Goal: Task Accomplishment & Management: Manage account settings

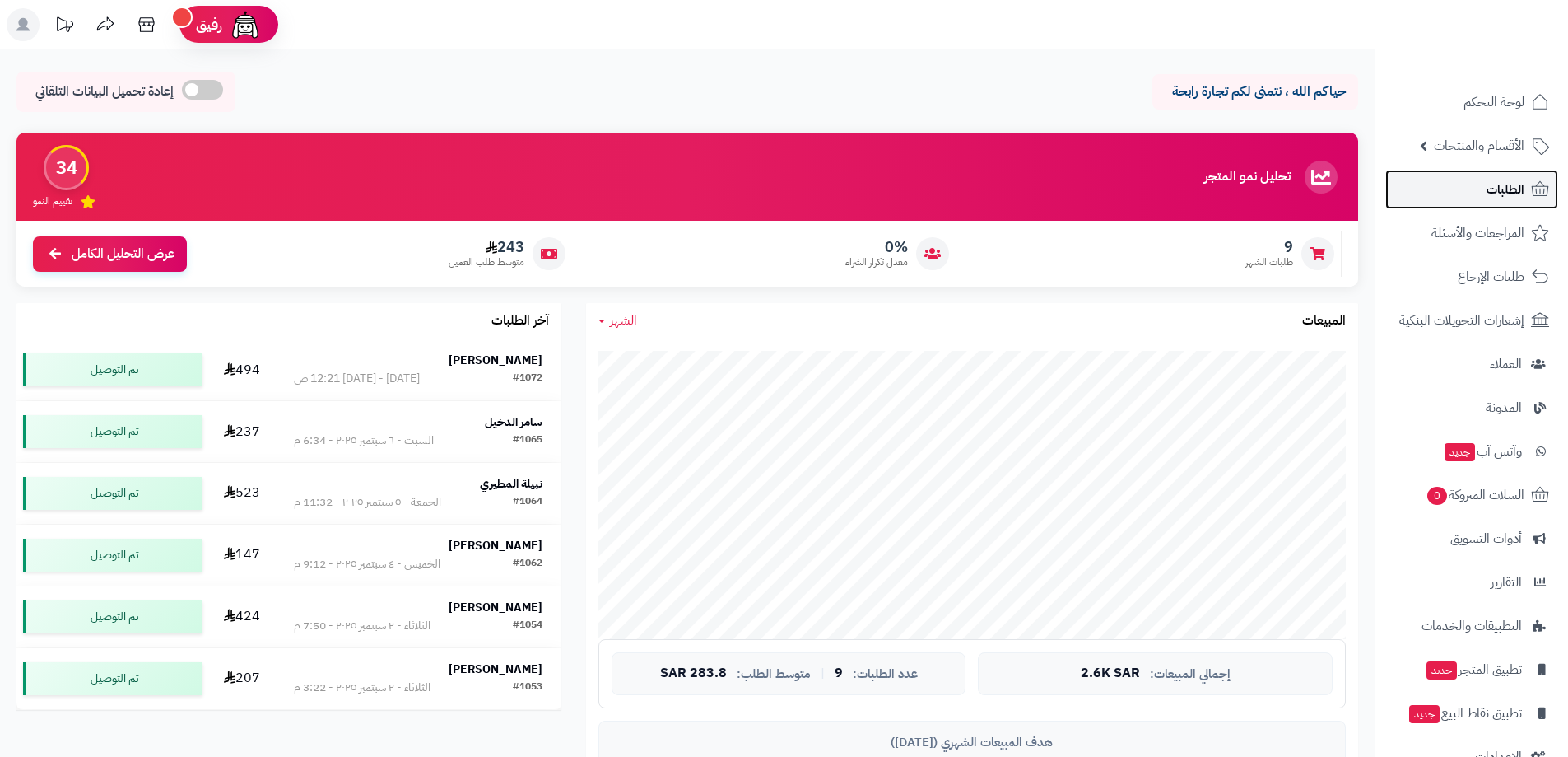
click at [1501, 192] on span "الطلبات" at bounding box center [1506, 189] width 38 height 23
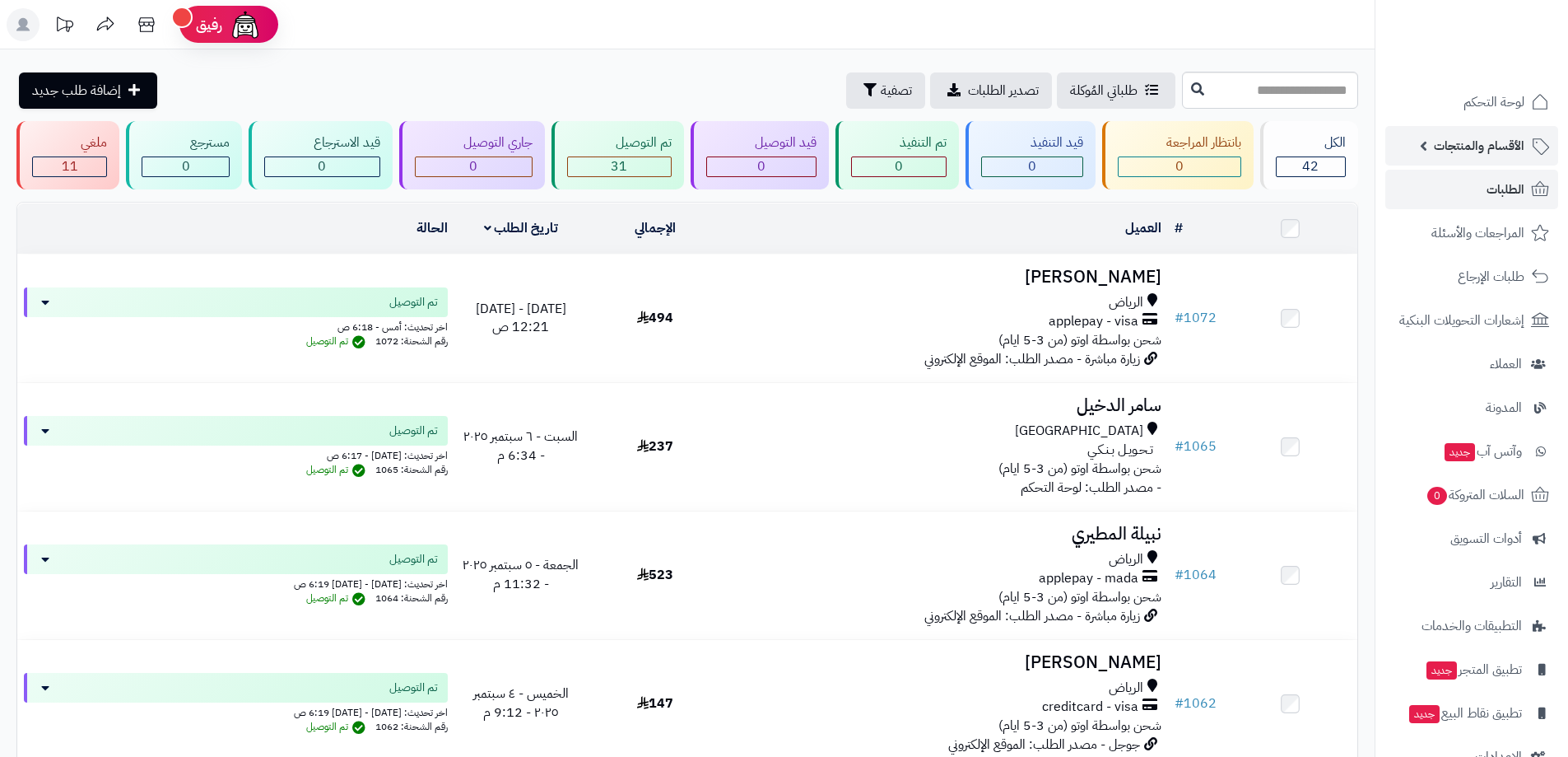
click at [1494, 146] on span "الأقسام والمنتجات" at bounding box center [1479, 146] width 91 height 23
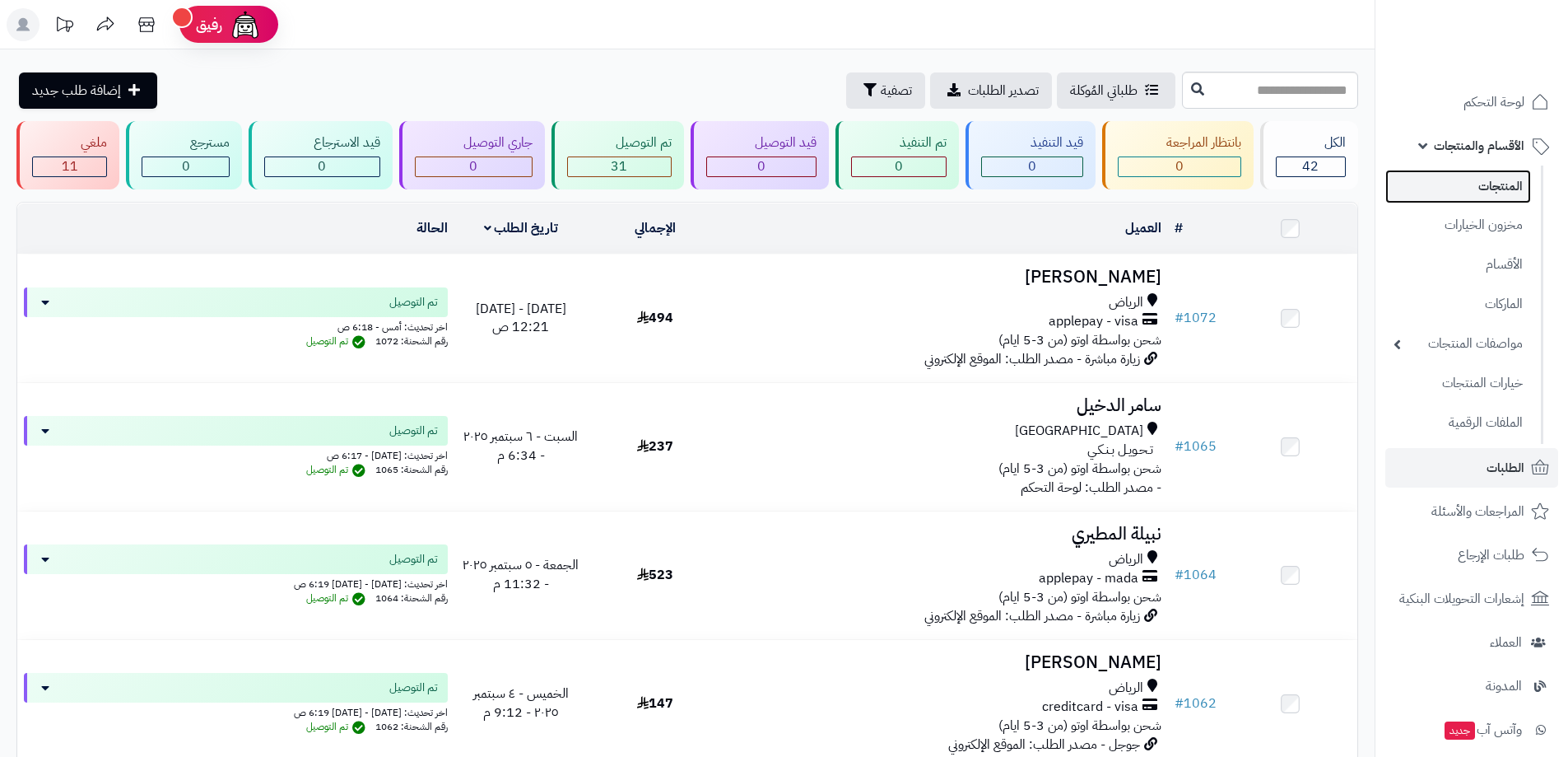
click at [1492, 185] on link "المنتجات" at bounding box center [1457, 186] width 145 height 34
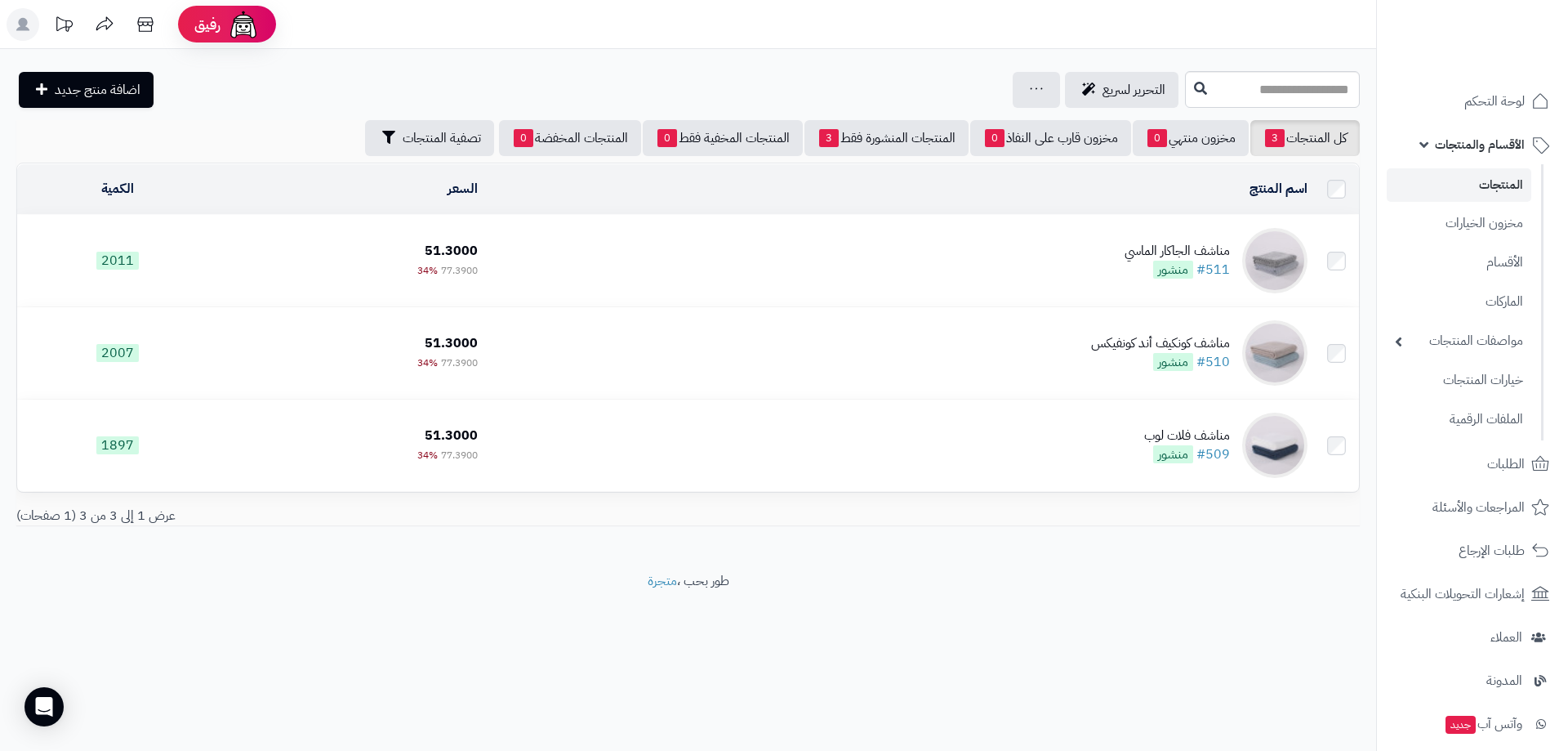
click at [1082, 257] on td "مناشف الجاكار الماسي #511 منشور" at bounding box center [899, 261] width 829 height 92
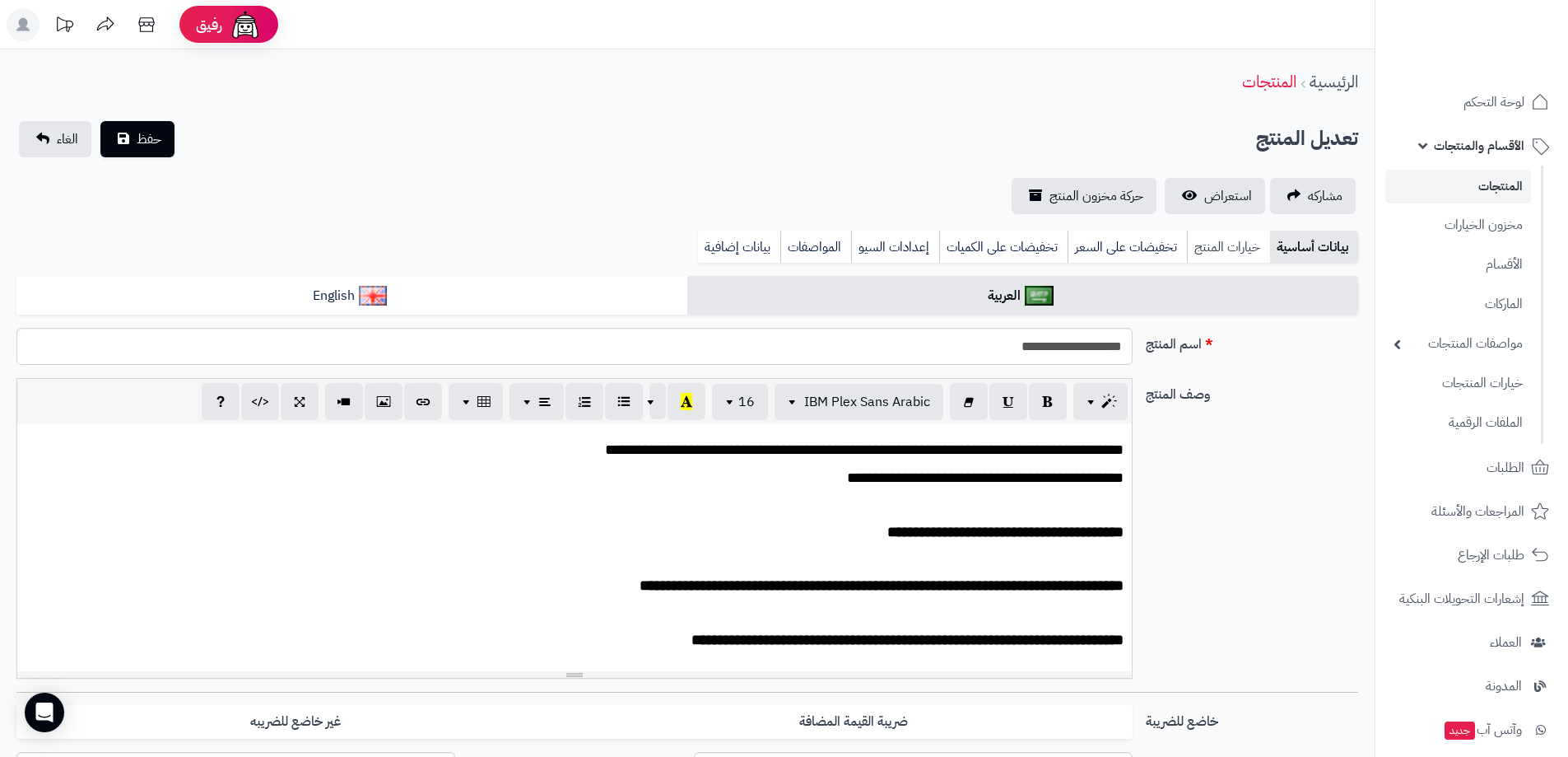
click at [1231, 253] on link "خيارات المنتج" at bounding box center [1228, 247] width 83 height 33
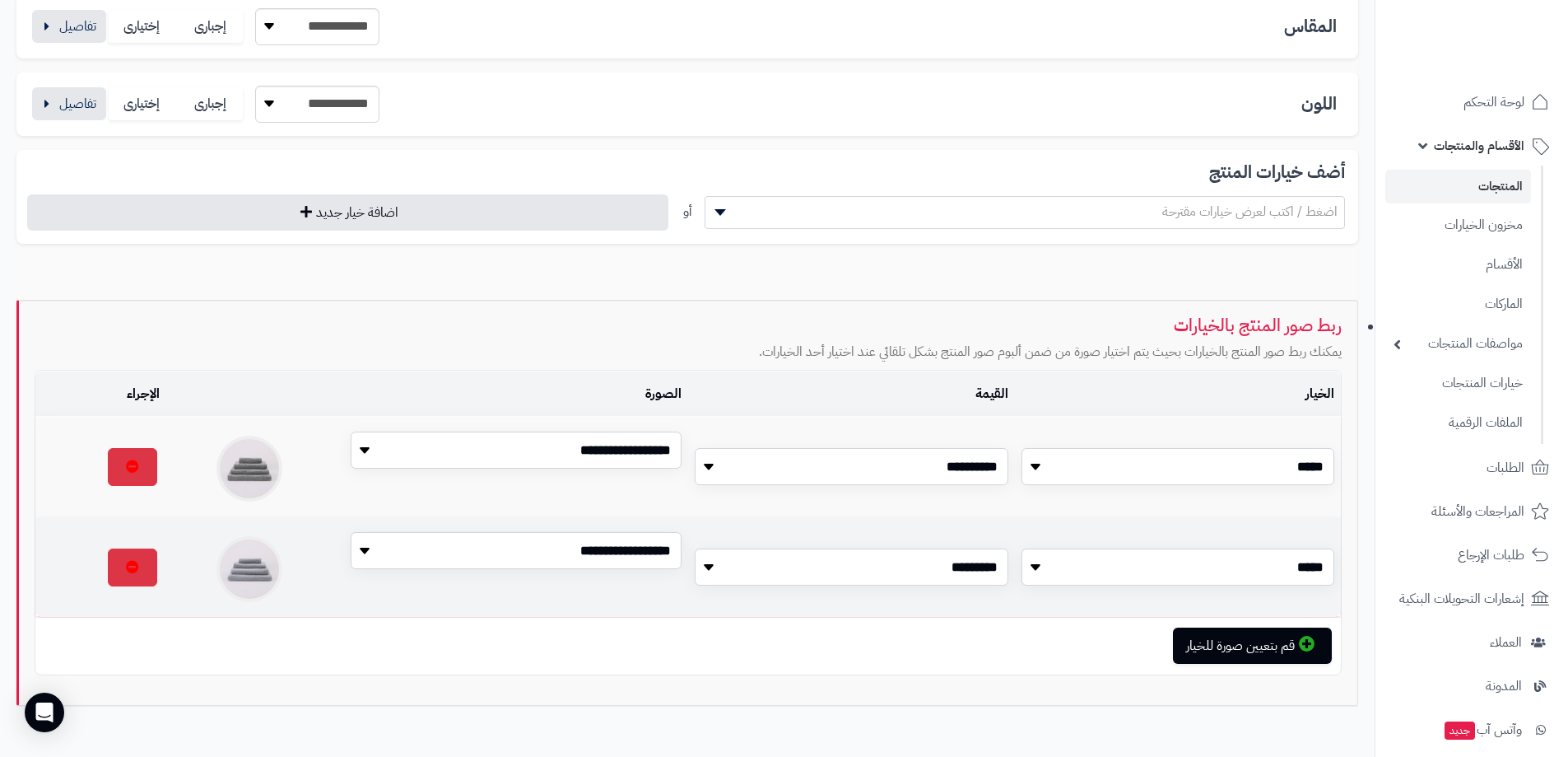
scroll to position [164, 0]
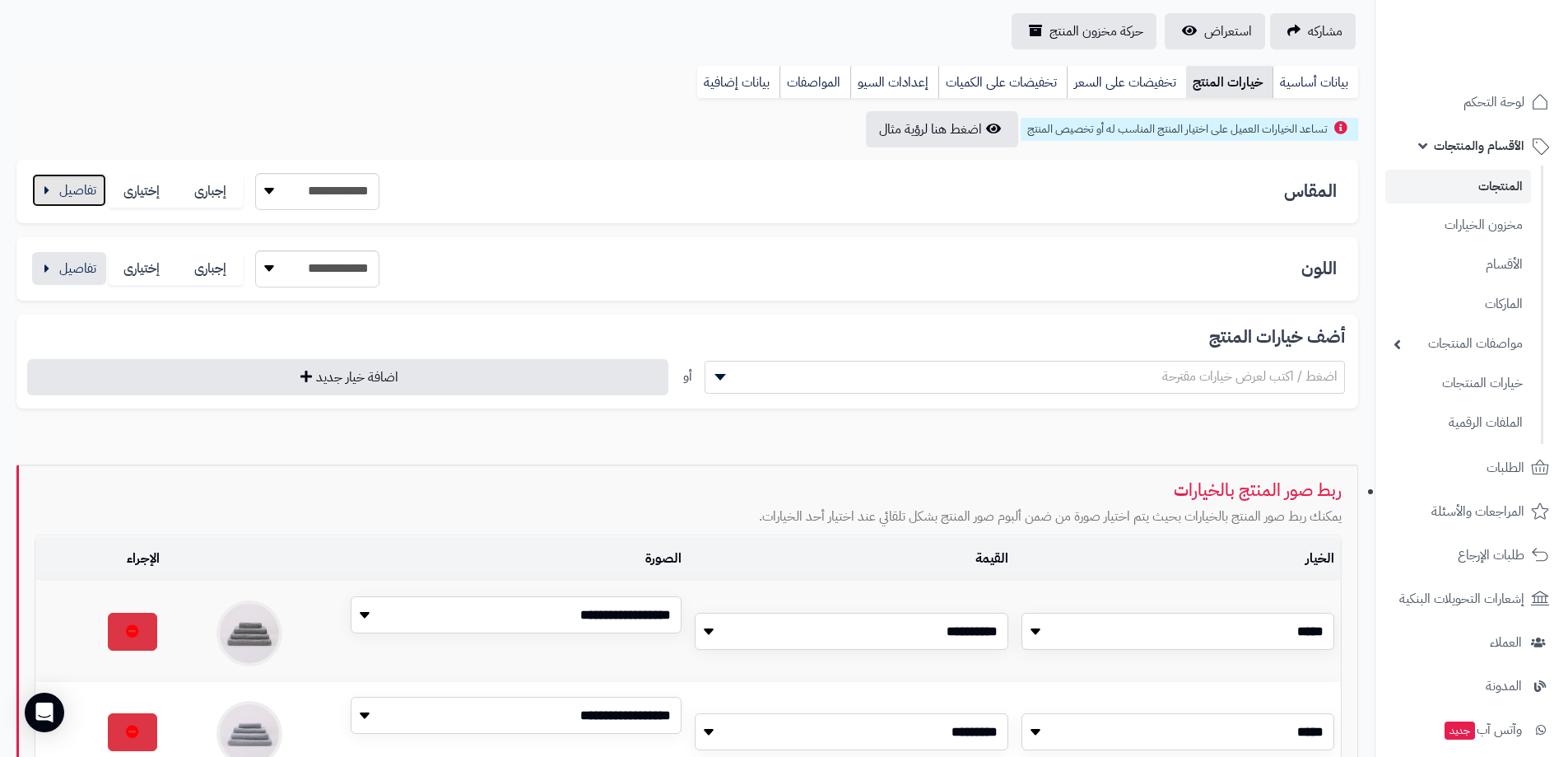
click at [49, 198] on button "button" at bounding box center [69, 190] width 74 height 33
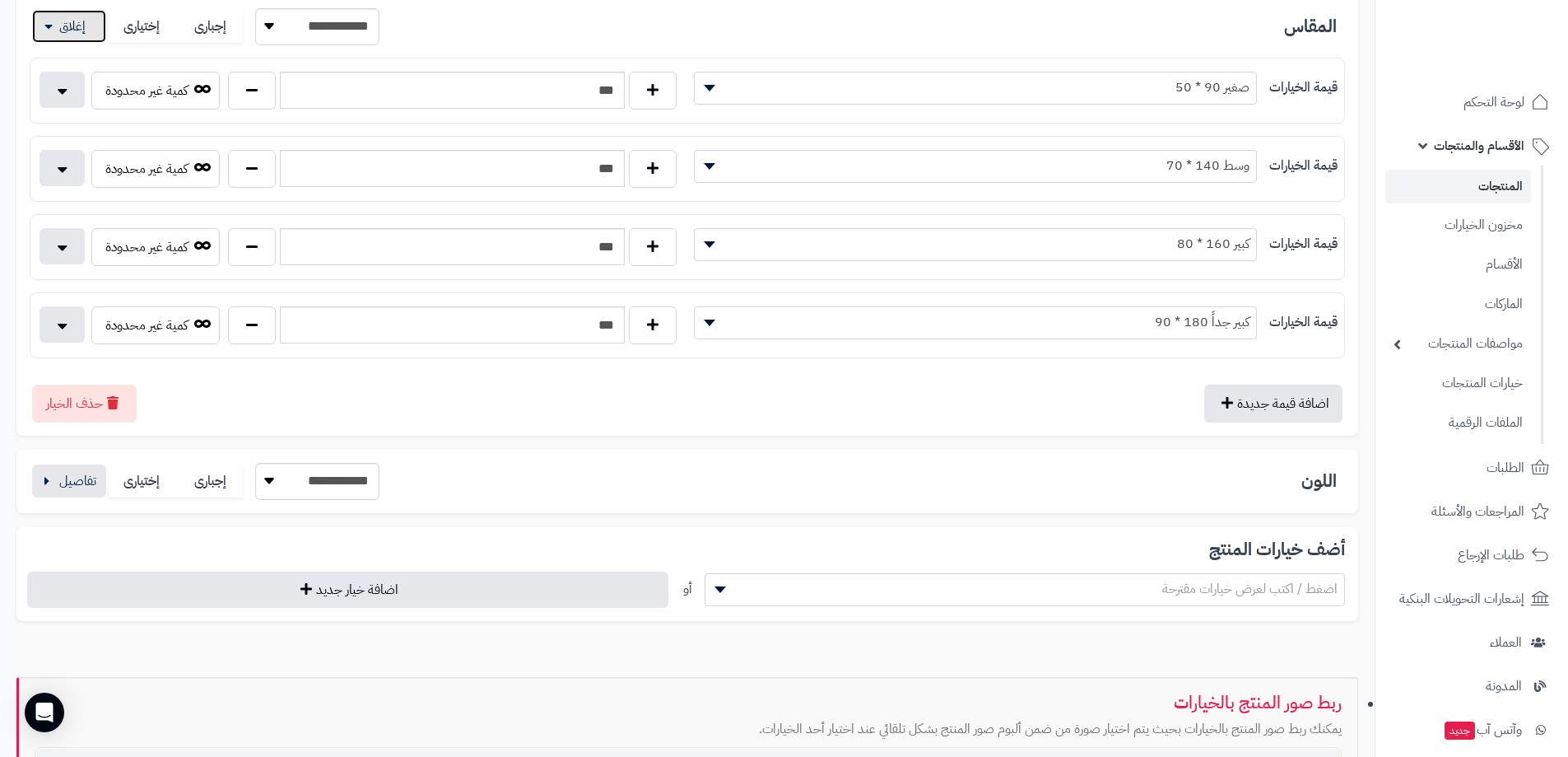
scroll to position [412, 0]
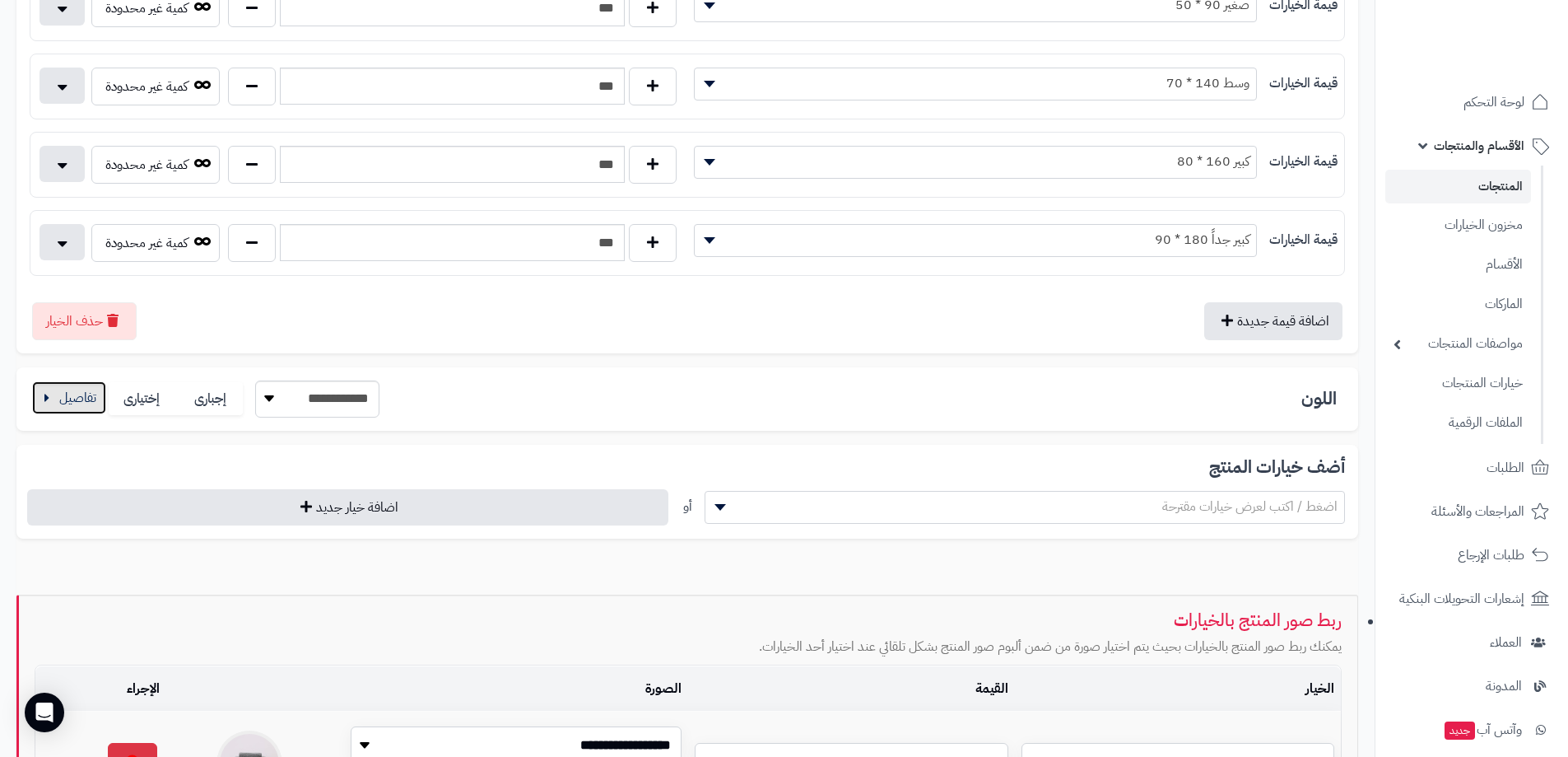
click at [64, 399] on button "button" at bounding box center [69, 397] width 74 height 33
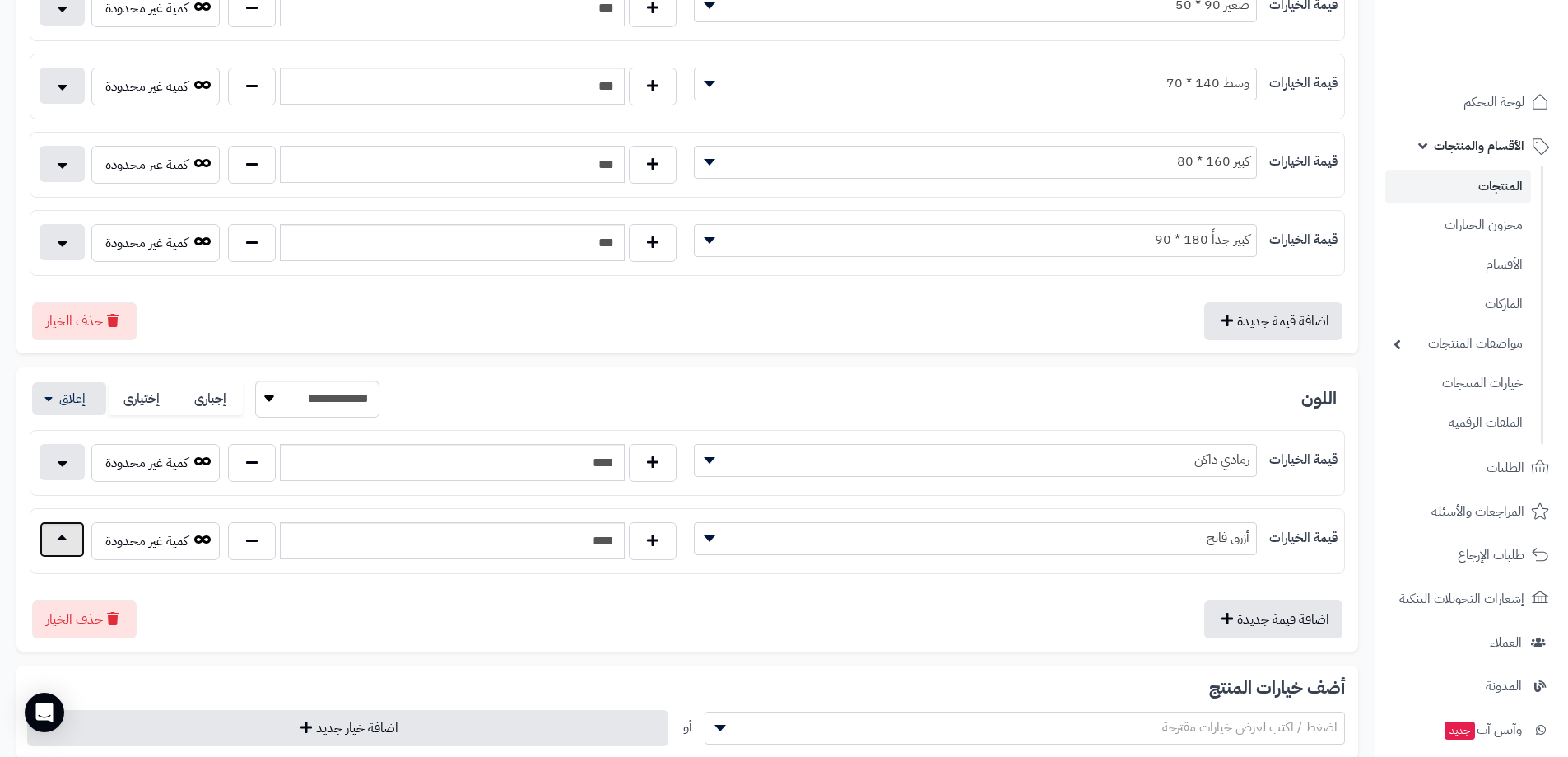
click at [59, 543] on button "button" at bounding box center [62, 540] width 45 height 36
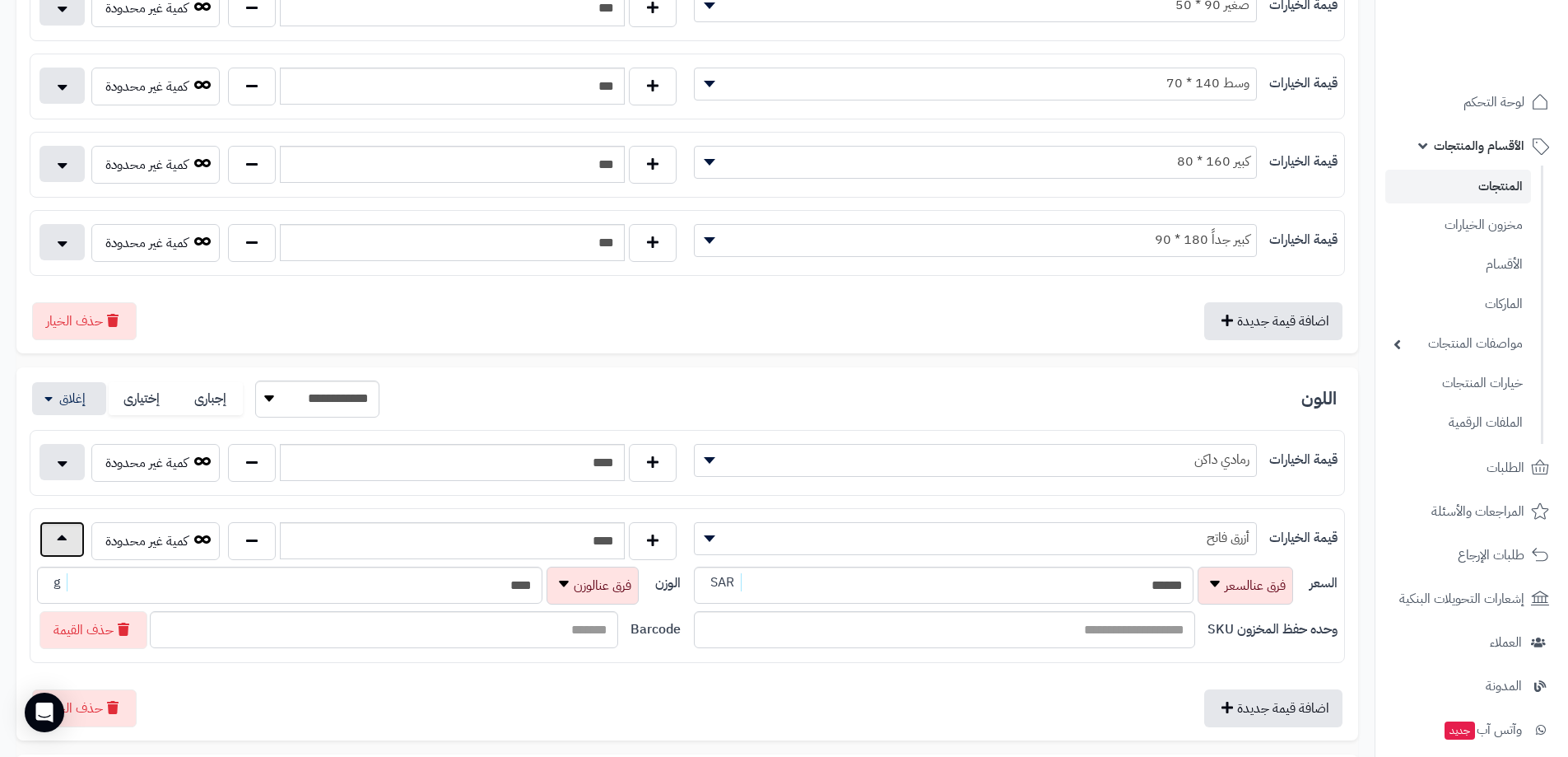
click at [59, 543] on button "button" at bounding box center [62, 540] width 45 height 36
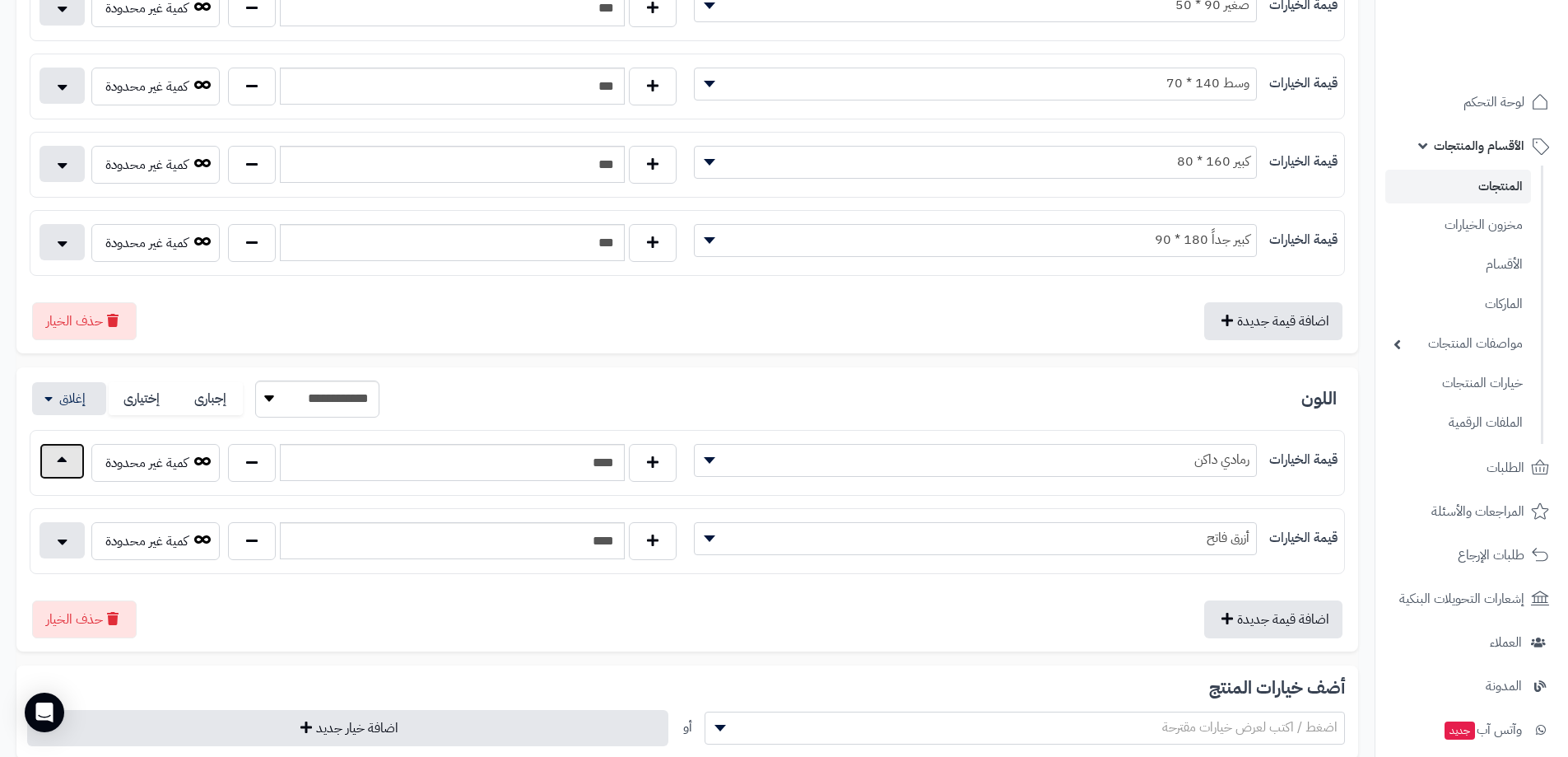
click at [65, 464] on button "button" at bounding box center [62, 461] width 45 height 36
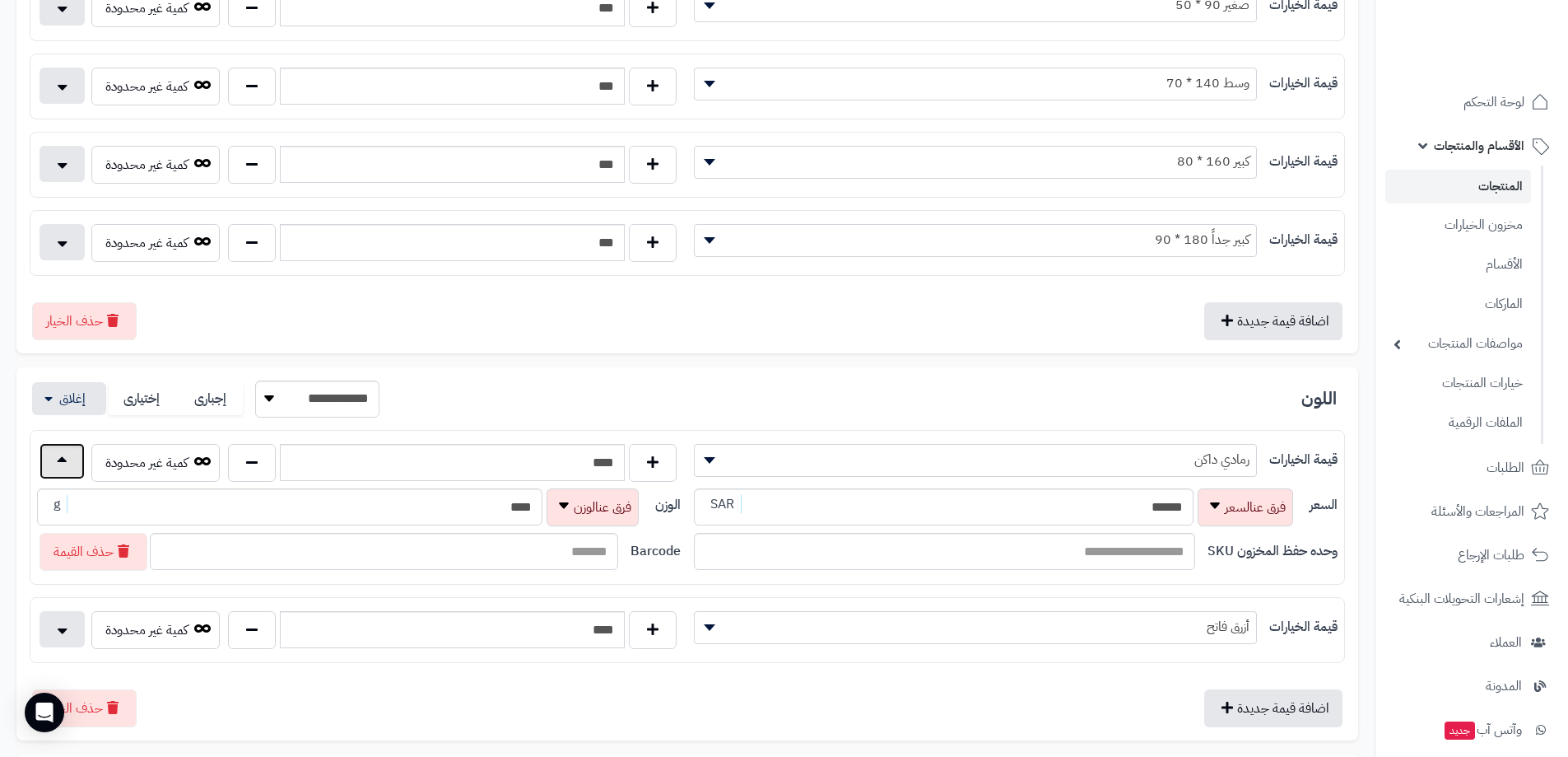
click at [65, 464] on button "button" at bounding box center [62, 461] width 45 height 36
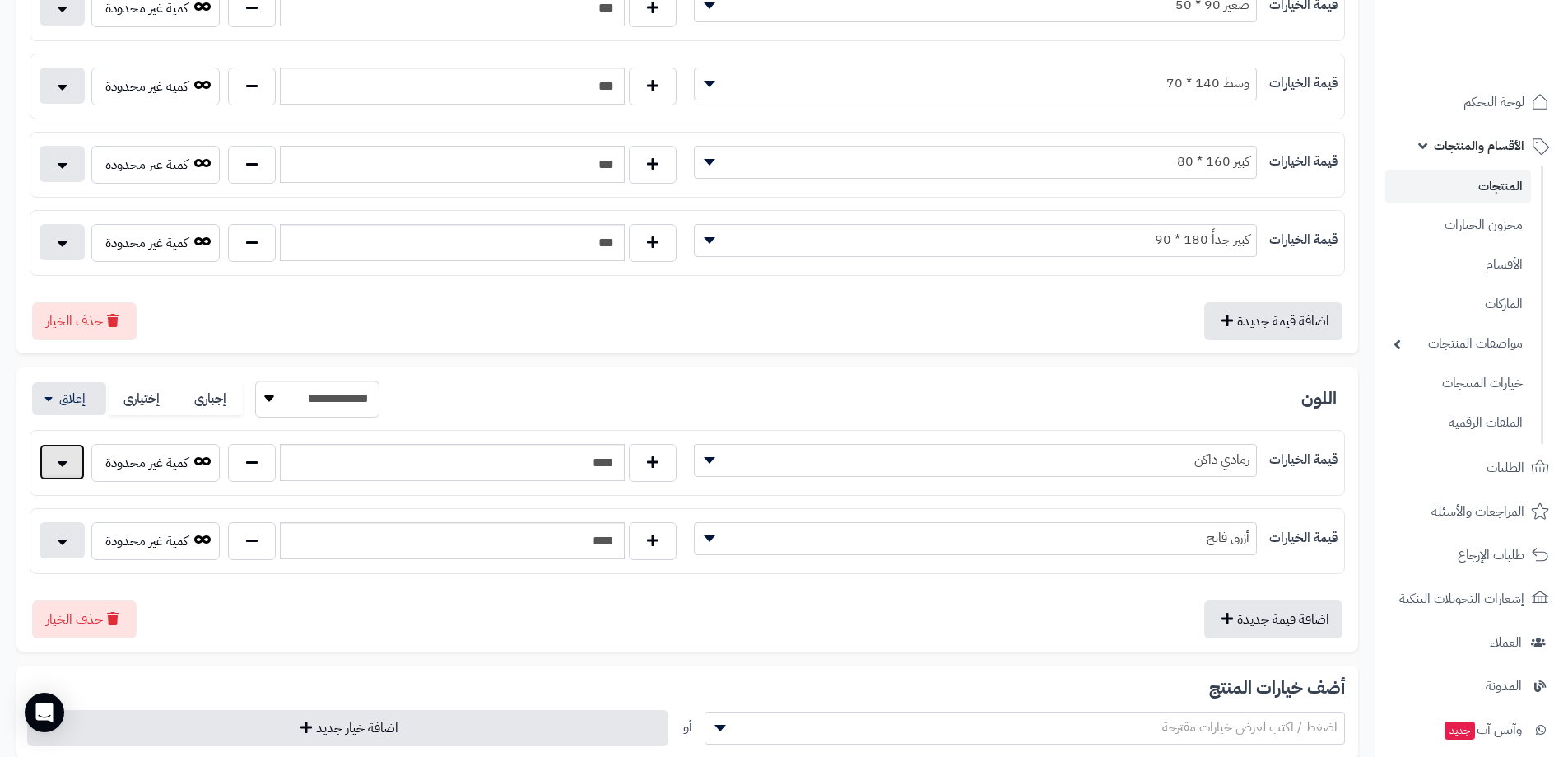
scroll to position [164, 0]
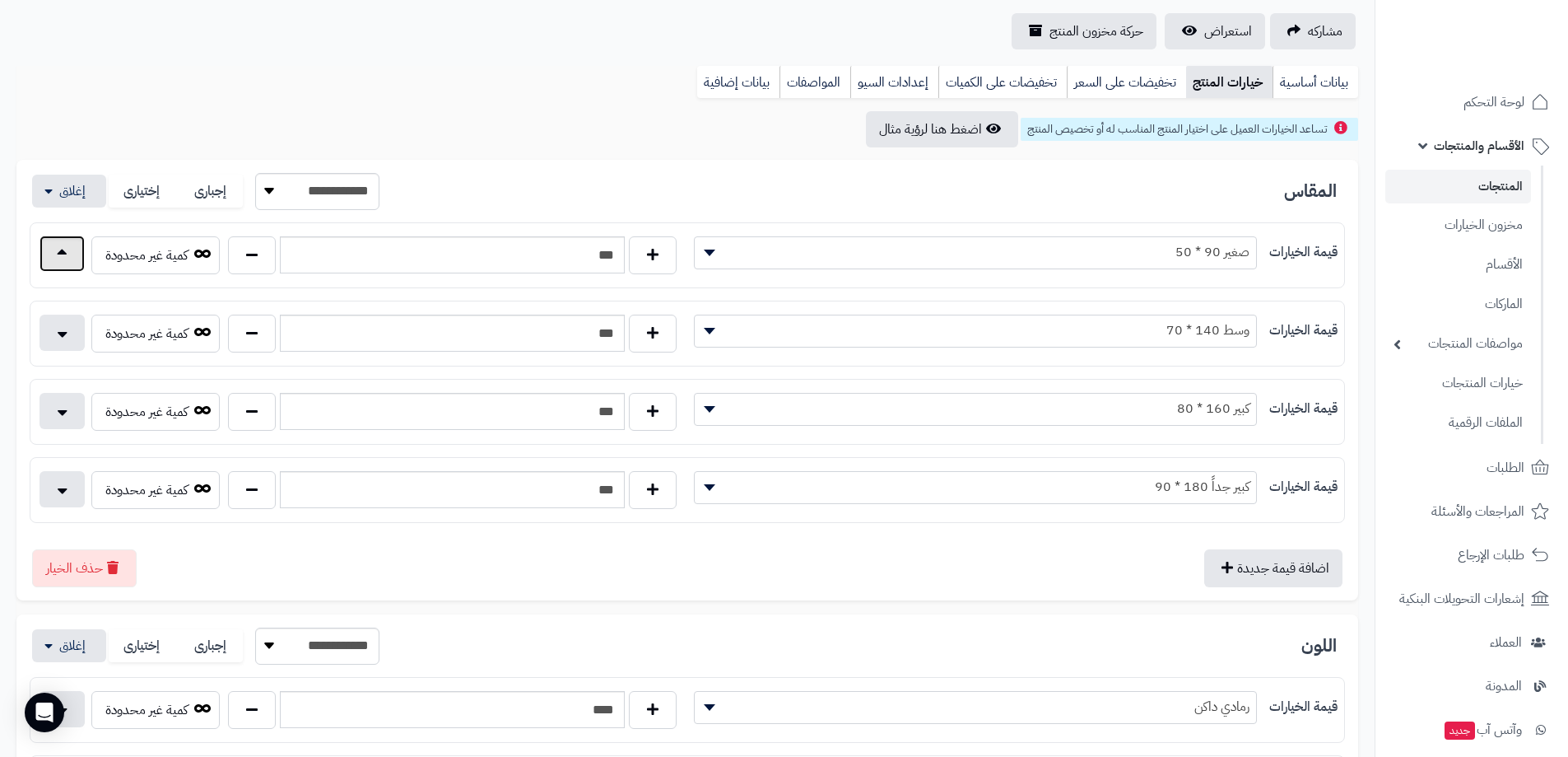
click at [60, 261] on button "button" at bounding box center [62, 253] width 45 height 36
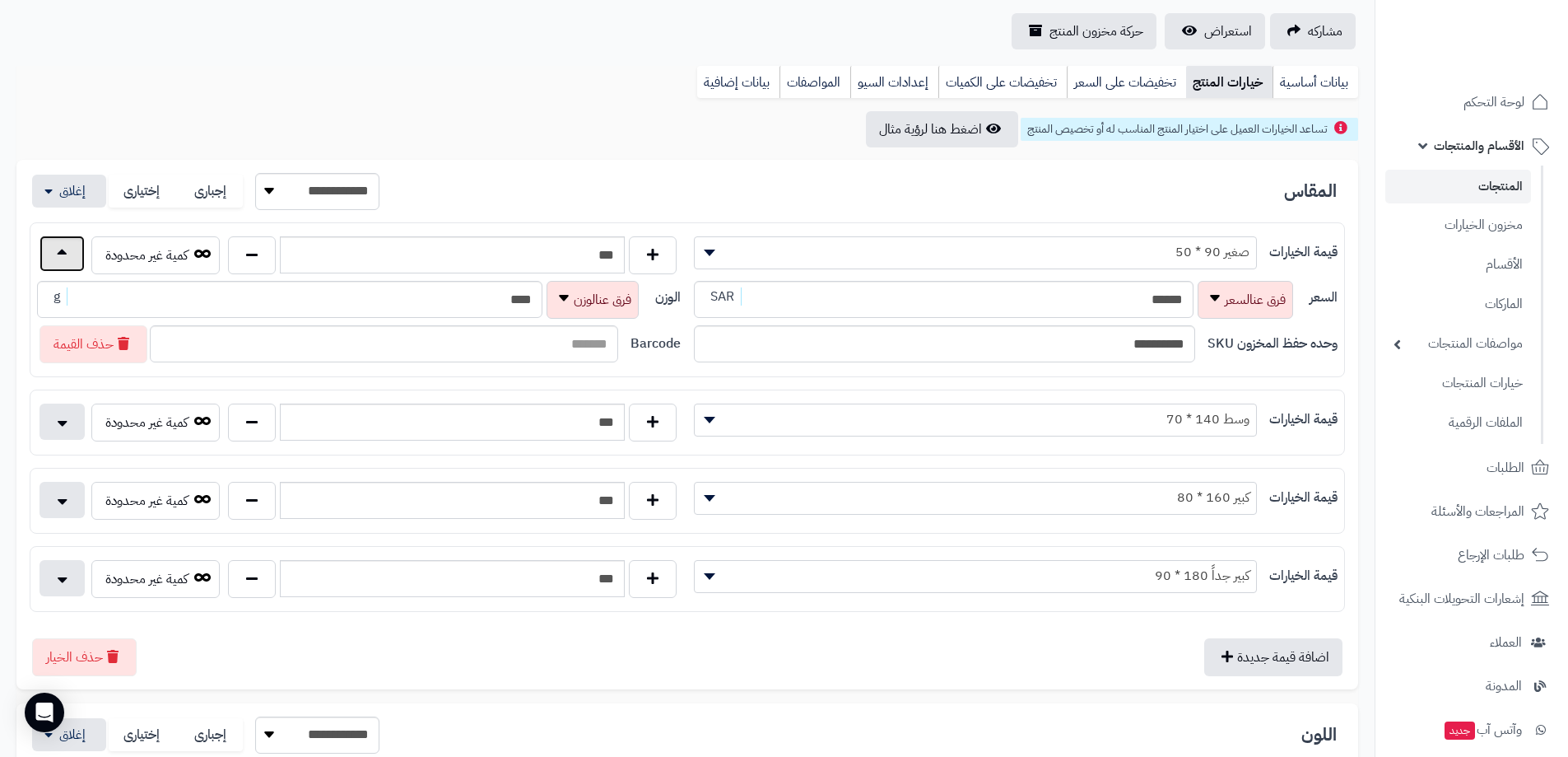
click at [60, 261] on button "button" at bounding box center [62, 253] width 45 height 36
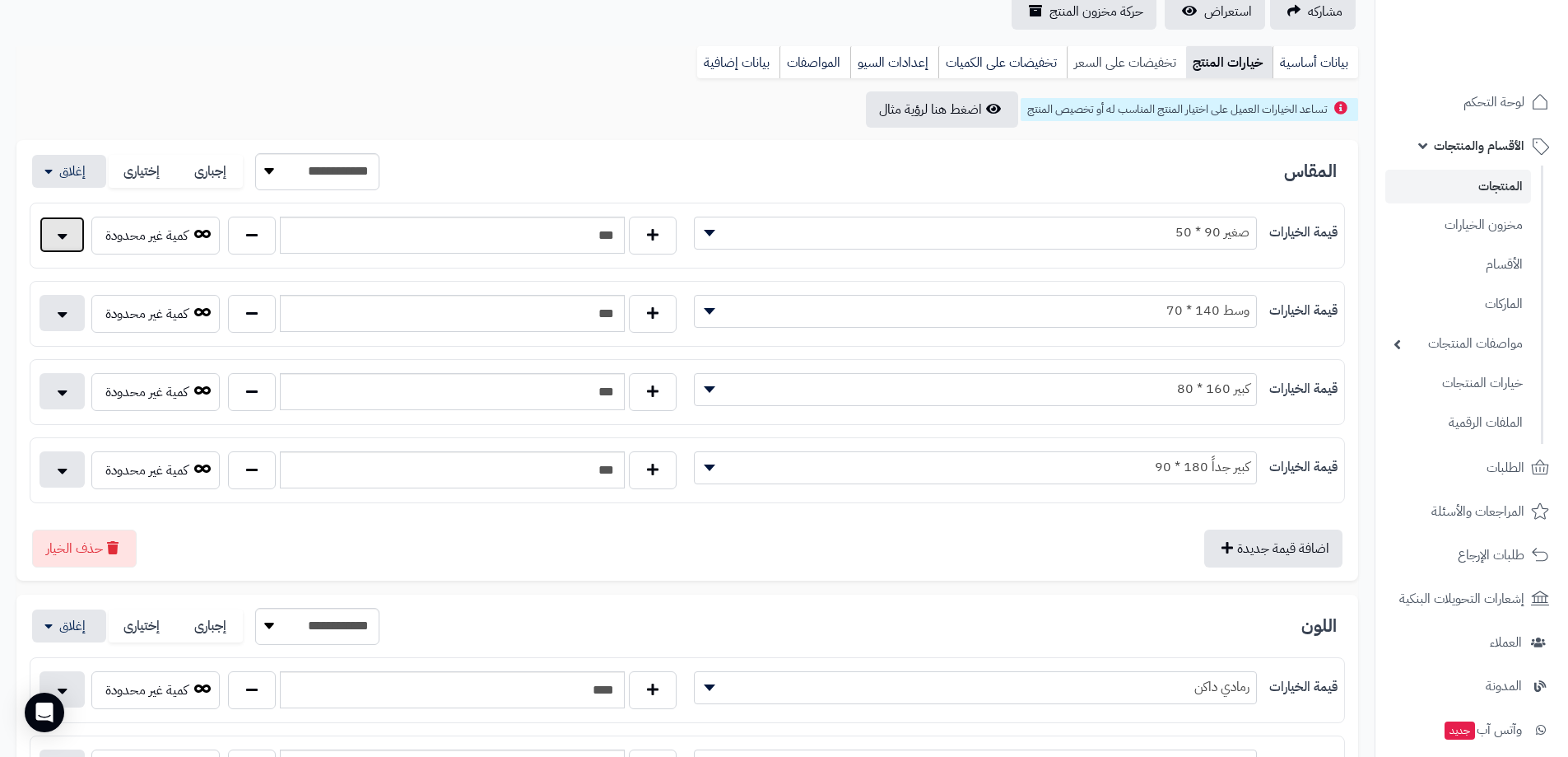
scroll to position [102, 0]
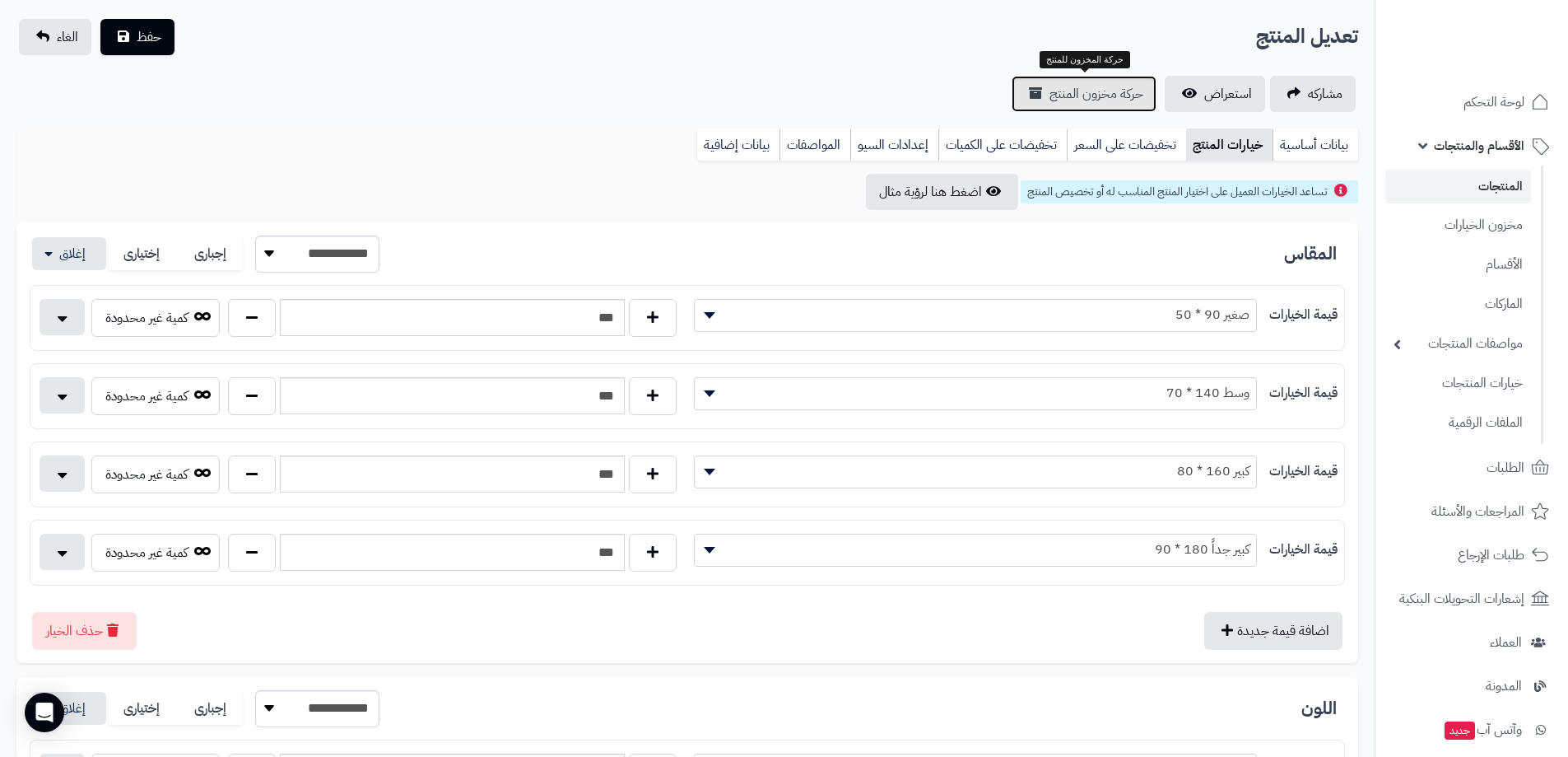
click at [1101, 96] on span "حركة مخزون المنتج" at bounding box center [1096, 94] width 94 height 20
click at [1519, 187] on link "المنتجات" at bounding box center [1457, 186] width 145 height 34
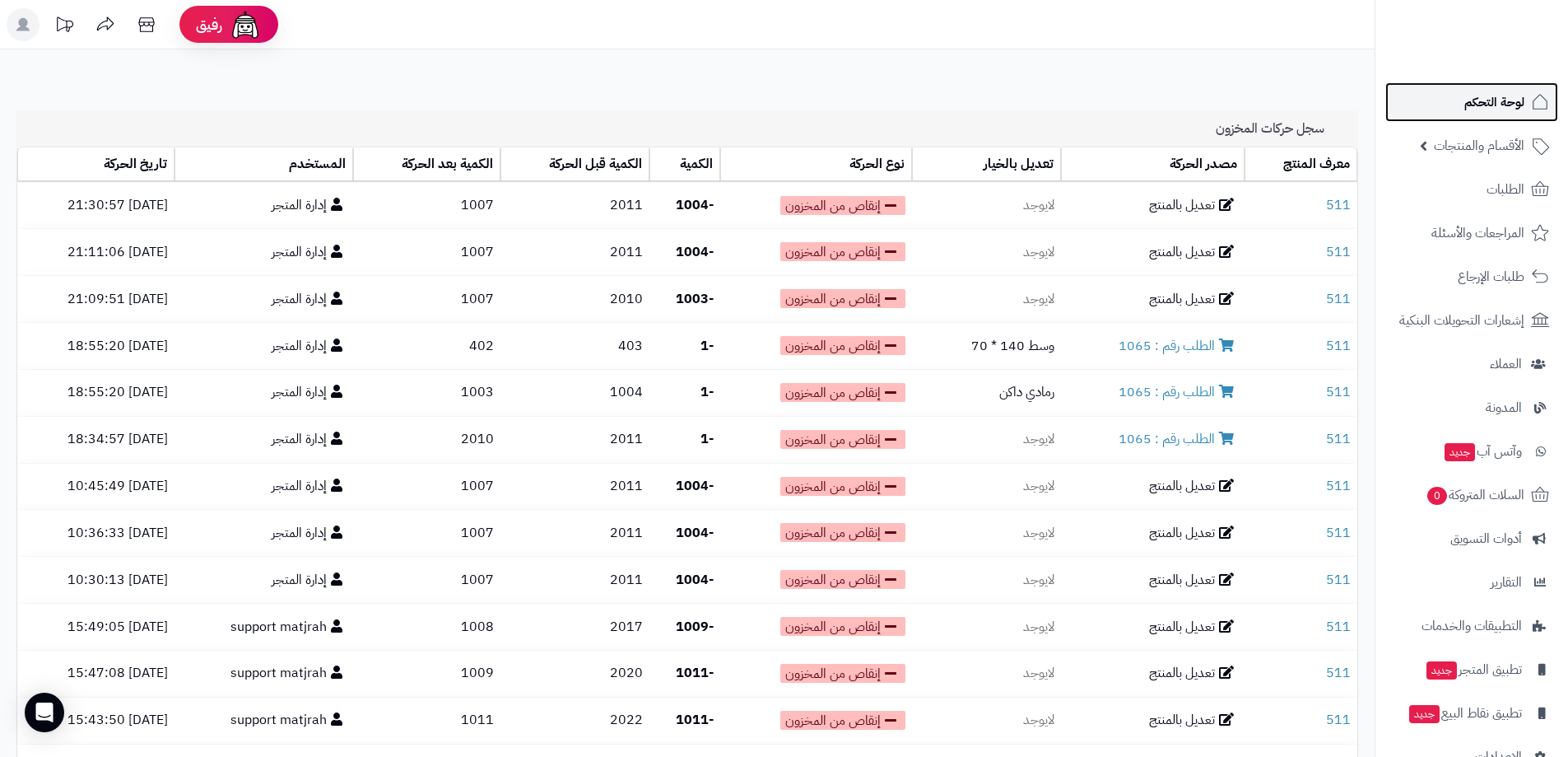
click at [1509, 112] on span "لوحة التحكم" at bounding box center [1494, 102] width 60 height 23
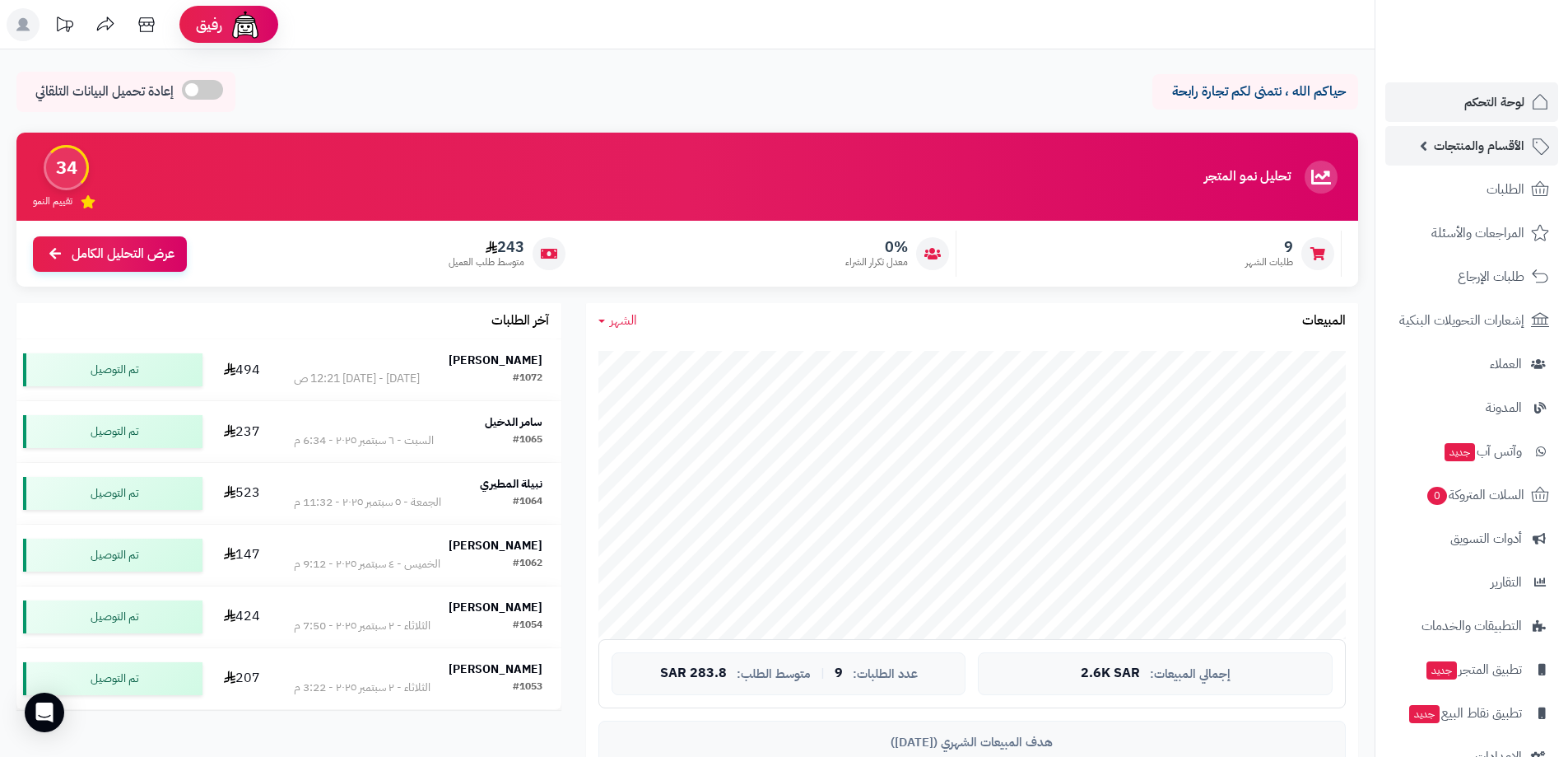
click at [1493, 146] on span "الأقسام والمنتجات" at bounding box center [1479, 146] width 91 height 23
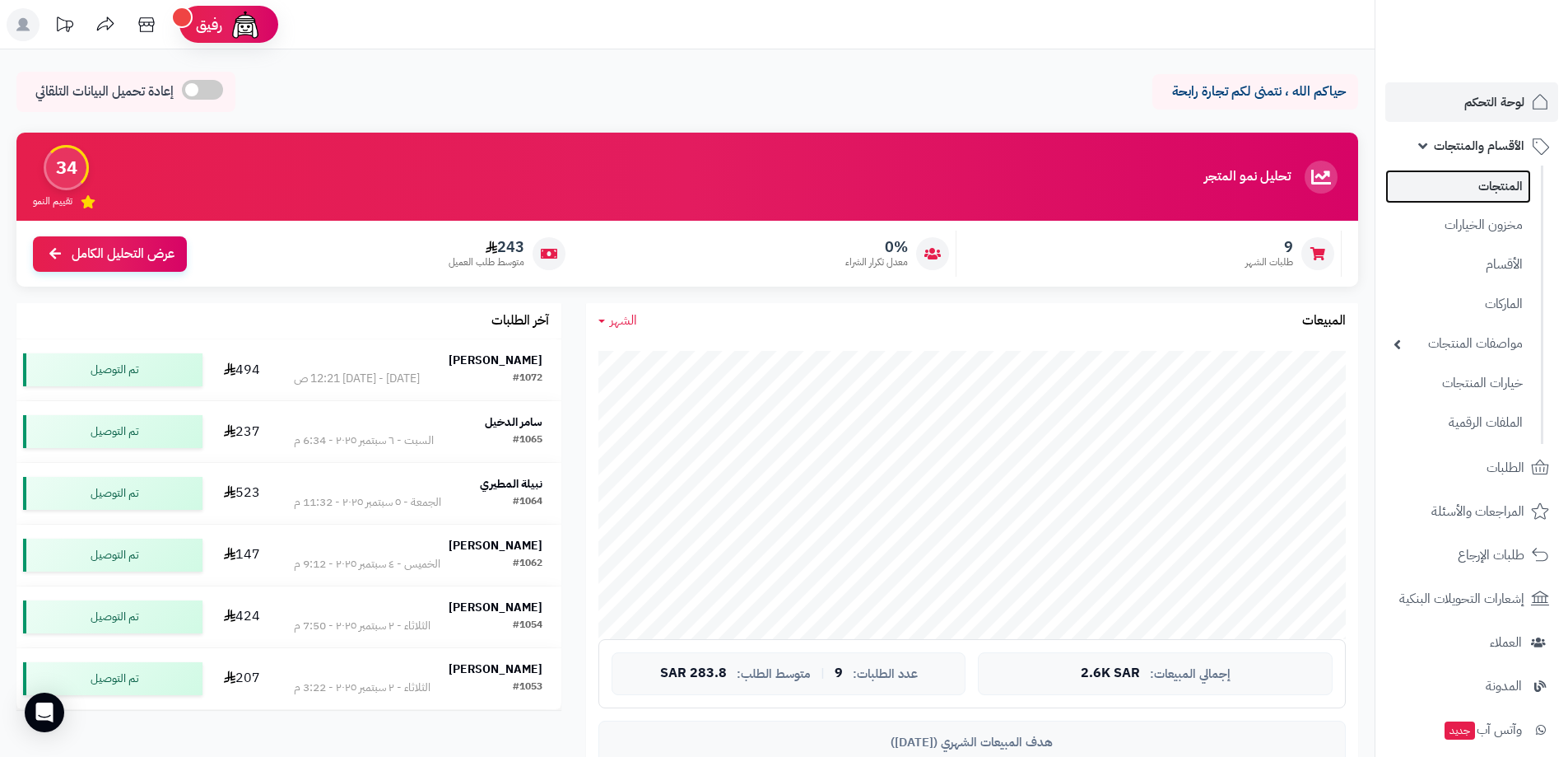
click at [1508, 182] on link "المنتجات" at bounding box center [1457, 186] width 145 height 34
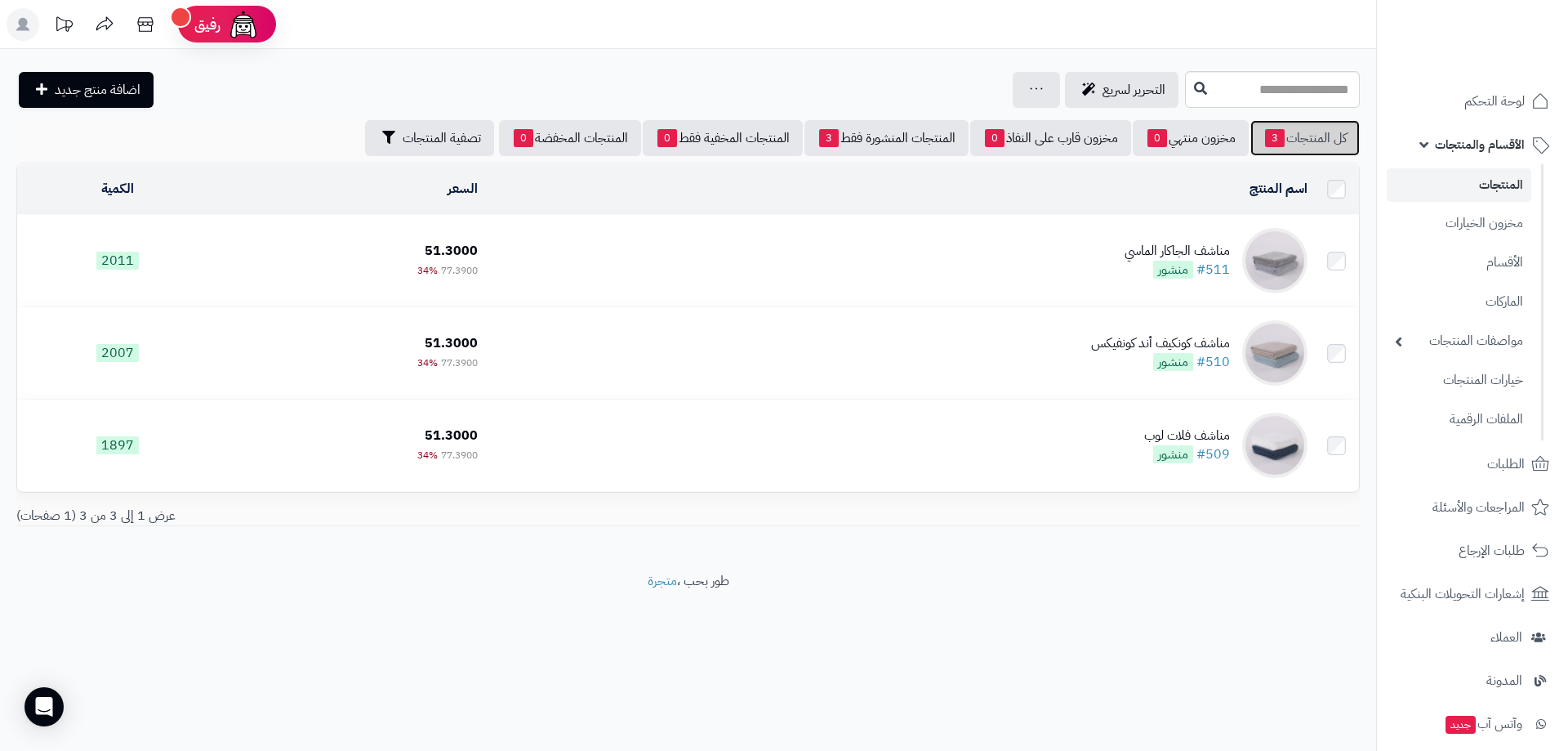
click at [1314, 143] on link "كل المنتجات 3" at bounding box center [1305, 138] width 110 height 36
click at [778, 282] on td "مناشف الجاكار الماسي #511 منشور" at bounding box center [899, 261] width 829 height 92
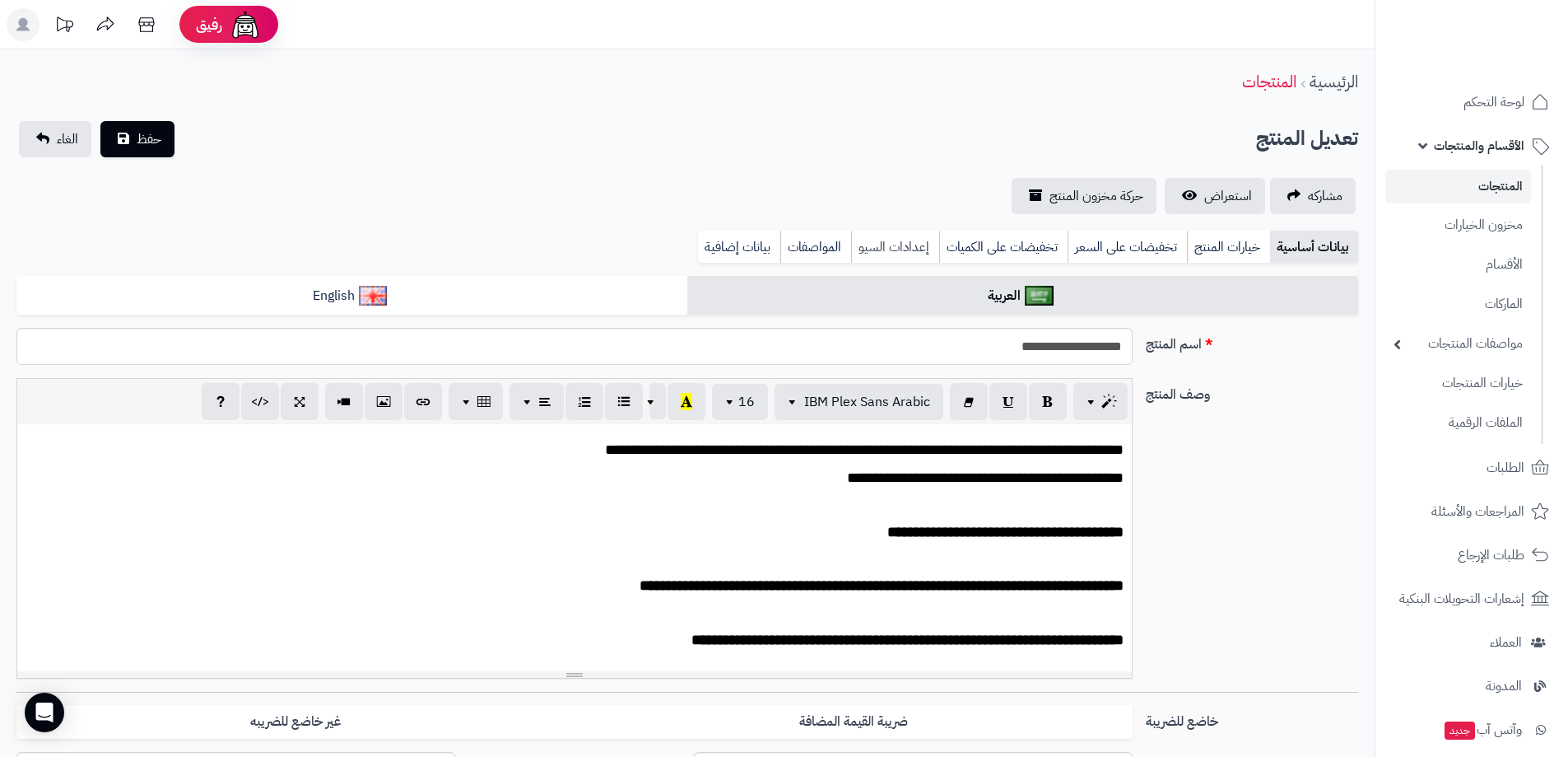
click at [904, 252] on link "إعدادات السيو" at bounding box center [895, 247] width 88 height 33
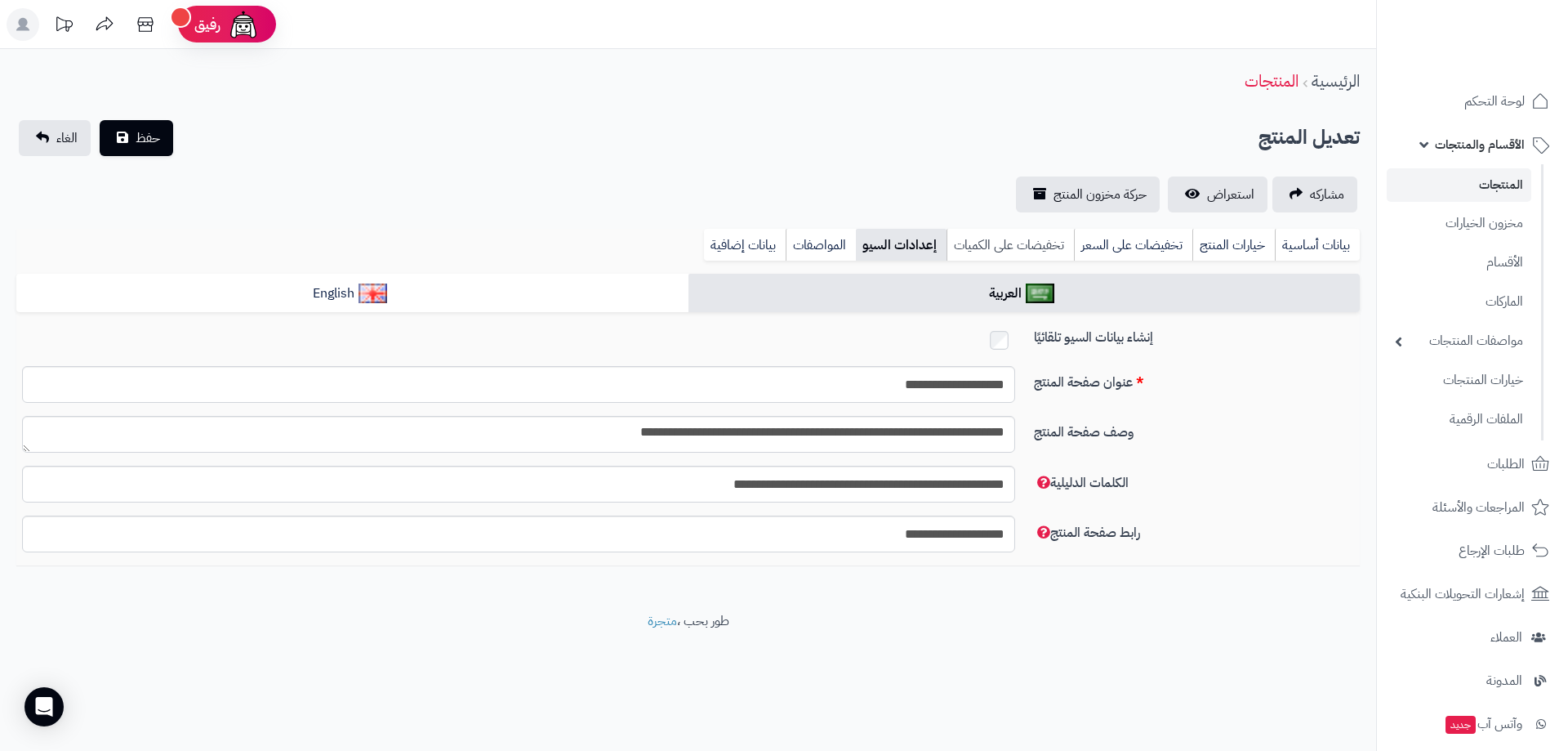
click at [1017, 249] on link "تخفيضات على الكميات" at bounding box center [1010, 245] width 127 height 33
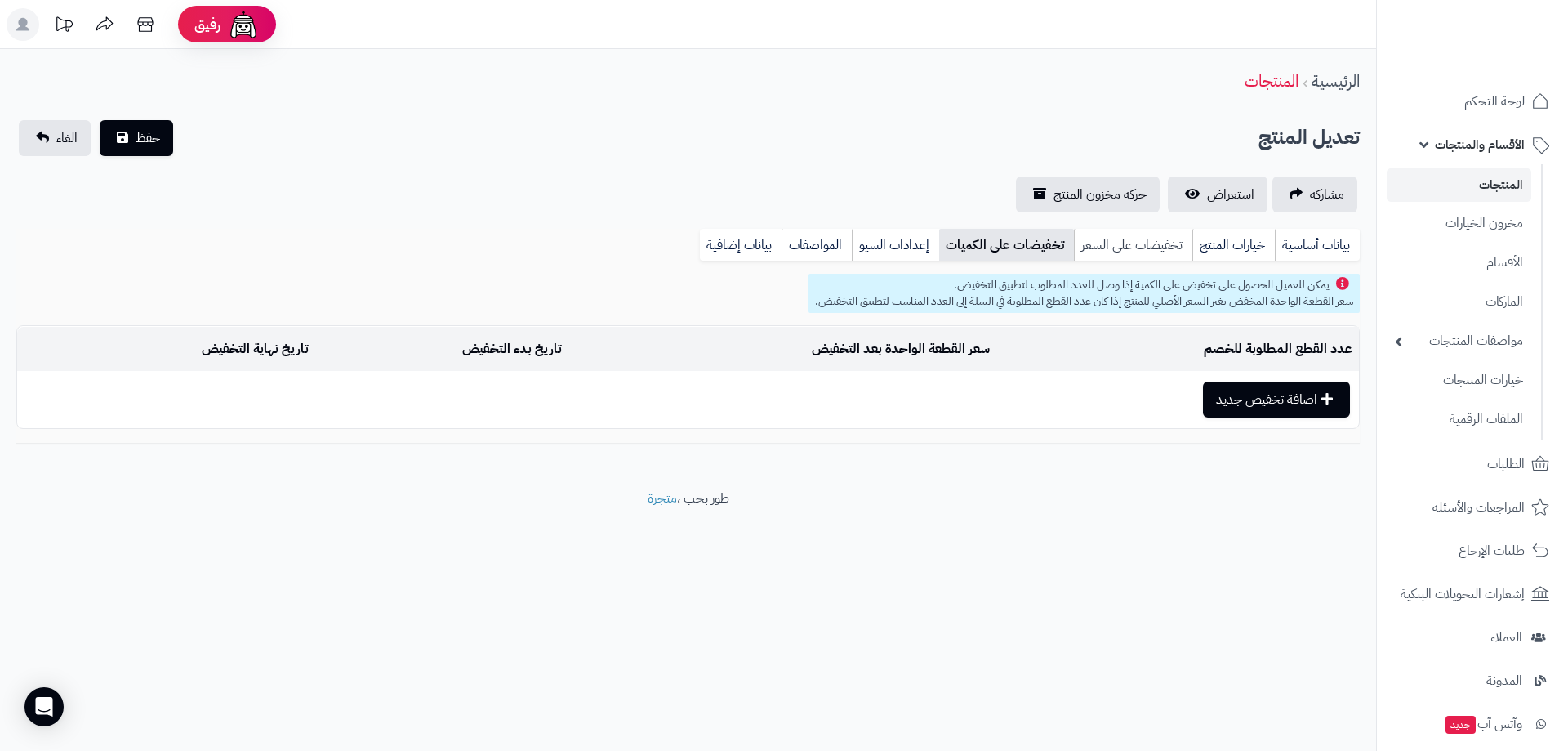
click at [1107, 250] on link "تخفيضات على السعر" at bounding box center [1133, 245] width 118 height 33
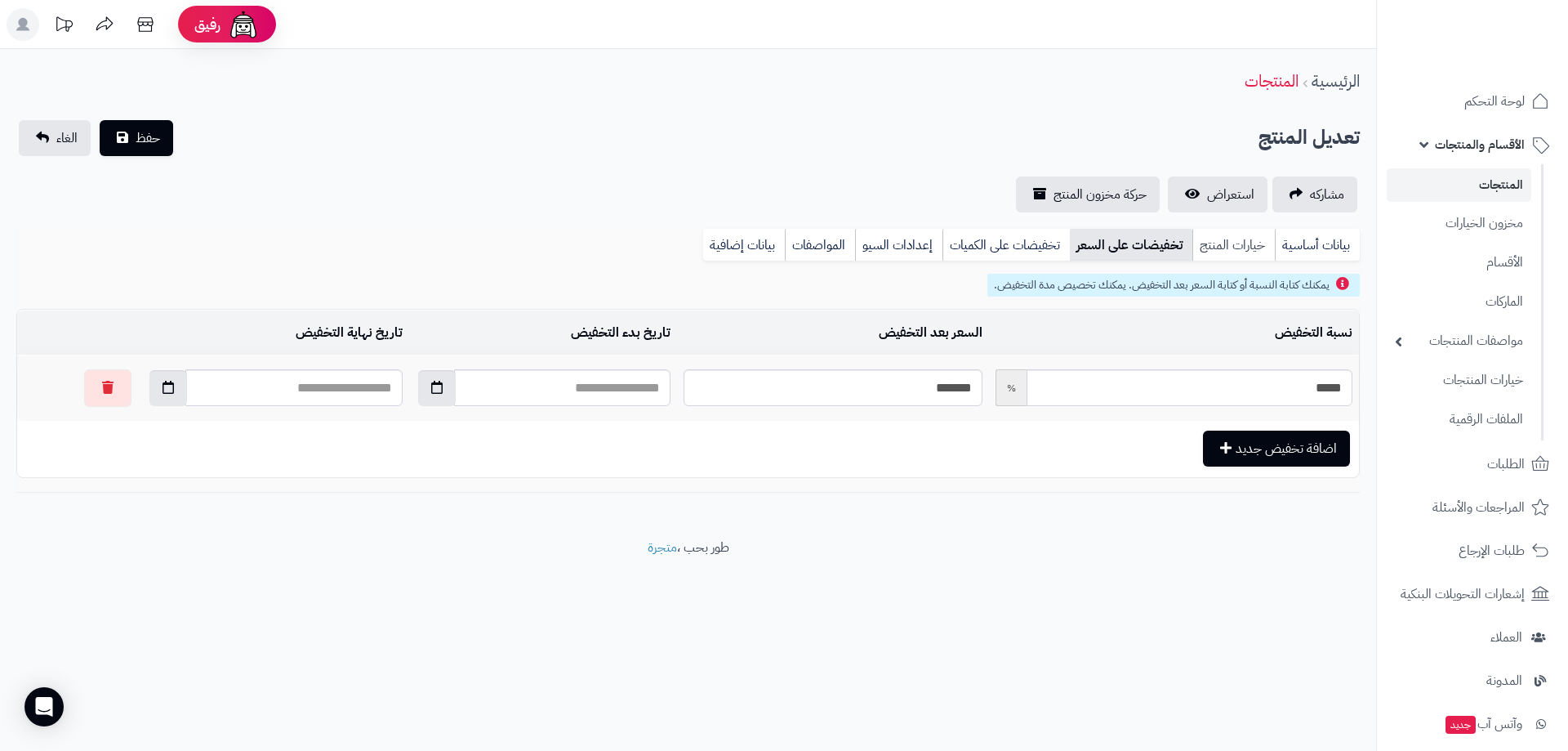
click at [1222, 247] on link "خيارات المنتج" at bounding box center [1233, 245] width 82 height 33
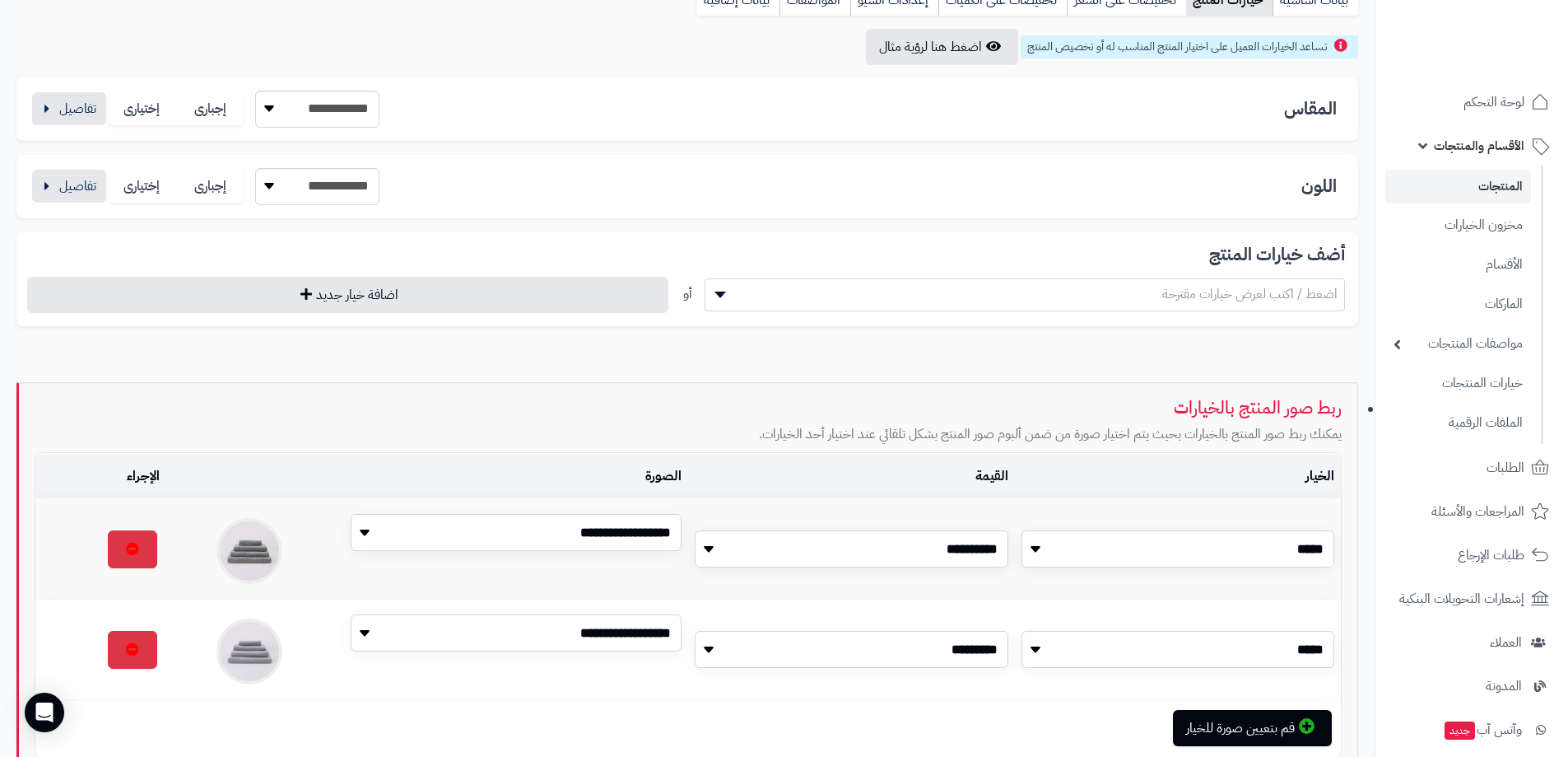
scroll to position [82, 0]
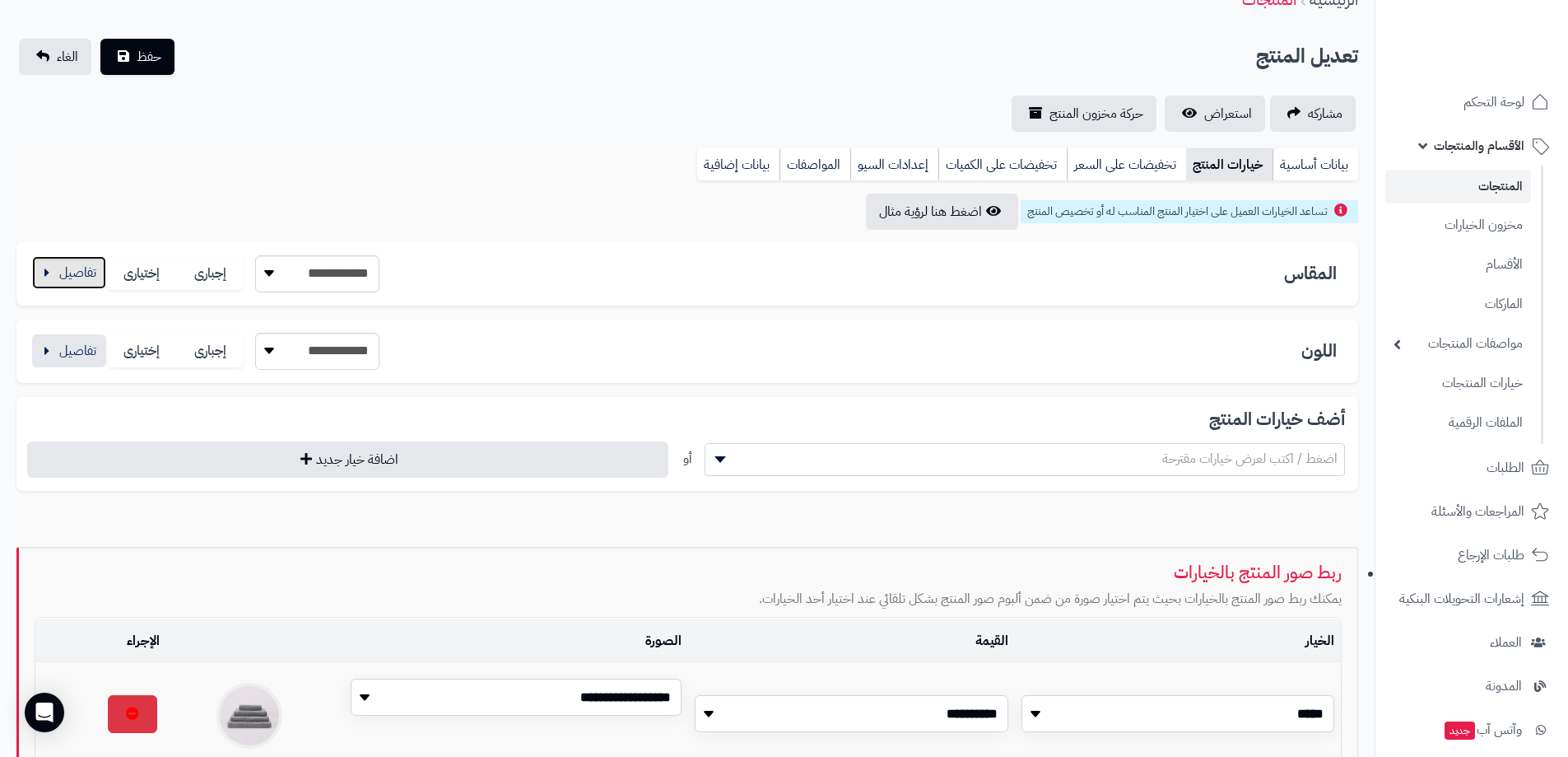
click at [66, 270] on button "button" at bounding box center [69, 272] width 74 height 33
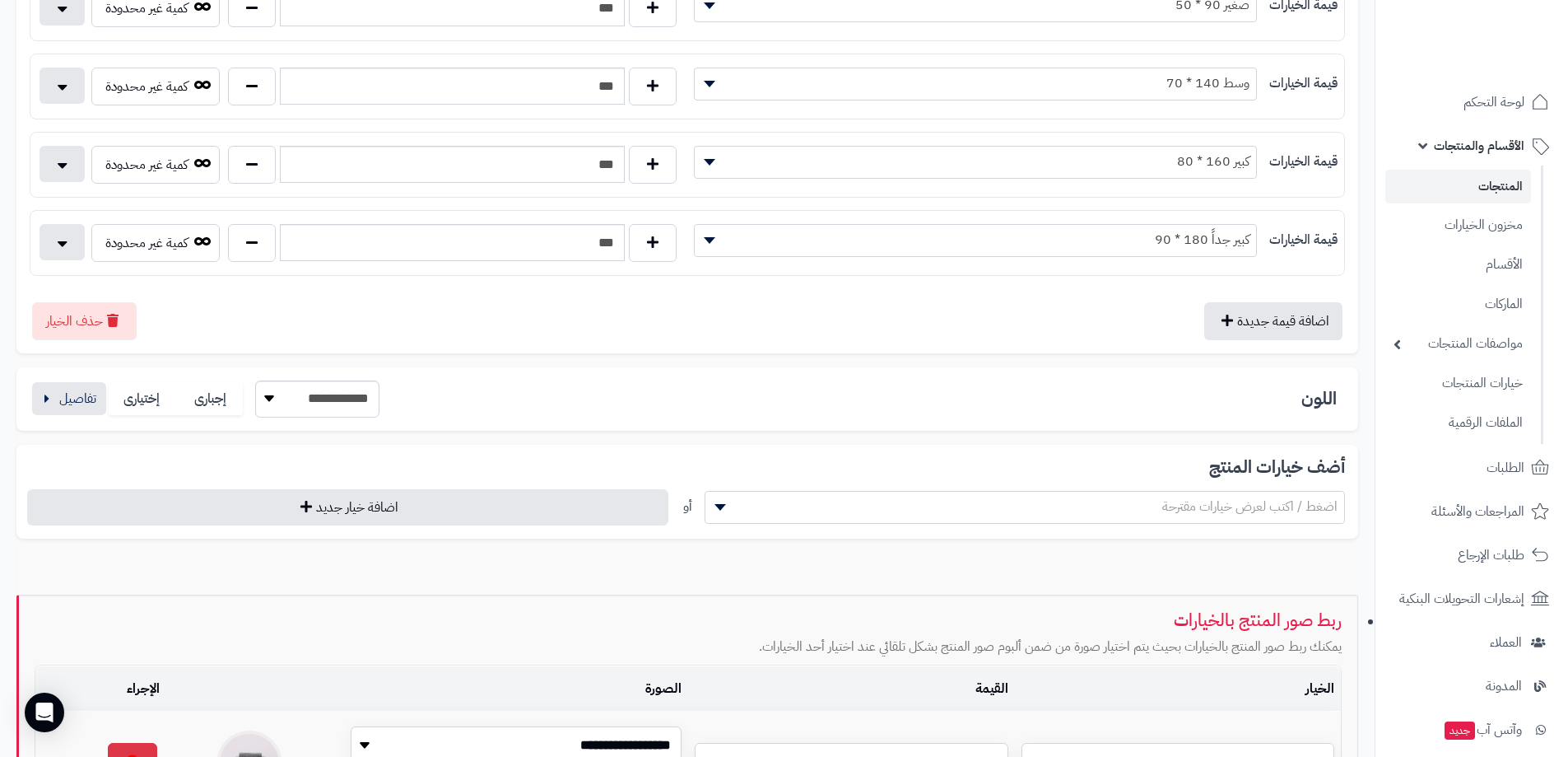
scroll to position [330, 0]
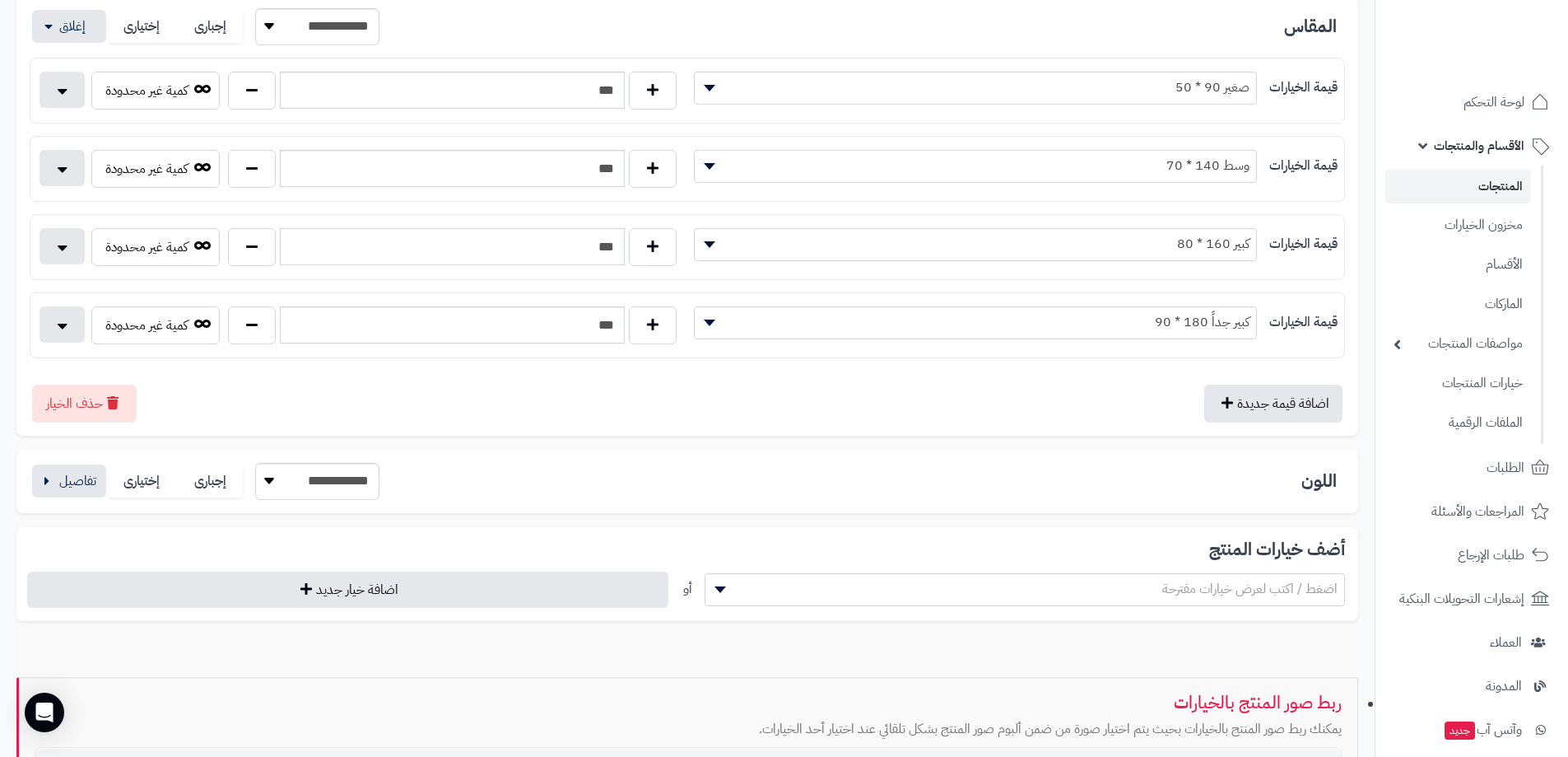
click at [570, 245] on input "***" at bounding box center [452, 246] width 345 height 37
drag, startPoint x: 605, startPoint y: 247, endPoint x: 617, endPoint y: 247, distance: 12.0
click at [617, 247] on input "***" at bounding box center [452, 246] width 345 height 37
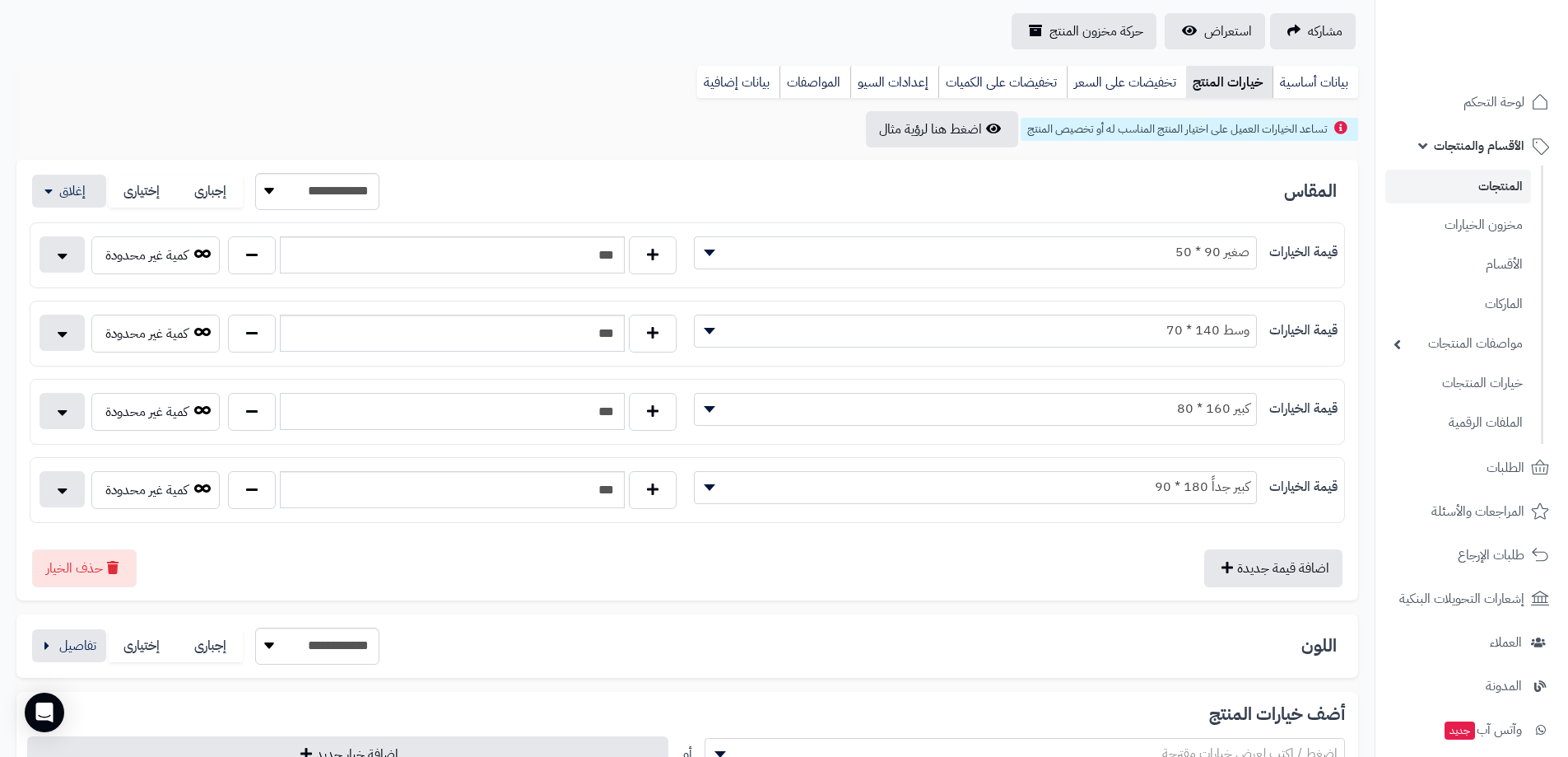
scroll to position [0, 0]
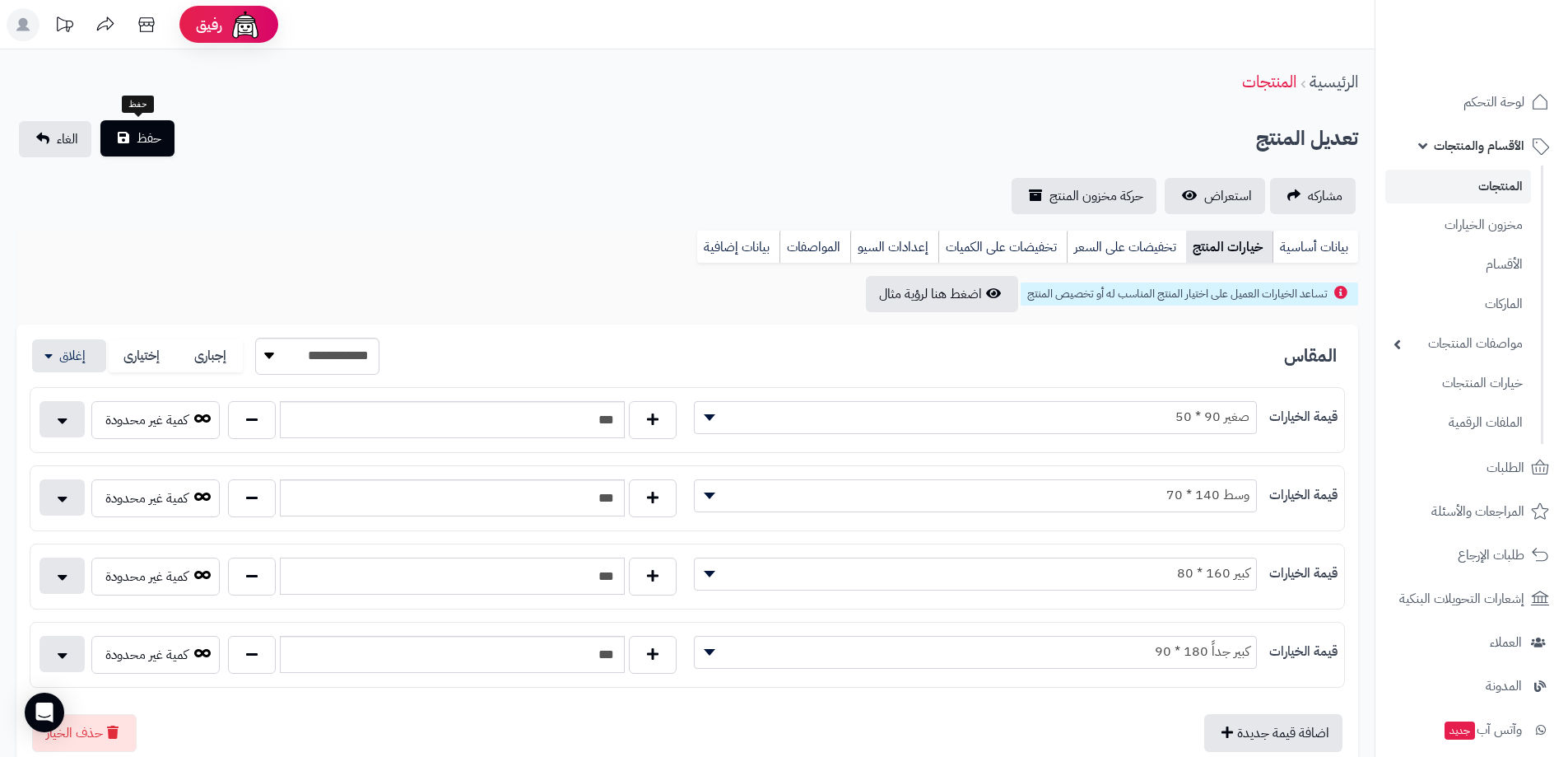
type input "***"
click at [149, 140] on span "حفظ" at bounding box center [149, 138] width 25 height 20
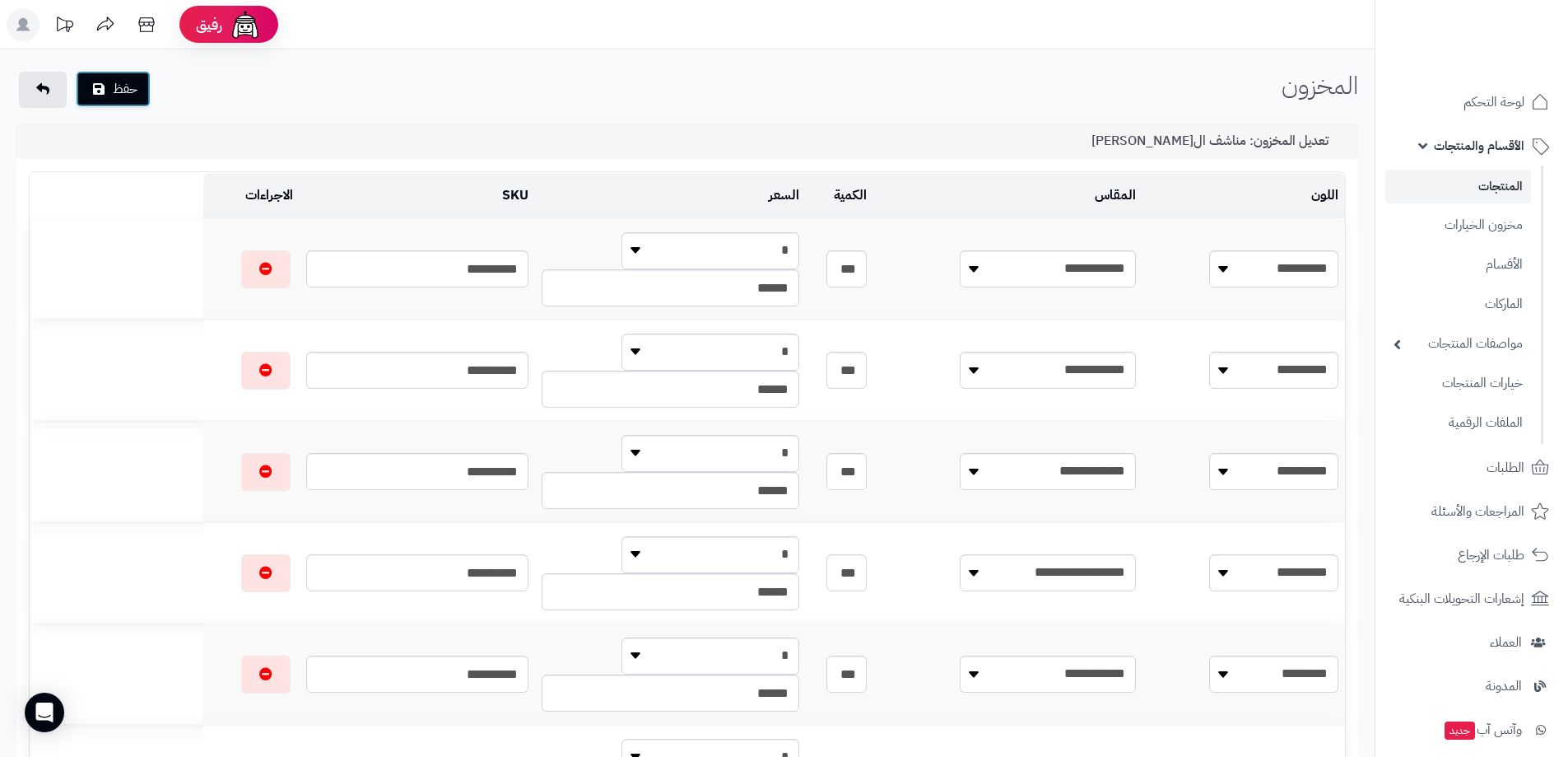
click at [125, 86] on button "حفظ" at bounding box center [112, 89] width 75 height 36
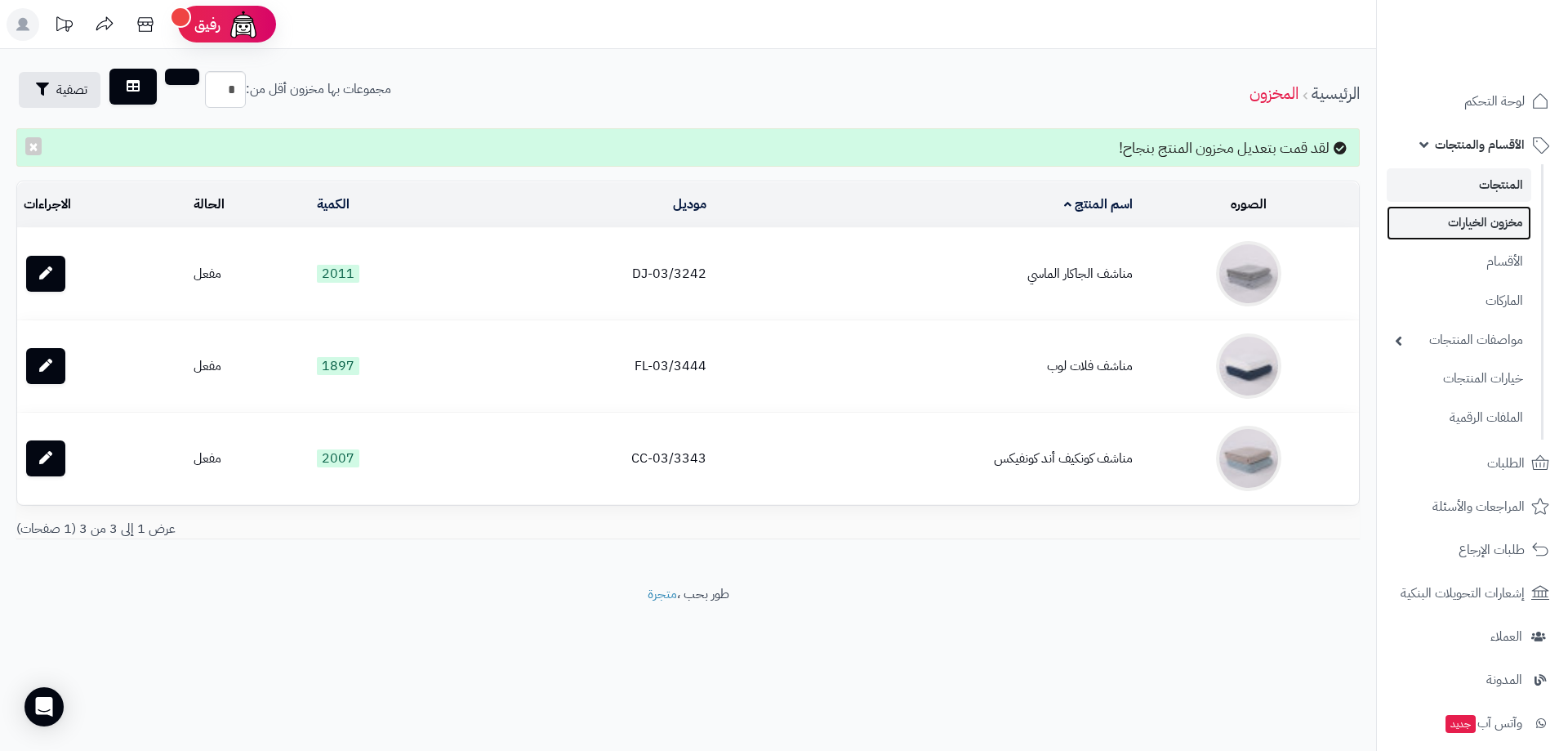
click at [1501, 225] on link "مخزون الخيارات" at bounding box center [1459, 223] width 144 height 34
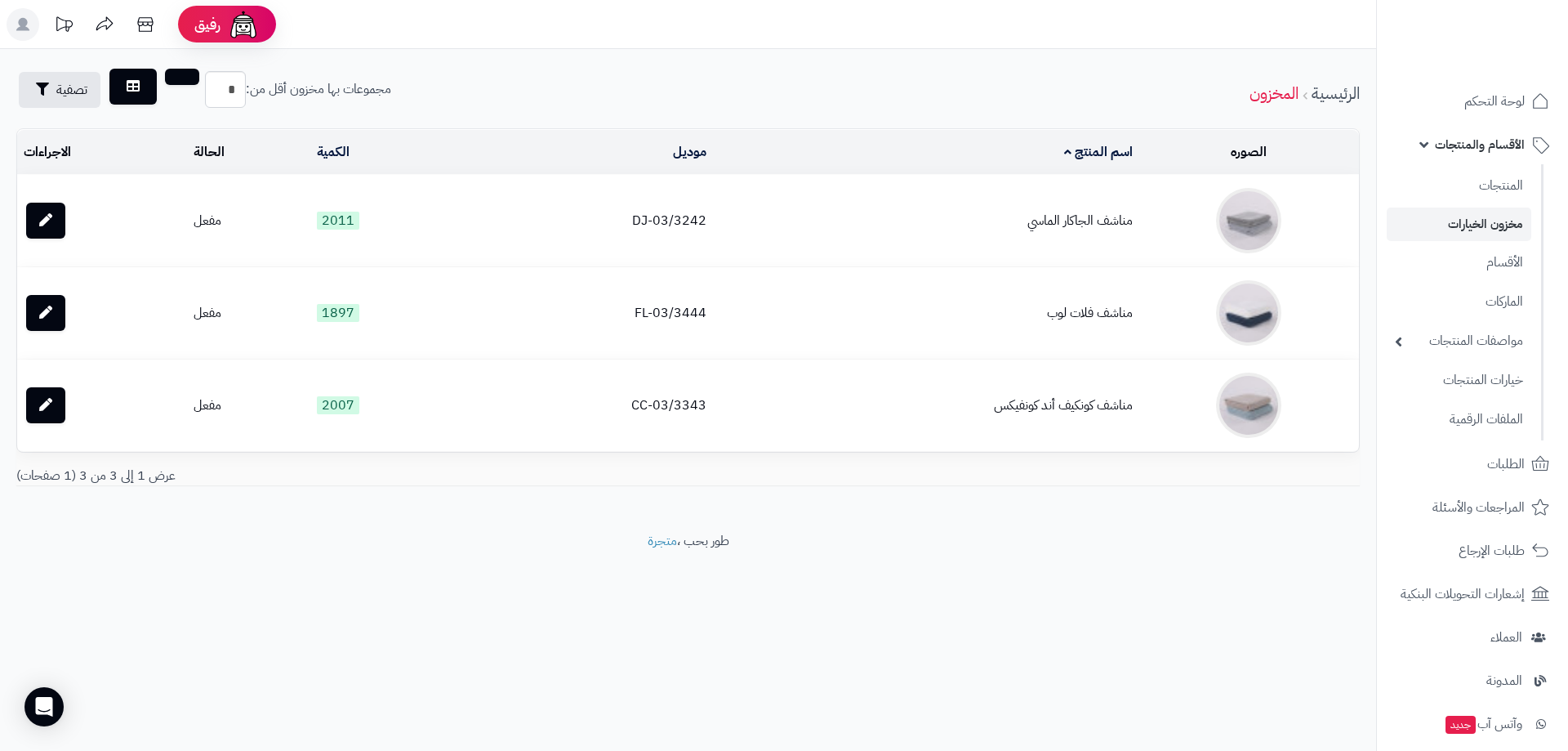
click at [1501, 225] on link "مخزون الخيارات" at bounding box center [1459, 224] width 144 height 34
click at [43, 220] on icon at bounding box center [46, 219] width 13 height 13
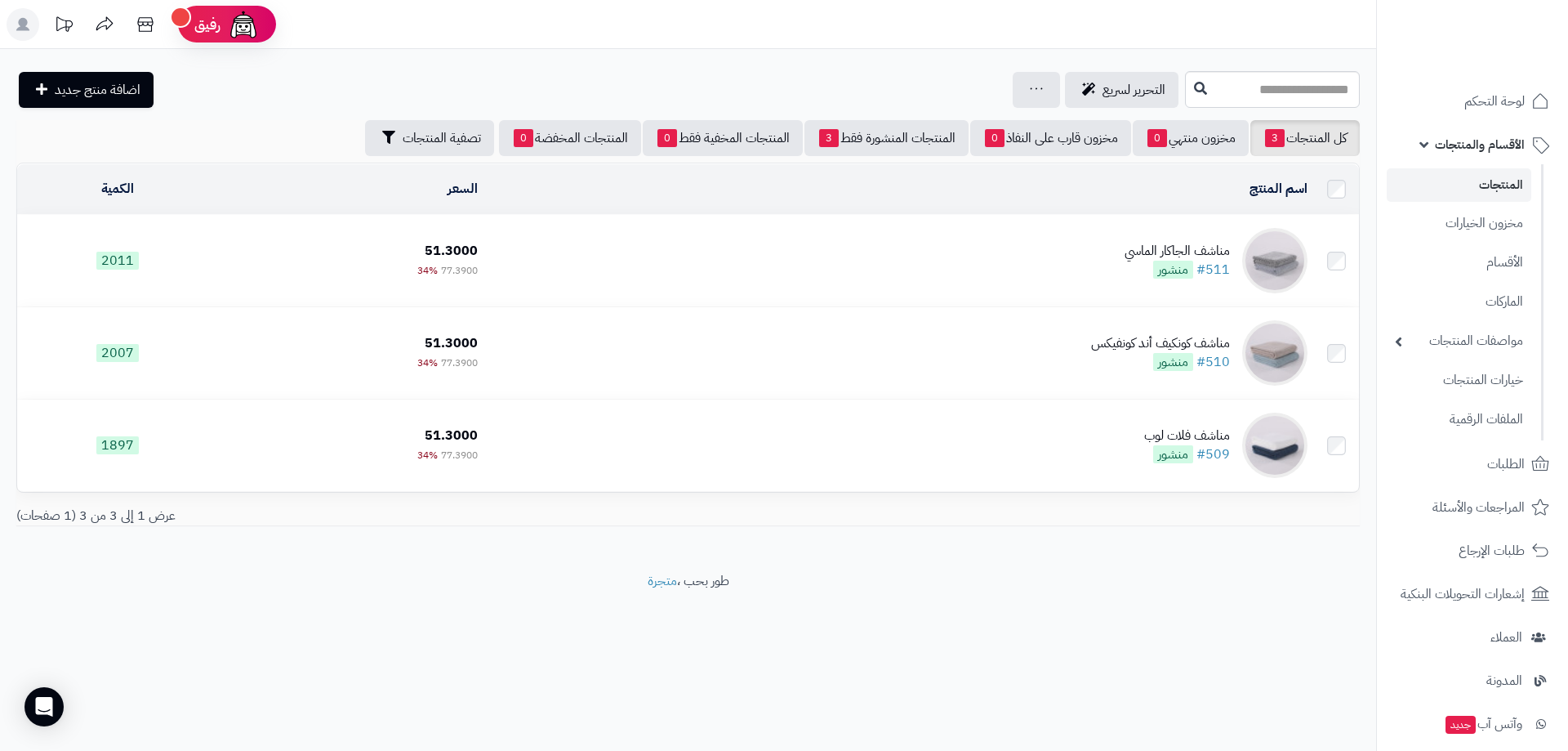
click at [1495, 181] on link "المنتجات" at bounding box center [1459, 185] width 144 height 34
click at [1029, 270] on td "مناشف الجاكار الماسي #511 منشور" at bounding box center [899, 261] width 829 height 92
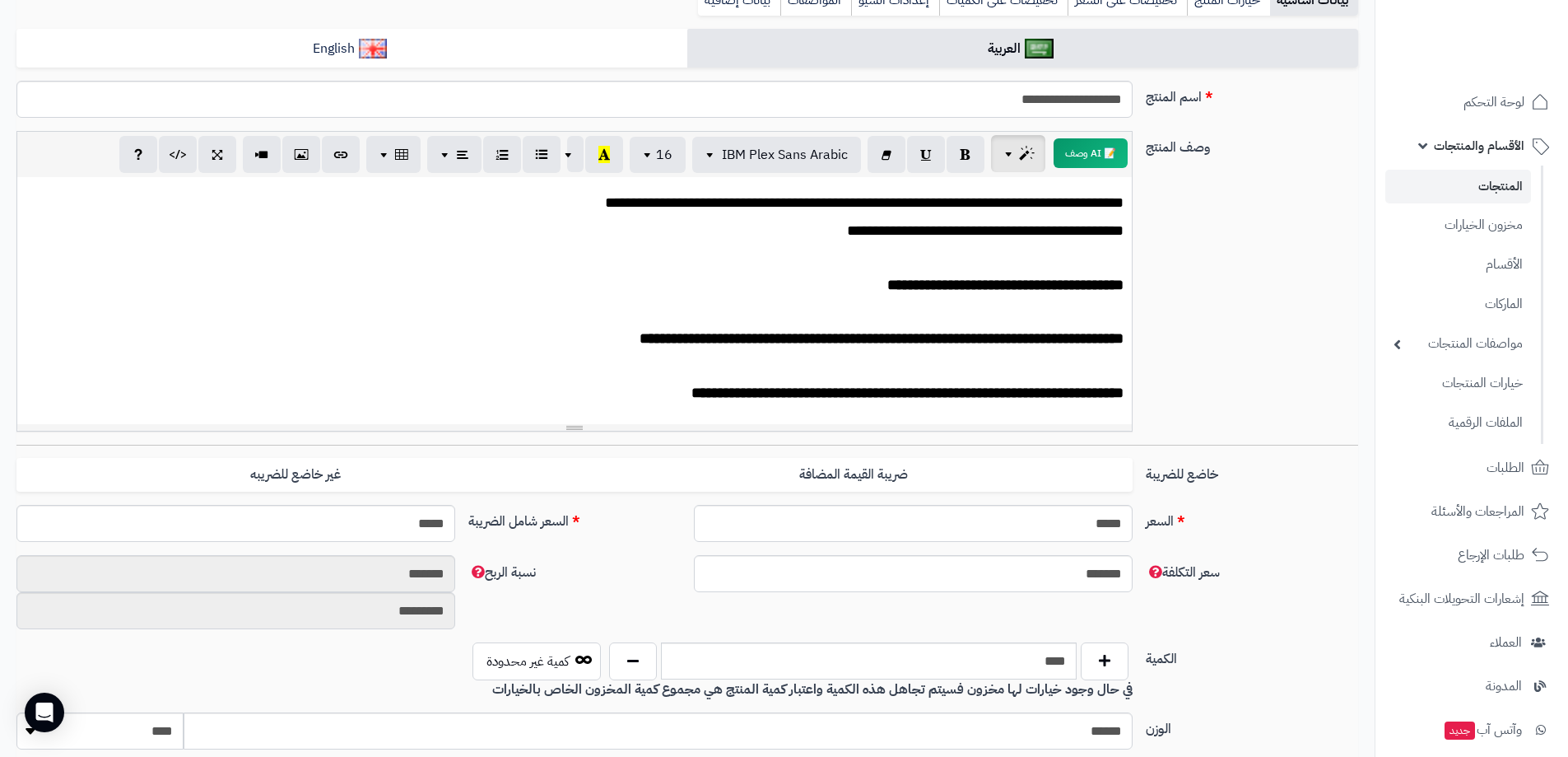
scroll to position [82, 0]
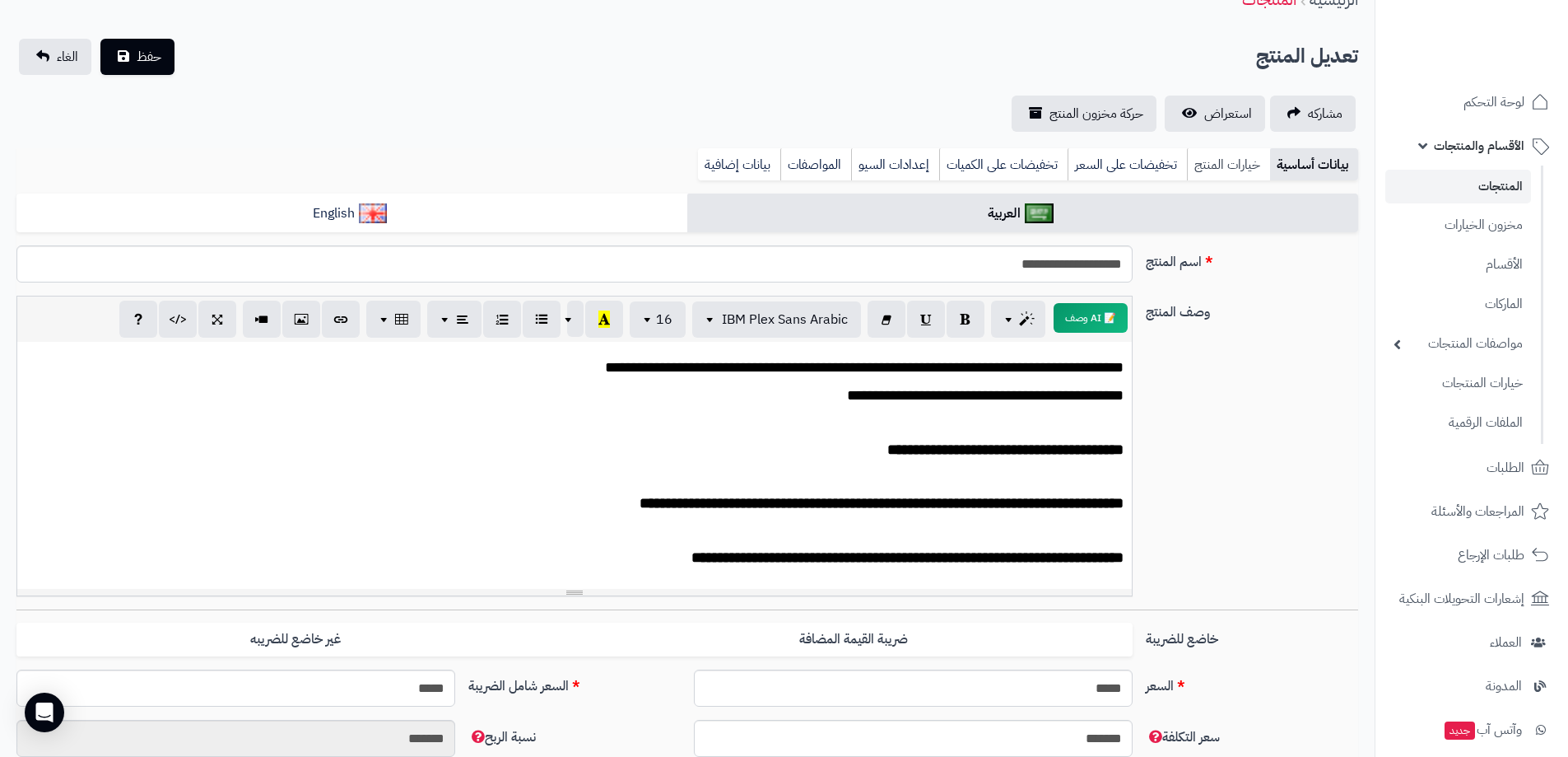
click at [1235, 172] on link "خيارات المنتج" at bounding box center [1228, 164] width 83 height 33
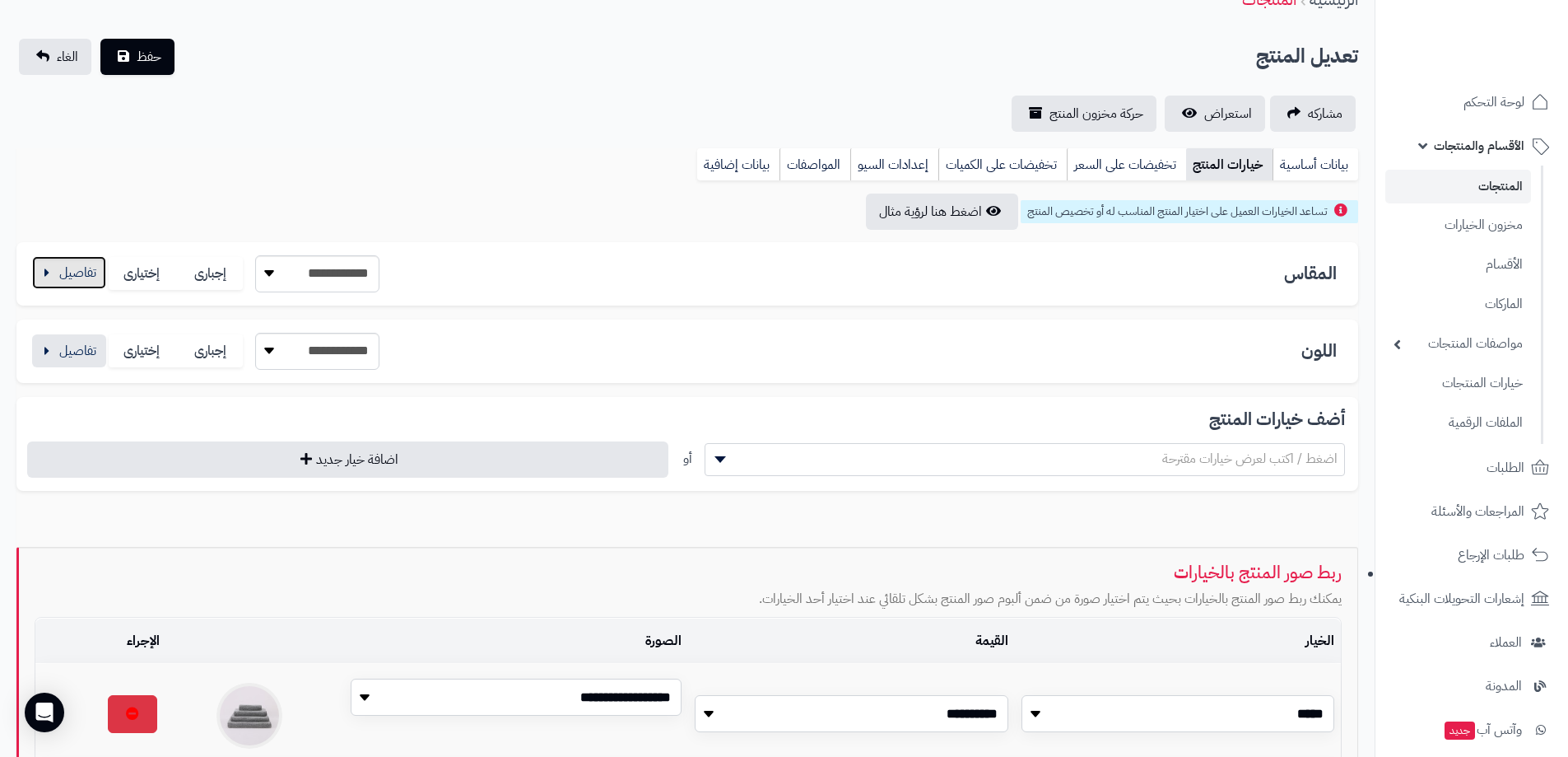
click at [50, 272] on button "button" at bounding box center [69, 272] width 74 height 33
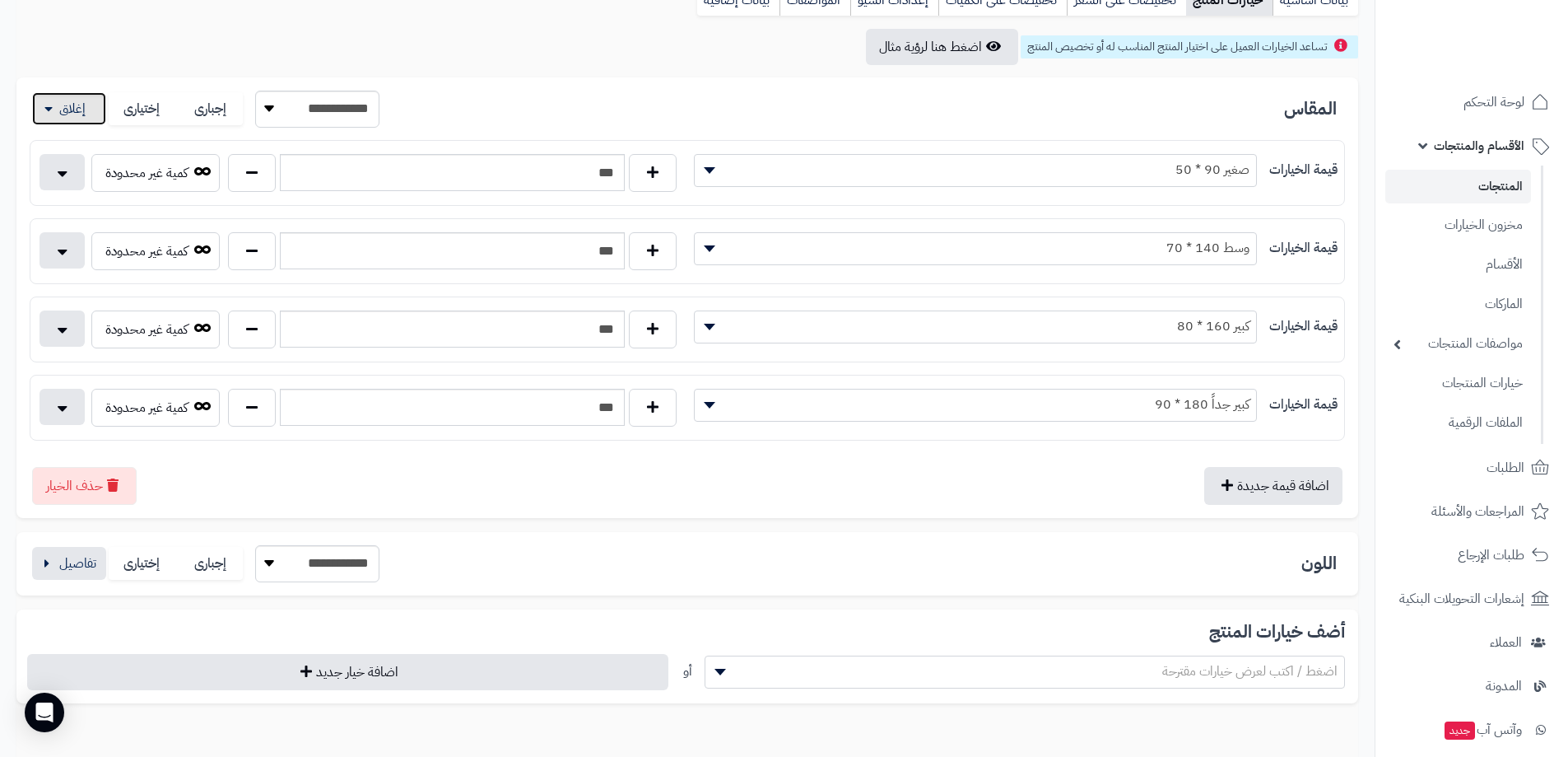
scroll to position [330, 0]
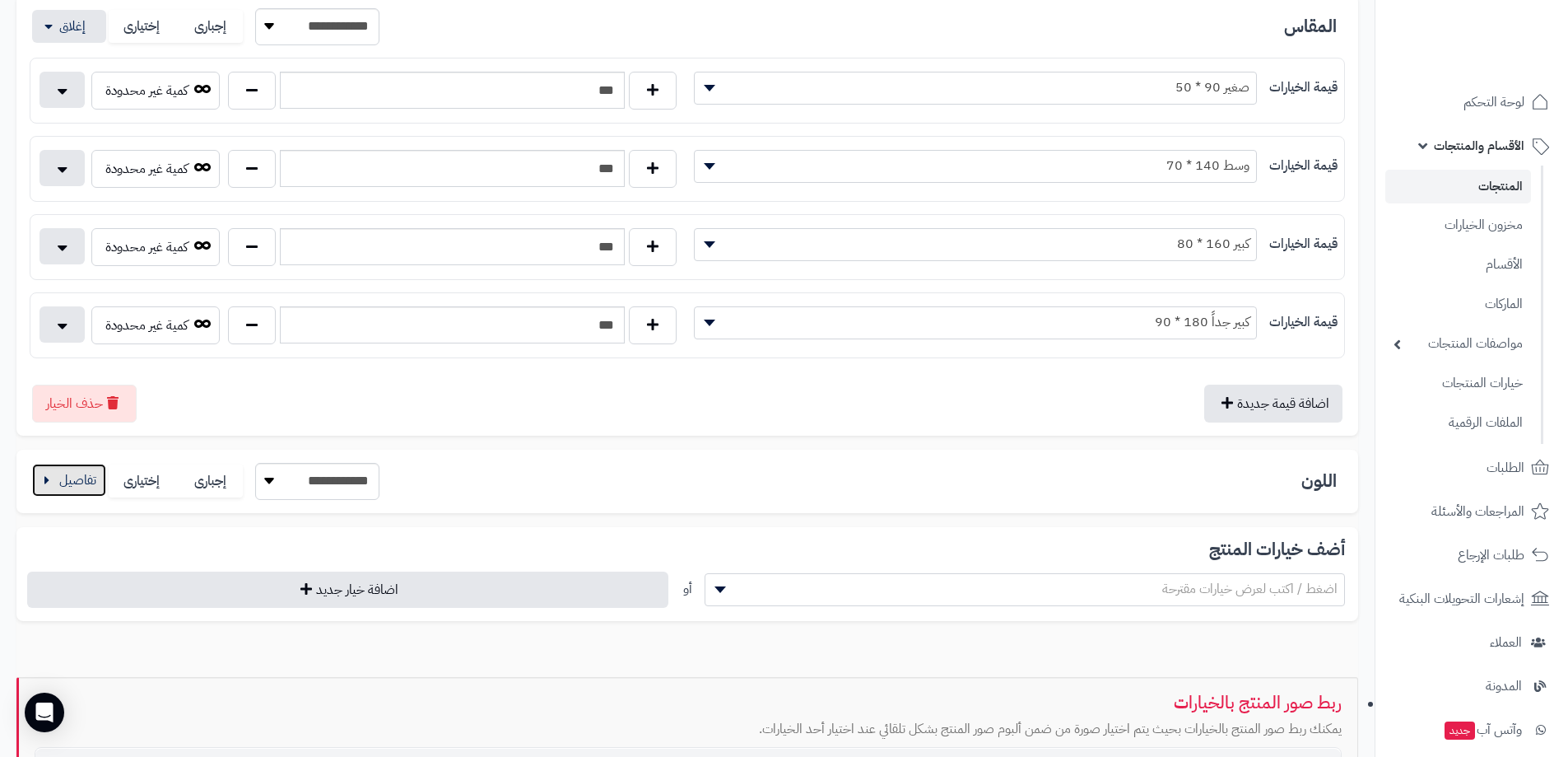
click at [80, 481] on button "button" at bounding box center [69, 480] width 74 height 33
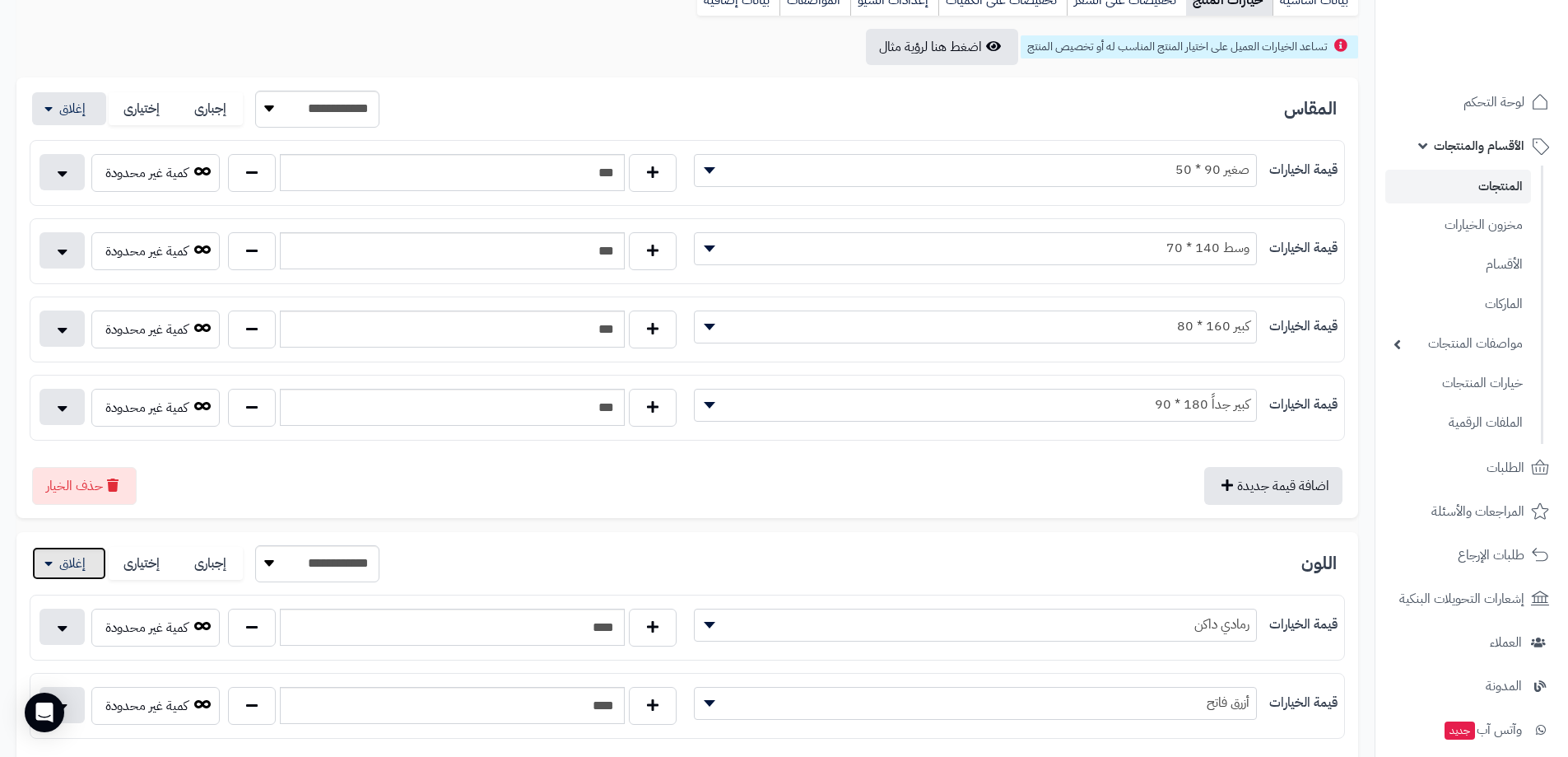
scroll to position [164, 0]
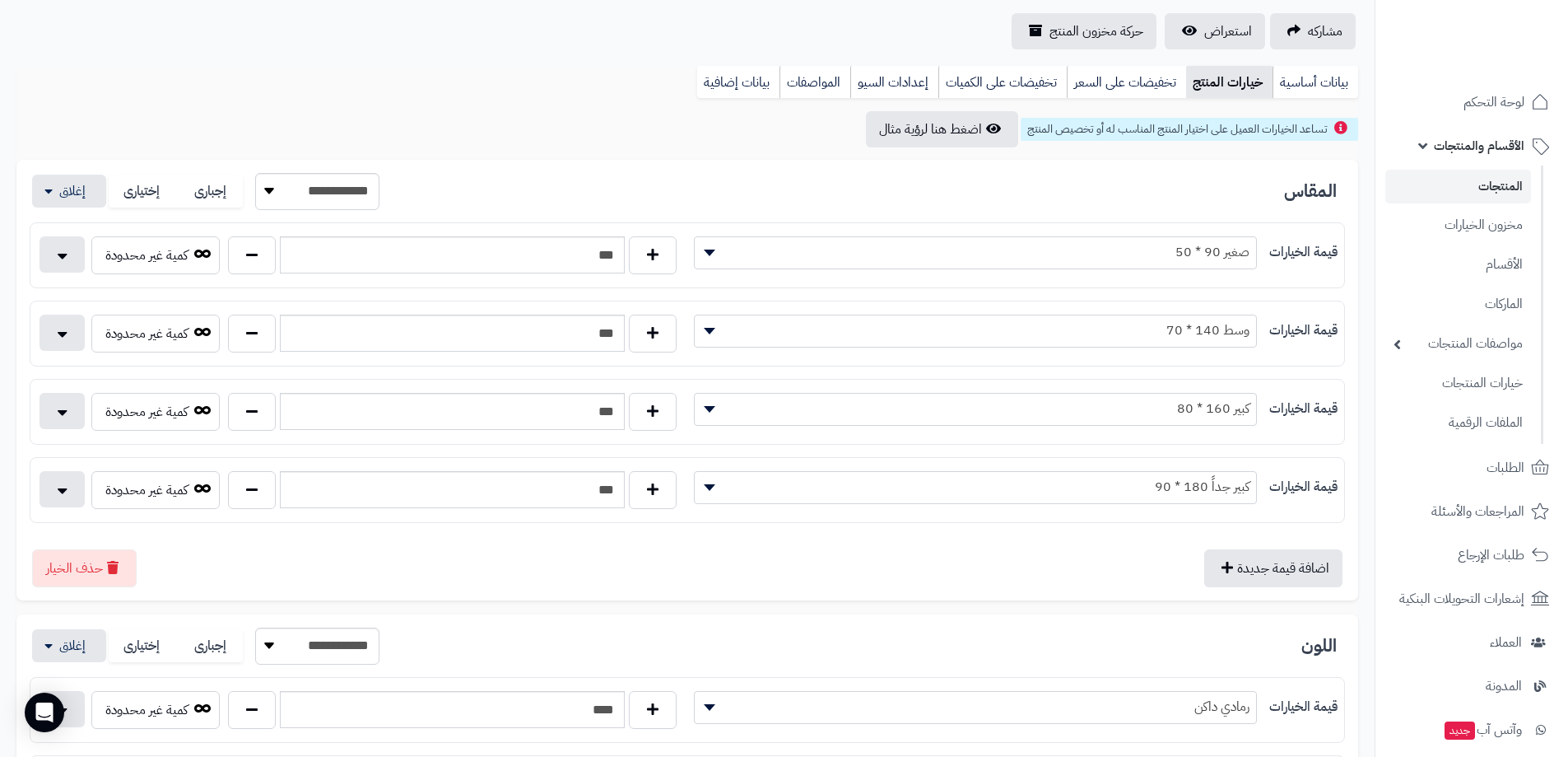
click at [1488, 182] on link "المنتجات" at bounding box center [1457, 186] width 145 height 34
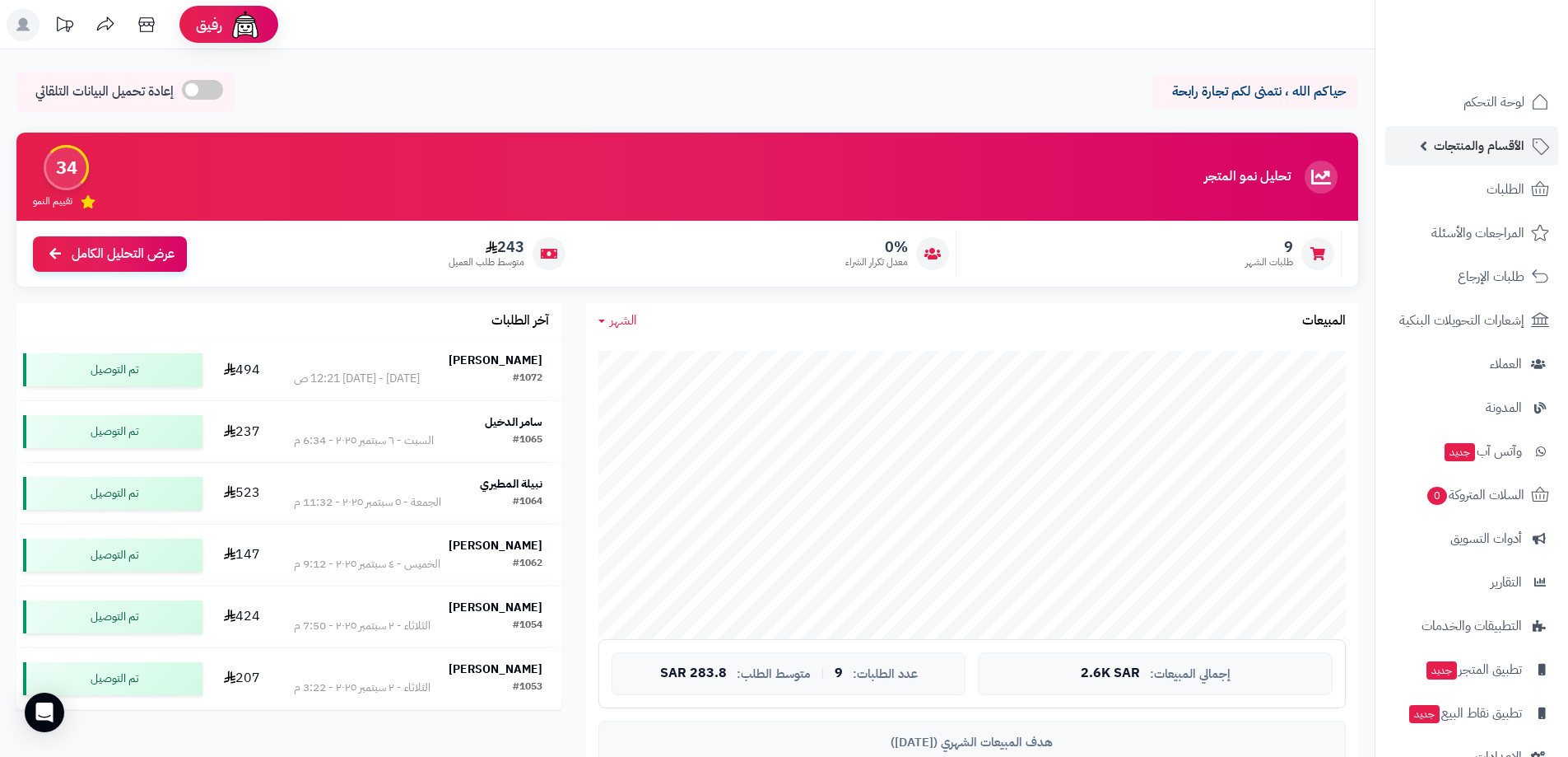
click at [1494, 148] on span "الأقسام والمنتجات" at bounding box center [1479, 146] width 91 height 23
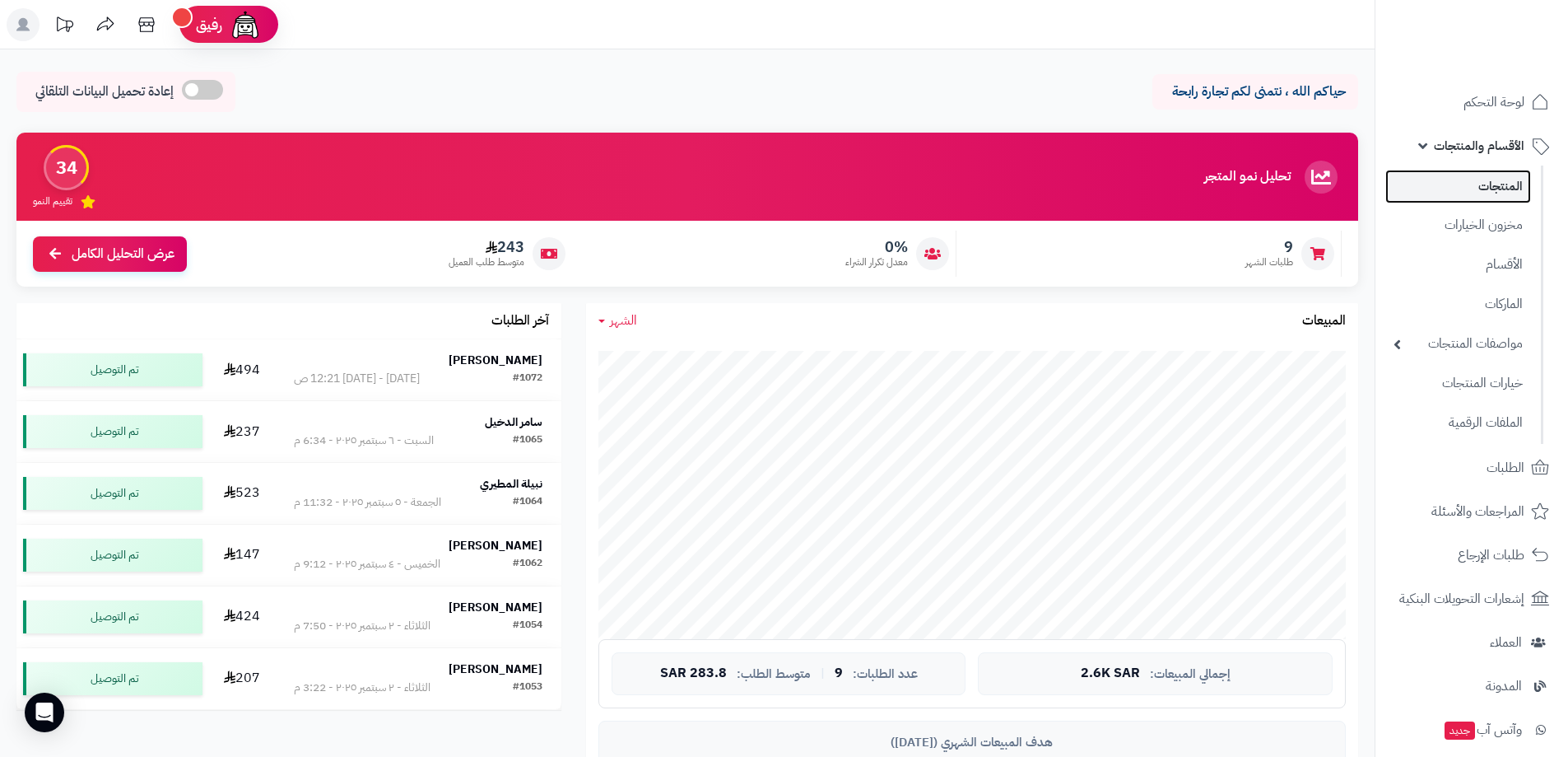
click at [1507, 191] on link "المنتجات" at bounding box center [1457, 186] width 145 height 34
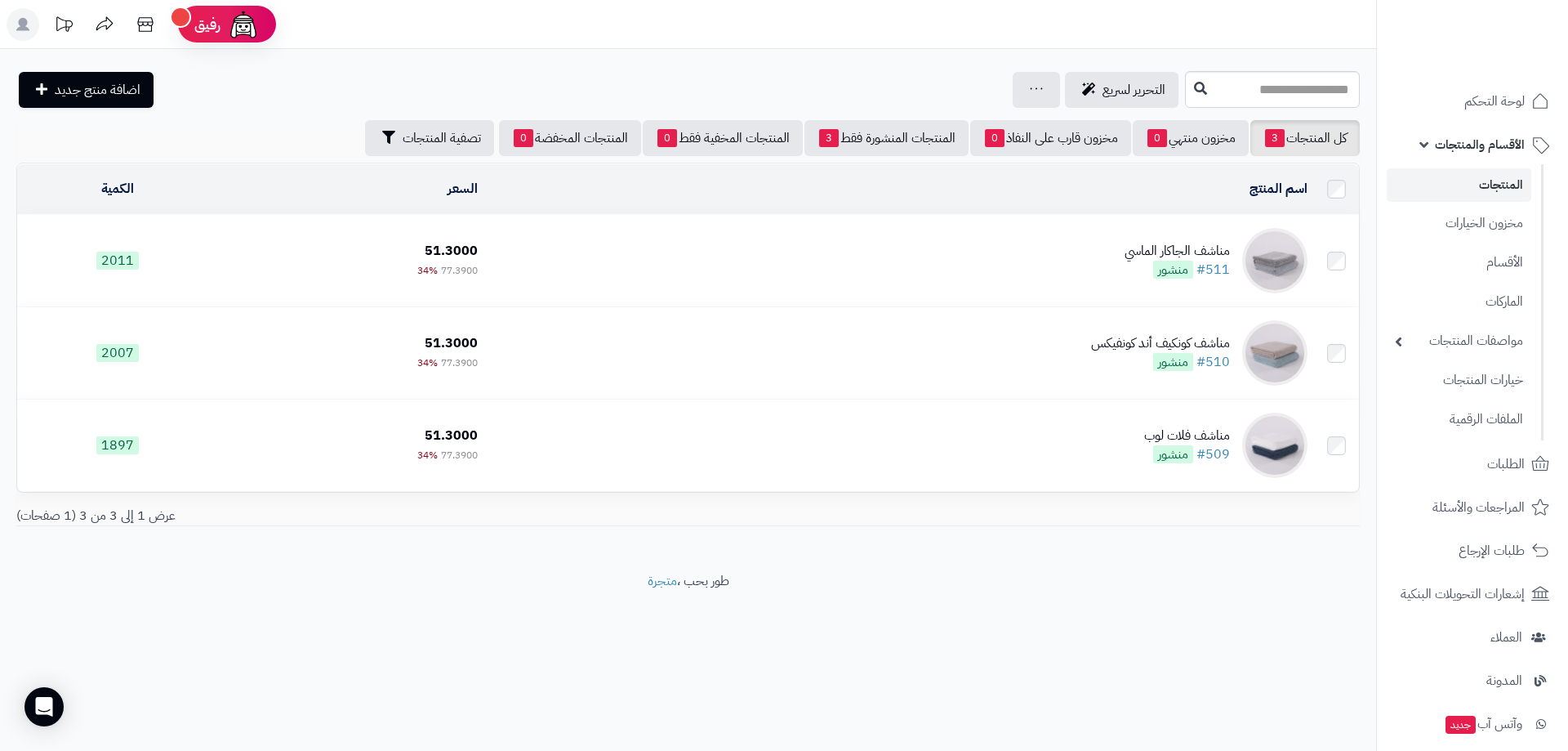
click at [1101, 271] on td "مناشف ال[PERSON_NAME] #511 منشور" at bounding box center [899, 261] width 829 height 92
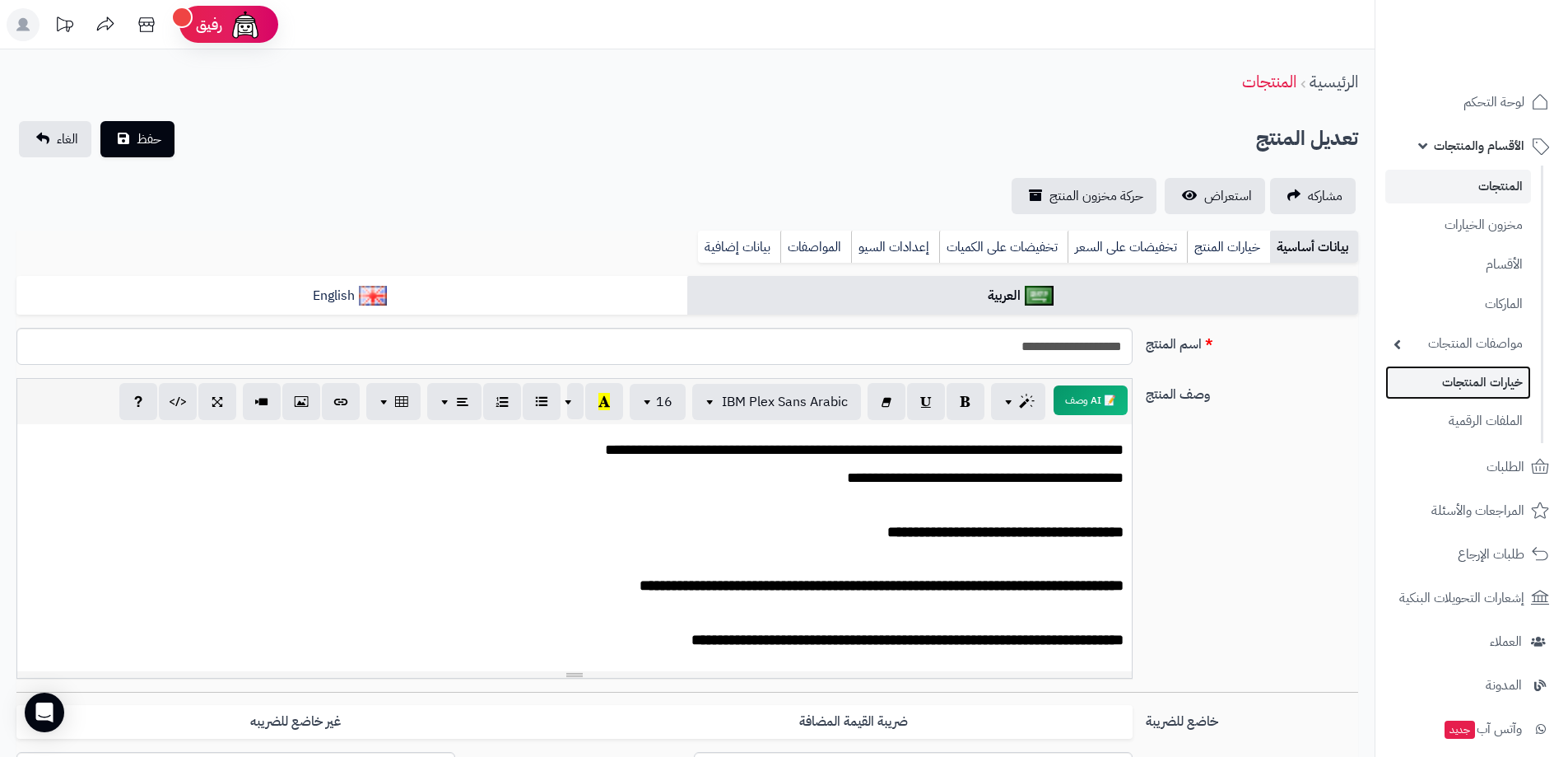
click at [1492, 381] on link "خيارات المنتجات" at bounding box center [1457, 383] width 145 height 34
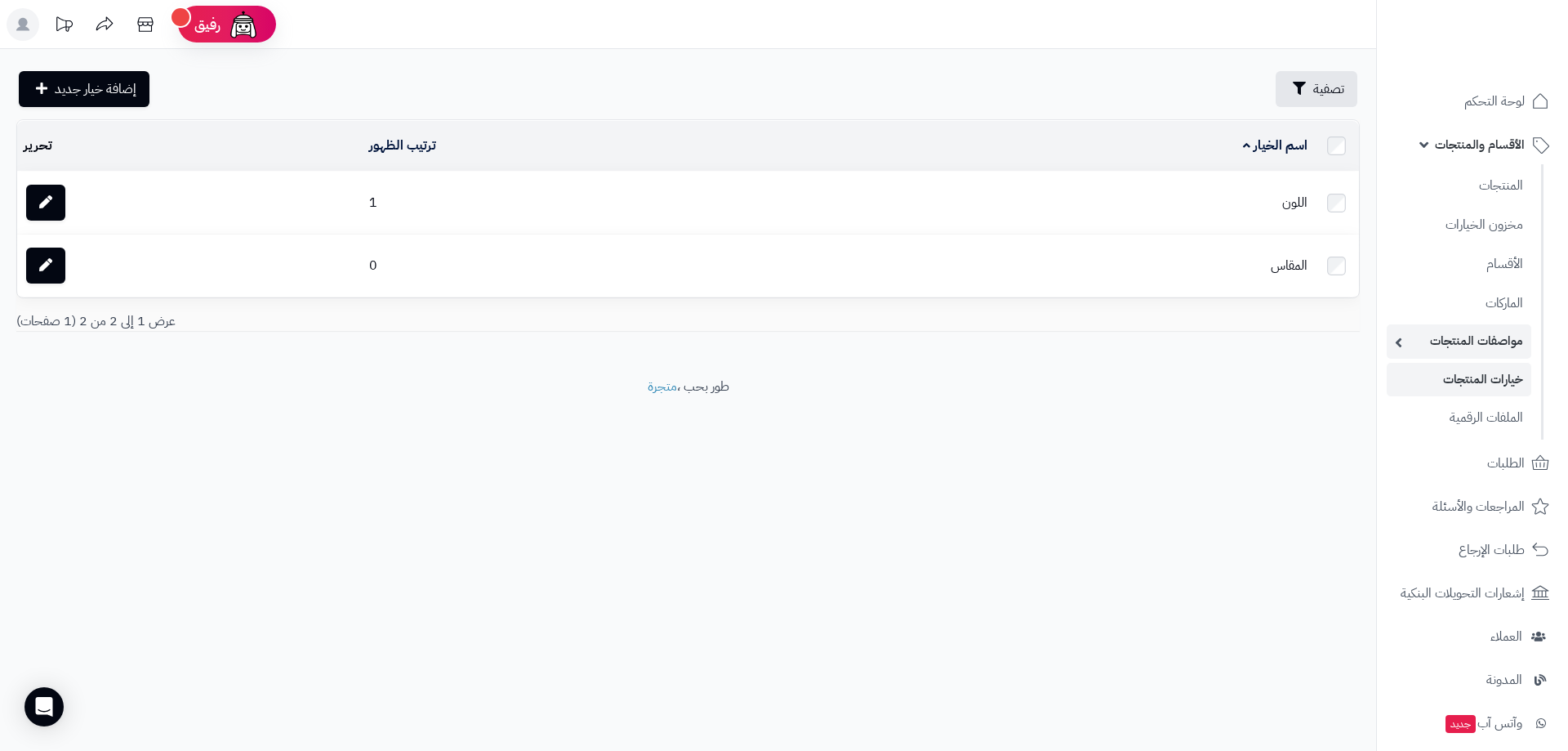
click at [1502, 342] on link "مواصفات المنتجات" at bounding box center [1459, 341] width 144 height 34
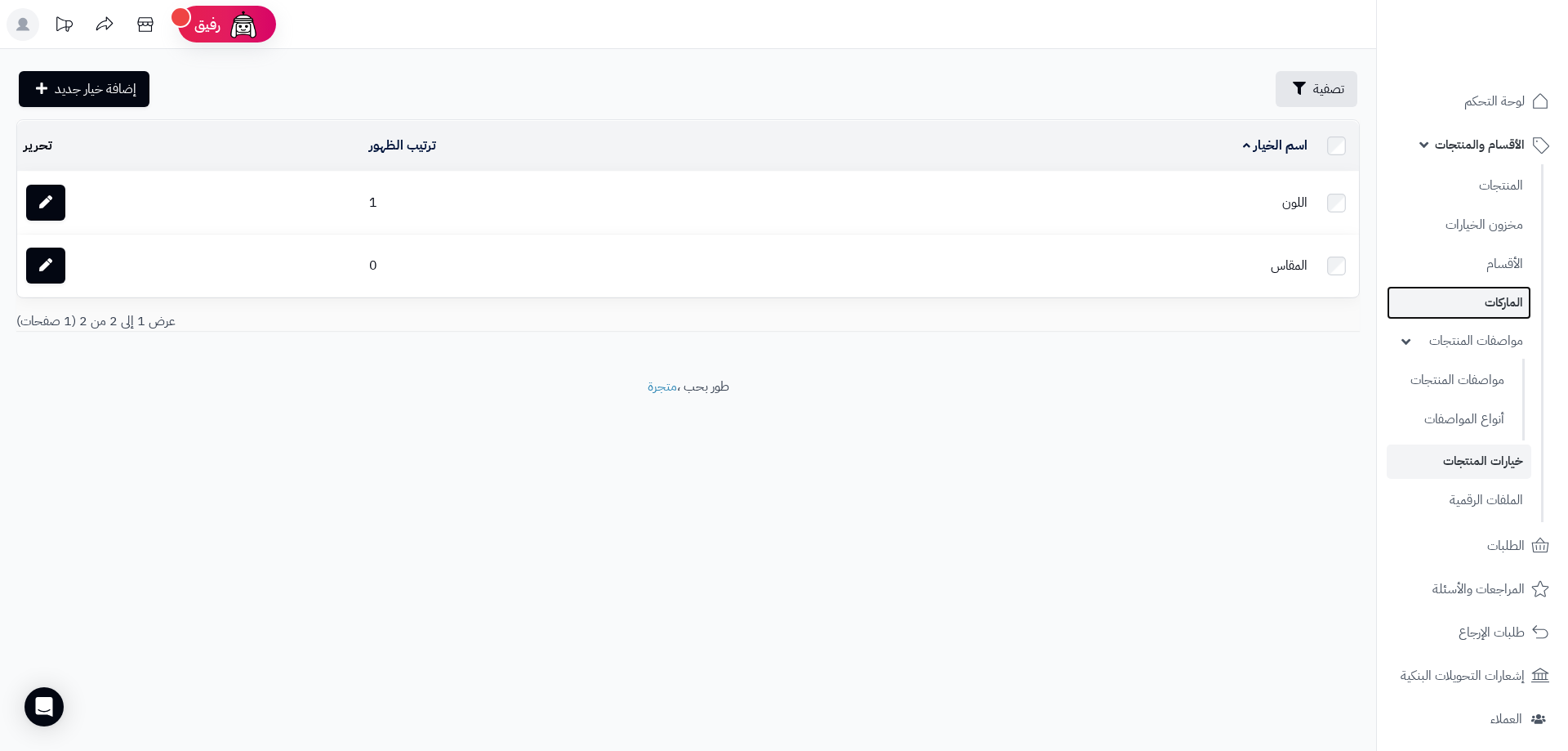
click at [1509, 306] on link "الماركات" at bounding box center [1459, 303] width 144 height 34
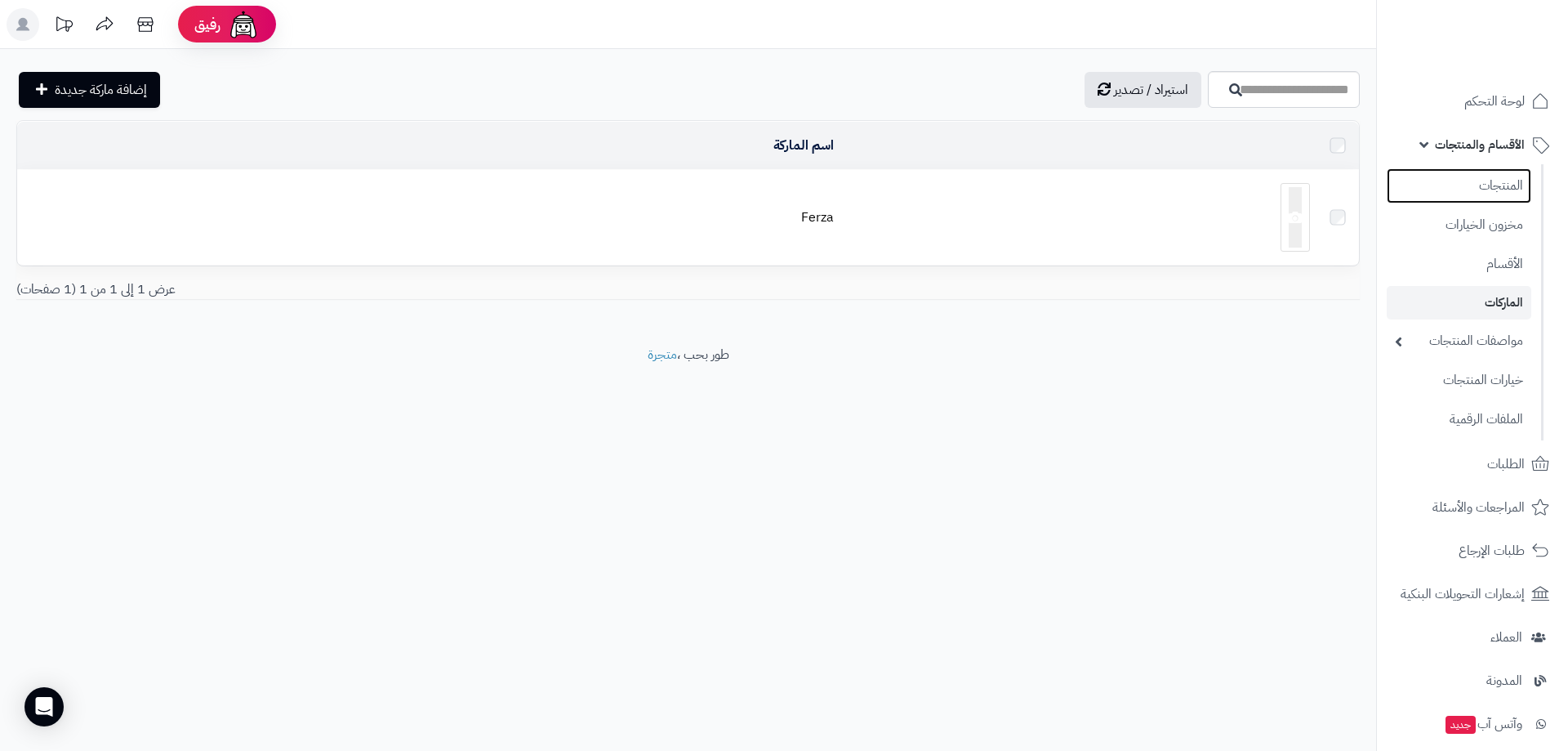
click at [1498, 189] on link "المنتجات" at bounding box center [1459, 185] width 144 height 35
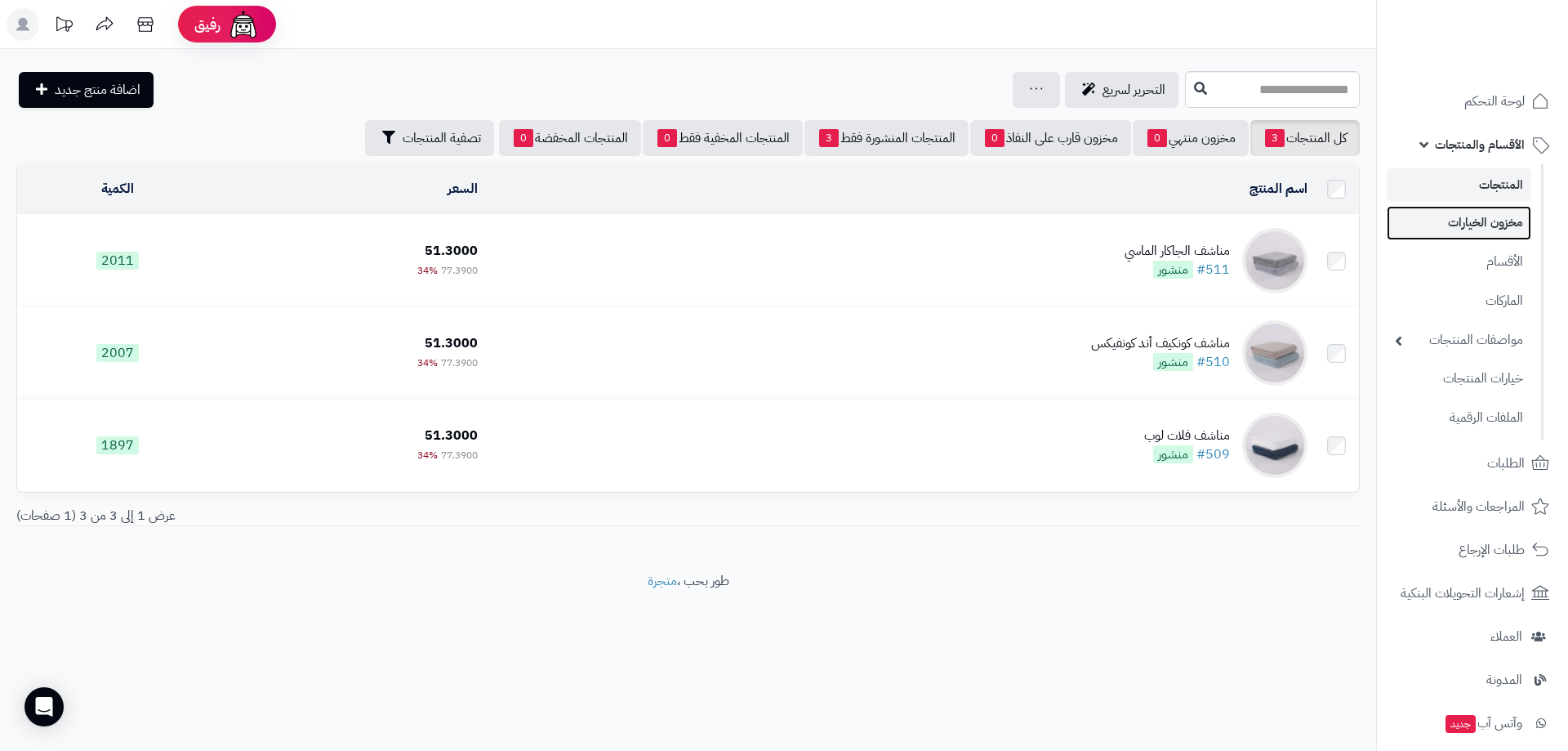
click at [1497, 226] on link "مخزون الخيارات" at bounding box center [1459, 223] width 144 height 34
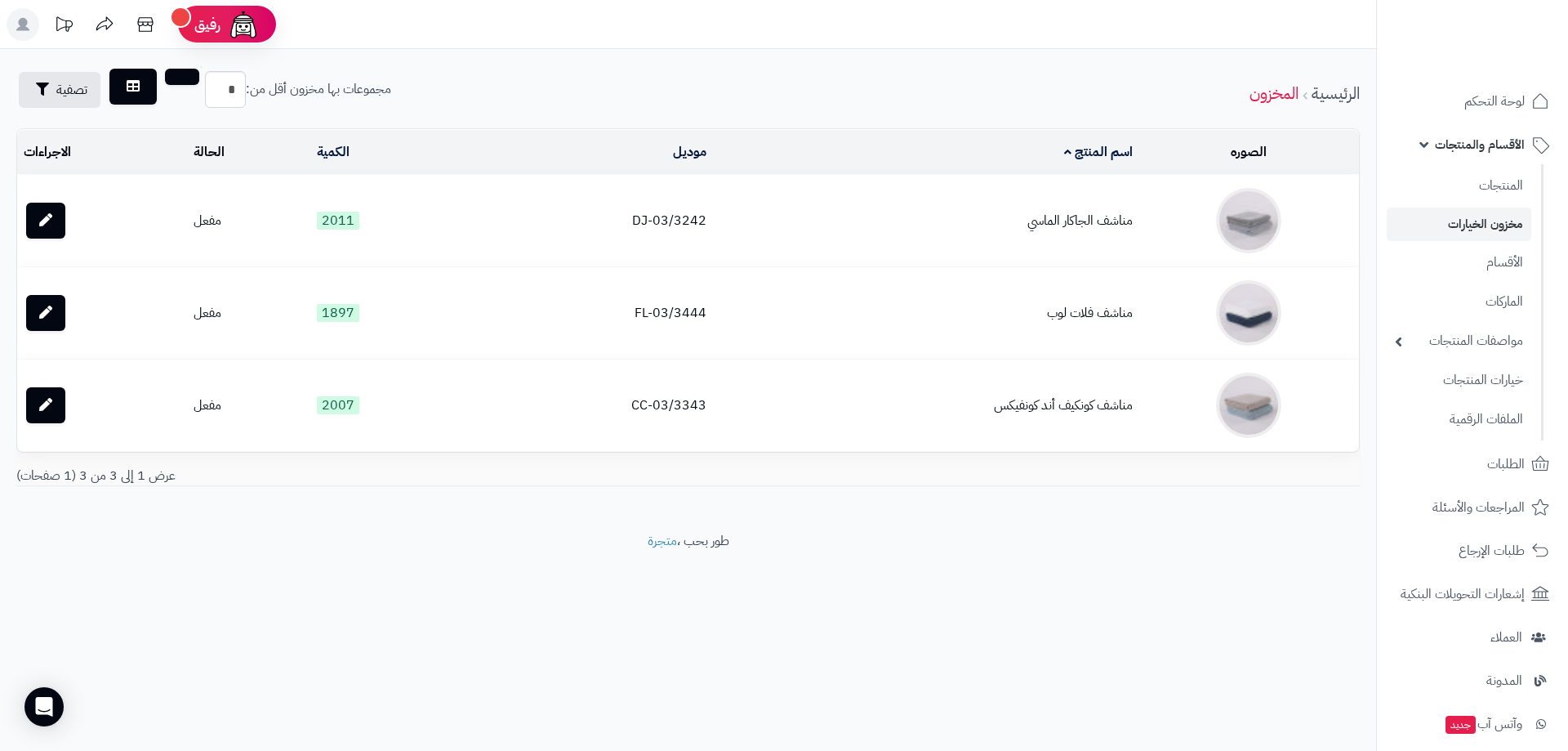
click at [901, 238] on td "مناشف الجاكار الماسي" at bounding box center [926, 220] width 426 height 92
click at [1077, 225] on td "مناشف الجاكار الماسي" at bounding box center [926, 220] width 426 height 92
click at [41, 231] on link at bounding box center [46, 220] width 39 height 36
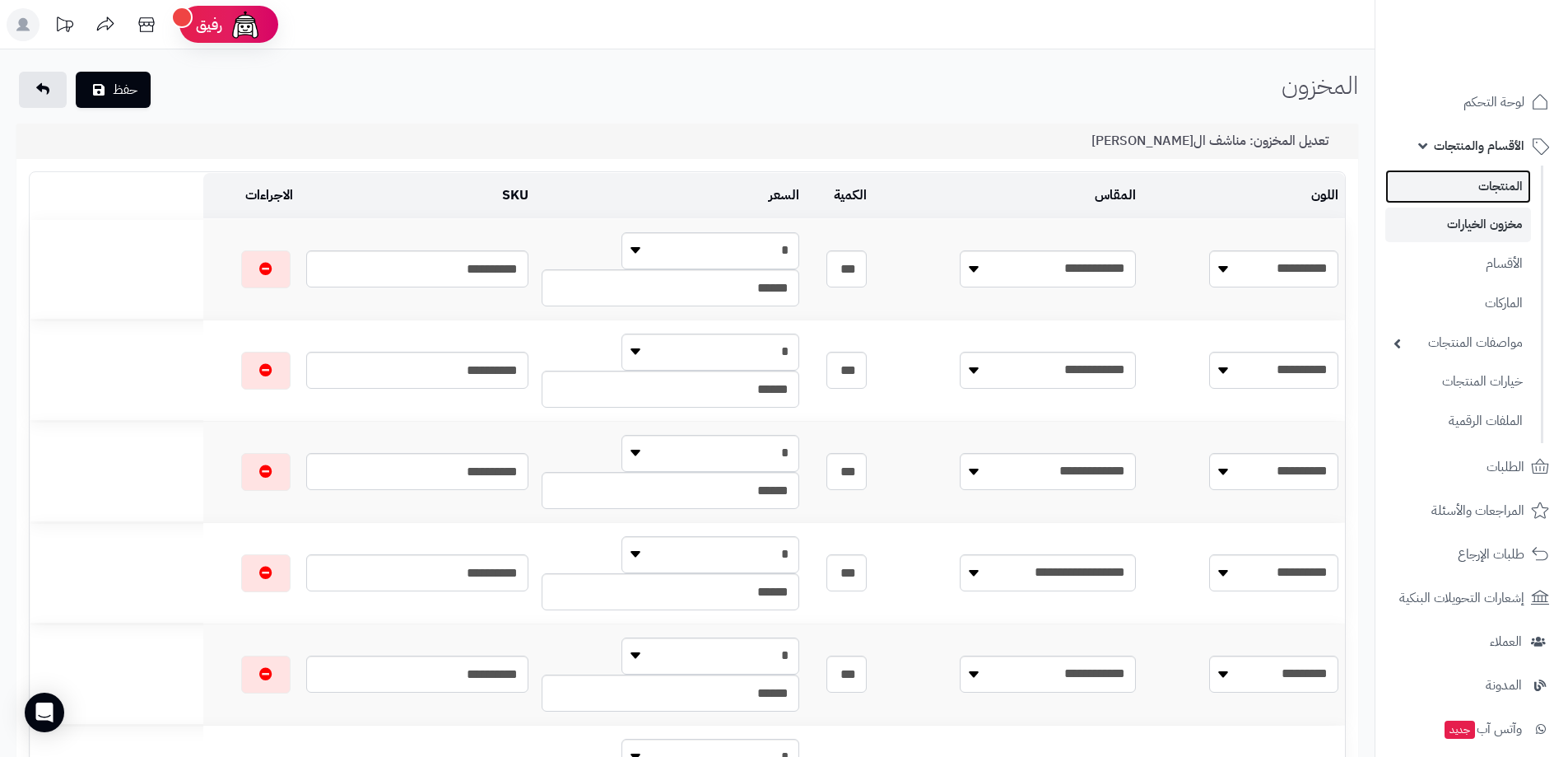
click at [1502, 183] on link "المنتجات" at bounding box center [1457, 186] width 145 height 34
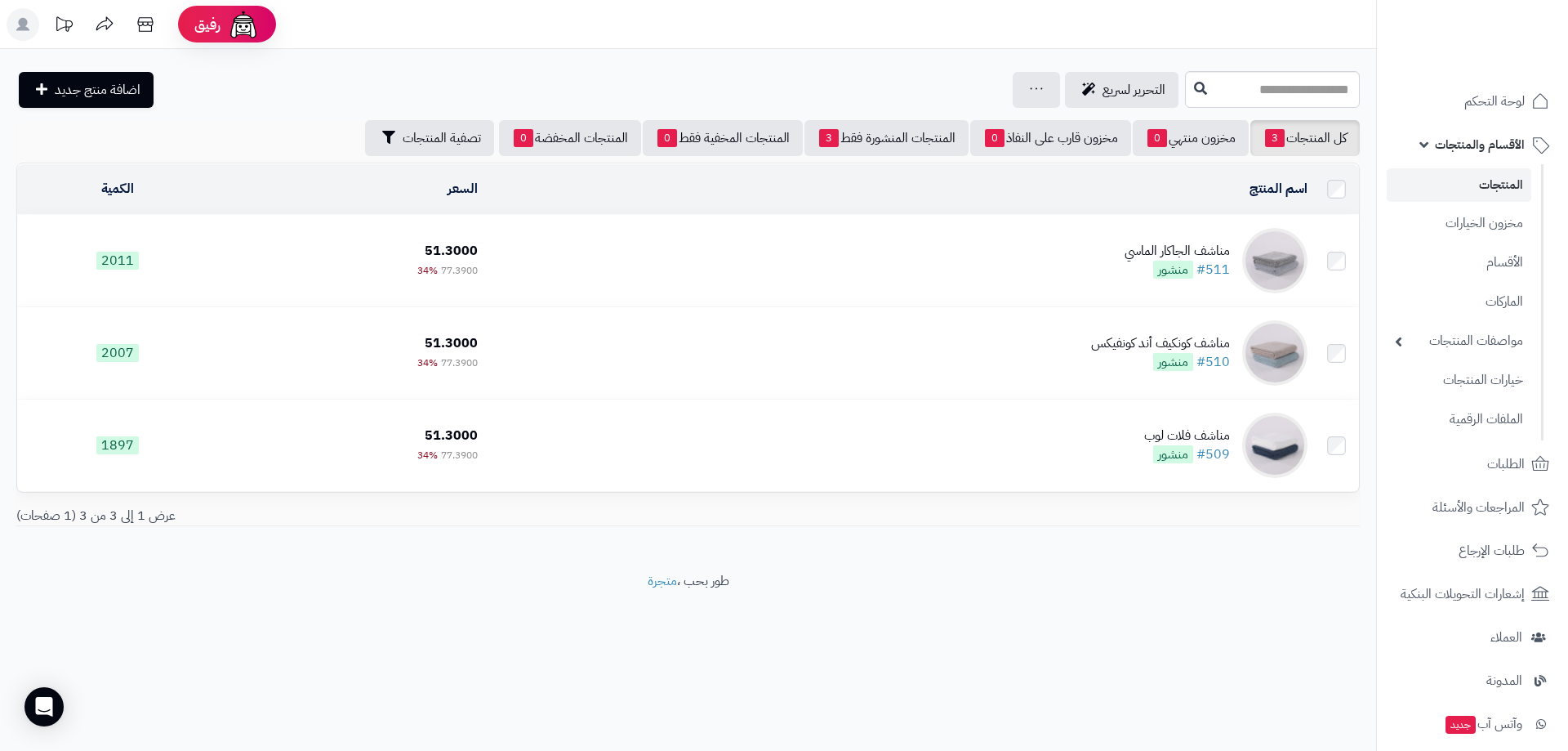
click at [1499, 184] on link "المنتجات" at bounding box center [1459, 185] width 144 height 34
click at [1508, 226] on link "مخزون الخيارات" at bounding box center [1459, 223] width 144 height 34
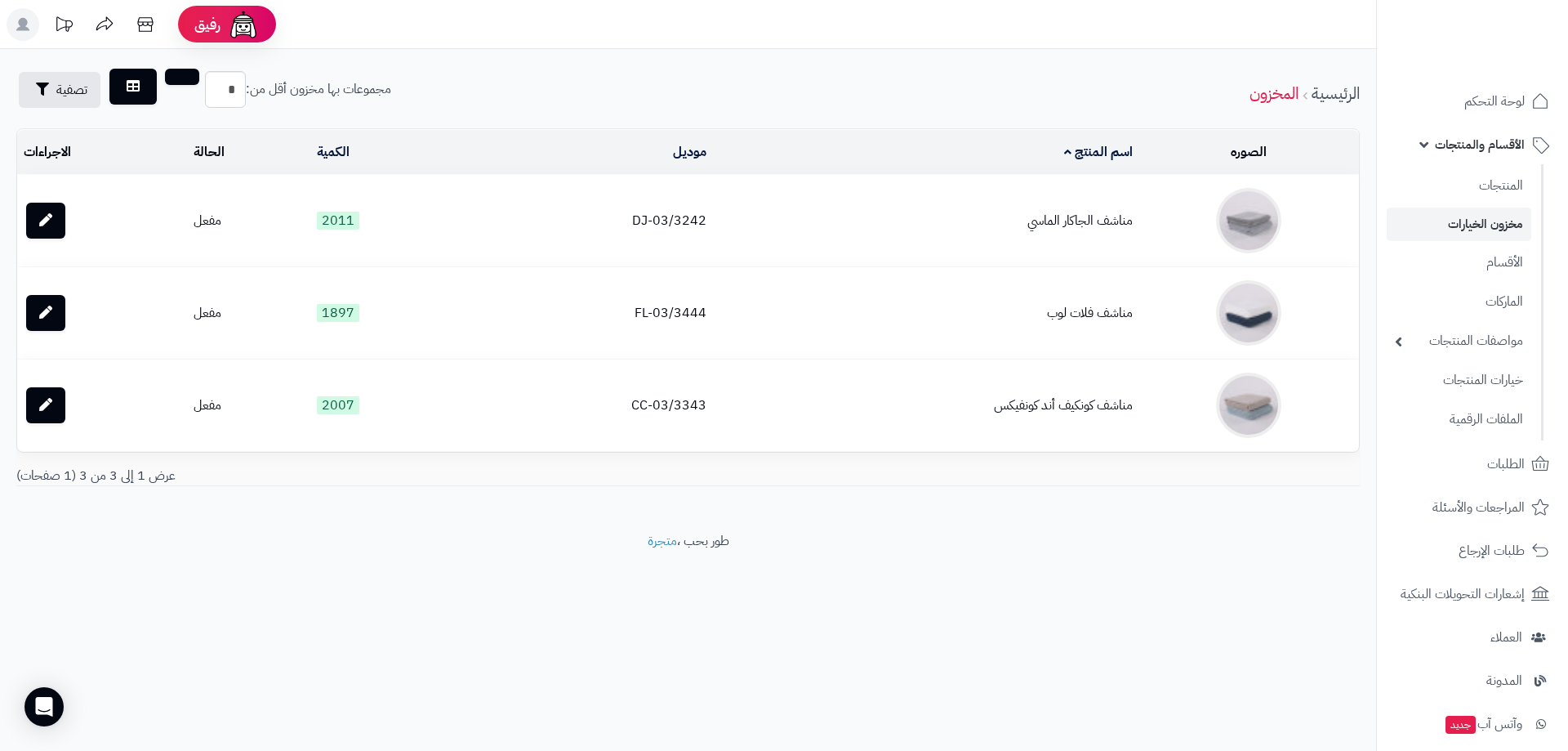
click at [1080, 225] on td "مناشف الجاكار الماسي" at bounding box center [926, 220] width 426 height 92
click at [41, 227] on link at bounding box center [46, 220] width 39 height 36
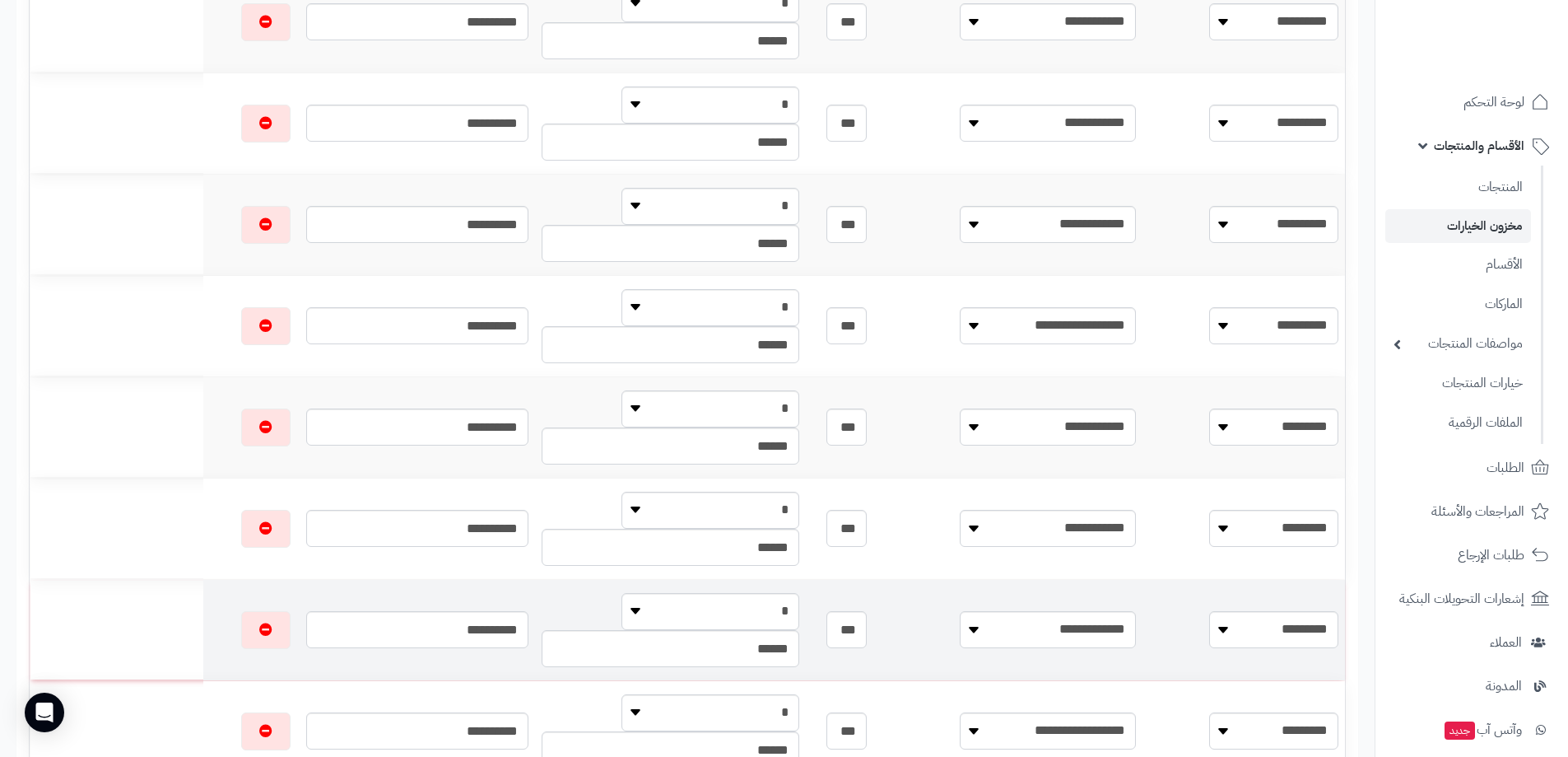
scroll to position [330, 0]
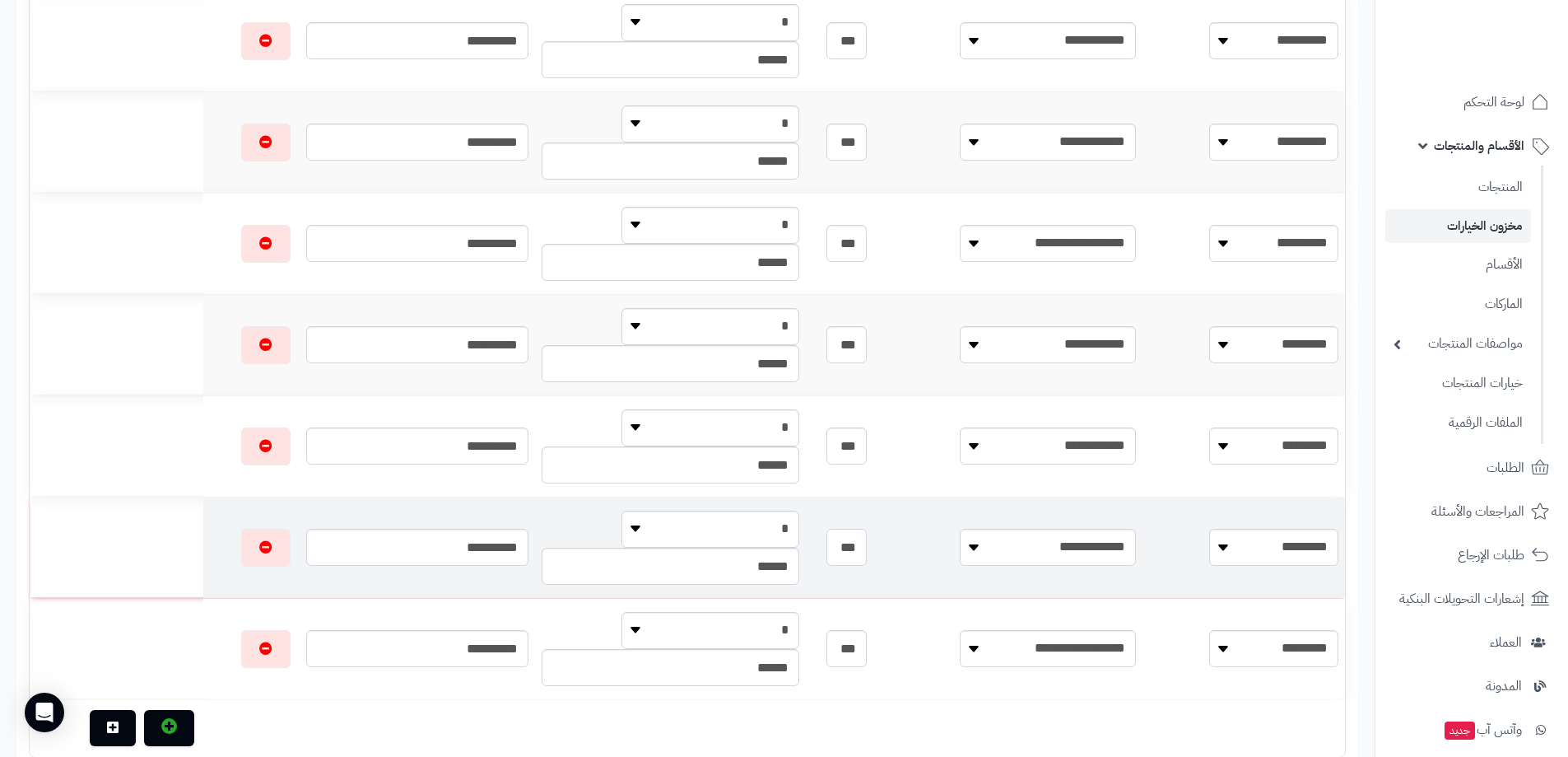
drag, startPoint x: 986, startPoint y: 547, endPoint x: 995, endPoint y: 547, distance: 9.0
click at [867, 547] on input "***" at bounding box center [847, 546] width 42 height 37
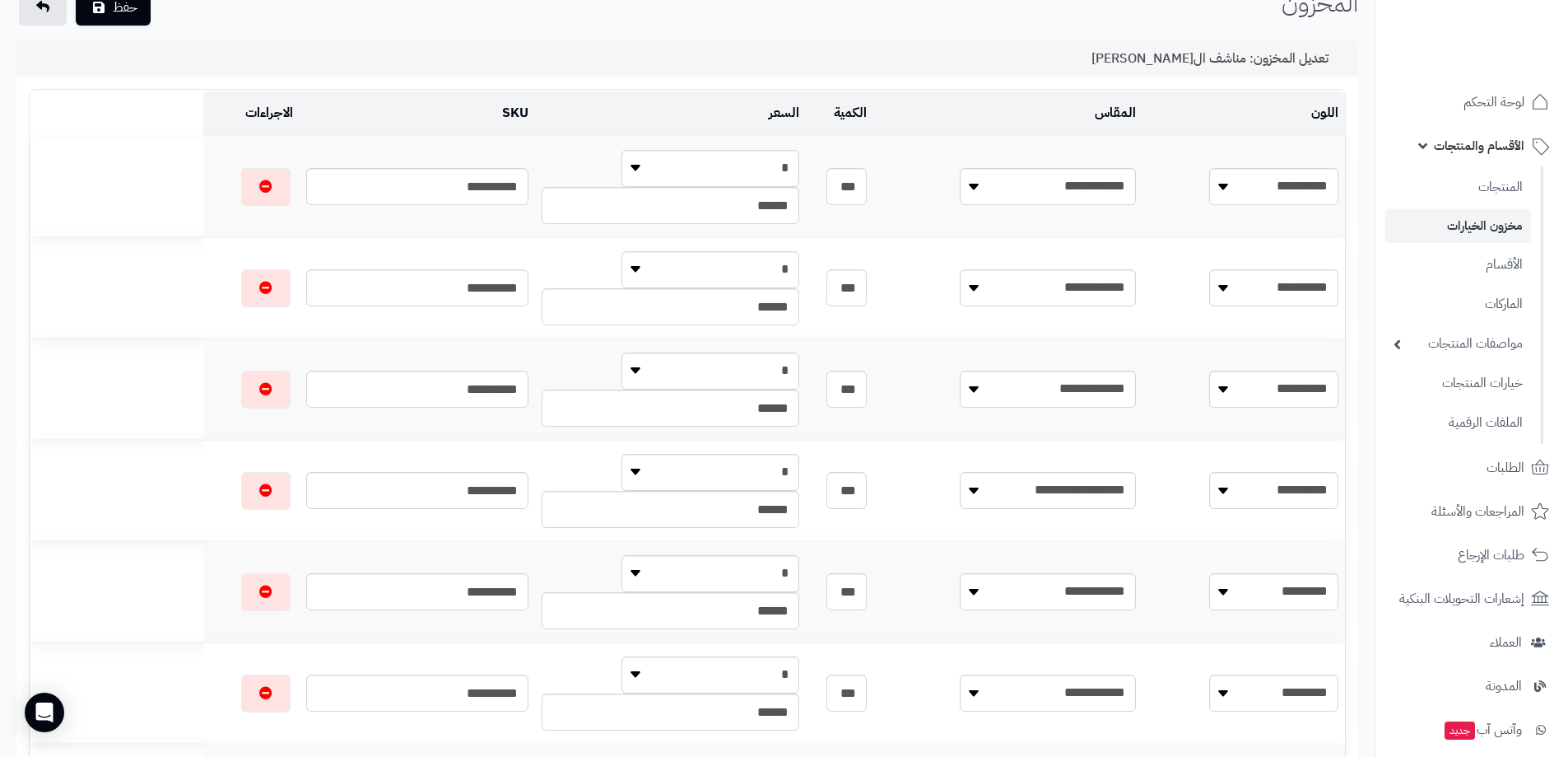
scroll to position [0, 0]
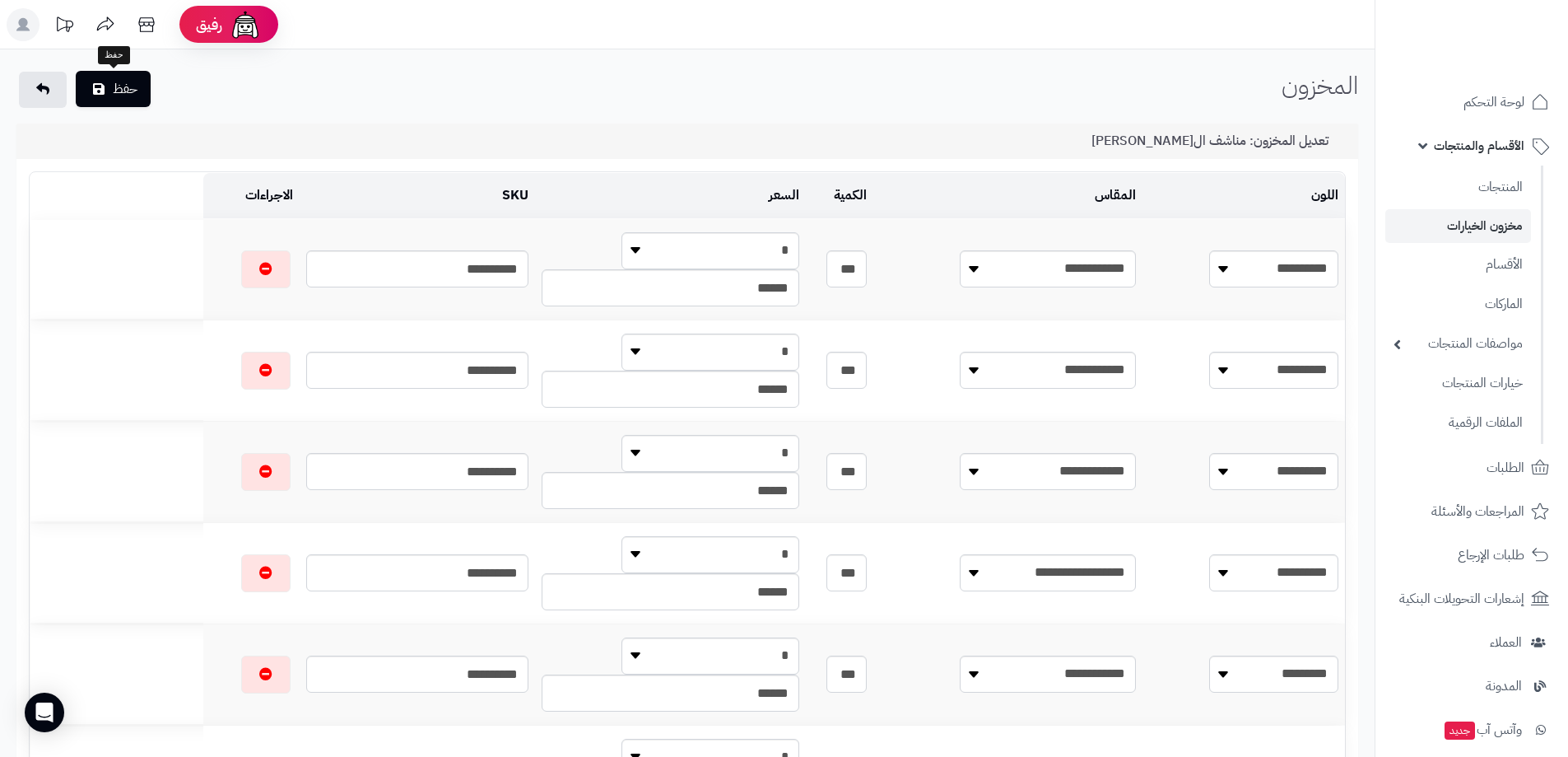
type input "***"
click at [128, 94] on button "حفظ" at bounding box center [112, 89] width 75 height 36
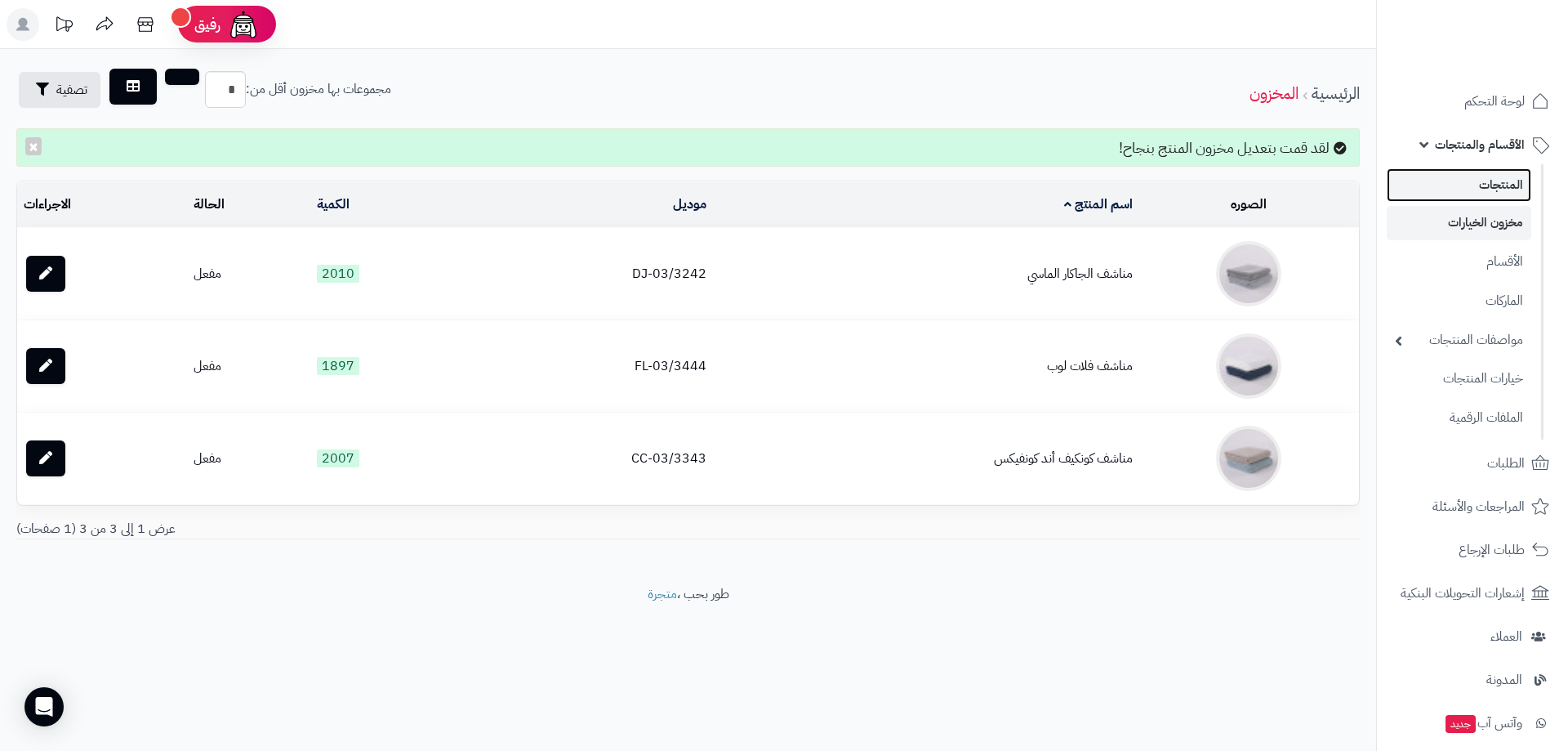
click at [1505, 181] on link "المنتجات" at bounding box center [1459, 185] width 144 height 34
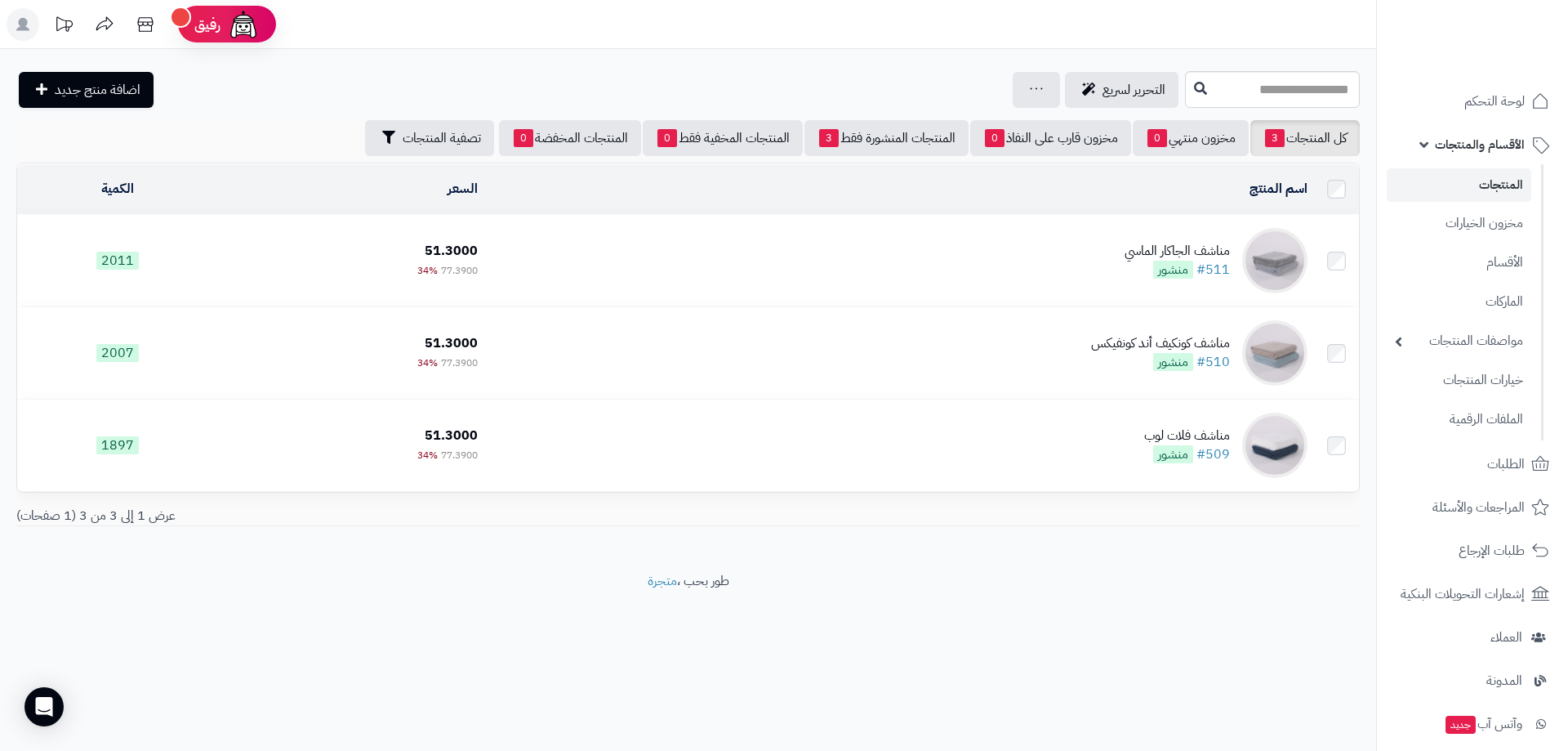
click at [1512, 182] on link "المنتجات" at bounding box center [1459, 185] width 144 height 34
click at [1492, 378] on link "خيارات المنتجات" at bounding box center [1459, 380] width 144 height 34
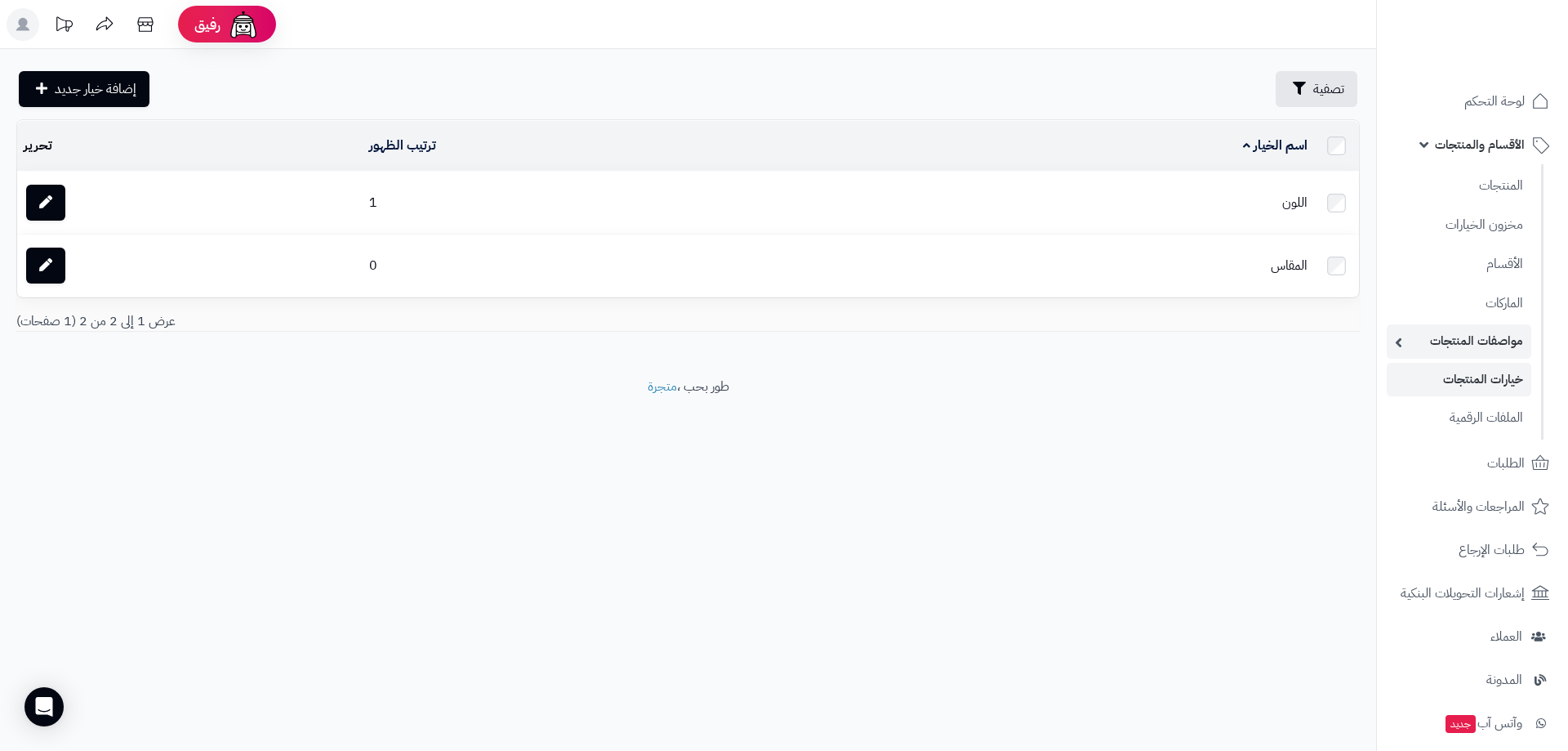
click at [1509, 335] on link "مواصفات المنتجات" at bounding box center [1459, 341] width 144 height 34
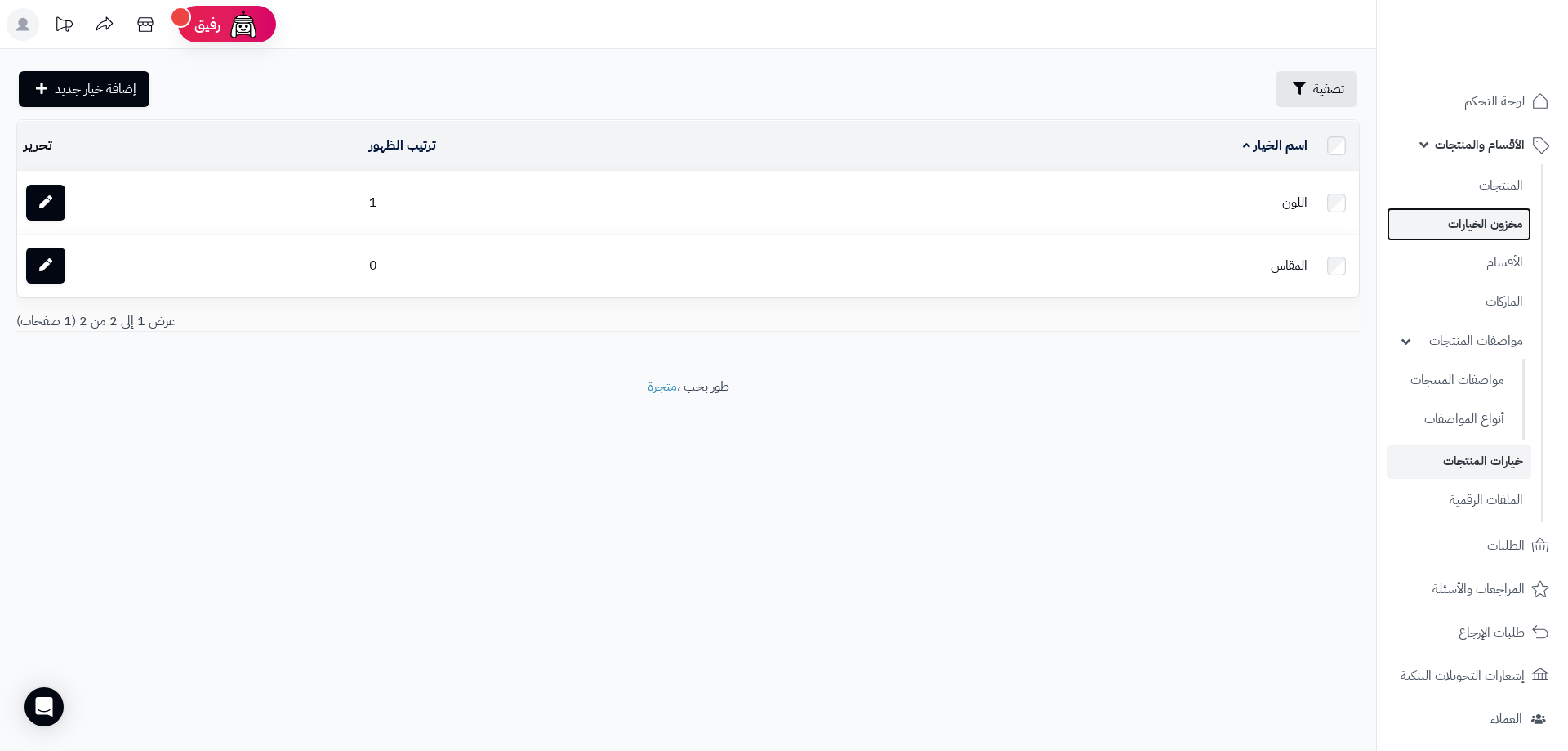
click at [1513, 227] on link "مخزون الخيارات" at bounding box center [1459, 224] width 144 height 34
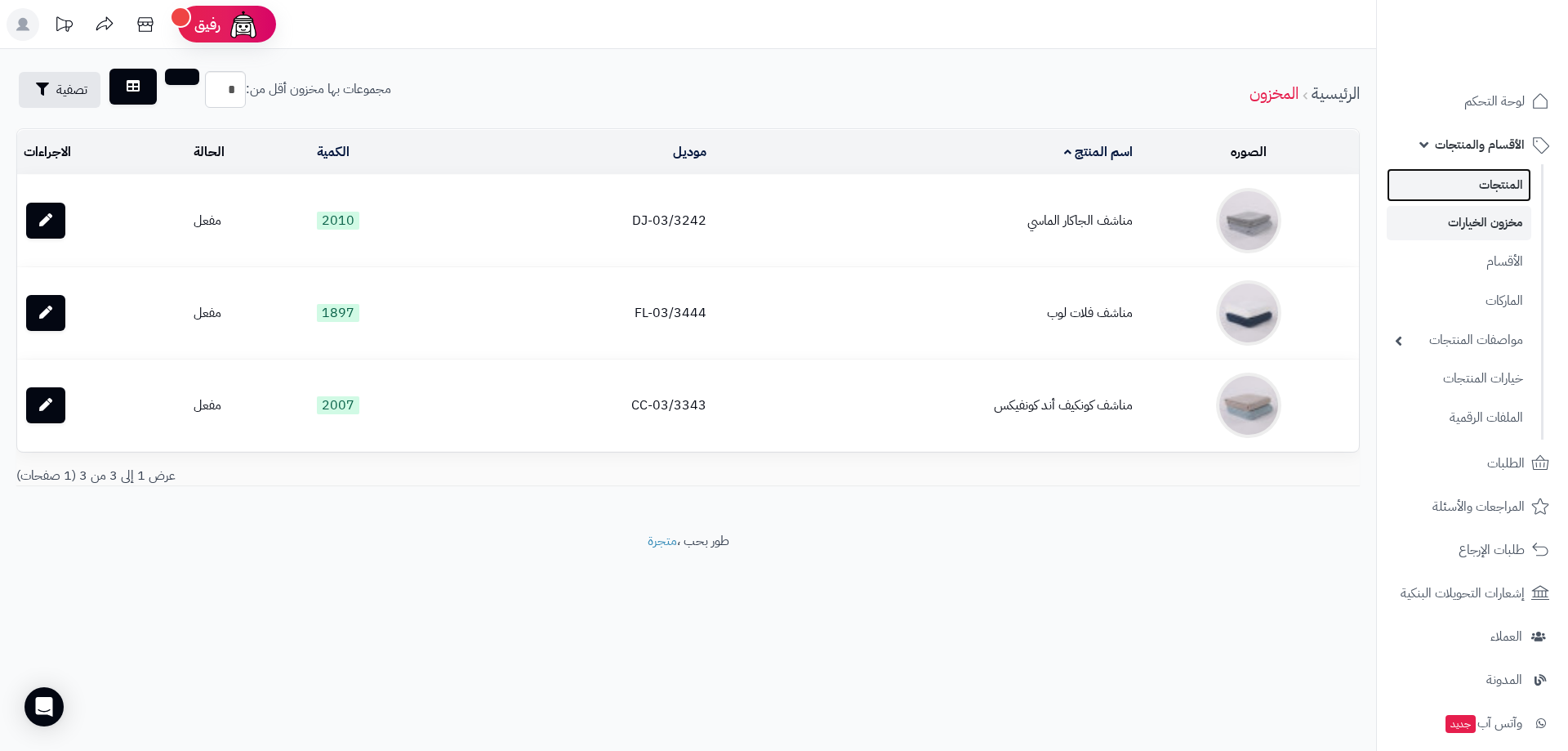
click at [1502, 188] on link "المنتجات" at bounding box center [1459, 185] width 144 height 34
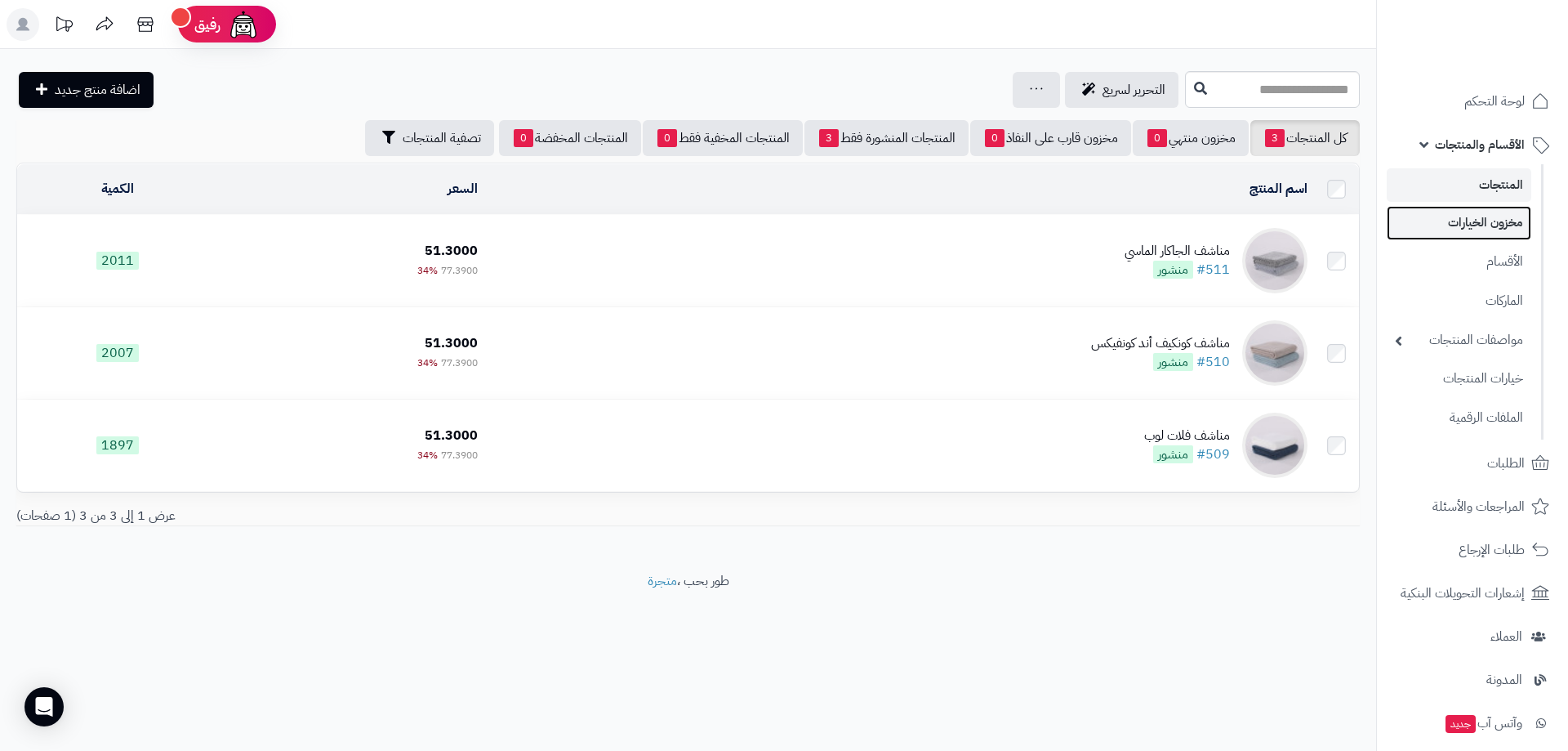
click at [1501, 225] on link "مخزون الخيارات" at bounding box center [1459, 223] width 144 height 34
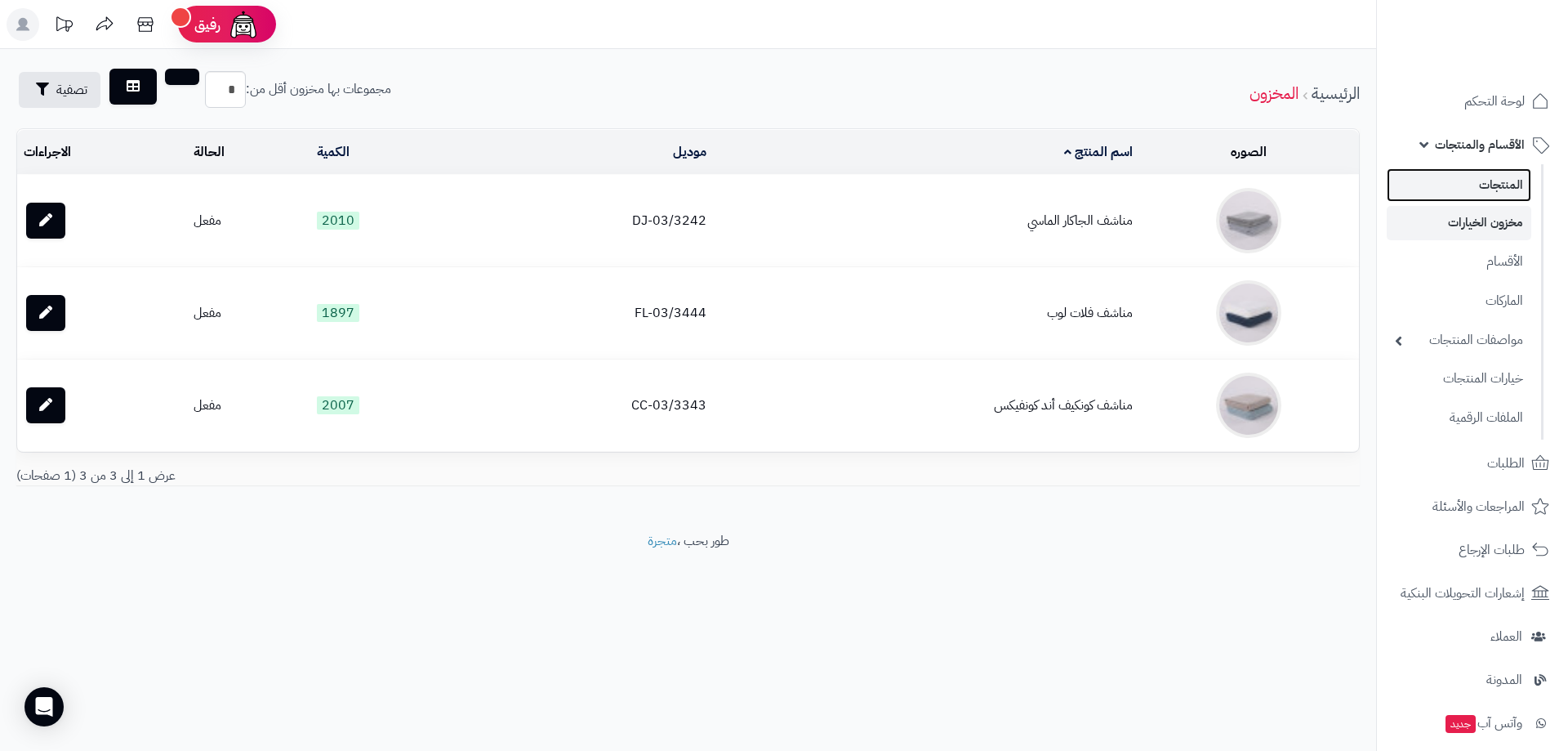
click at [1501, 188] on link "المنتجات" at bounding box center [1459, 185] width 144 height 34
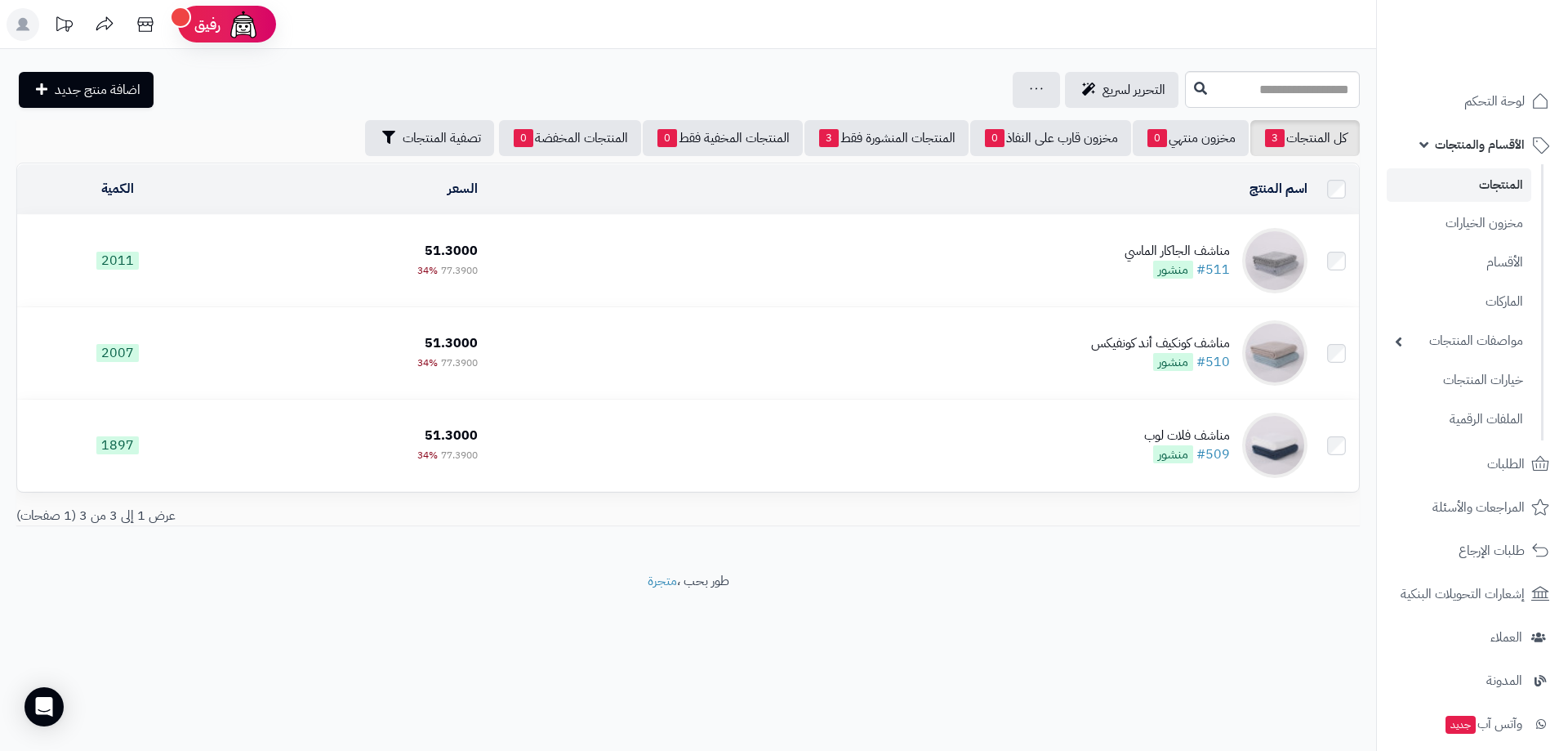
click at [1482, 188] on link "المنتجات" at bounding box center [1459, 185] width 144 height 34
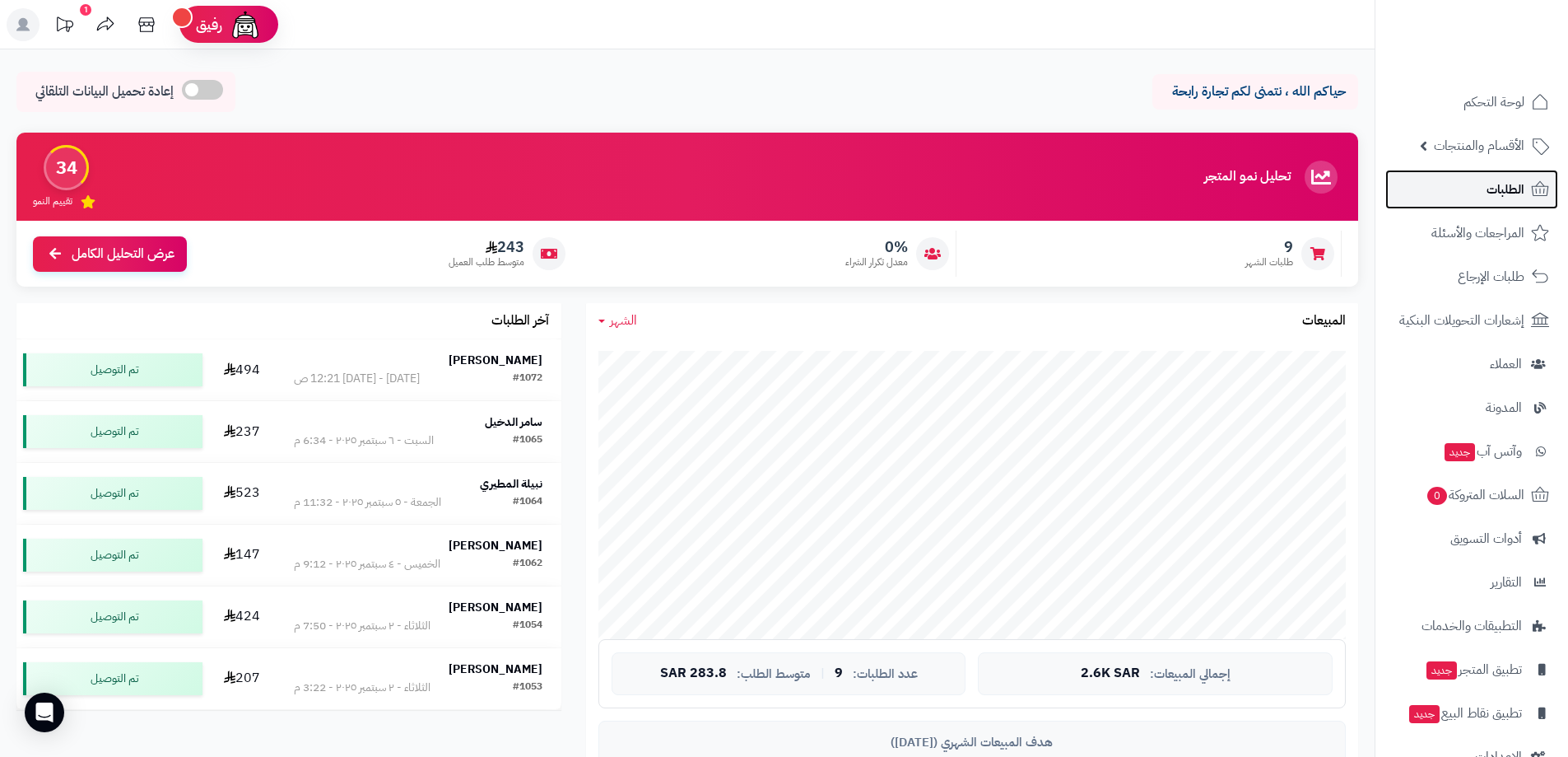
click at [1514, 182] on span "الطلبات" at bounding box center [1506, 189] width 38 height 23
click at [1508, 194] on span "الطلبات" at bounding box center [1506, 189] width 38 height 23
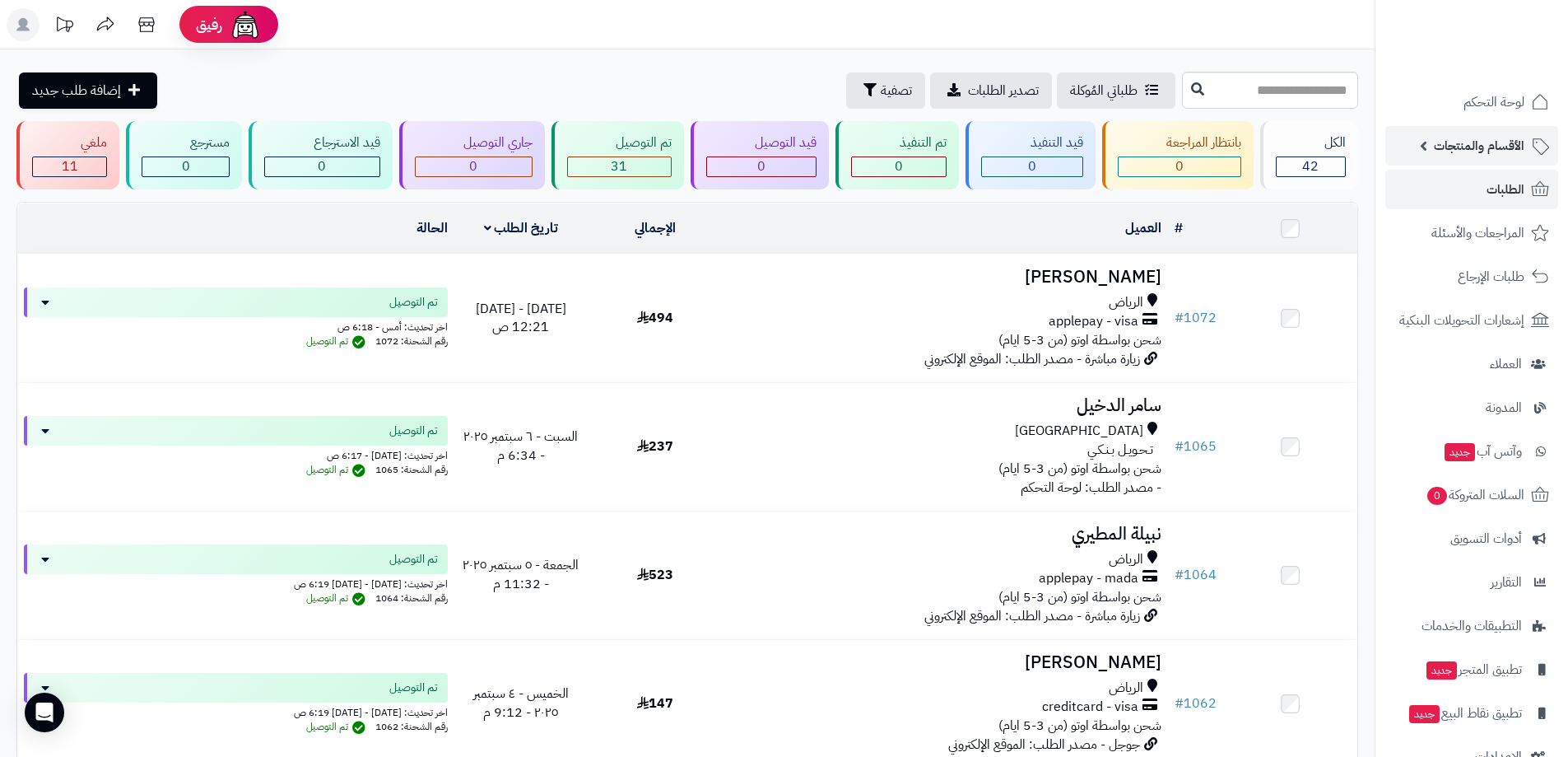
click at [1499, 145] on span "الأقسام والمنتجات" at bounding box center [1479, 146] width 91 height 23
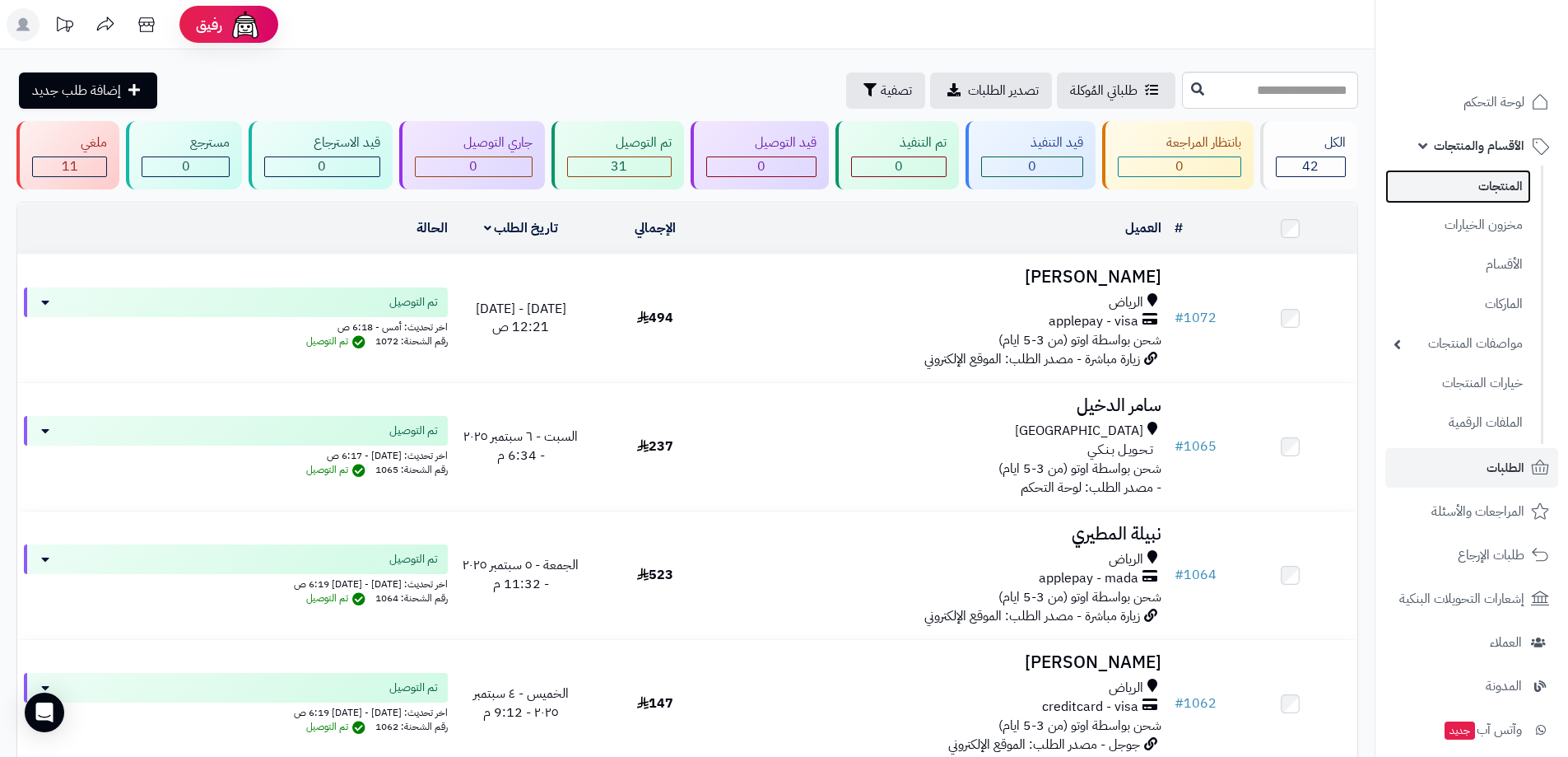
click at [1505, 182] on link "المنتجات" at bounding box center [1457, 186] width 145 height 34
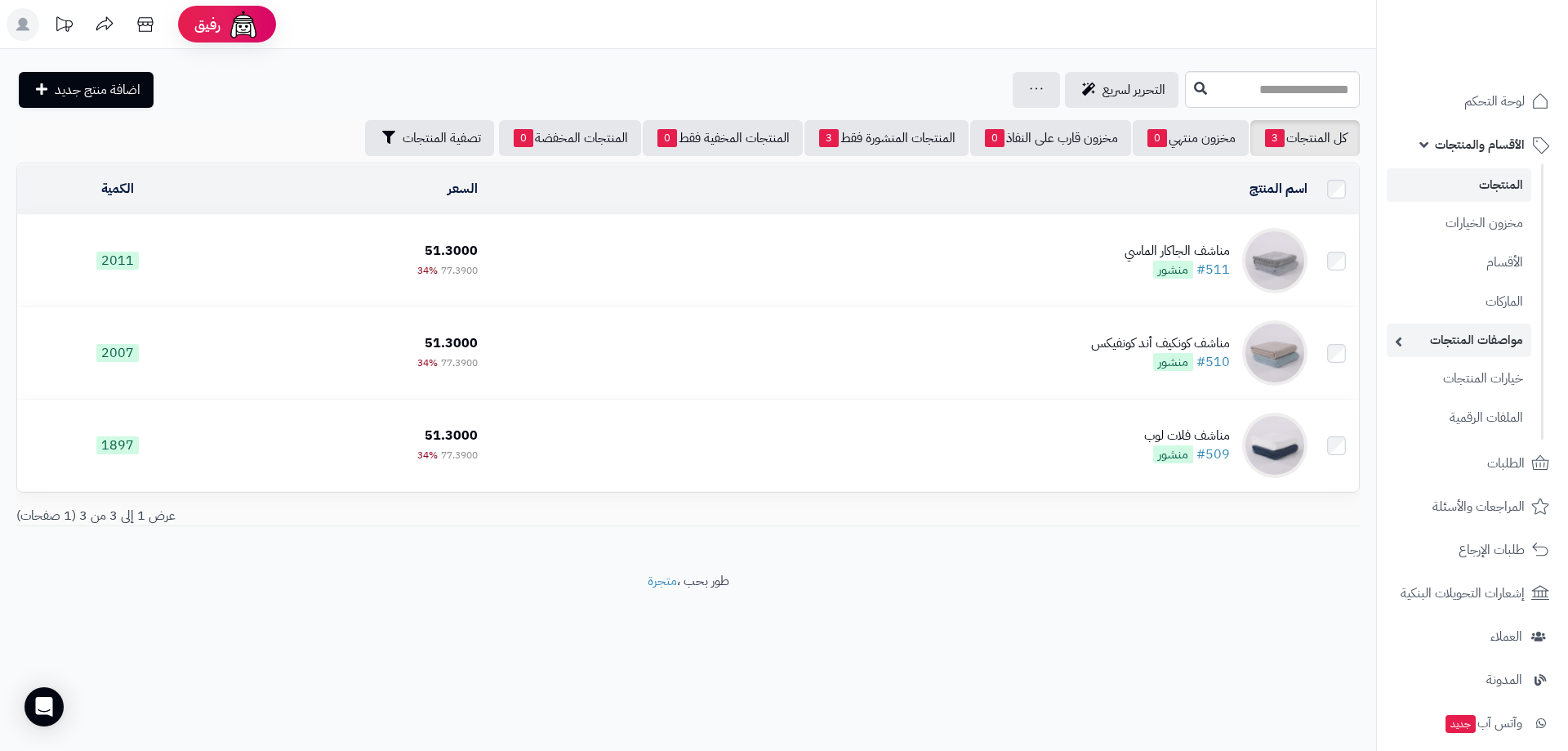
click at [1506, 331] on link "مواصفات المنتجات" at bounding box center [1459, 340] width 144 height 34
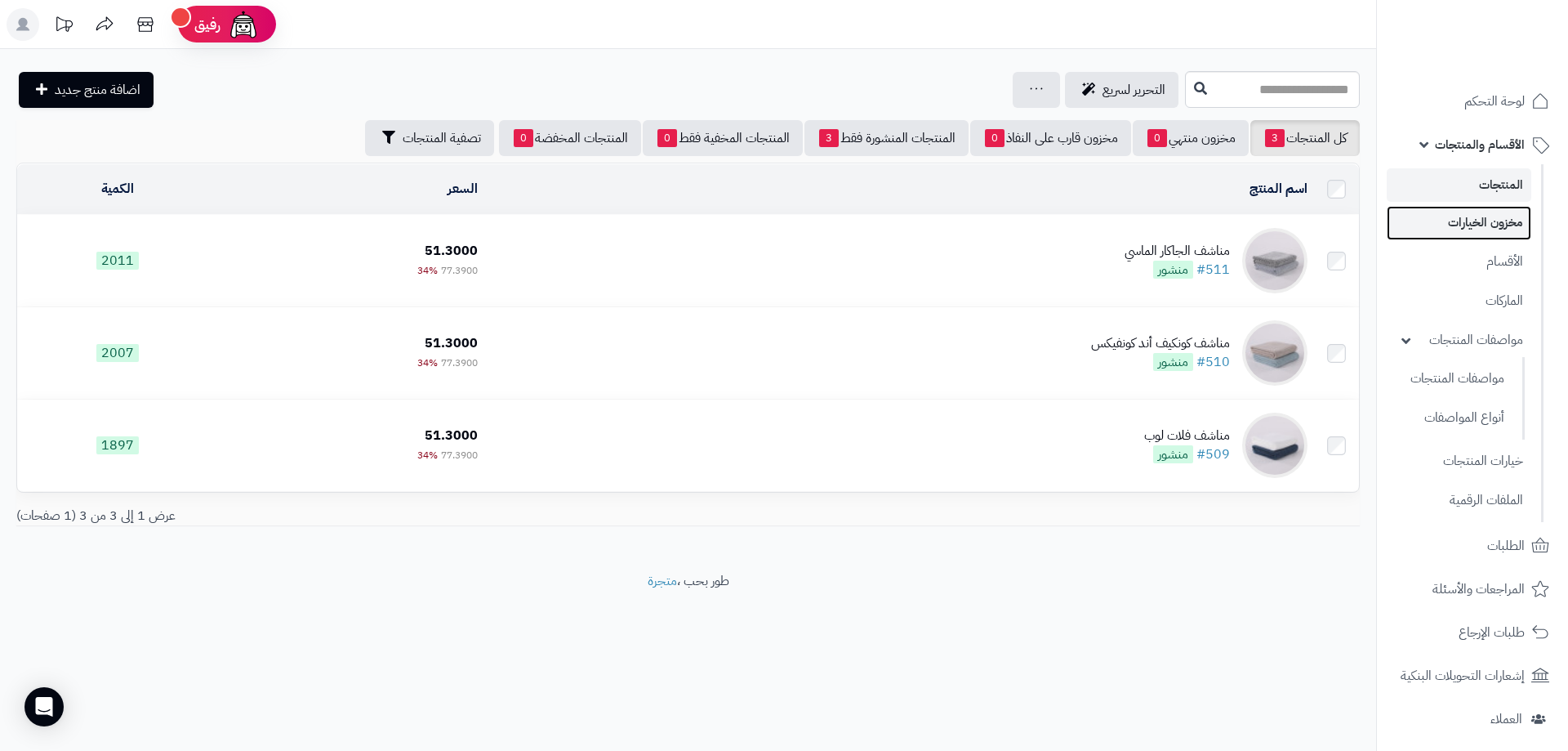
click at [1483, 219] on link "مخزون الخيارات" at bounding box center [1459, 223] width 144 height 34
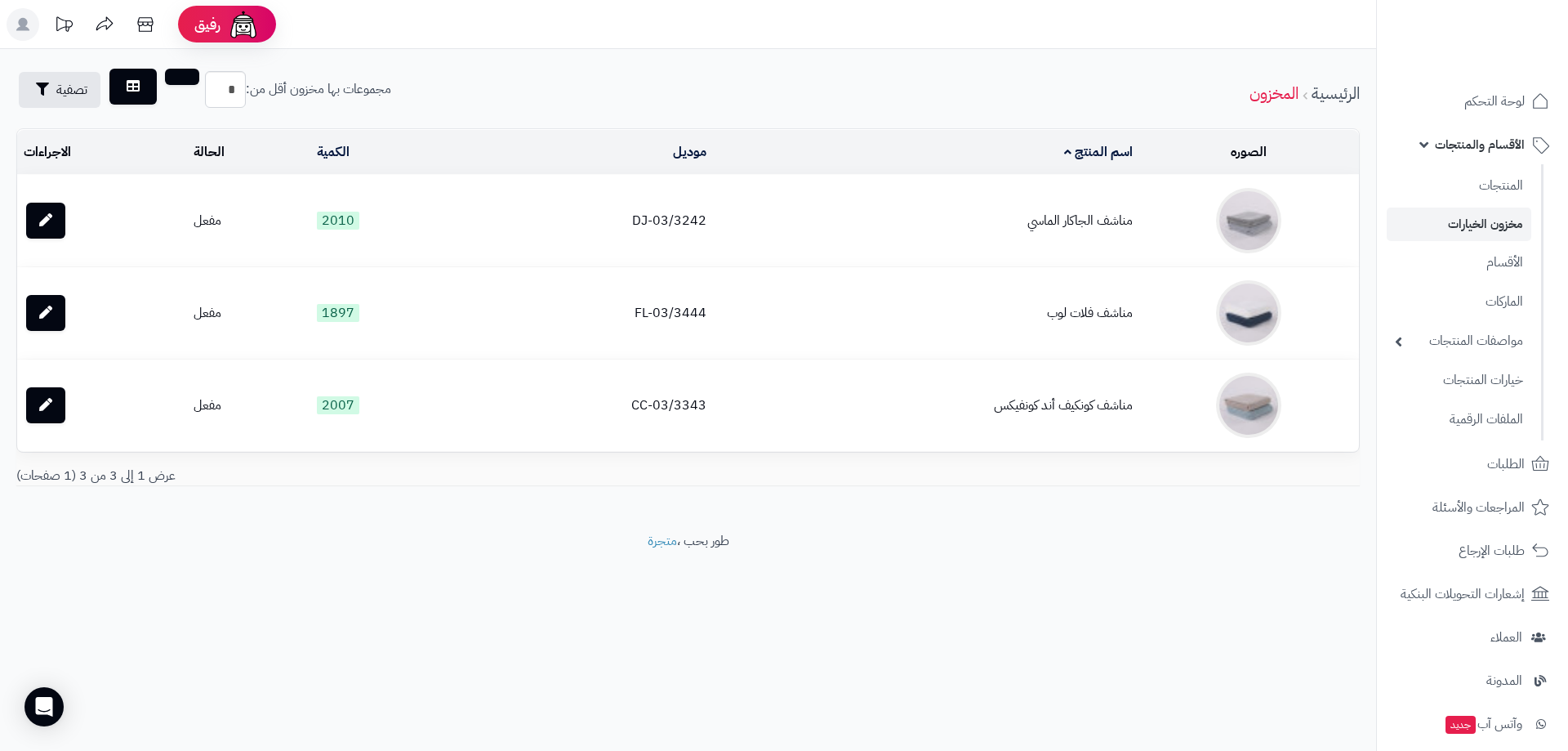
click at [1113, 220] on td "مناشف الجاكار الماسي" at bounding box center [926, 220] width 426 height 92
click at [51, 219] on icon at bounding box center [46, 219] width 13 height 13
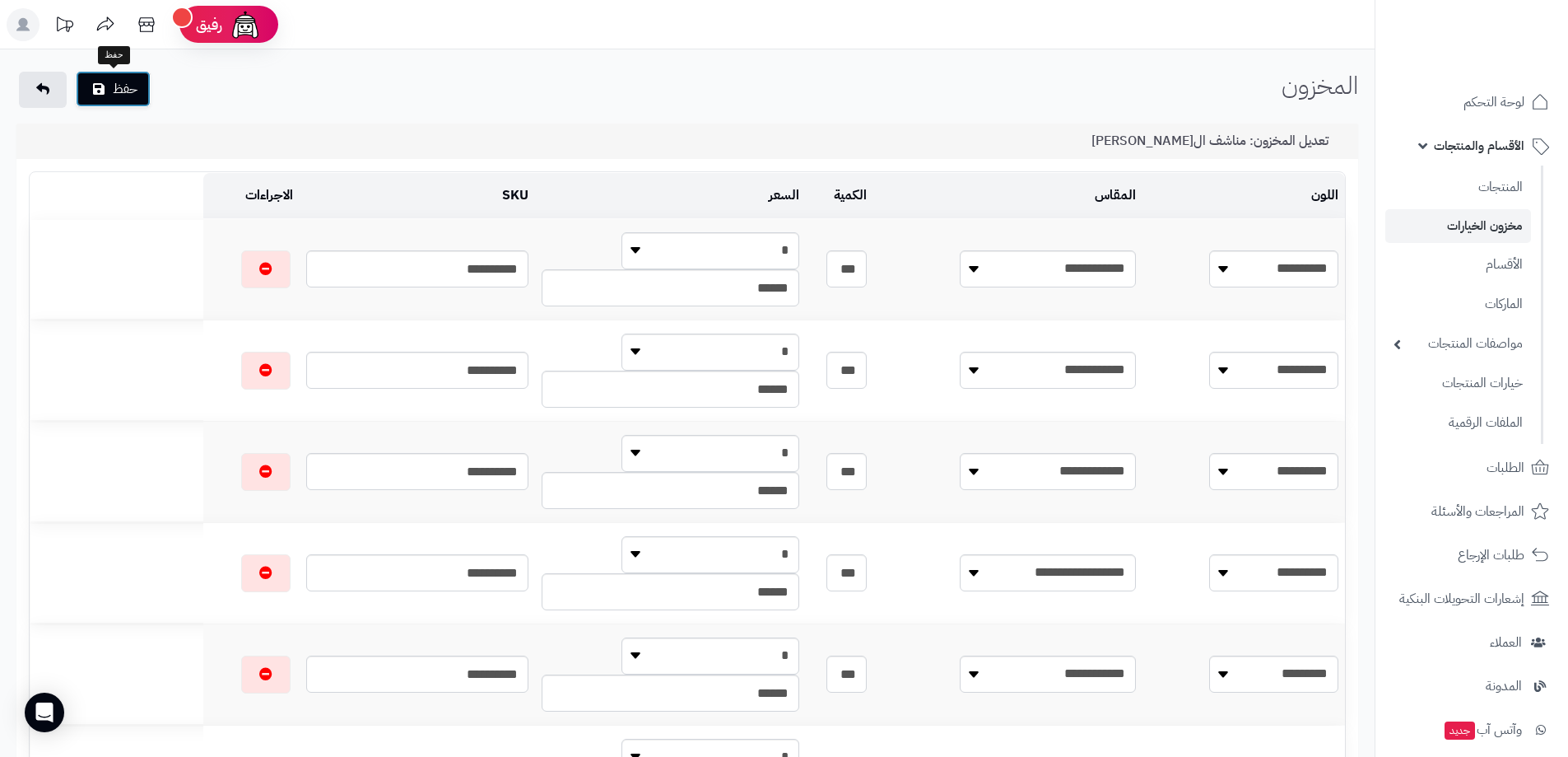
click at [128, 97] on button "حفظ" at bounding box center [112, 89] width 75 height 36
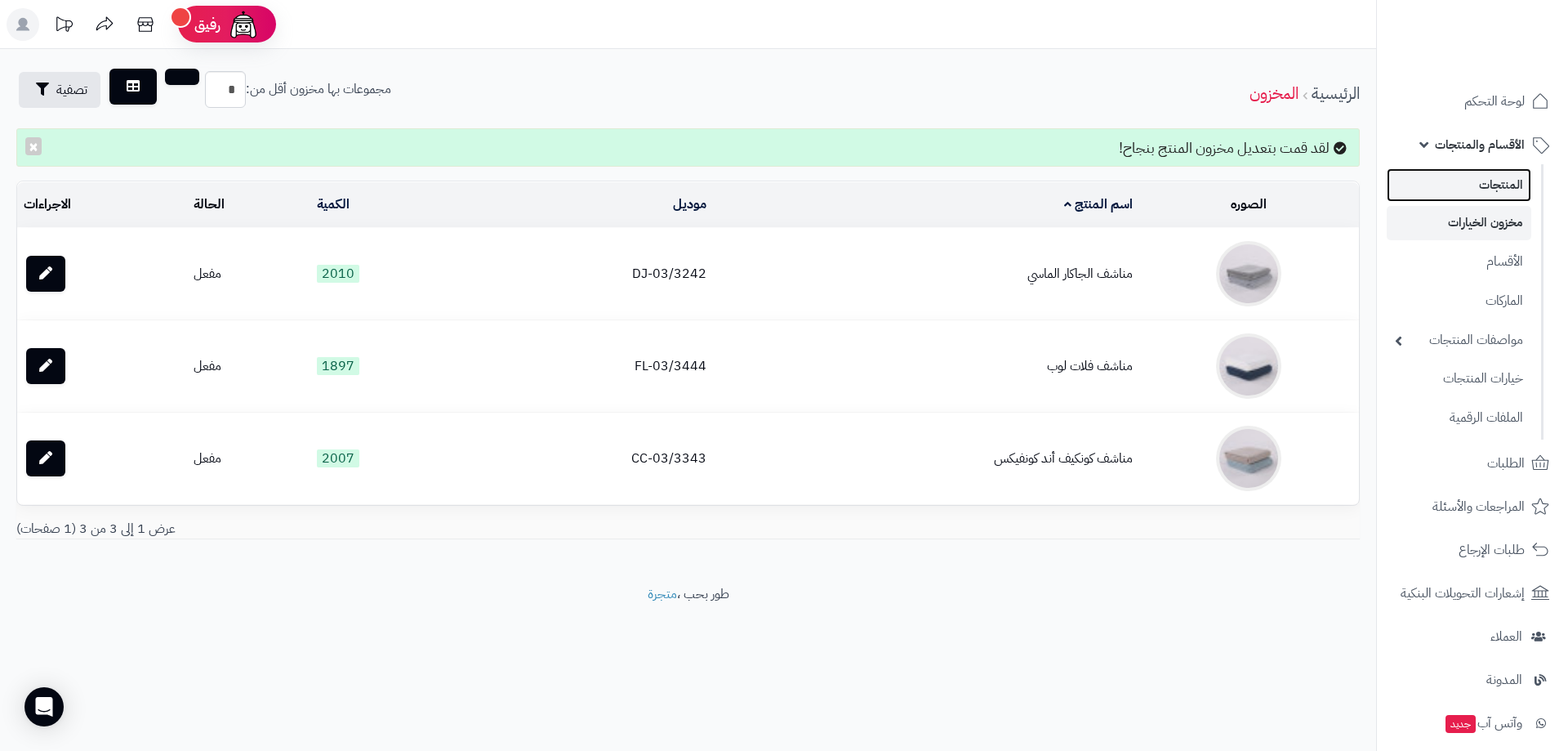
click at [1510, 191] on link "المنتجات" at bounding box center [1459, 185] width 144 height 34
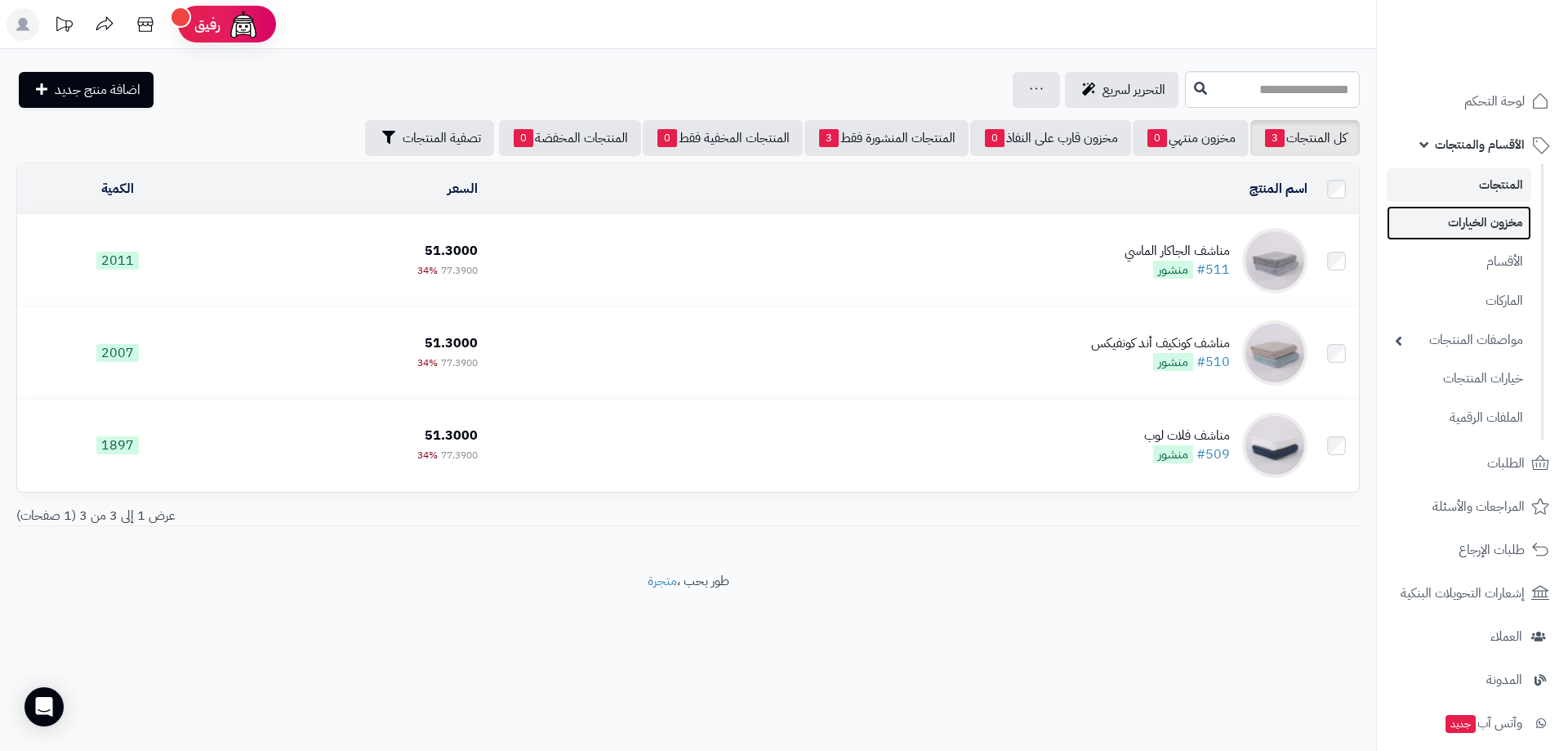
click at [1519, 228] on link "مخزون الخيارات" at bounding box center [1459, 223] width 144 height 34
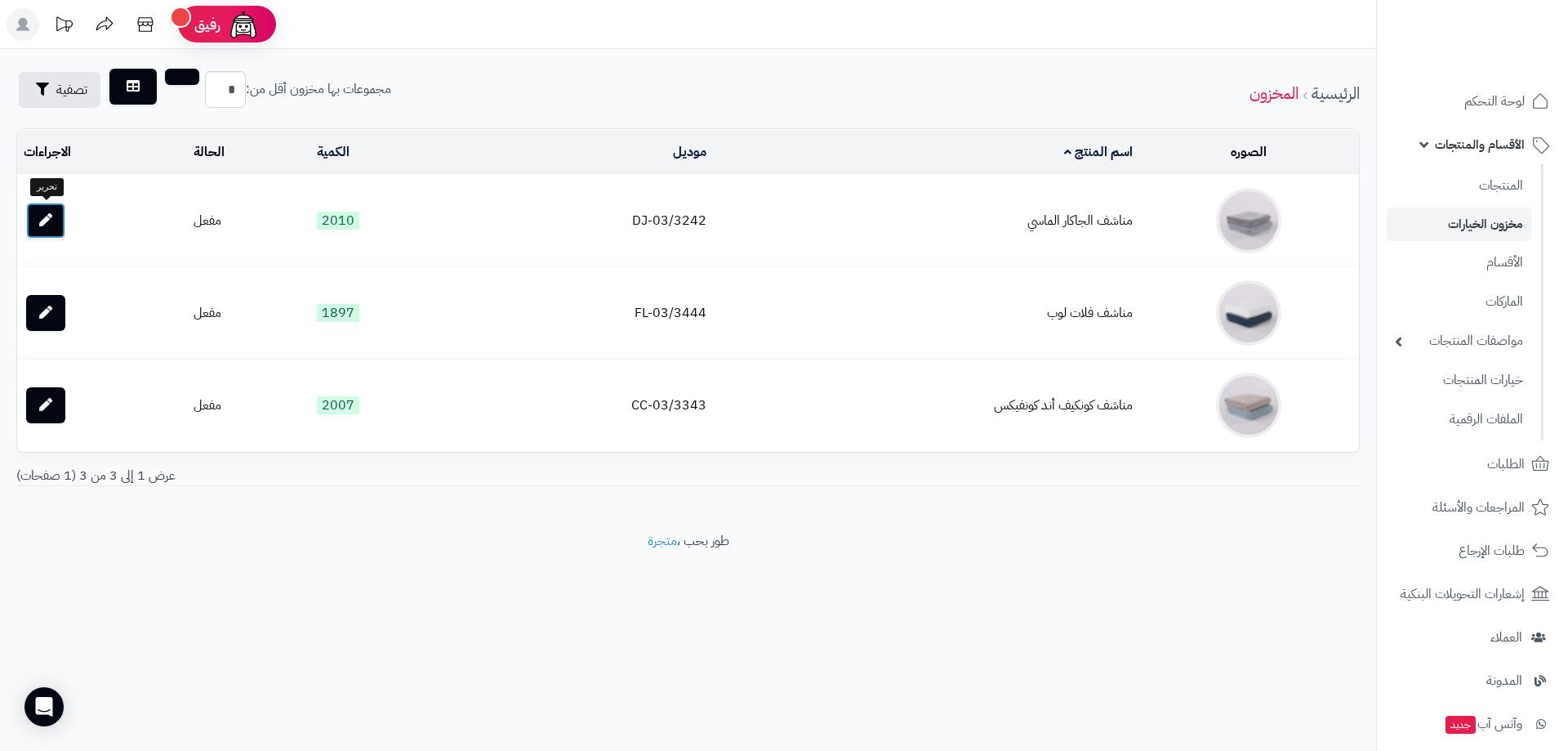
click at [47, 218] on icon at bounding box center [46, 219] width 13 height 13
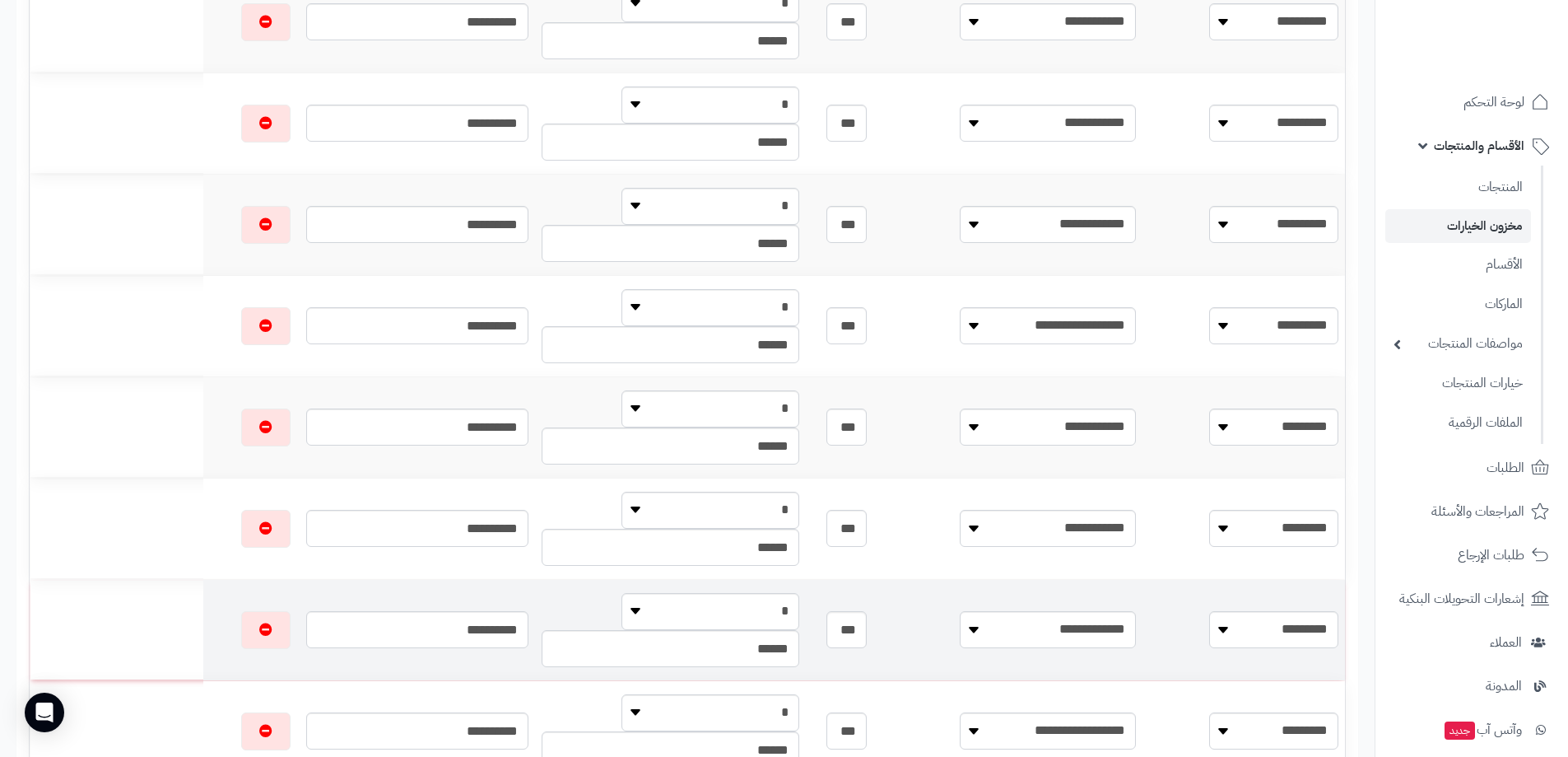
scroll to position [330, 0]
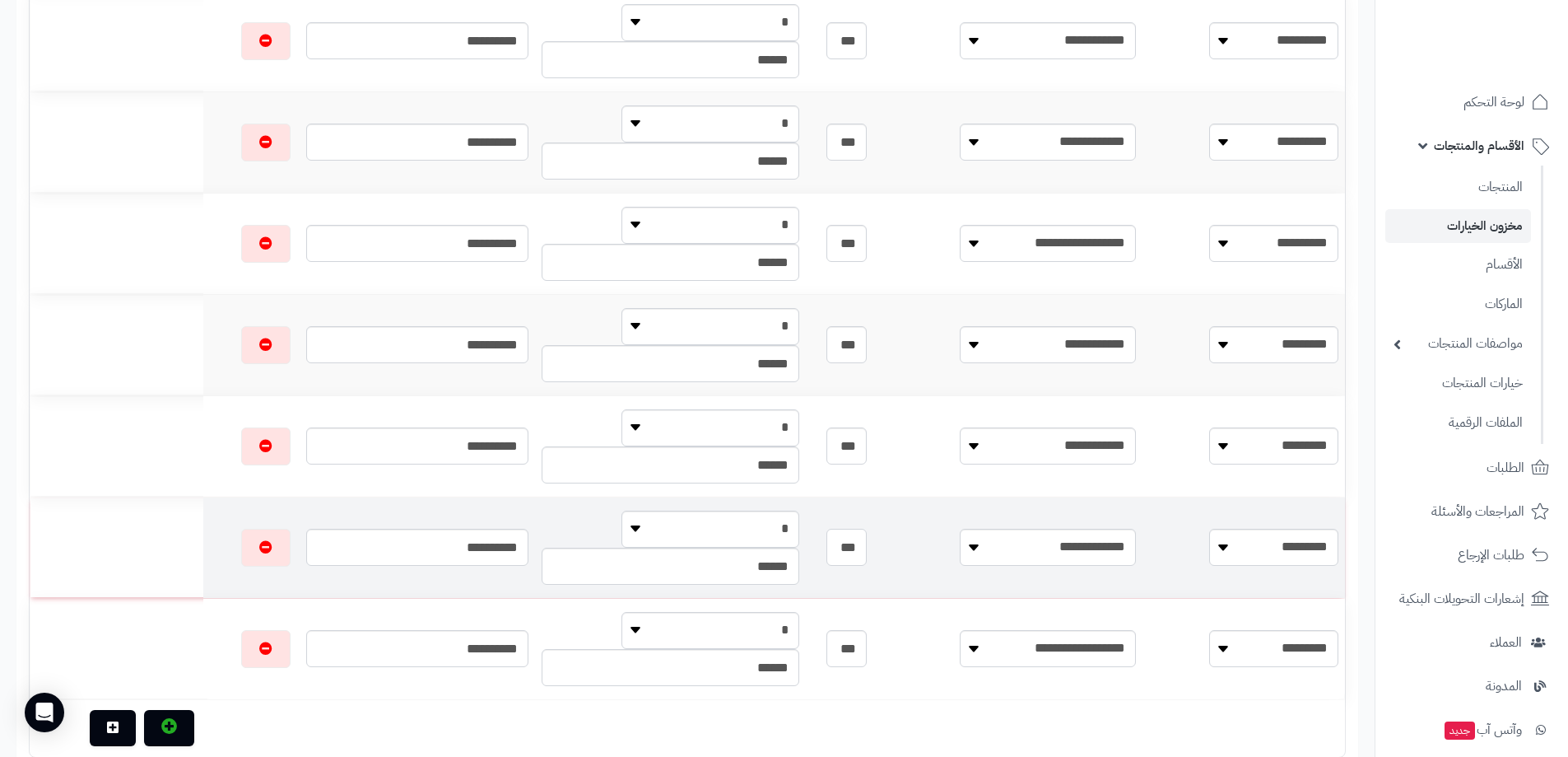
click at [867, 549] on input "***" at bounding box center [847, 546] width 42 height 37
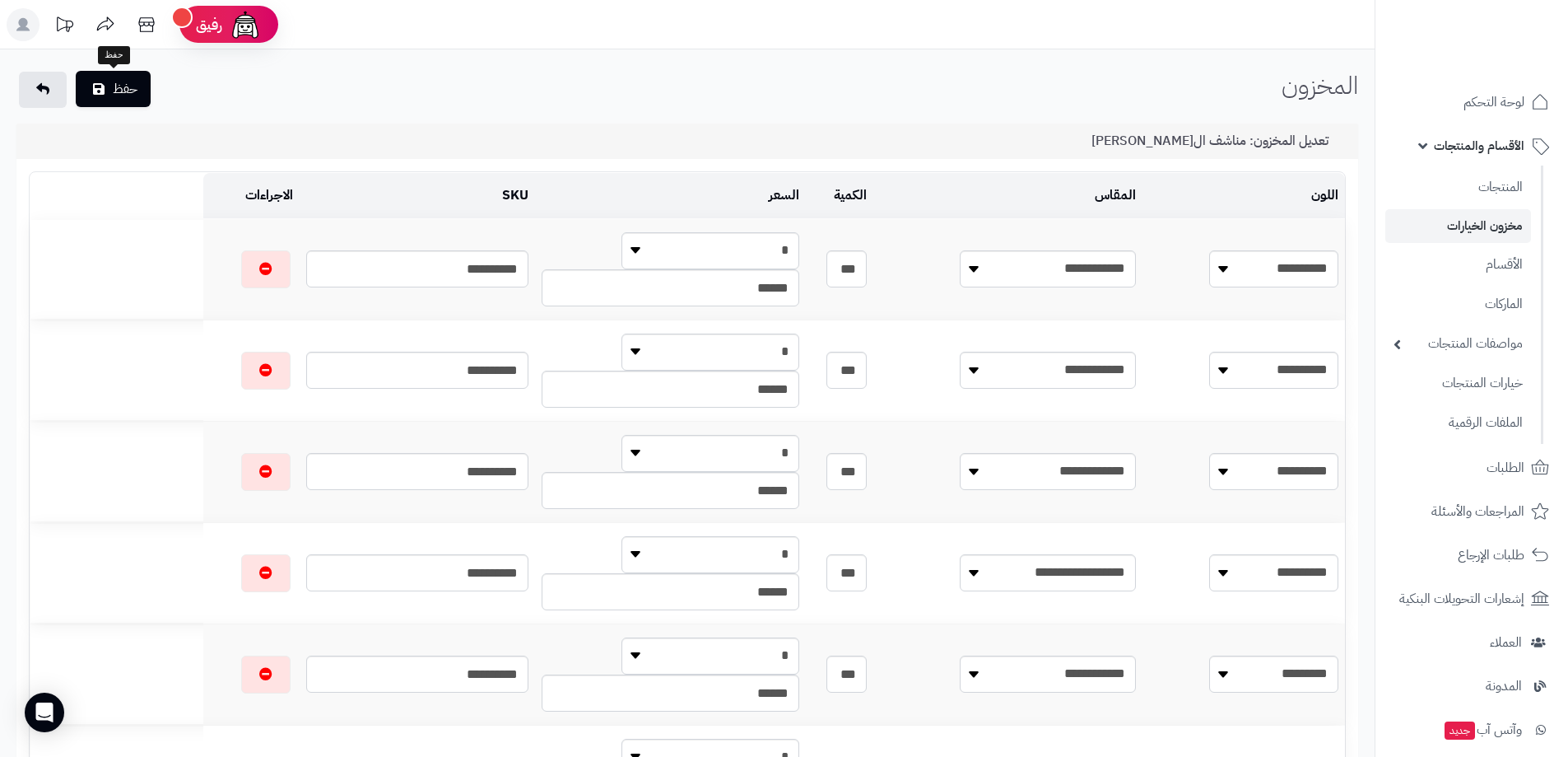
type input "***"
click at [138, 90] on button "حفظ" at bounding box center [112, 89] width 75 height 36
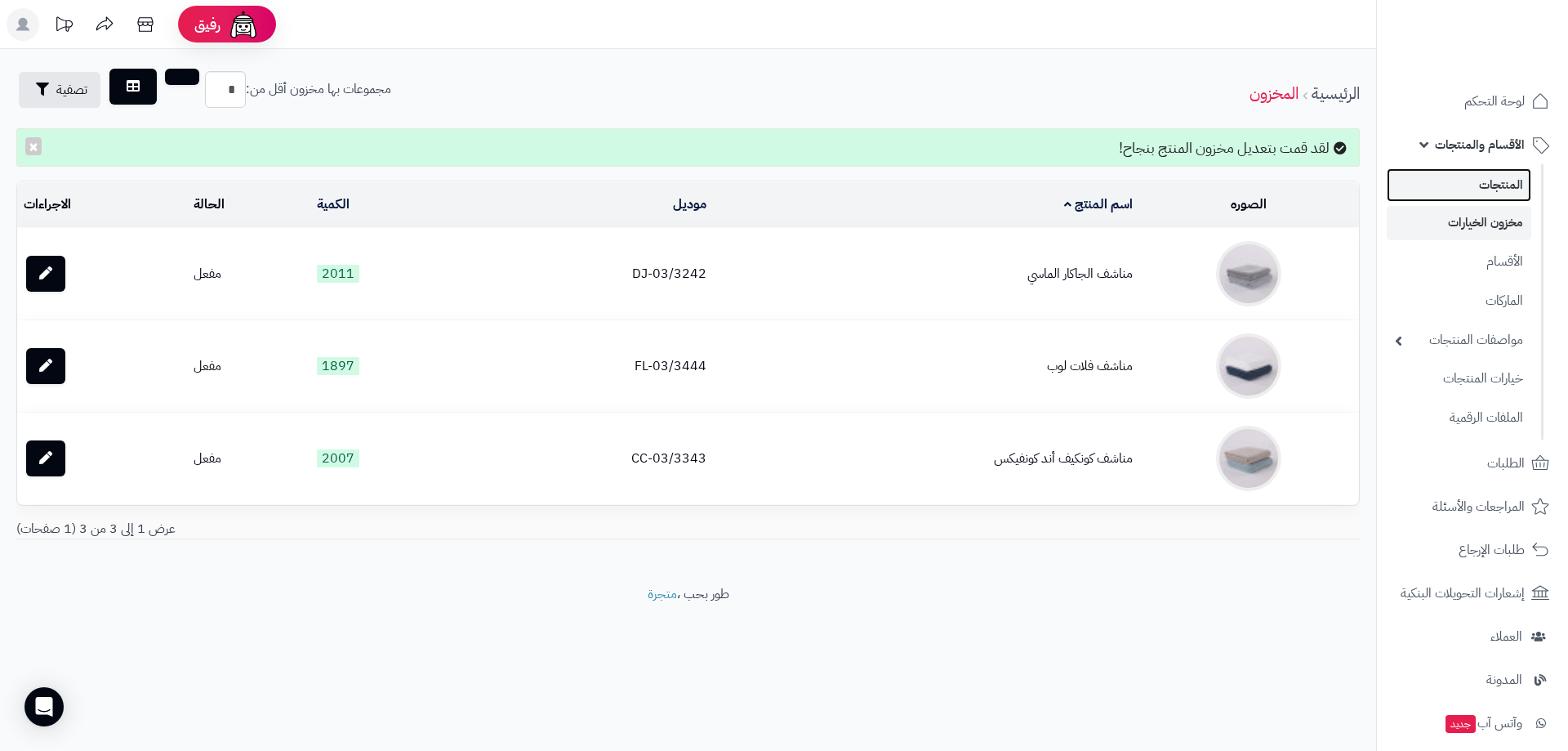
click at [1502, 188] on link "المنتجات" at bounding box center [1459, 185] width 144 height 34
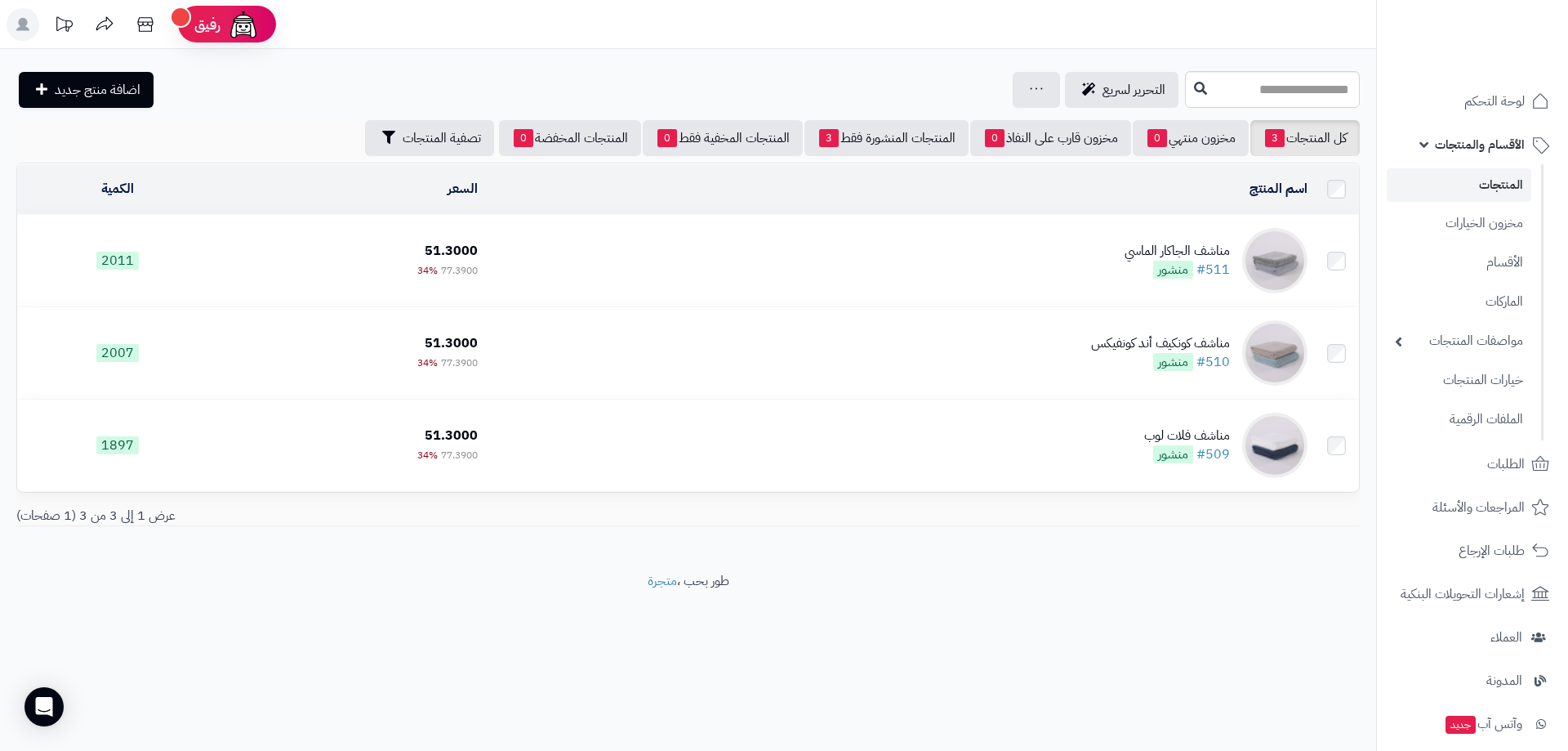
click at [851, 259] on td "مناشف الجاكار الماسي #511 منشور" at bounding box center [899, 261] width 829 height 92
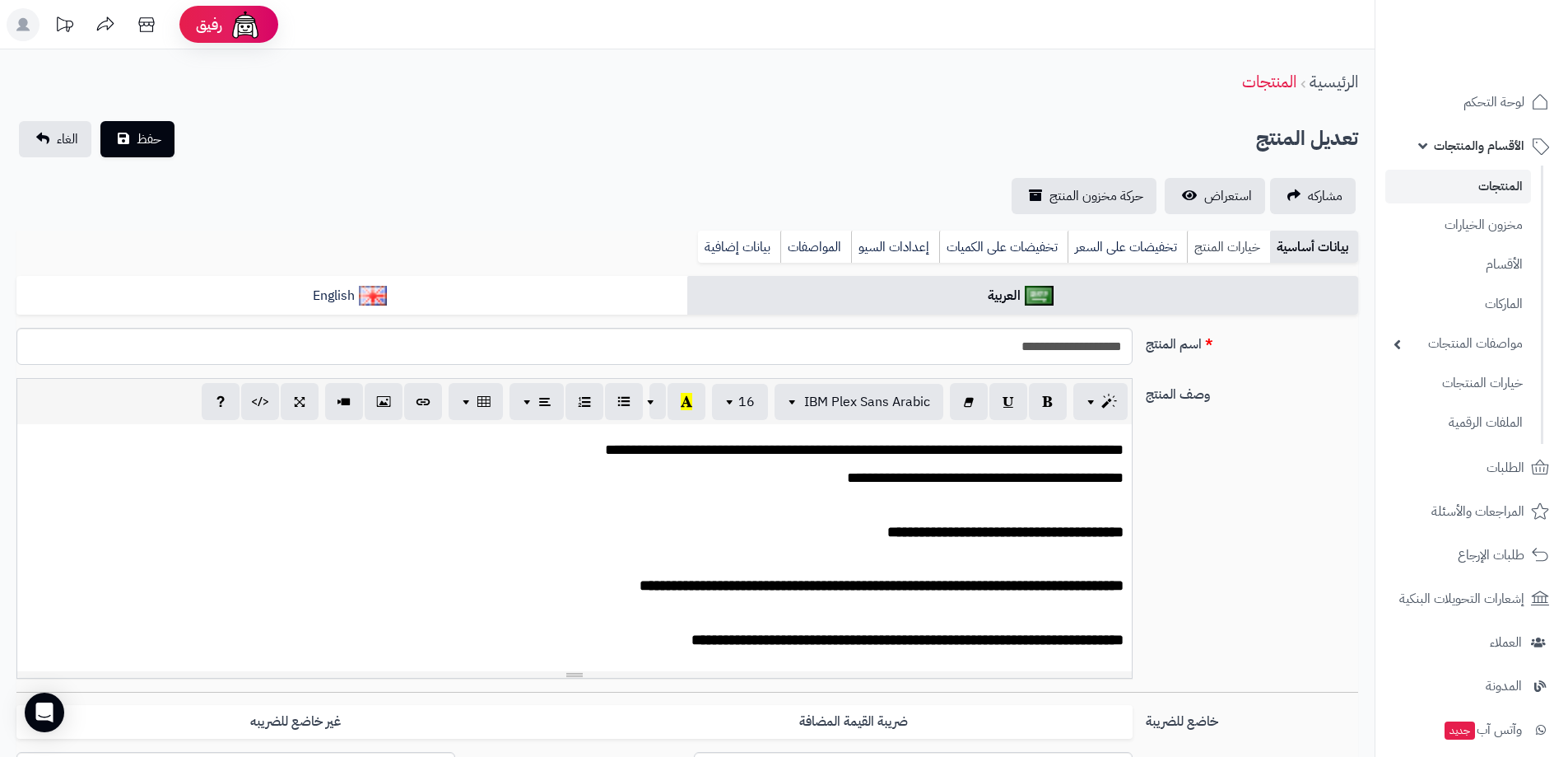
click at [1215, 249] on link "خيارات المنتج" at bounding box center [1228, 247] width 83 height 33
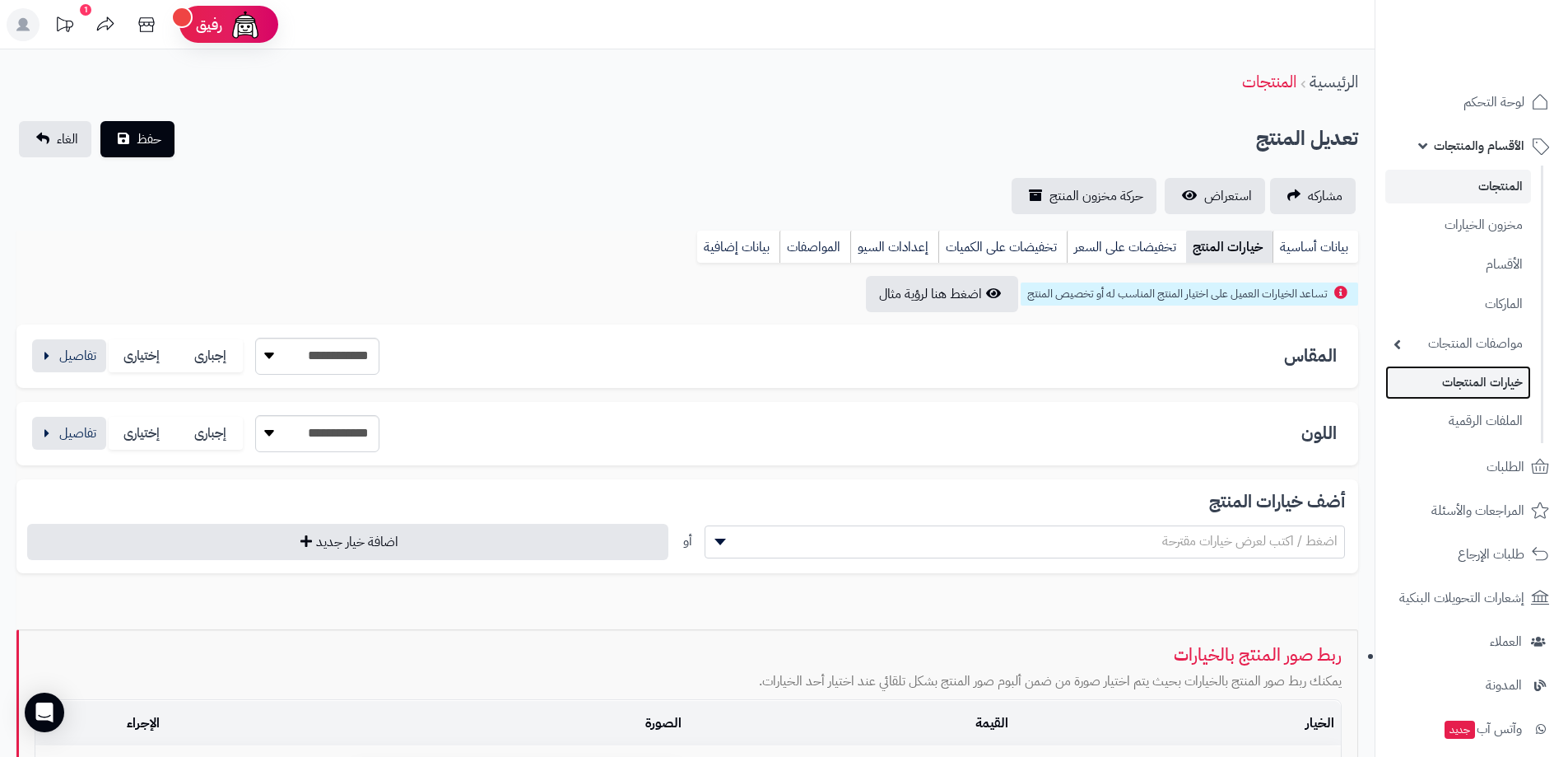
click at [1510, 386] on link "خيارات المنتجات" at bounding box center [1457, 383] width 145 height 34
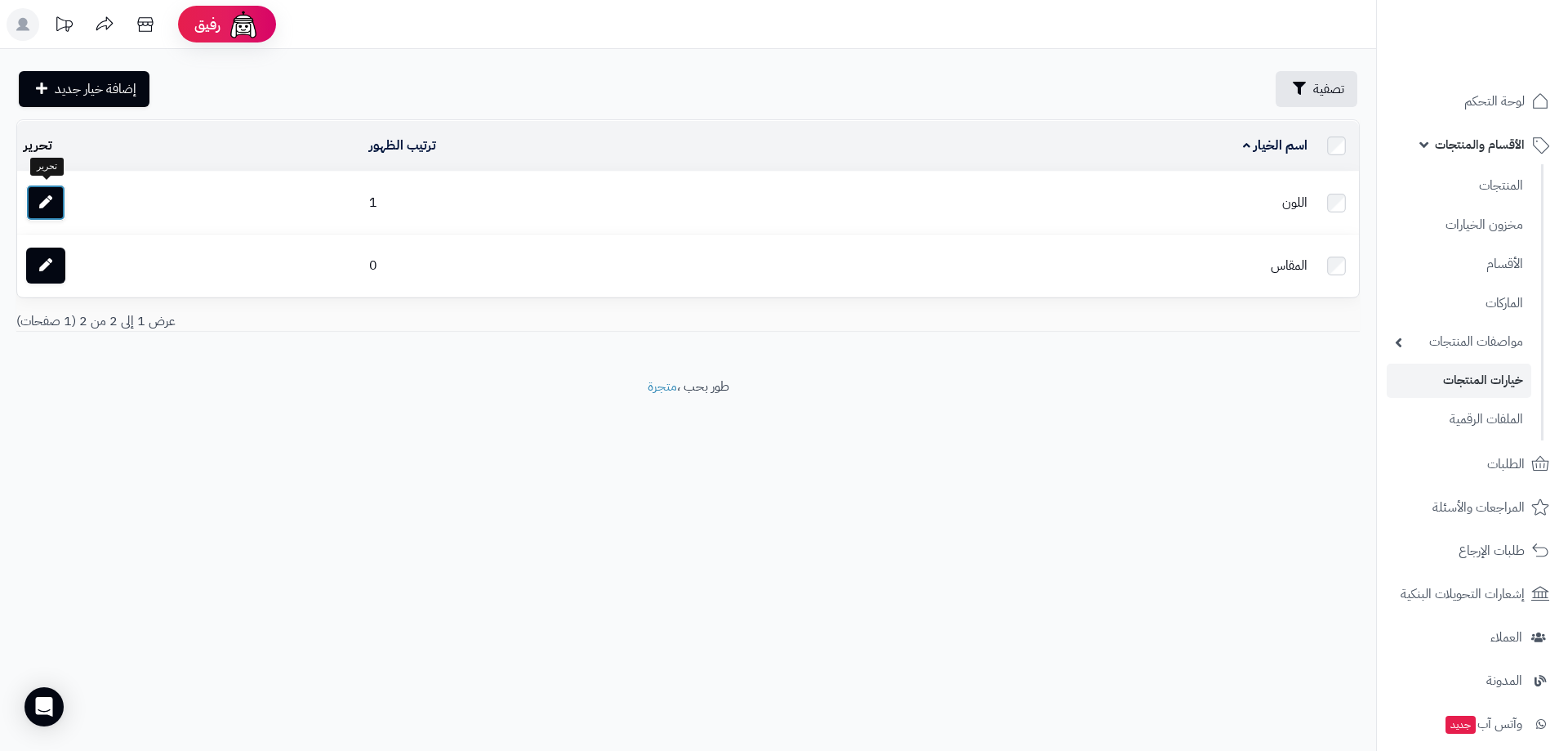
click at [51, 200] on icon at bounding box center [46, 202] width 13 height 13
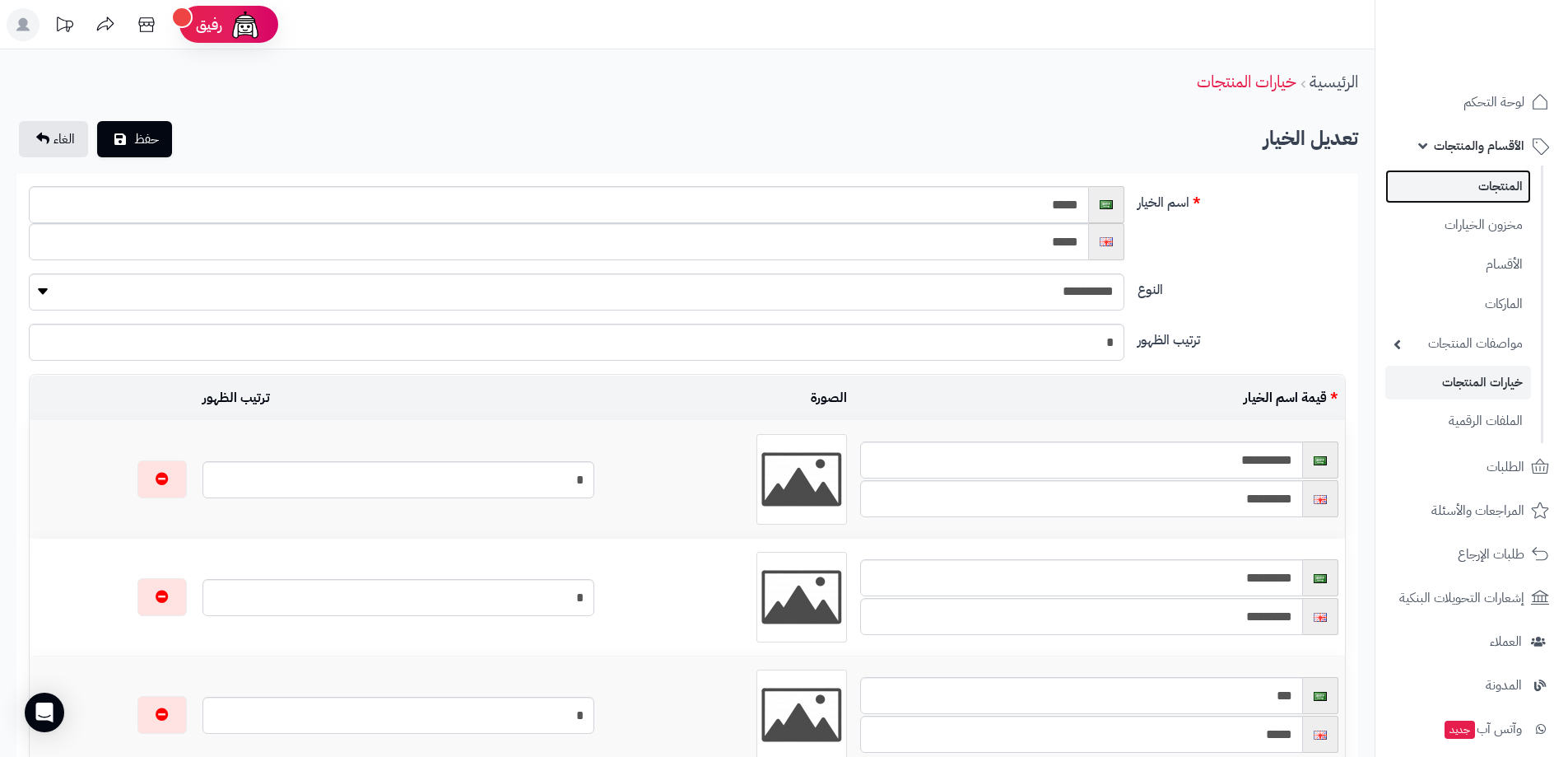
click at [1497, 182] on link "المنتجات" at bounding box center [1457, 186] width 145 height 34
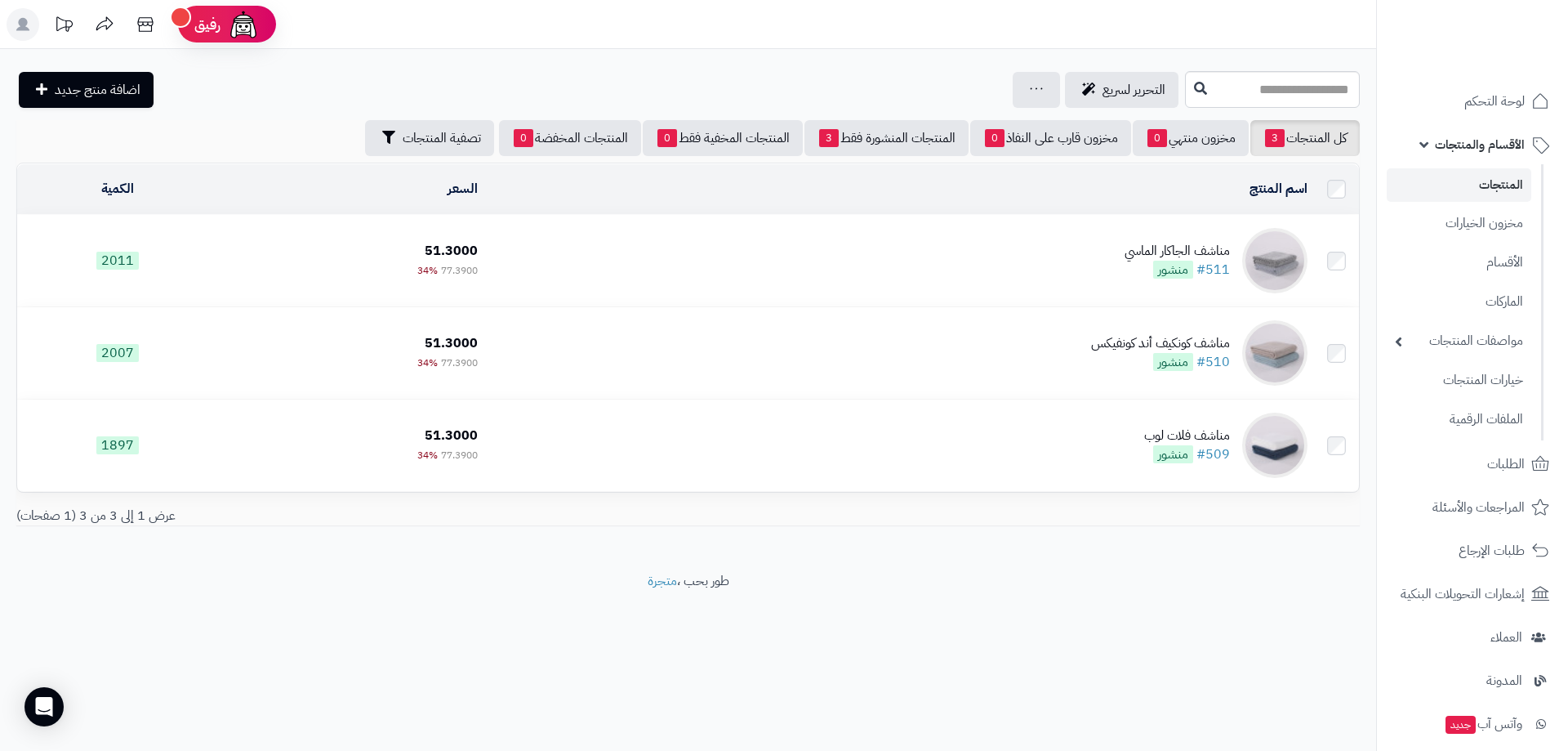
click at [124, 257] on span "2011" at bounding box center [117, 260] width 42 height 18
click at [1083, 262] on td "مناشف الجاكار الماسي #511 منشور" at bounding box center [899, 261] width 829 height 92
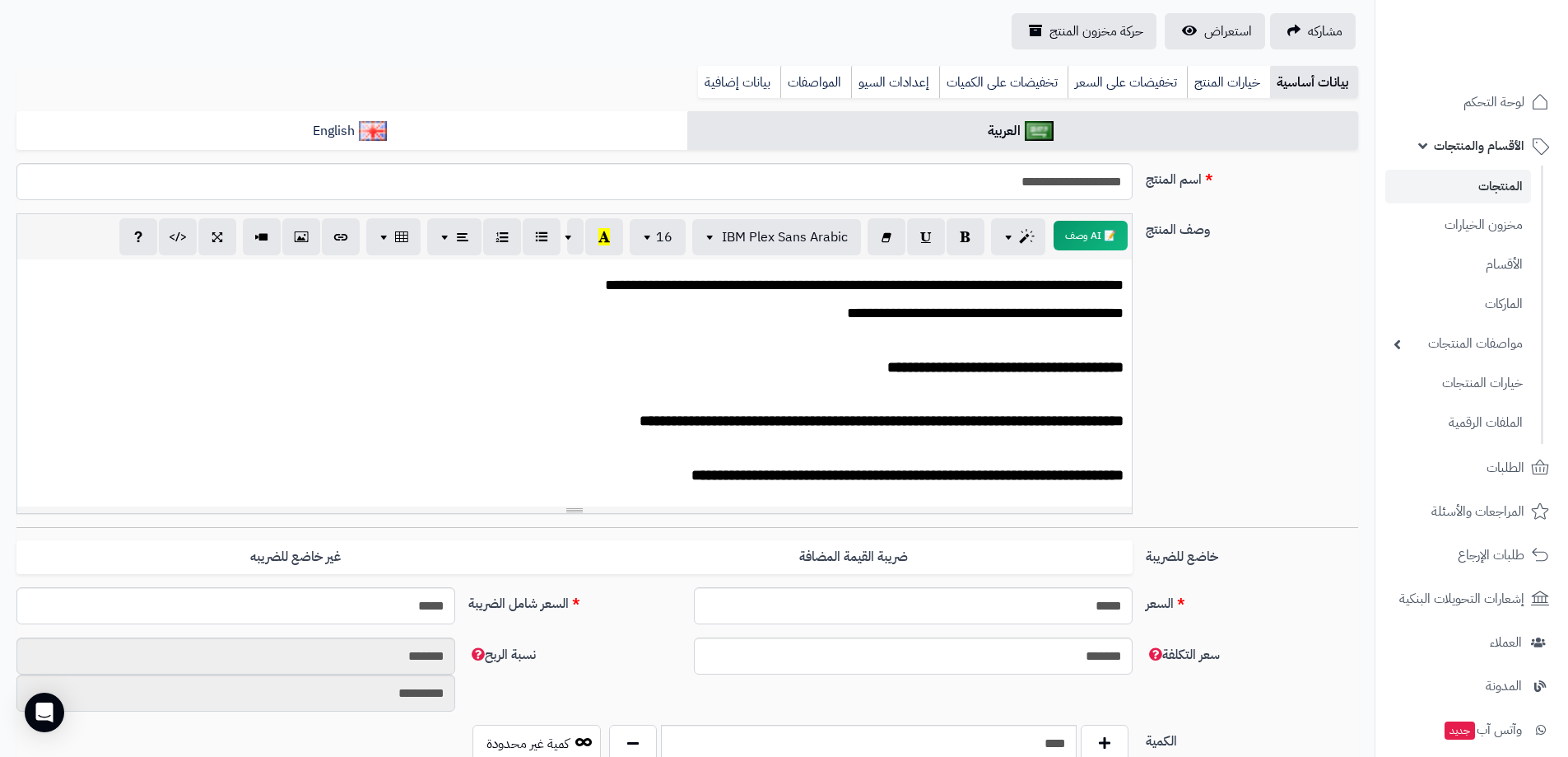
scroll to position [82, 0]
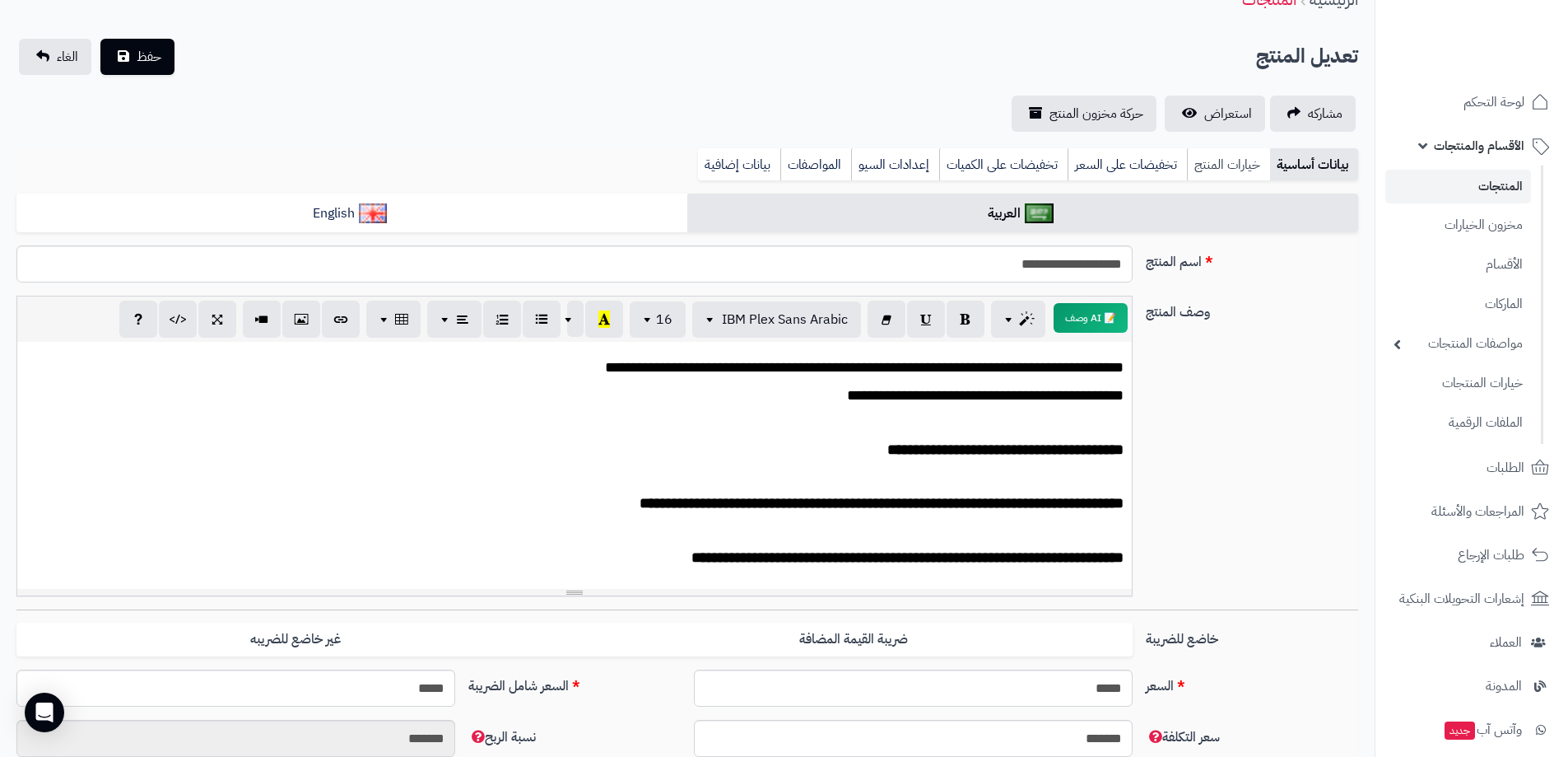
click at [1251, 164] on link "خيارات المنتج" at bounding box center [1228, 164] width 83 height 33
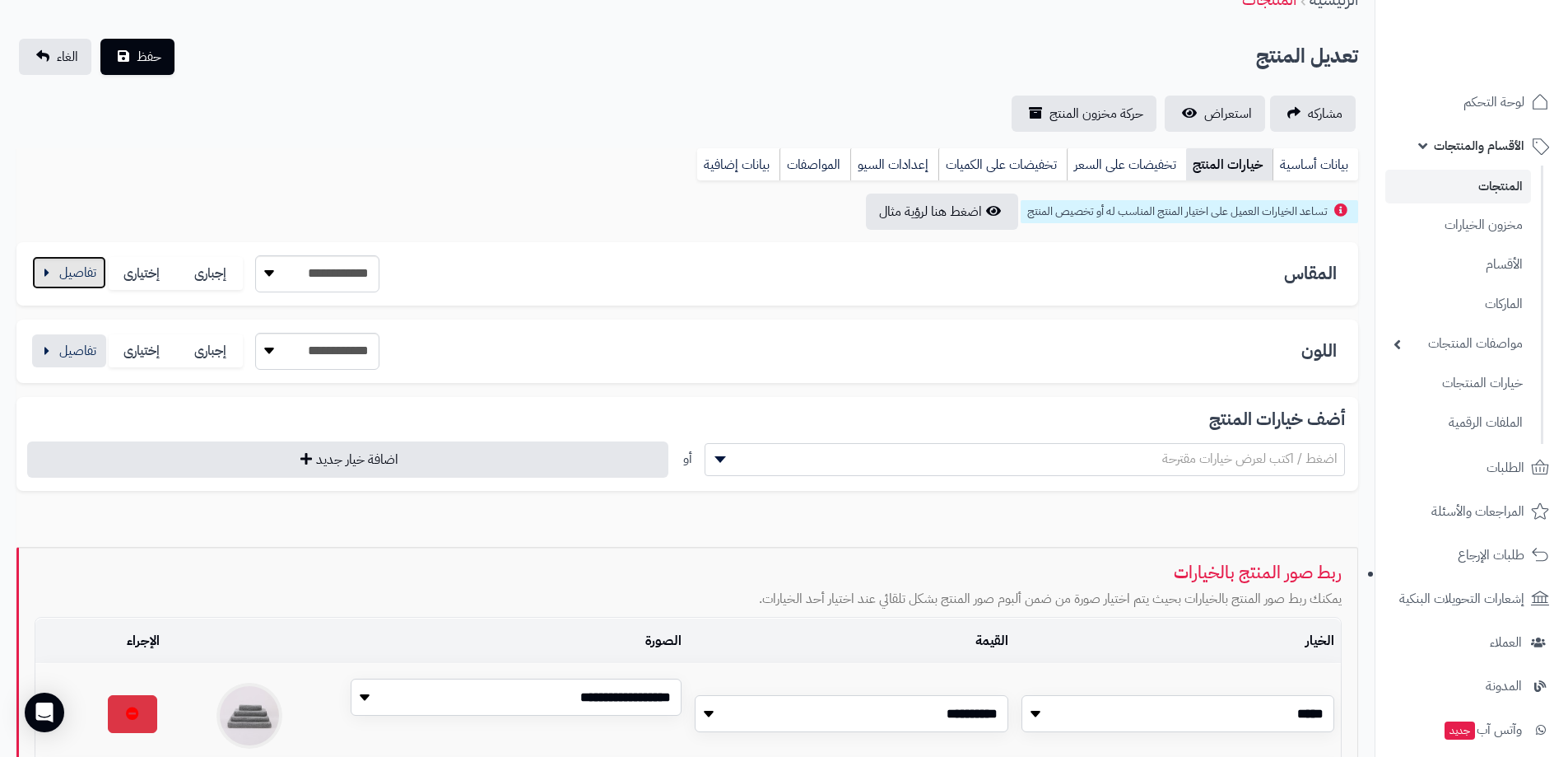
click at [47, 279] on button "button" at bounding box center [69, 272] width 74 height 33
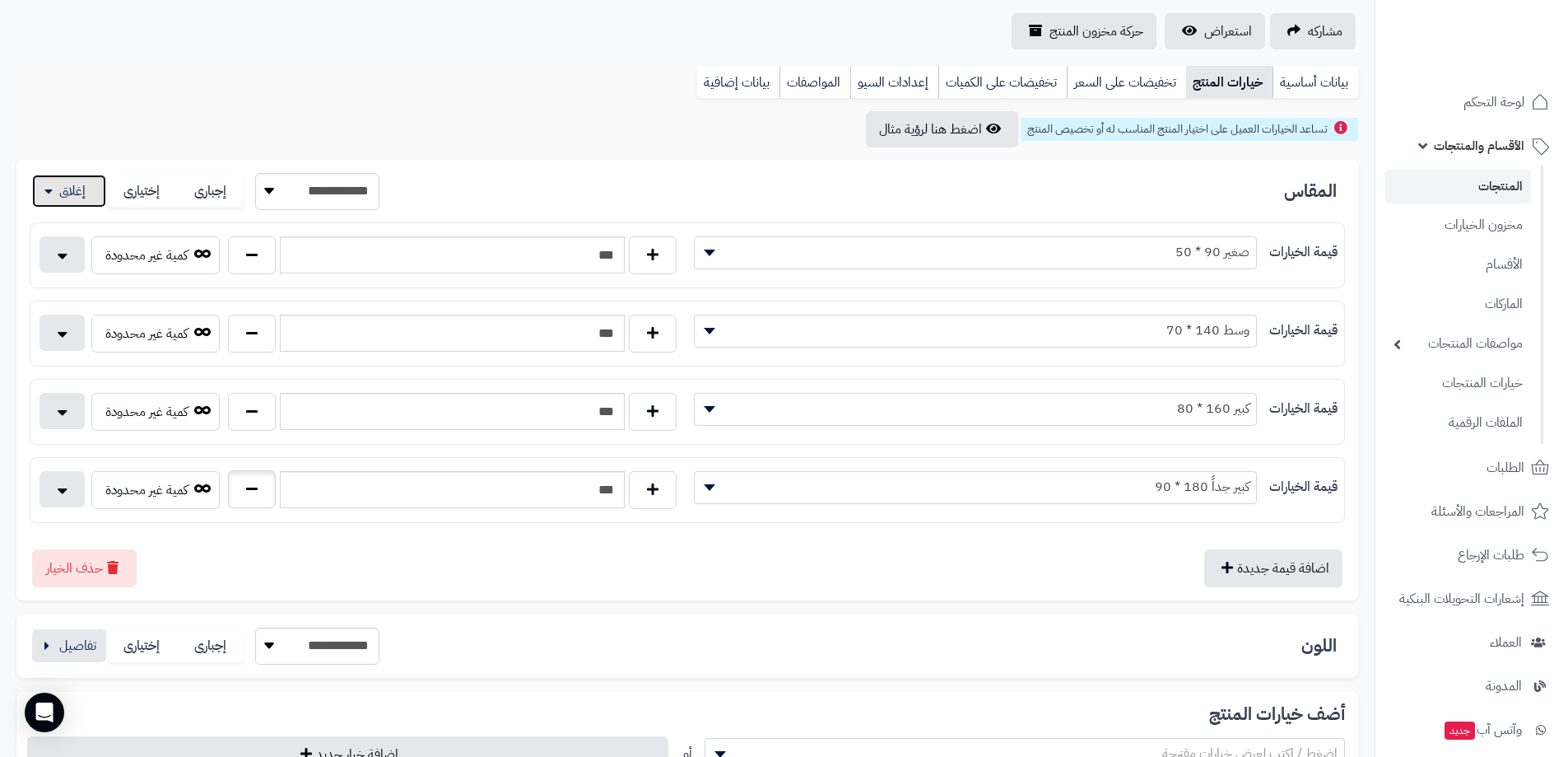
scroll to position [247, 0]
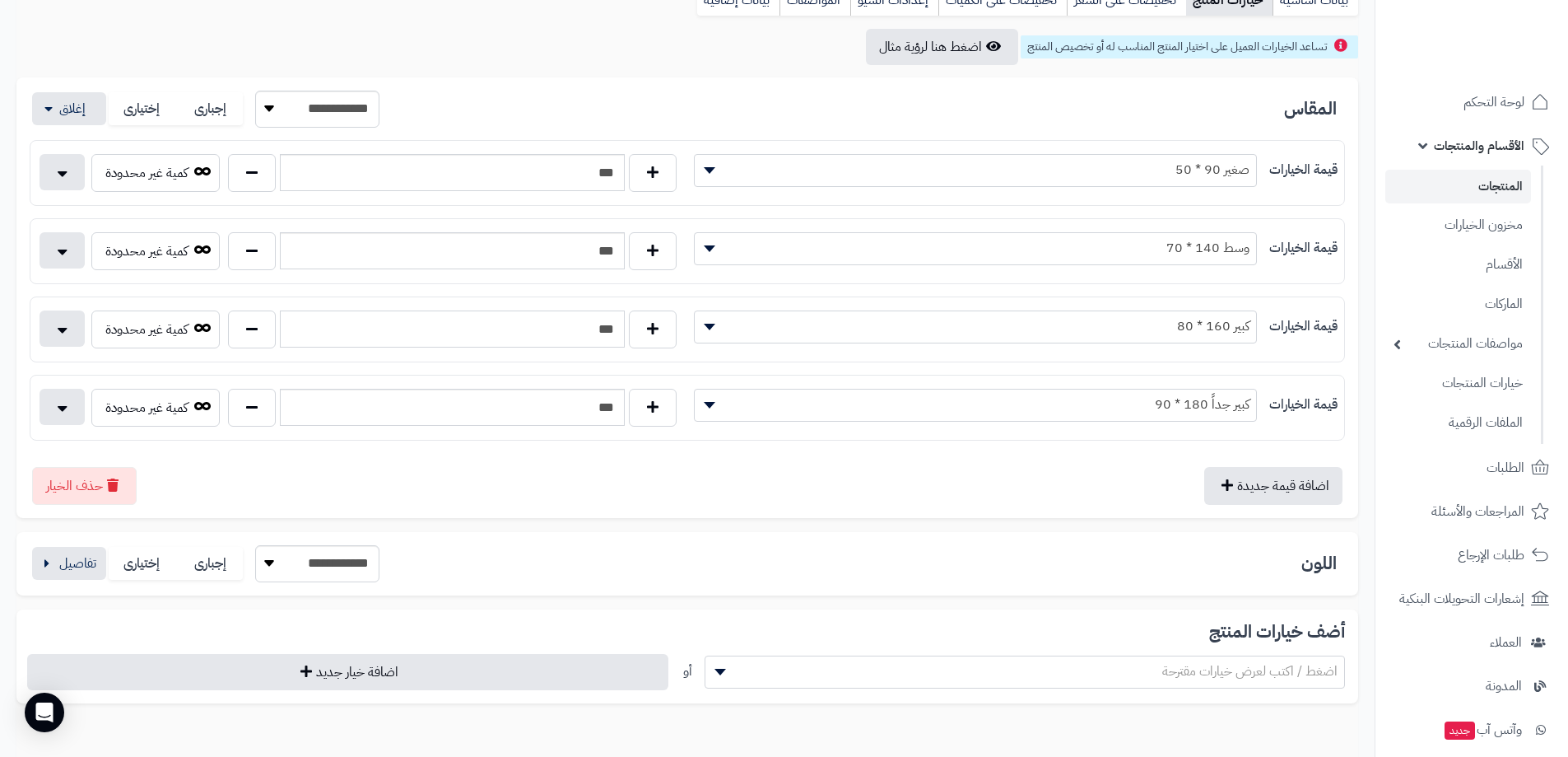
click at [615, 332] on input "***" at bounding box center [452, 328] width 345 height 37
type input "***"
click at [699, 486] on div "اضافة قيمة جديدة حذف الخيار" at bounding box center [687, 479] width 1315 height 51
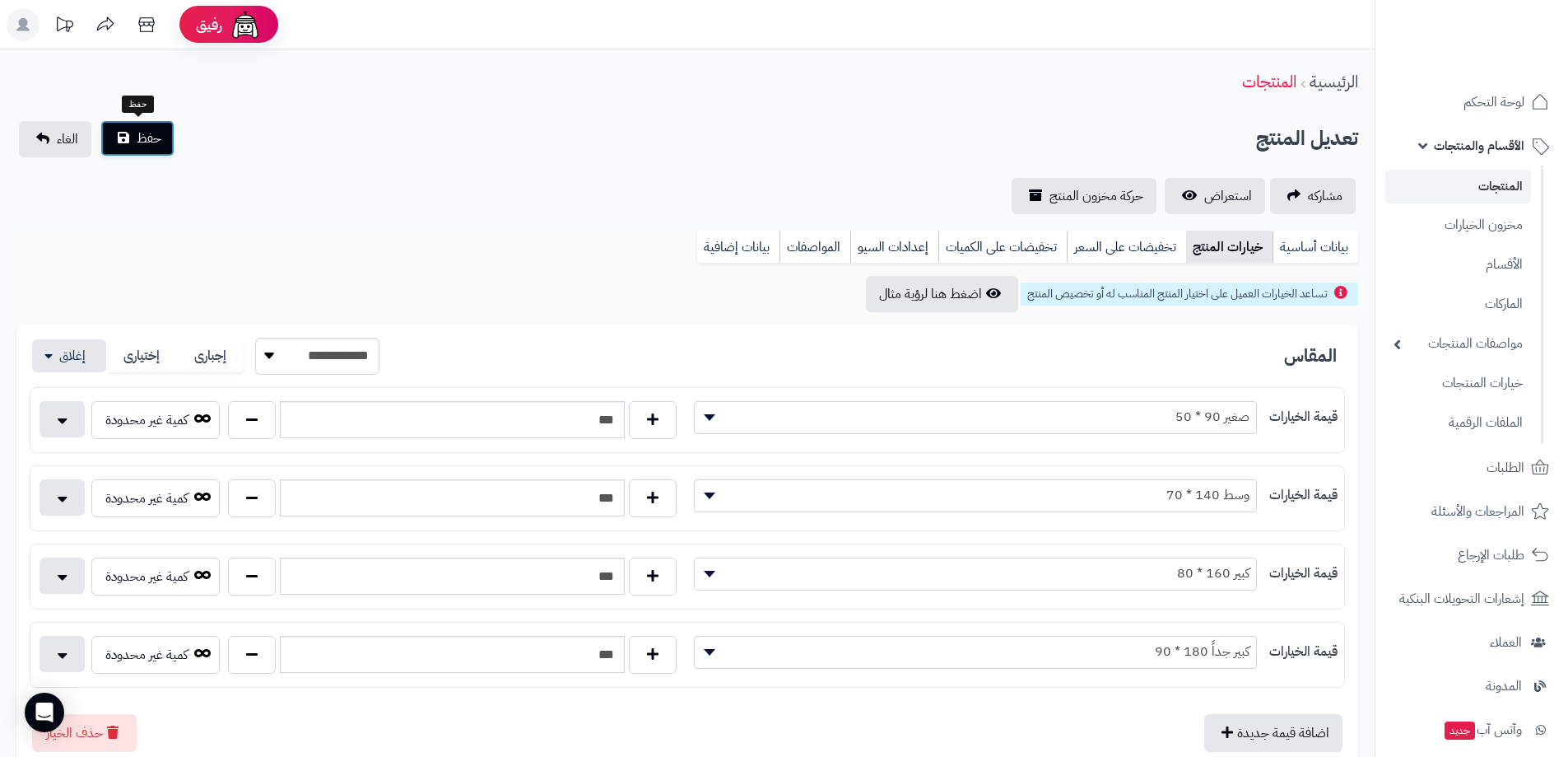
click at [132, 133] on button "حفظ" at bounding box center [137, 138] width 74 height 36
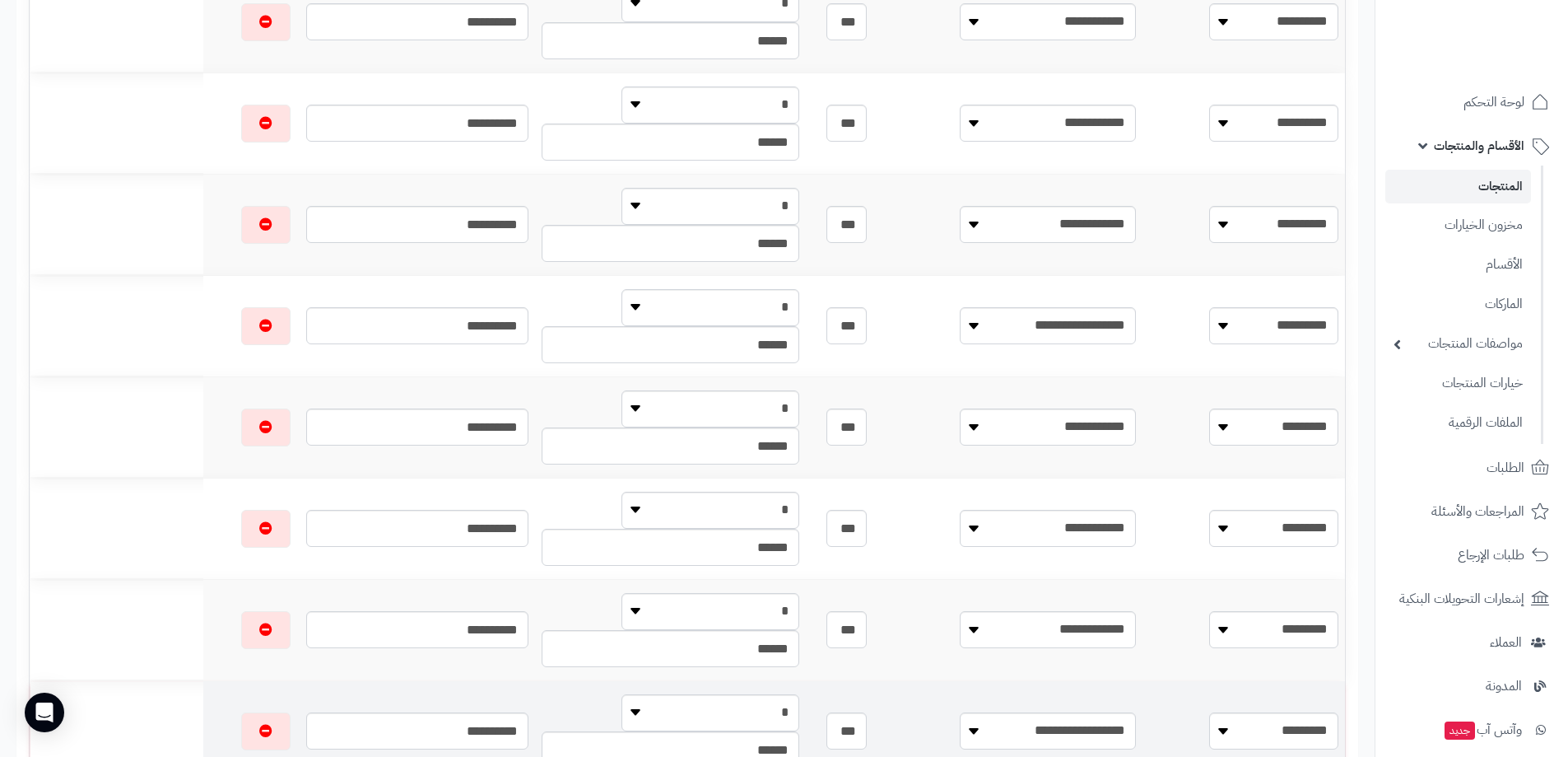
scroll to position [412, 0]
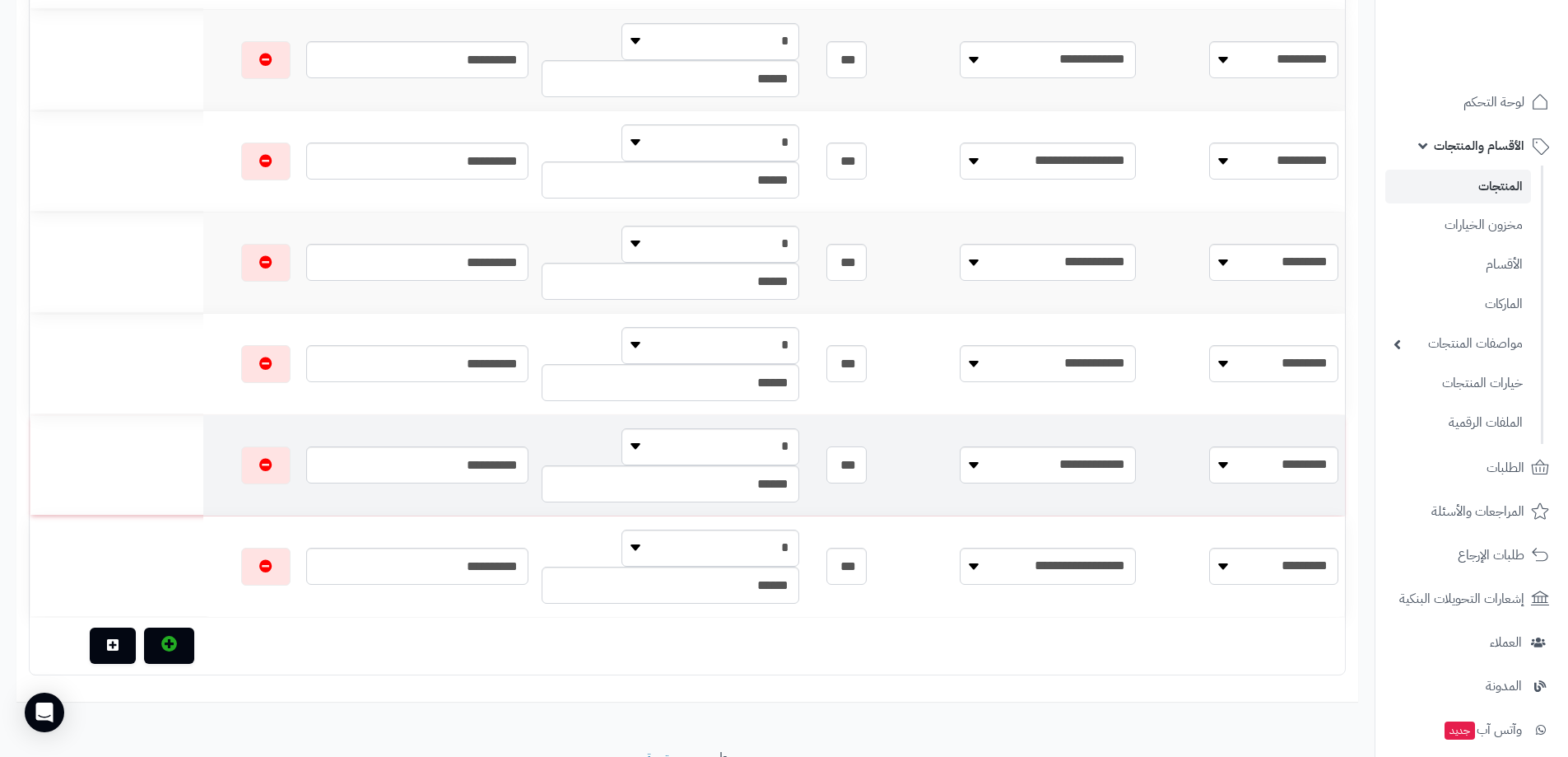
drag, startPoint x: 988, startPoint y: 467, endPoint x: 998, endPoint y: 469, distance: 10.2
click at [867, 469] on input "***" at bounding box center [847, 464] width 42 height 37
type input "***"
click at [616, 683] on div "**********" at bounding box center [687, 225] width 1341 height 955
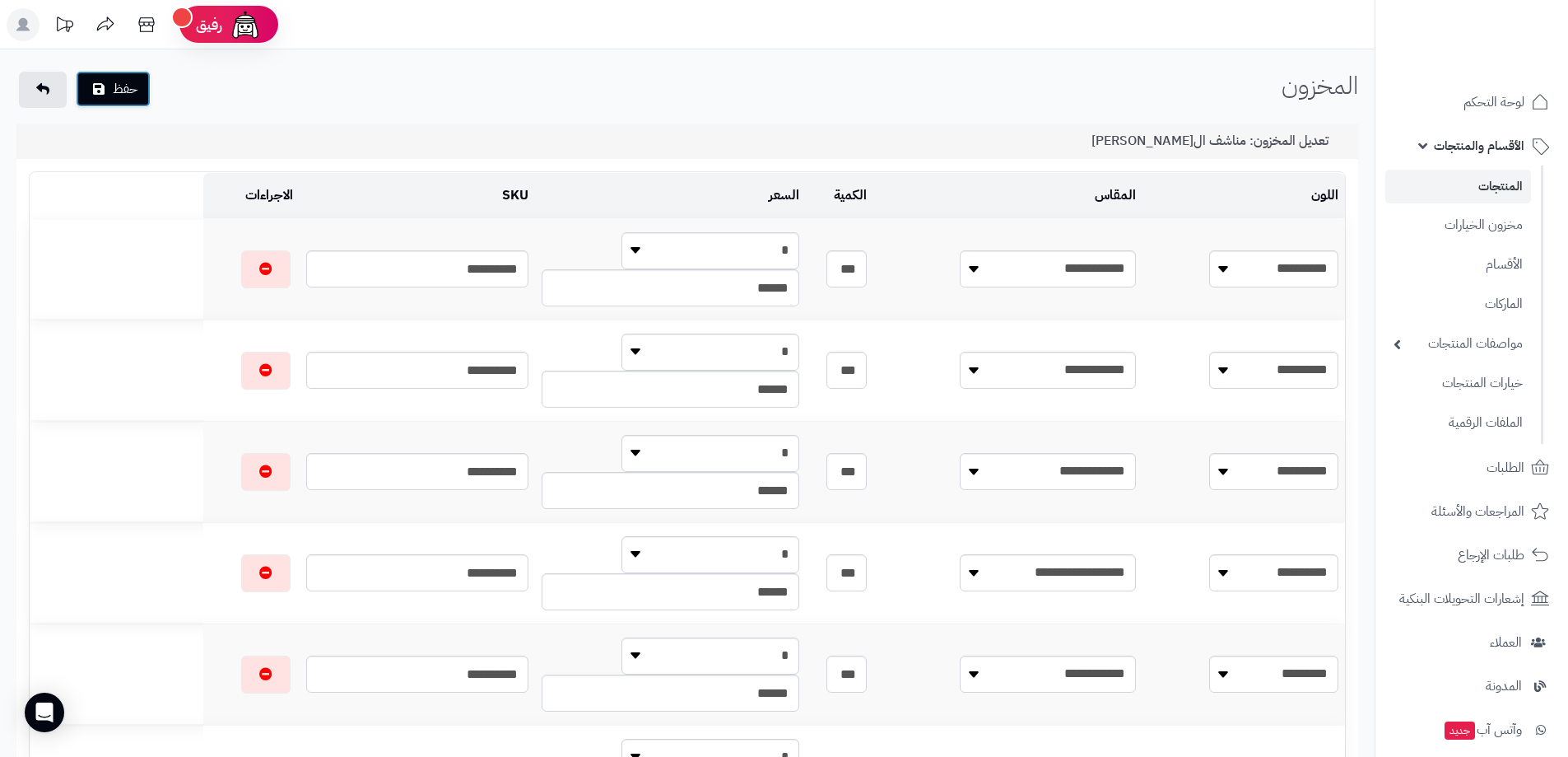
click at [128, 86] on button "حفظ" at bounding box center [112, 89] width 75 height 36
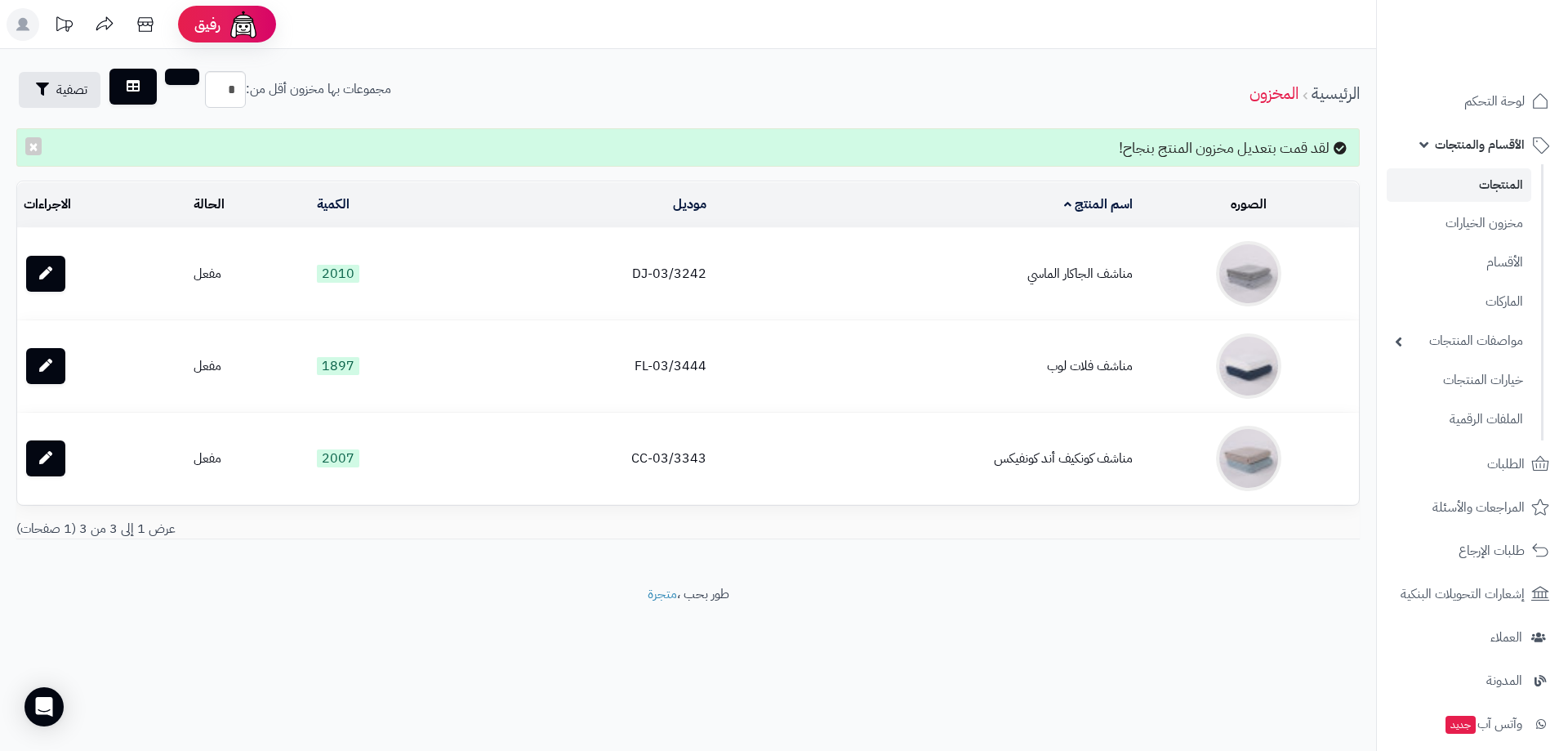
click at [1512, 180] on link "المنتجات" at bounding box center [1459, 185] width 144 height 34
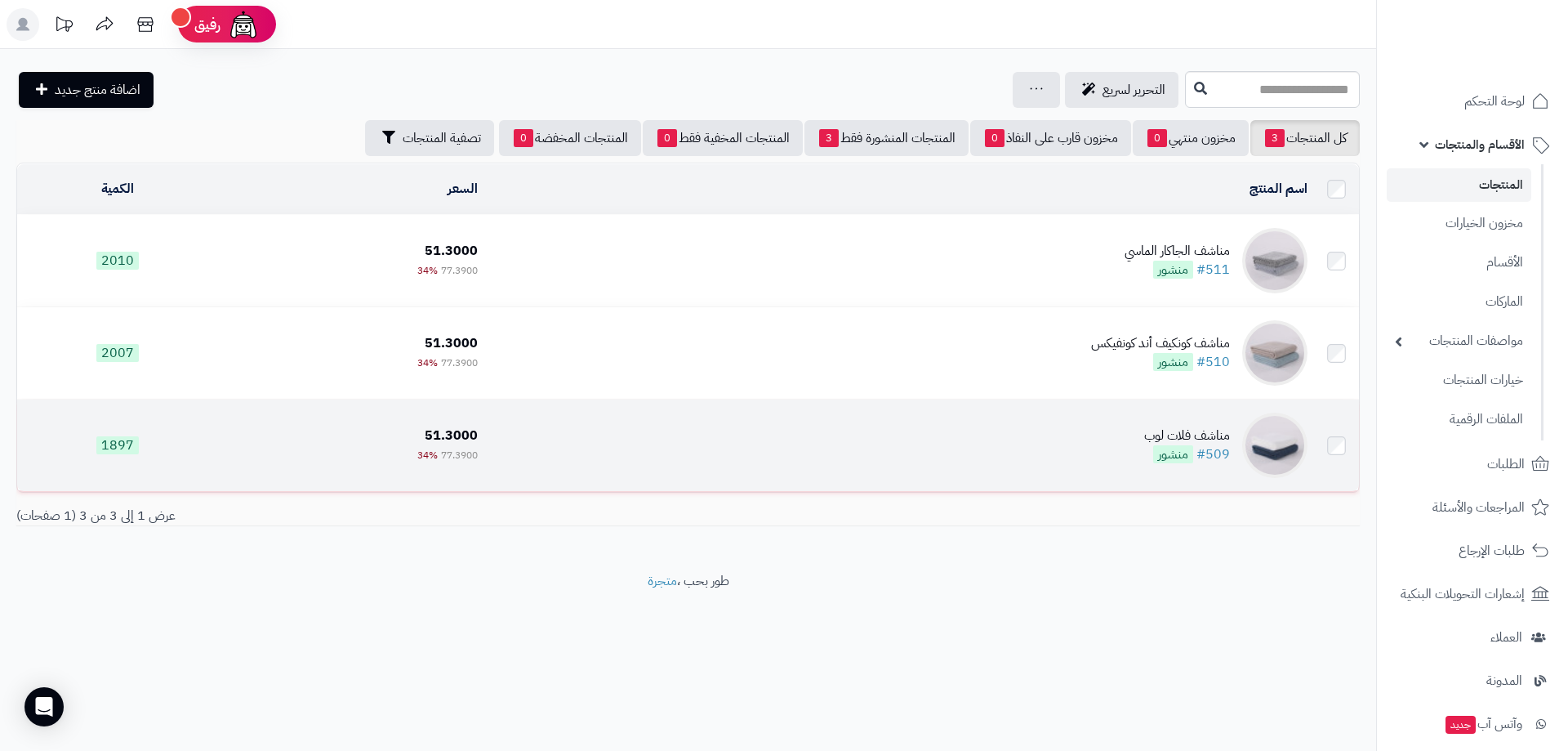
click at [1025, 443] on td "مناشف فلات لوب #509 منشور" at bounding box center [899, 445] width 829 height 92
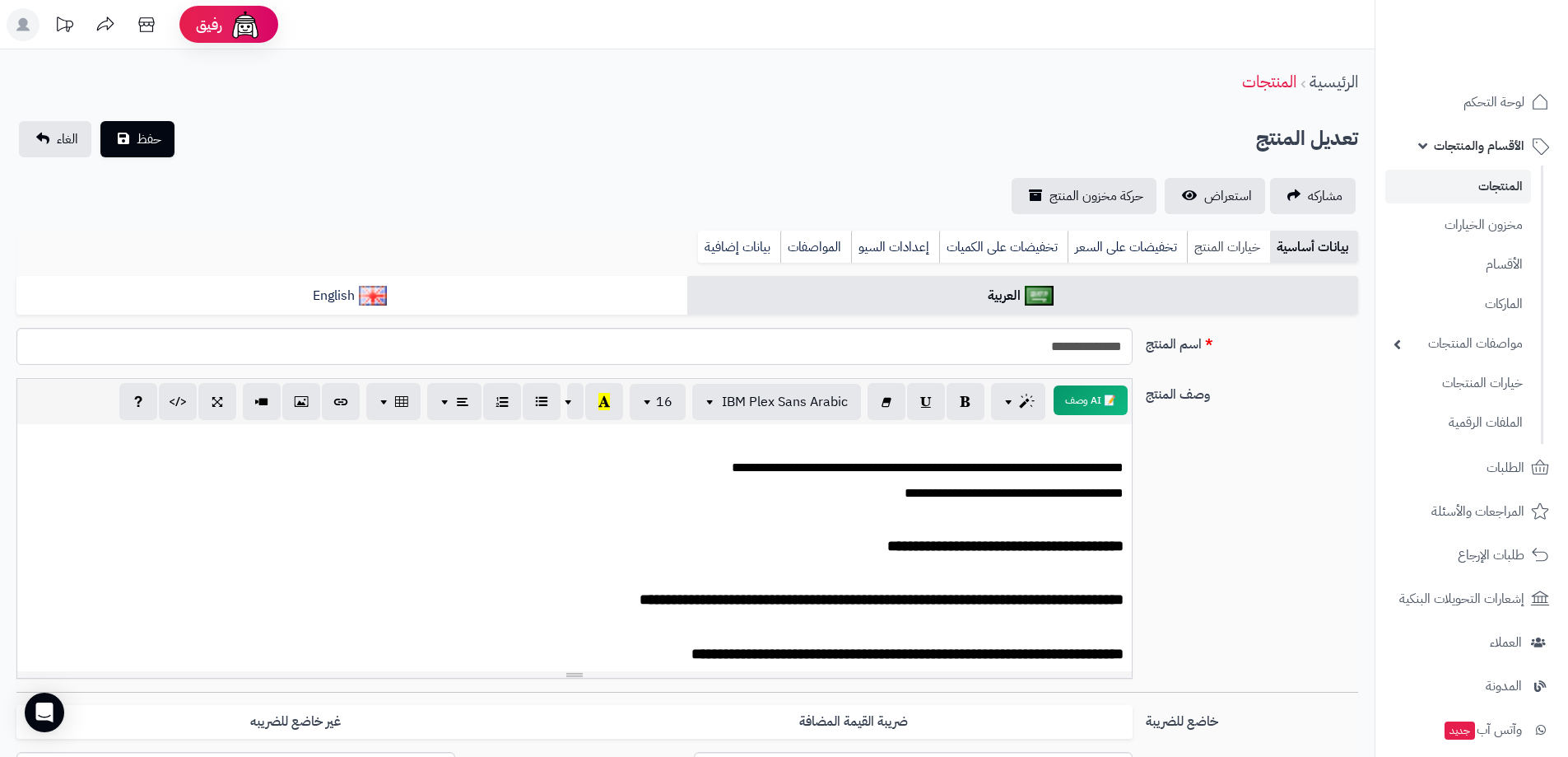
click at [1245, 240] on link "خيارات المنتج" at bounding box center [1228, 247] width 83 height 33
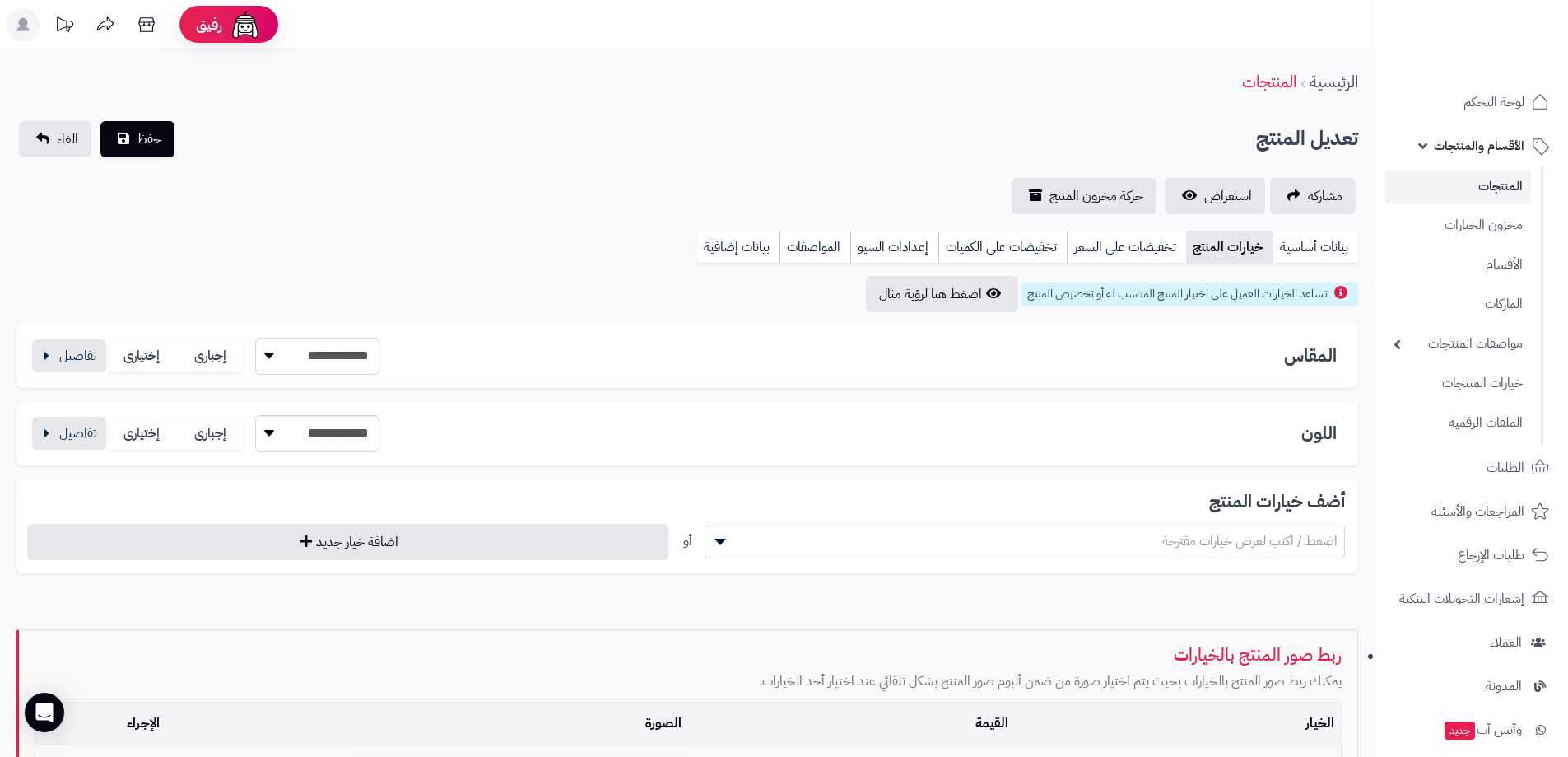
click at [1193, 247] on link "خيارات المنتج" at bounding box center [1229, 247] width 86 height 33
click at [62, 353] on button "button" at bounding box center [69, 354] width 74 height 33
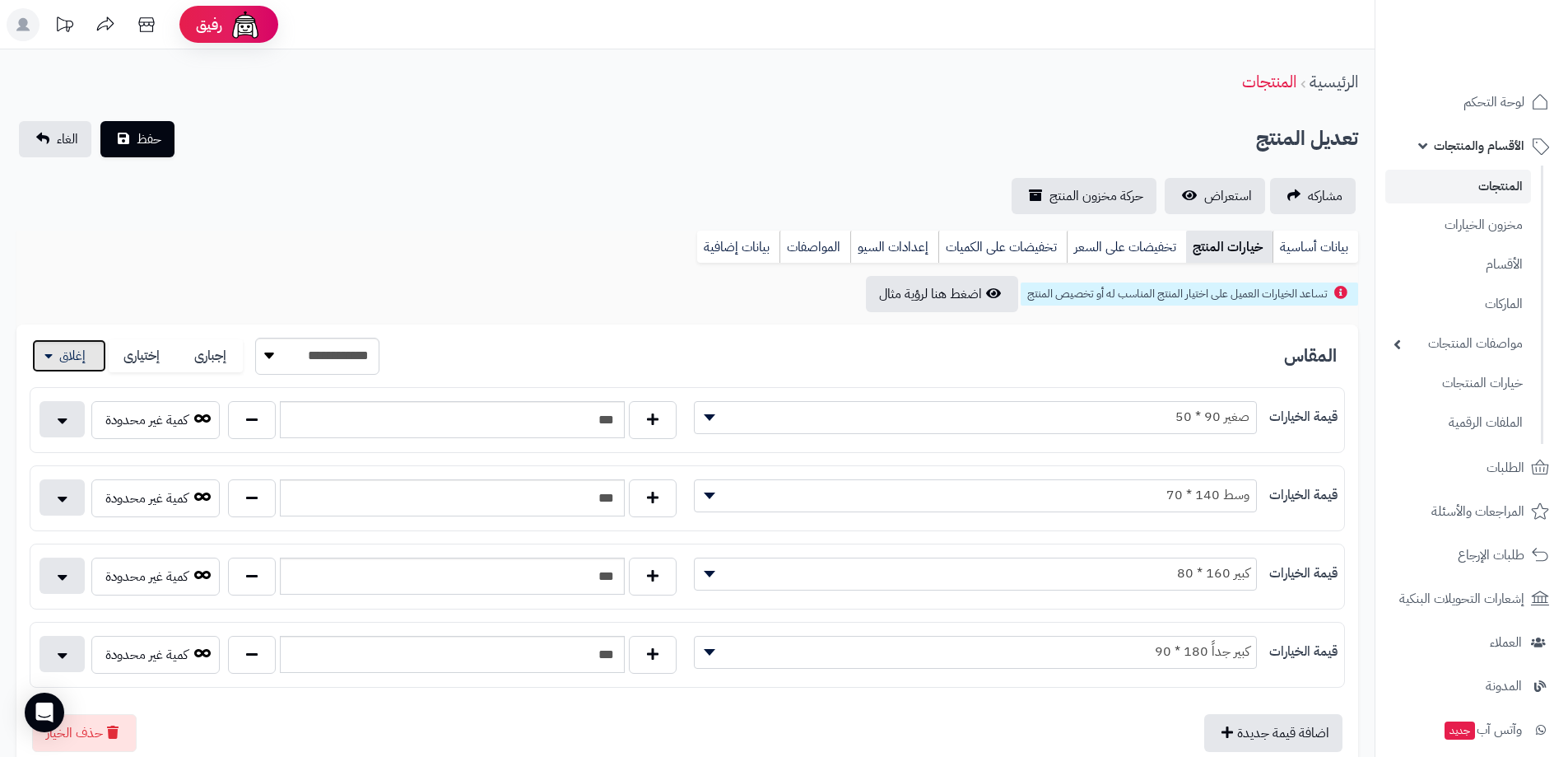
scroll to position [82, 0]
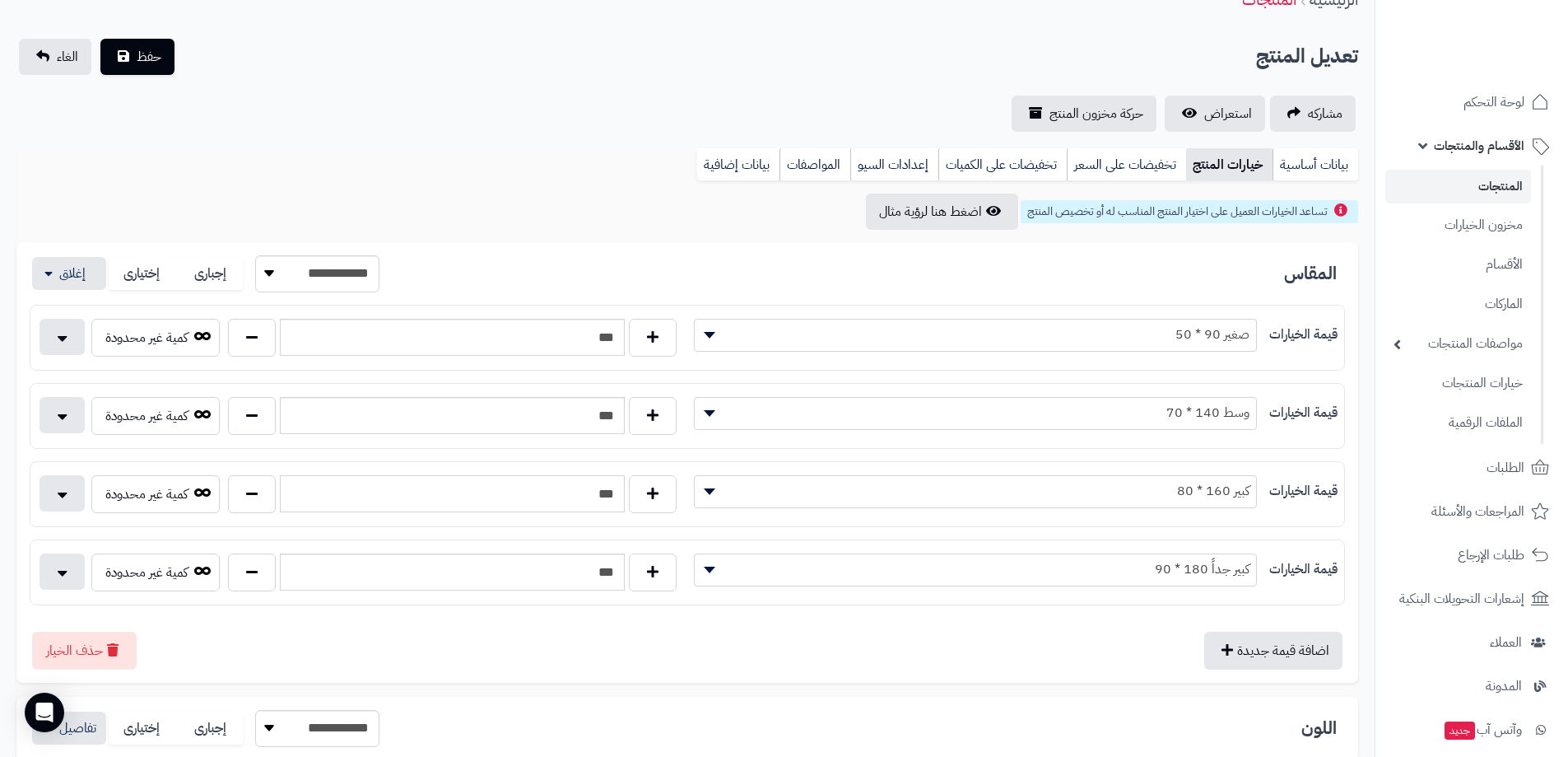
click at [612, 499] on input "***" at bounding box center [452, 493] width 345 height 37
type input "***"
click at [151, 66] on button "حفظ" at bounding box center [137, 56] width 74 height 36
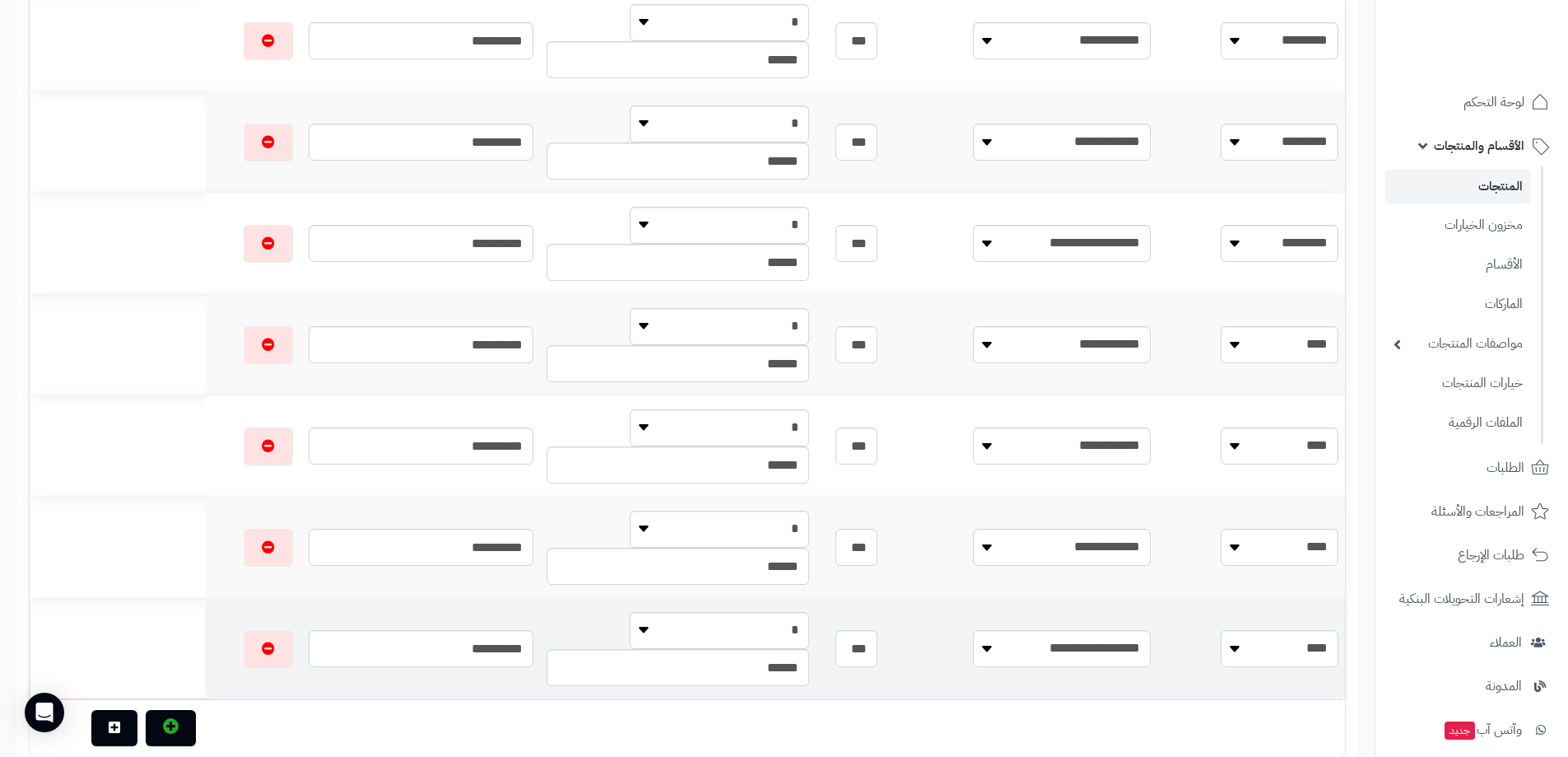
scroll to position [164, 0]
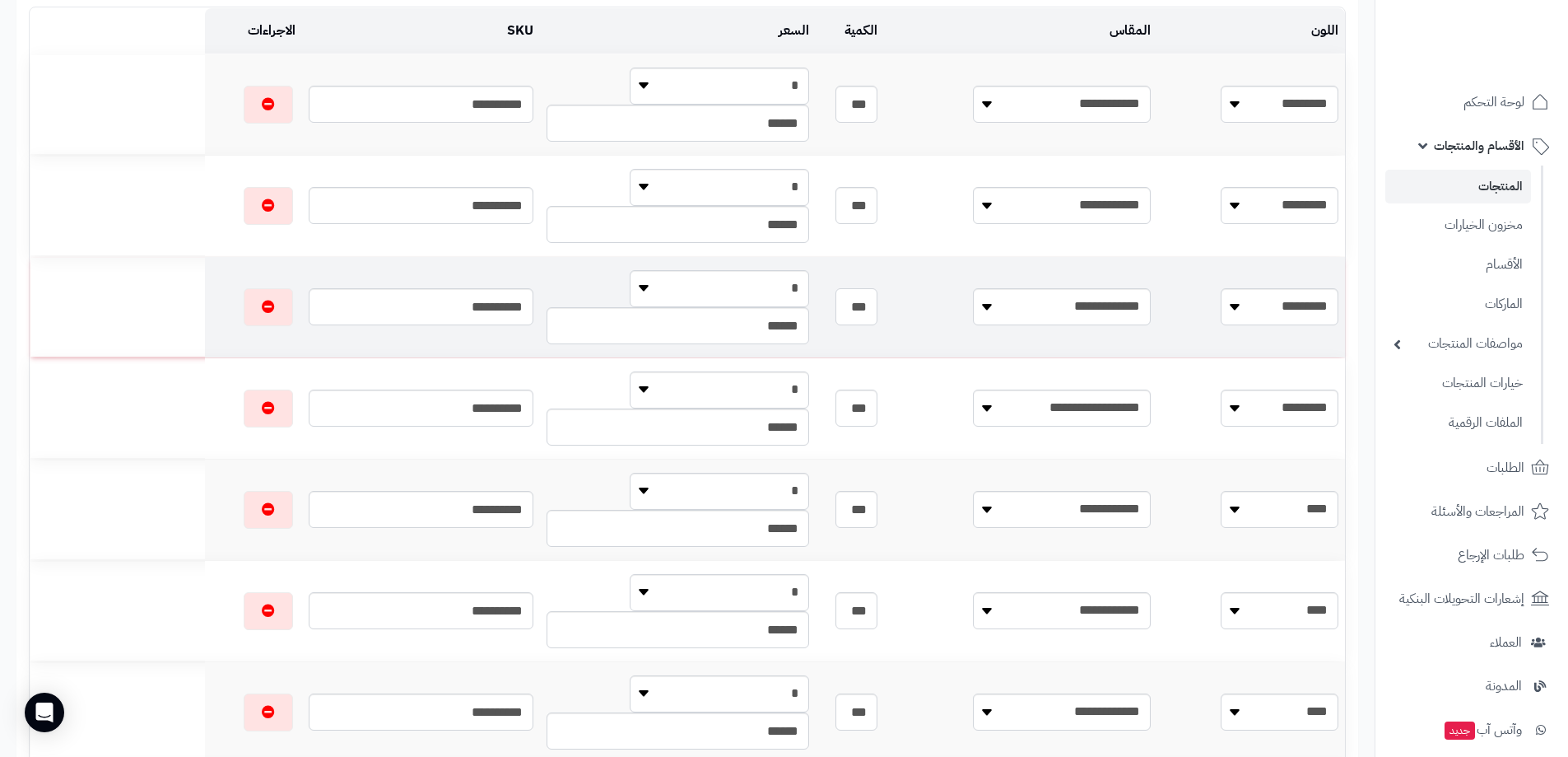
click at [877, 309] on input "***" at bounding box center [856, 306] width 42 height 37
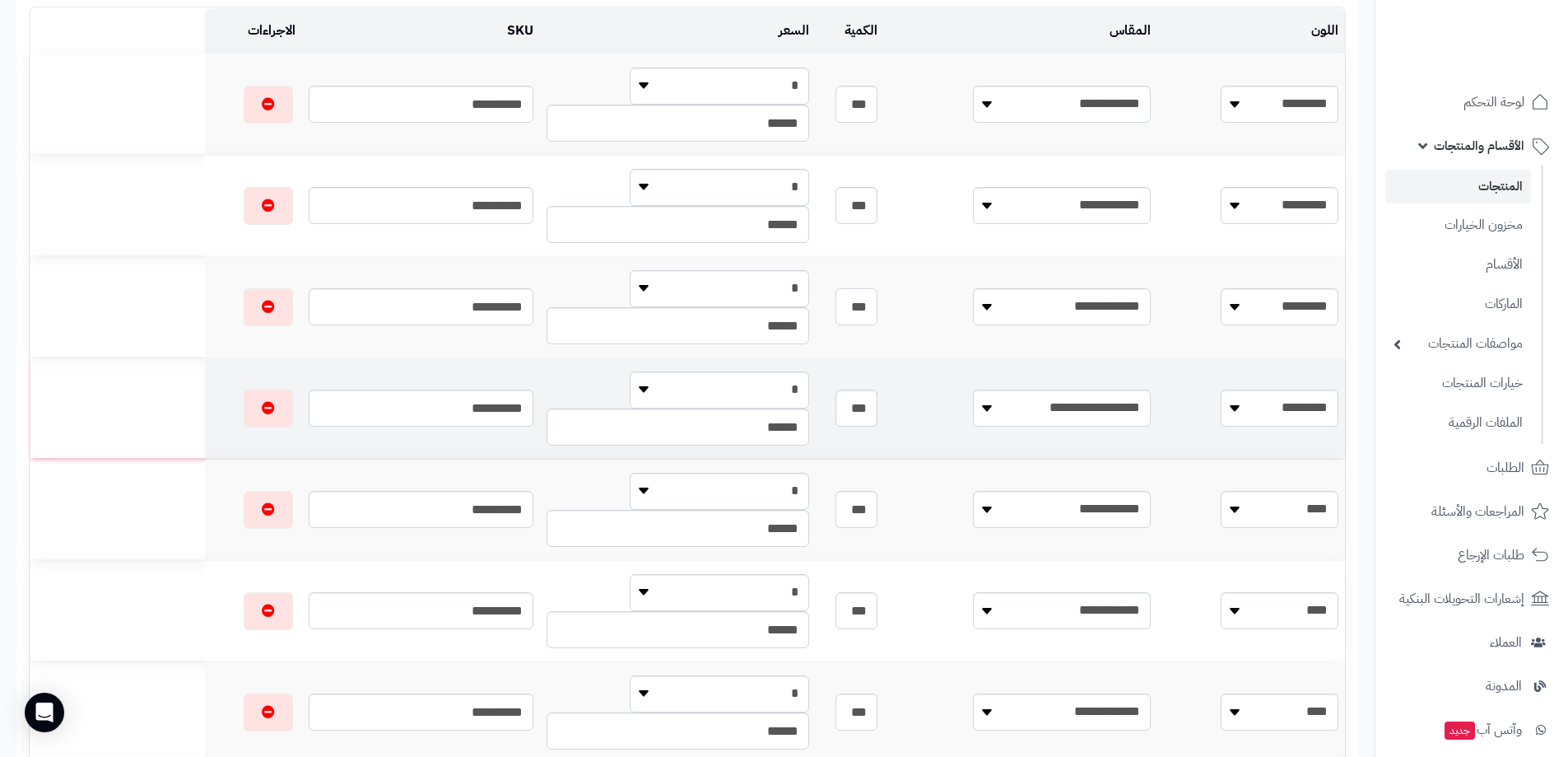
scroll to position [0, 0]
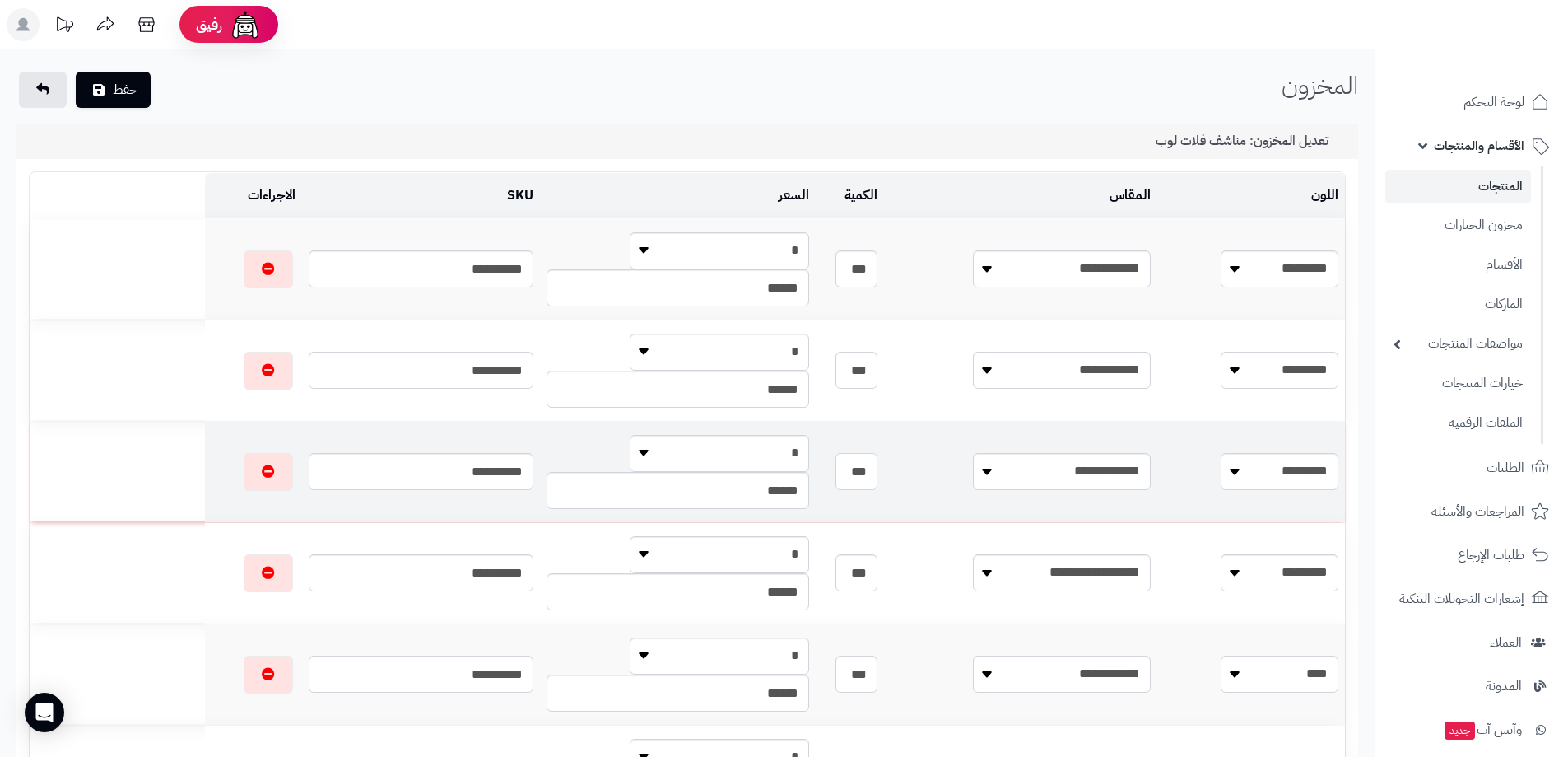
drag, startPoint x: 996, startPoint y: 472, endPoint x: 1004, endPoint y: 473, distance: 8.1
click at [877, 473] on input "***" at bounding box center [856, 471] width 42 height 37
type input "***"
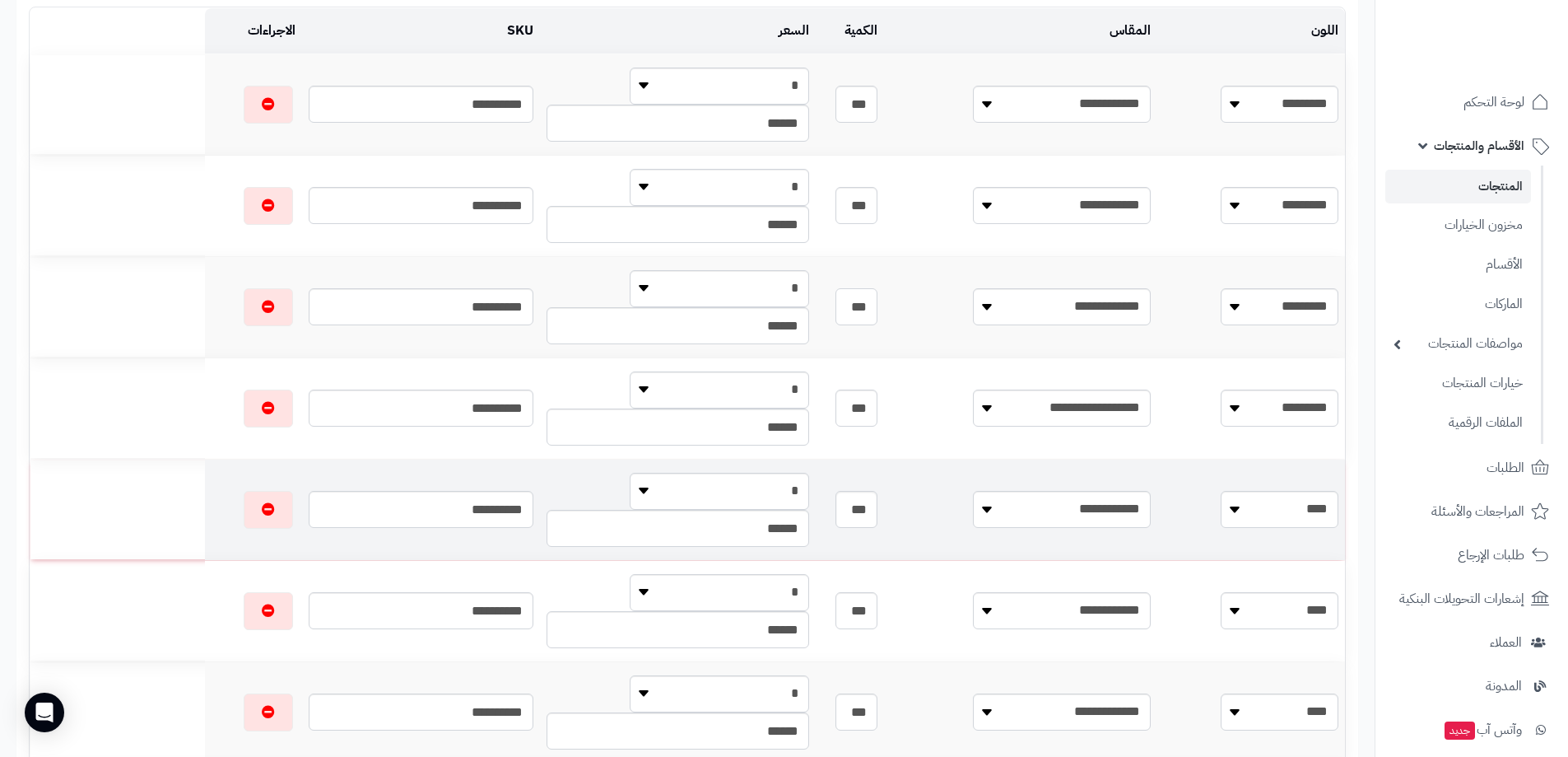
scroll to position [247, 0]
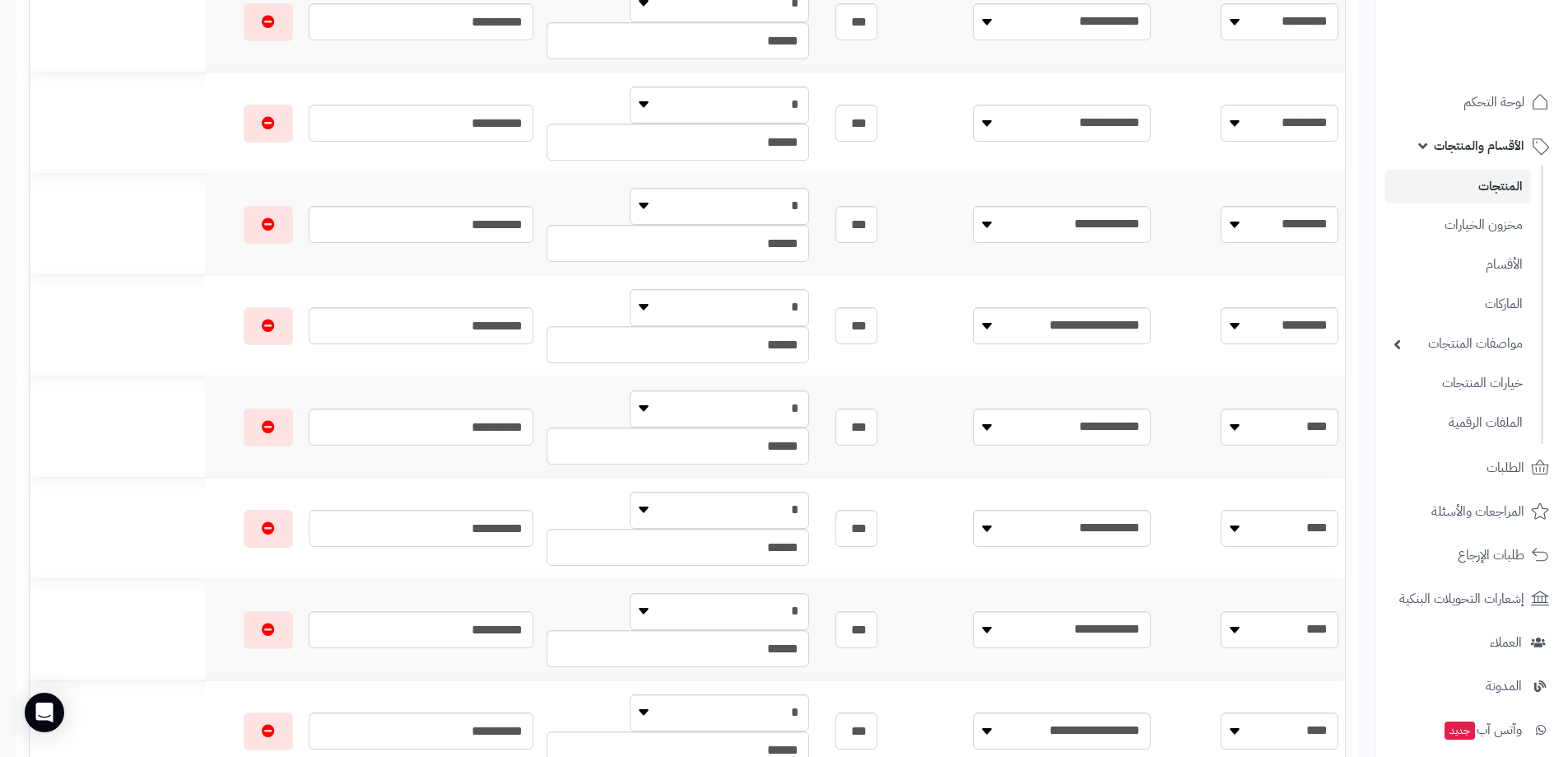
click at [1508, 195] on link "المنتجات" at bounding box center [1457, 186] width 145 height 34
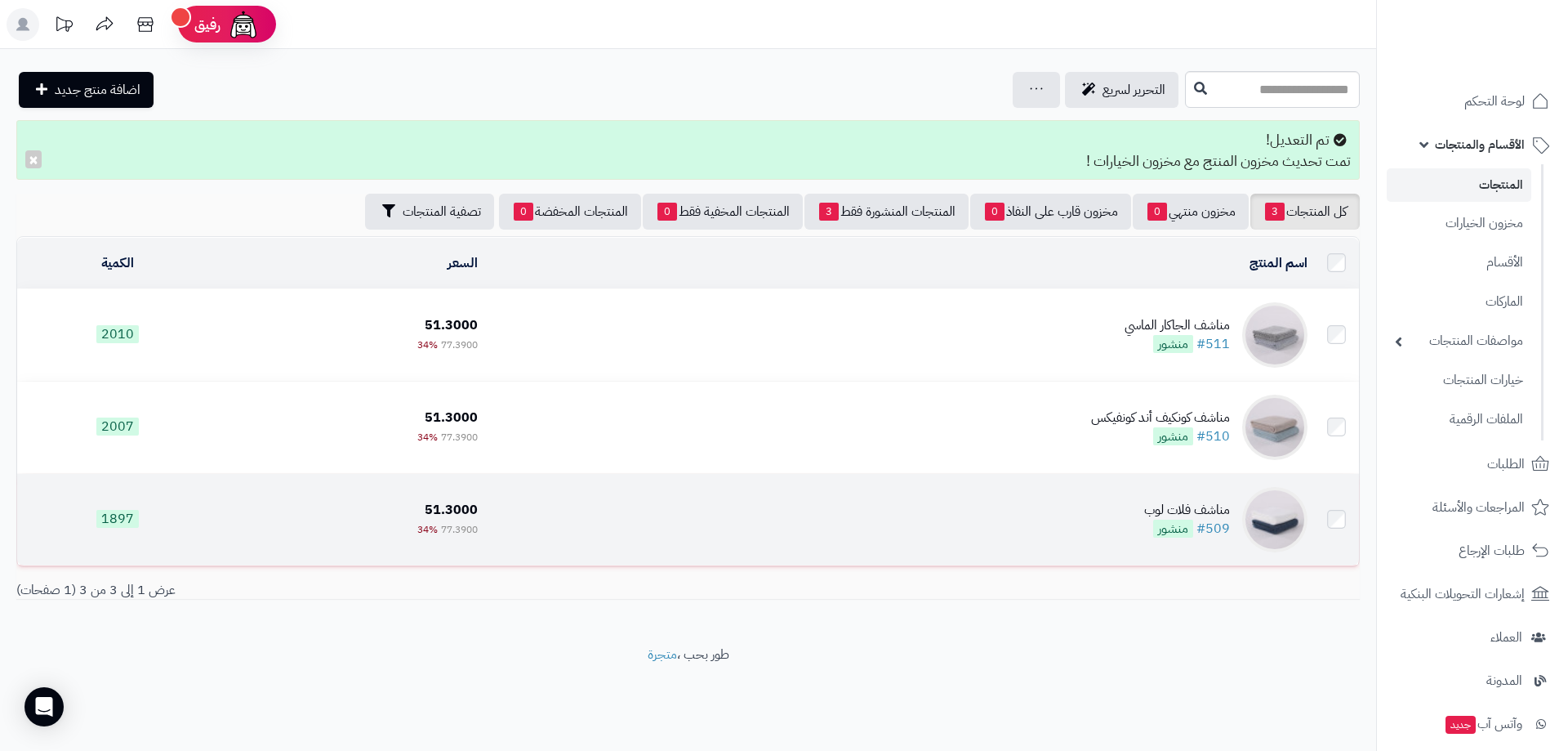
click at [367, 499] on td "51.3000 77.3900 34%" at bounding box center [351, 519] width 266 height 92
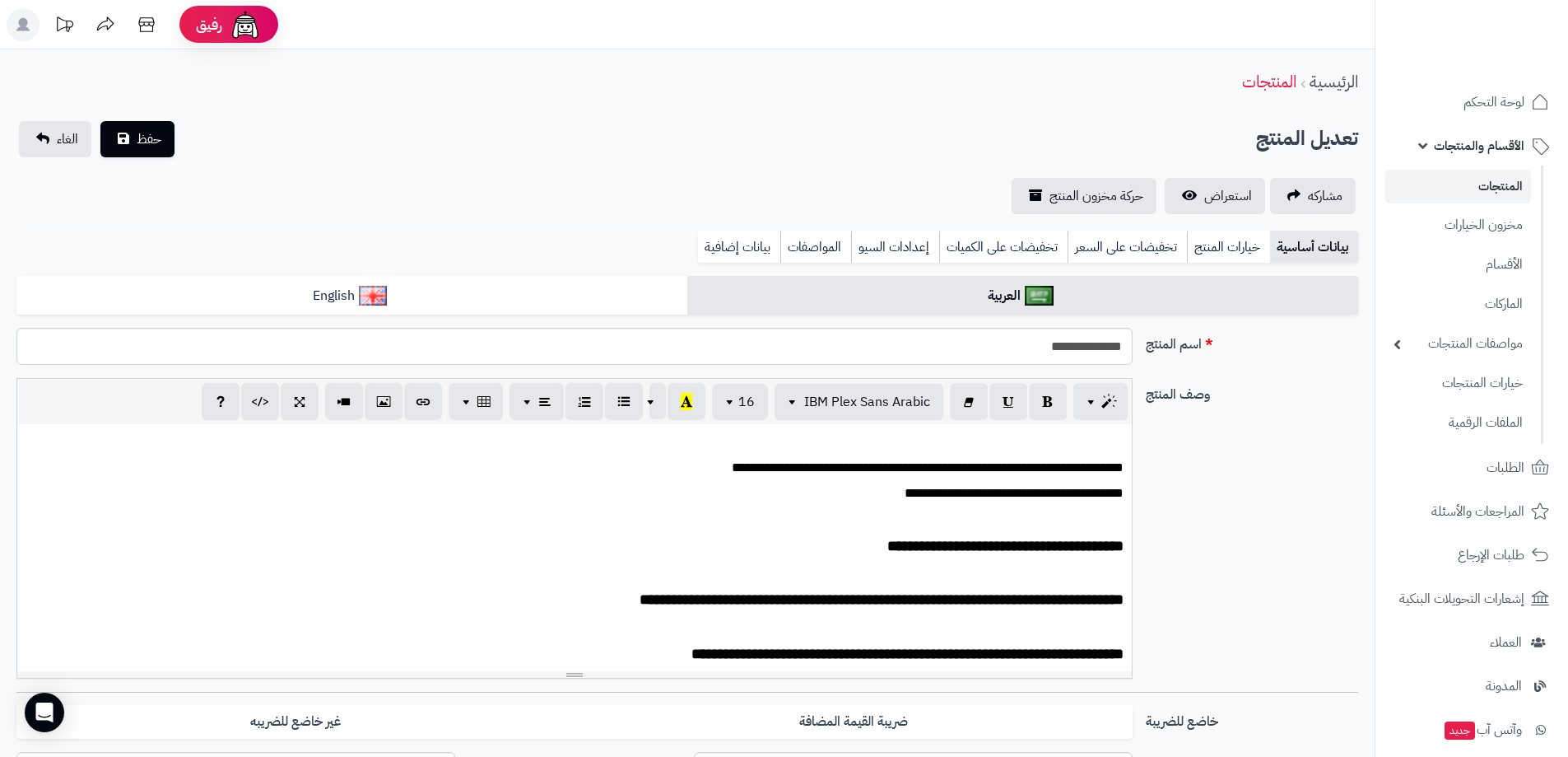
scroll to position [164, 0]
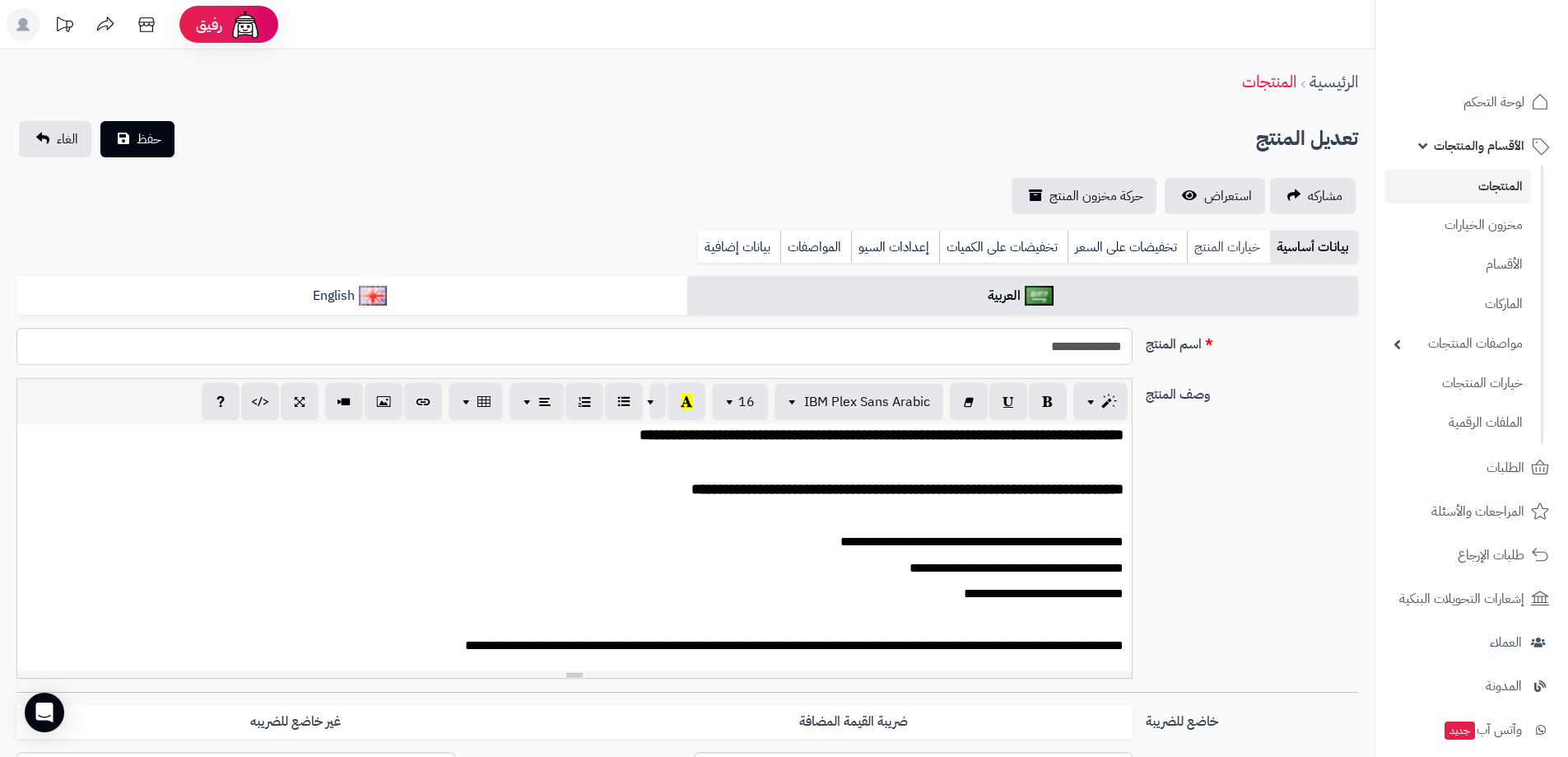
click at [1244, 250] on link "خيارات المنتج" at bounding box center [1228, 247] width 83 height 33
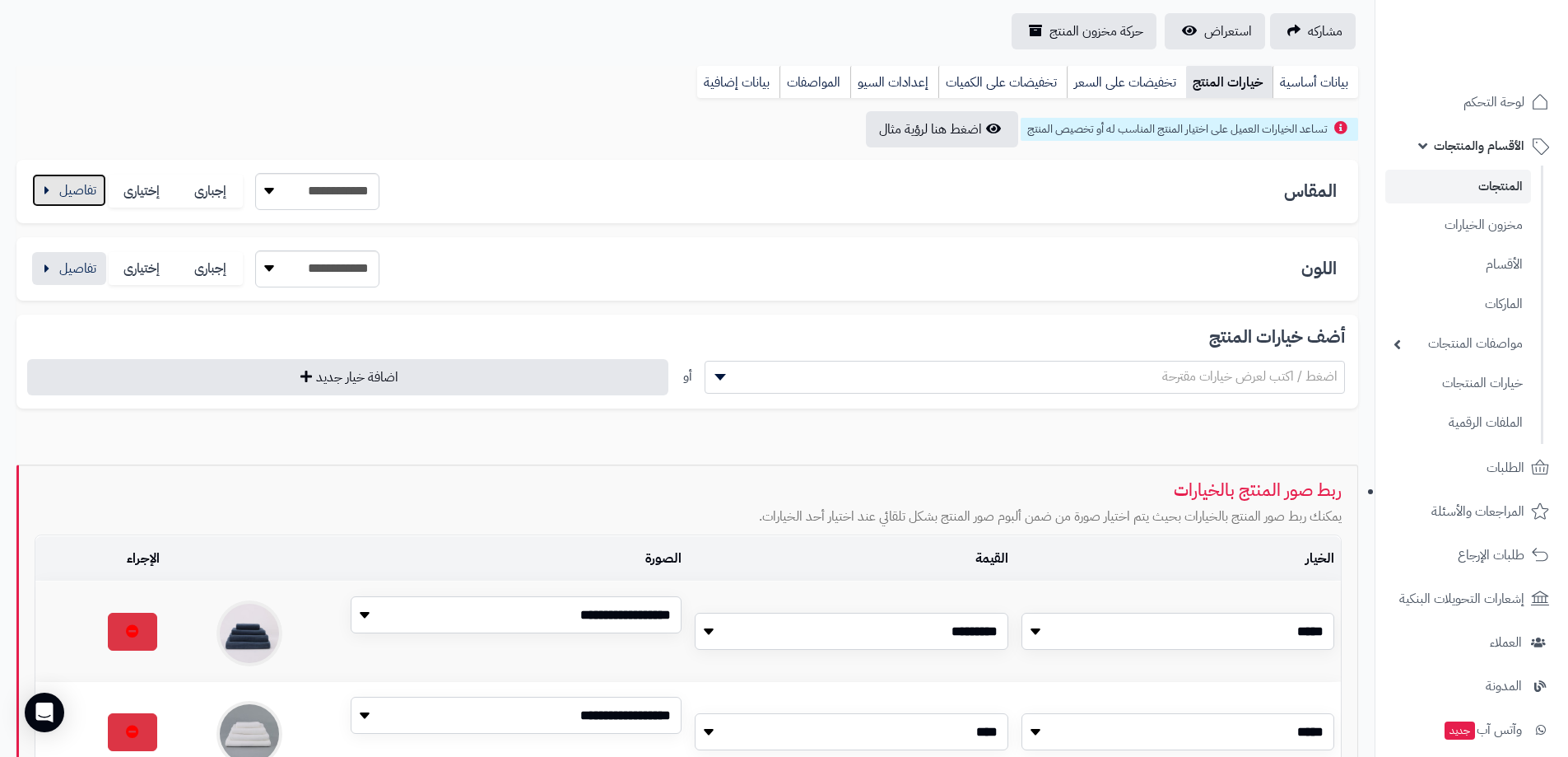
click at [52, 193] on button "button" at bounding box center [69, 190] width 74 height 33
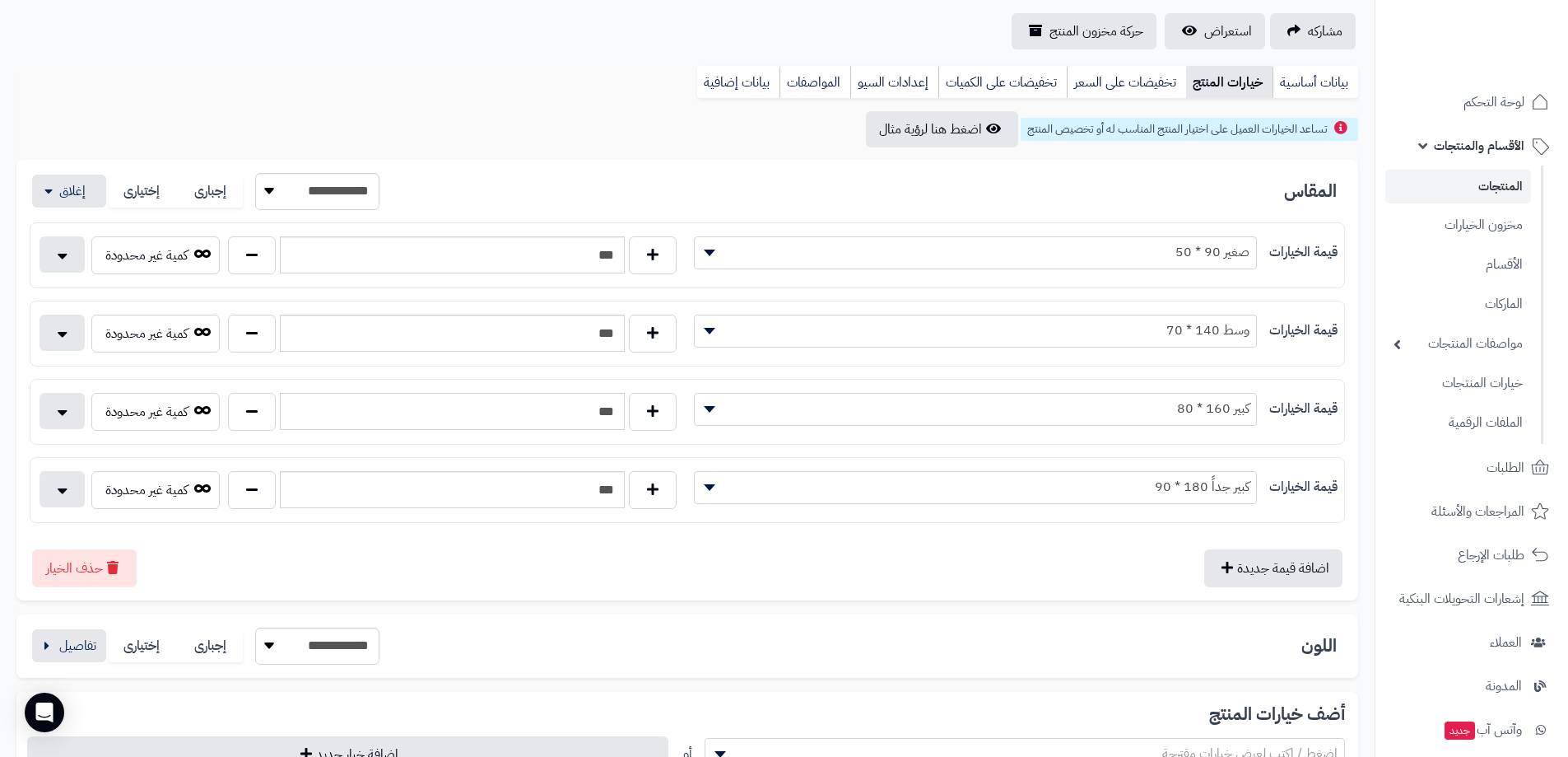
click at [611, 410] on input "***" at bounding box center [452, 411] width 345 height 37
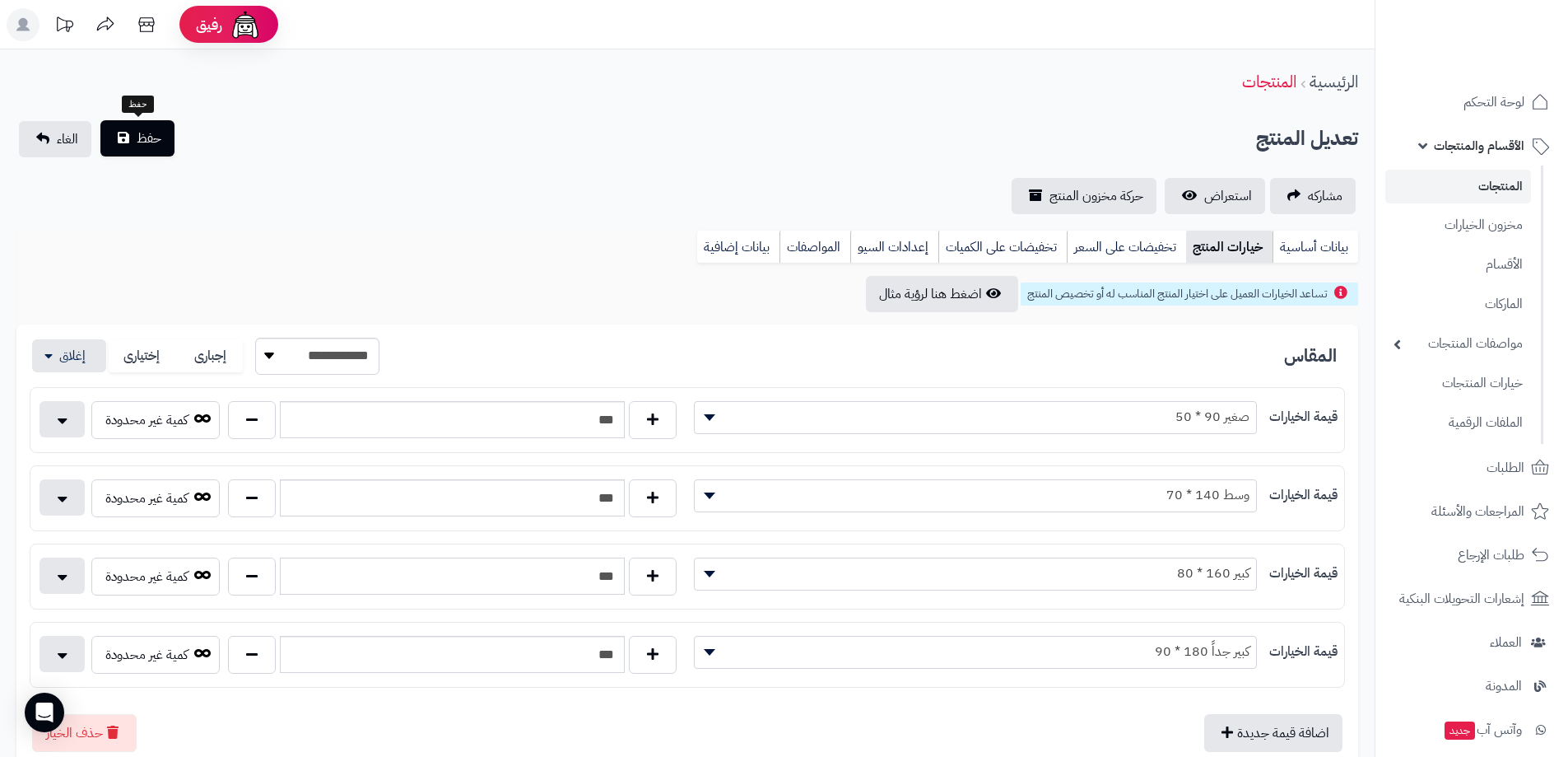
type input "***"
click at [135, 142] on button "حفظ" at bounding box center [137, 138] width 74 height 36
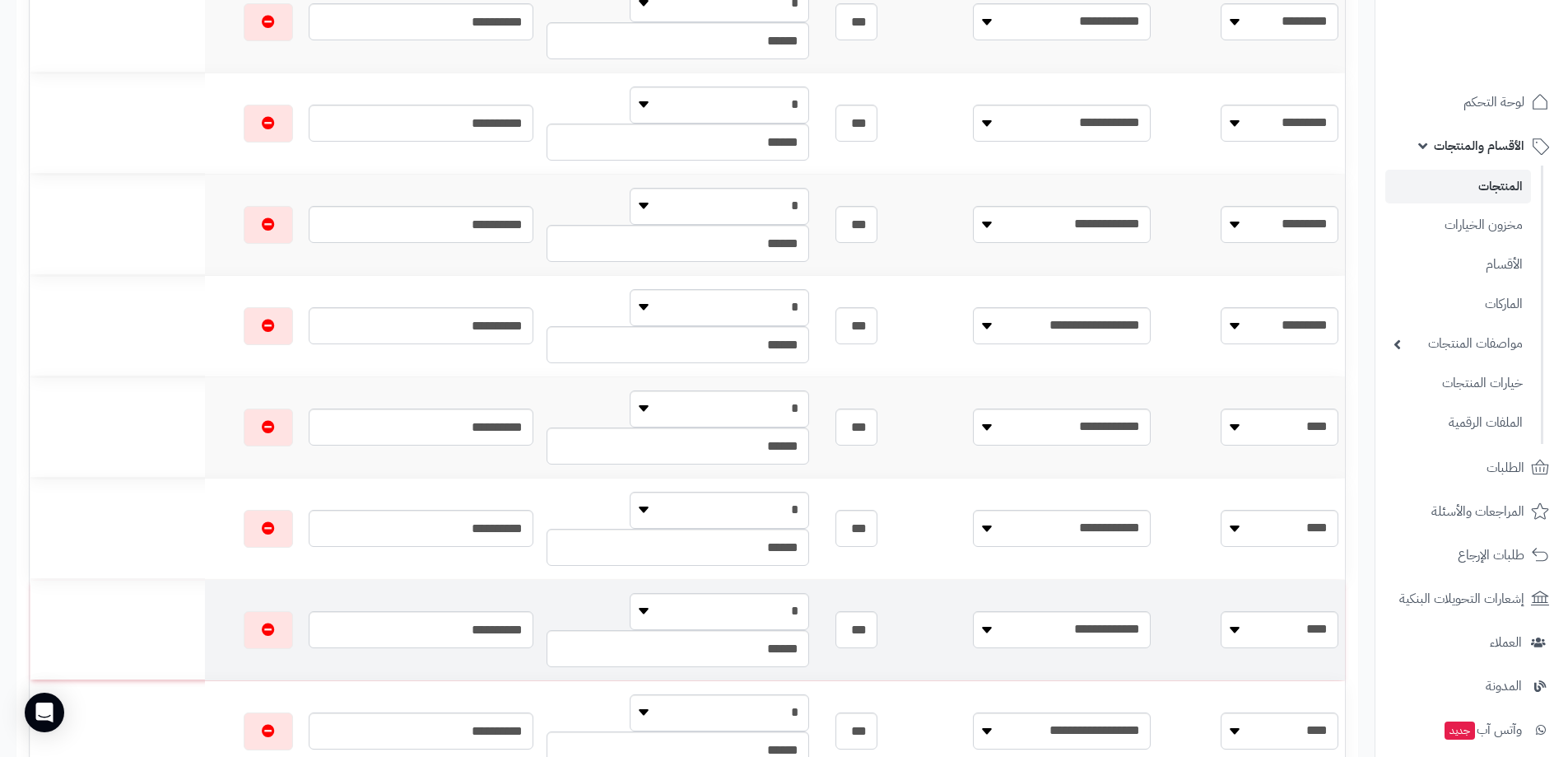
scroll to position [412, 0]
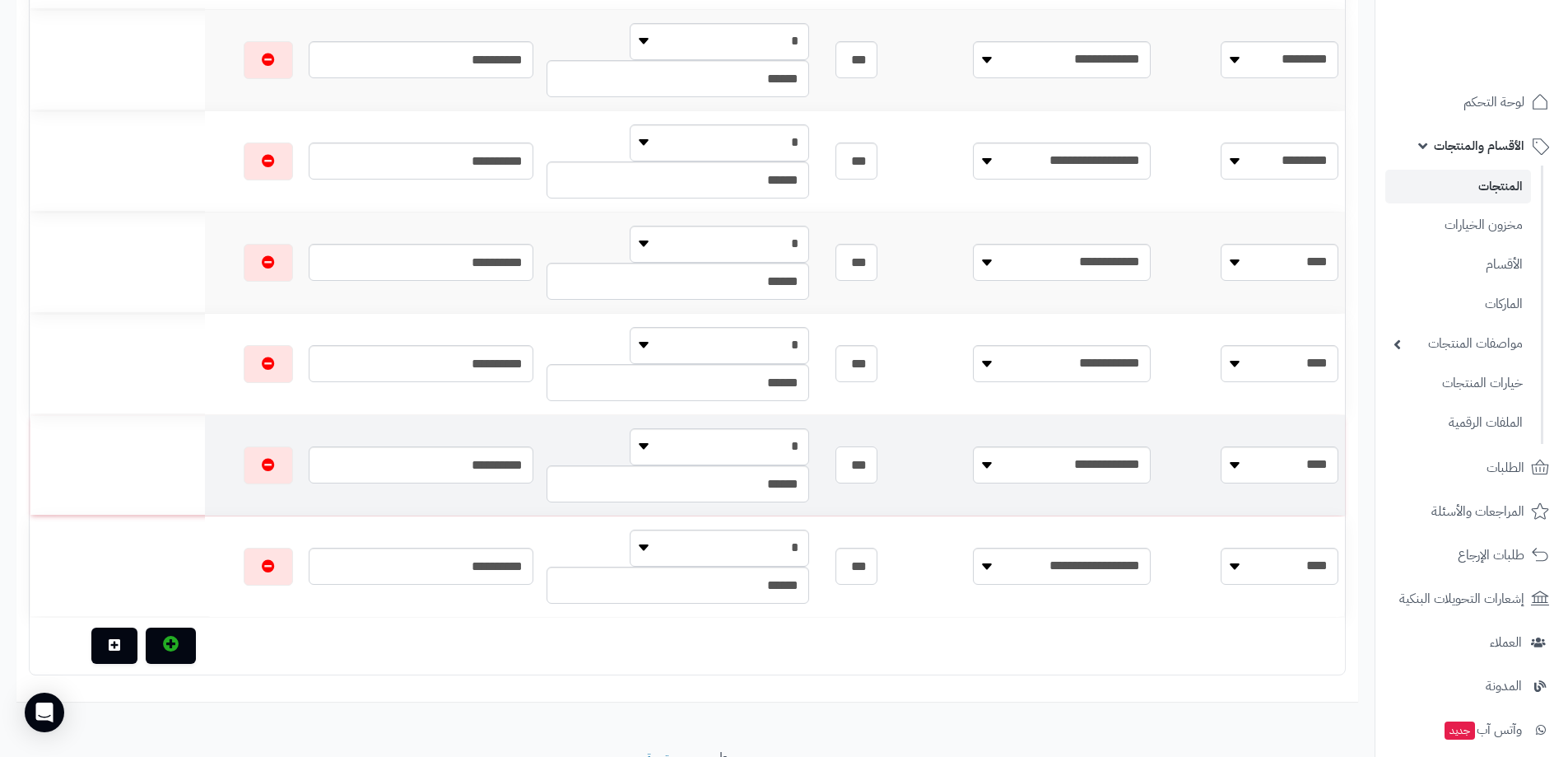
click at [877, 464] on input "***" at bounding box center [856, 464] width 42 height 37
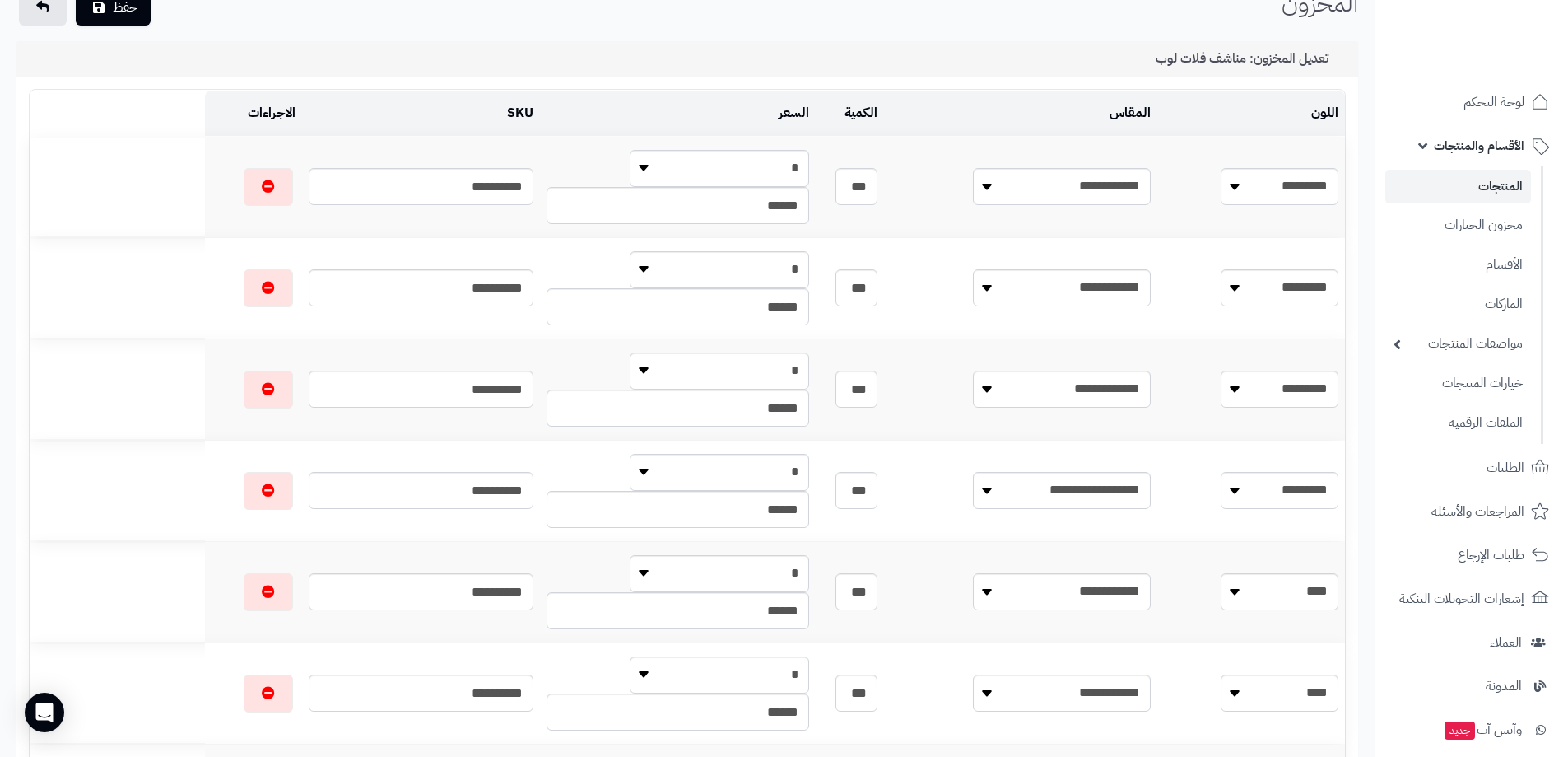
scroll to position [0, 0]
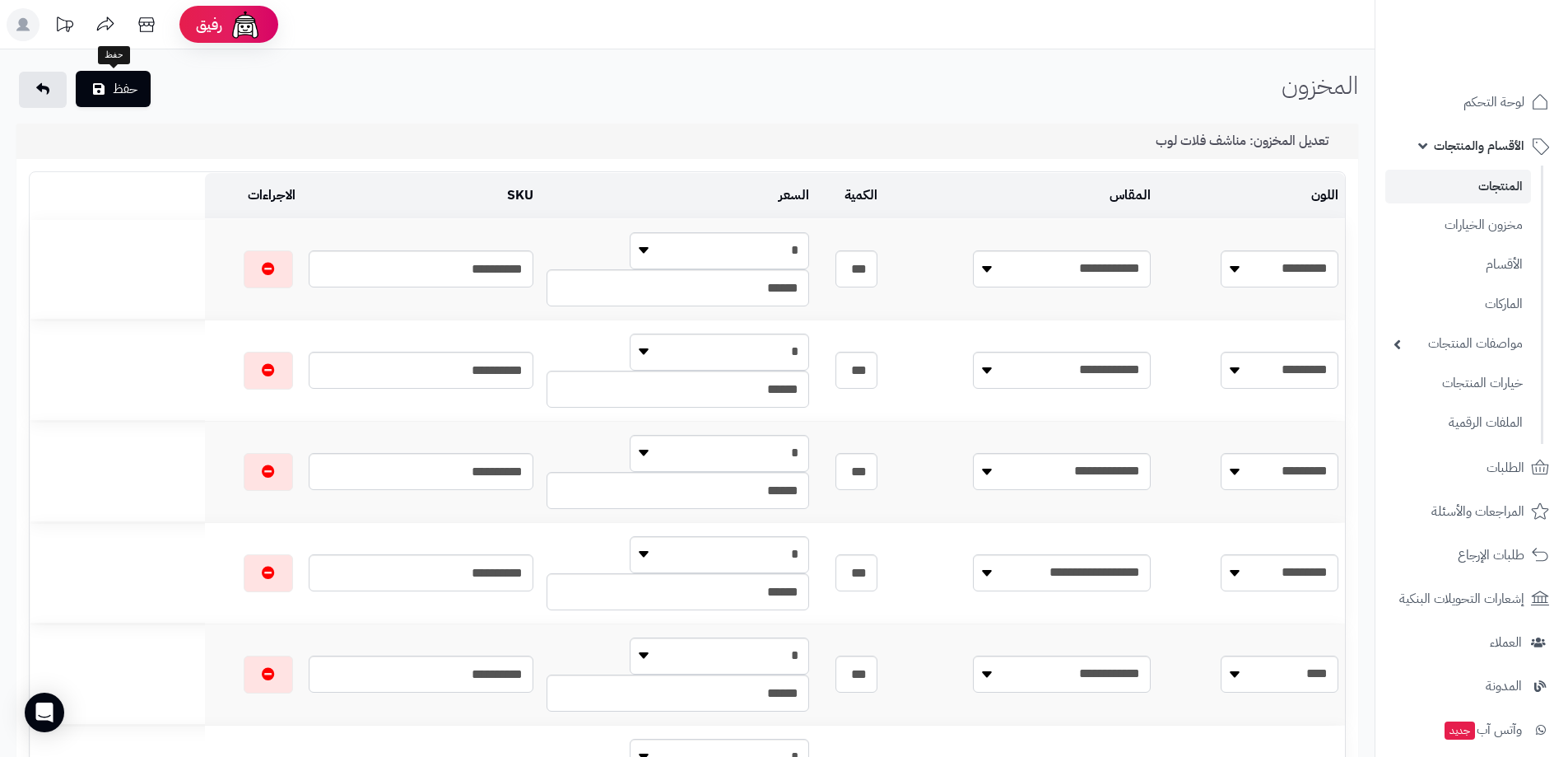
type input "***"
click at [127, 97] on button "حفظ" at bounding box center [112, 89] width 75 height 36
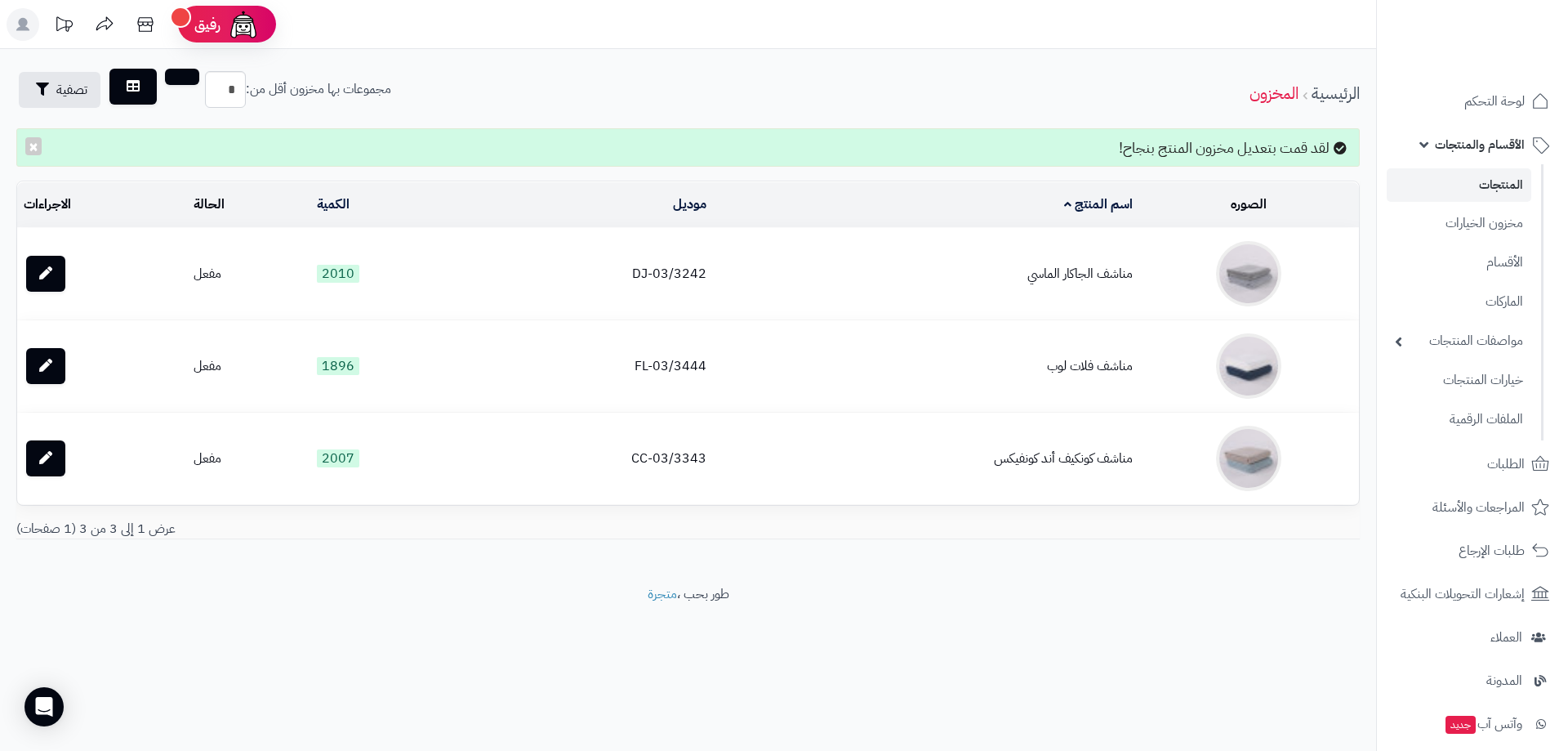
click at [1486, 180] on link "المنتجات" at bounding box center [1459, 185] width 144 height 34
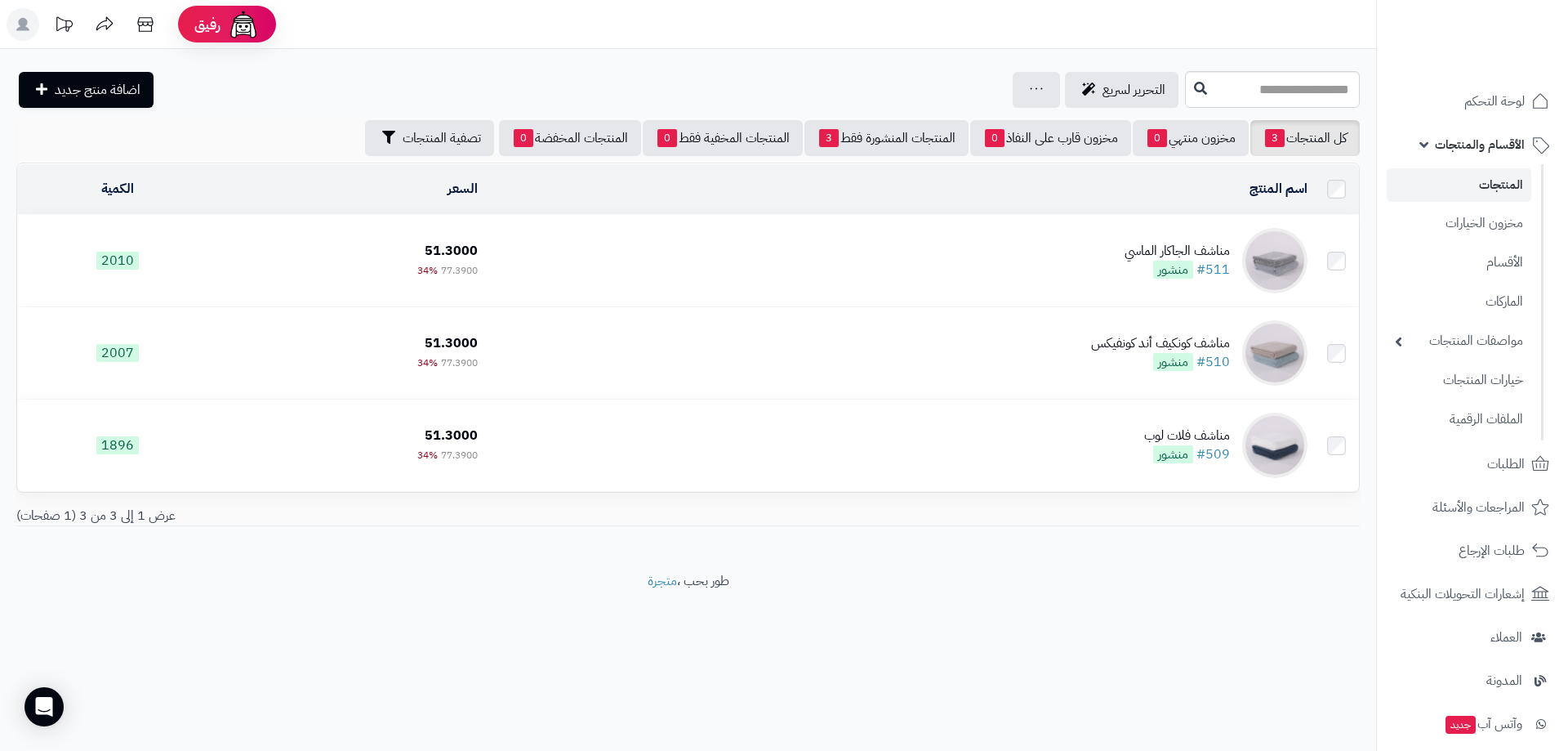
click at [1498, 186] on link "المنتجات" at bounding box center [1459, 185] width 144 height 34
click at [1497, 375] on link "خيارات المنتجات" at bounding box center [1459, 380] width 144 height 34
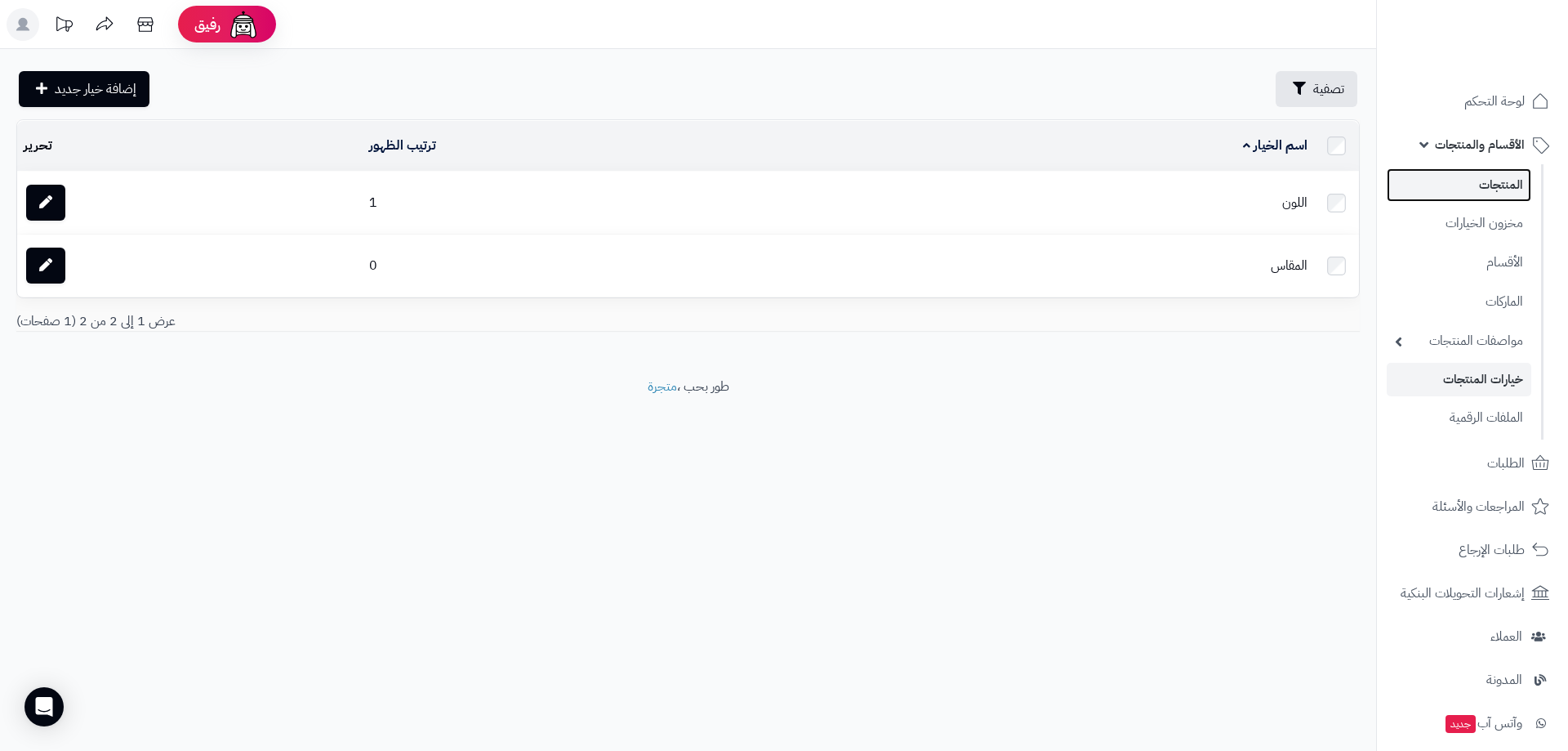
click at [1495, 187] on link "المنتجات" at bounding box center [1459, 185] width 144 height 34
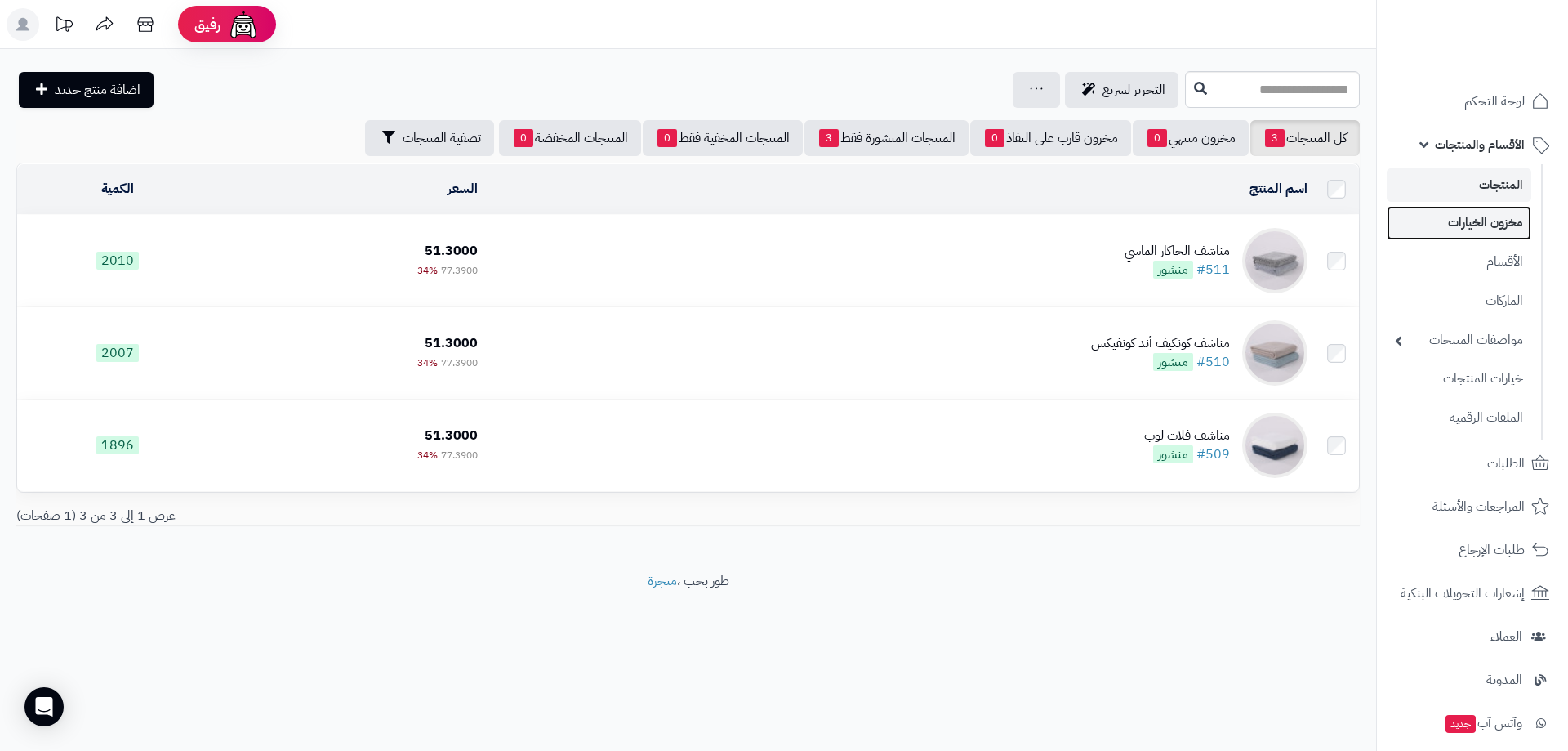
click at [1491, 220] on link "مخزون الخيارات" at bounding box center [1459, 223] width 144 height 34
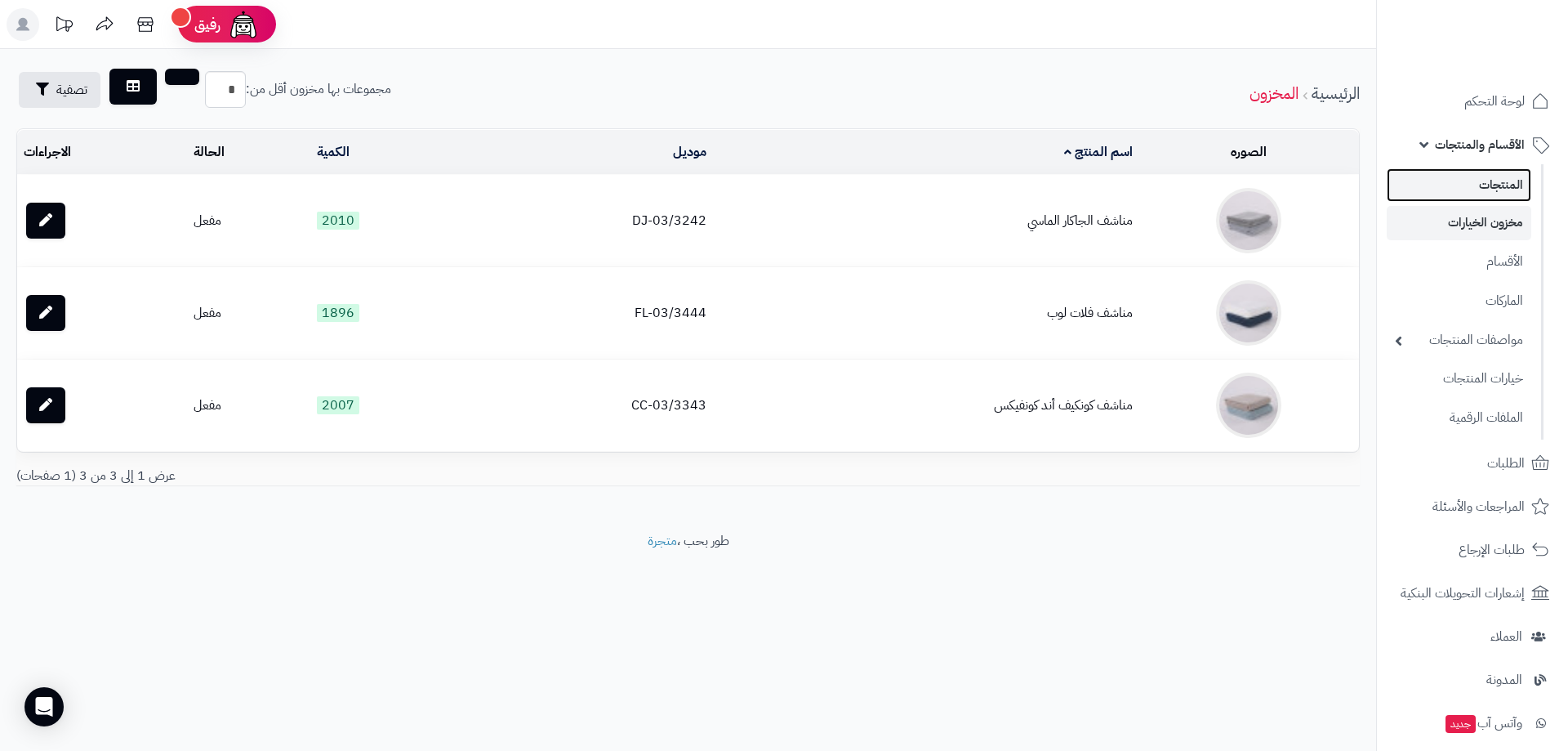
click at [1499, 177] on link "المنتجات" at bounding box center [1459, 185] width 144 height 34
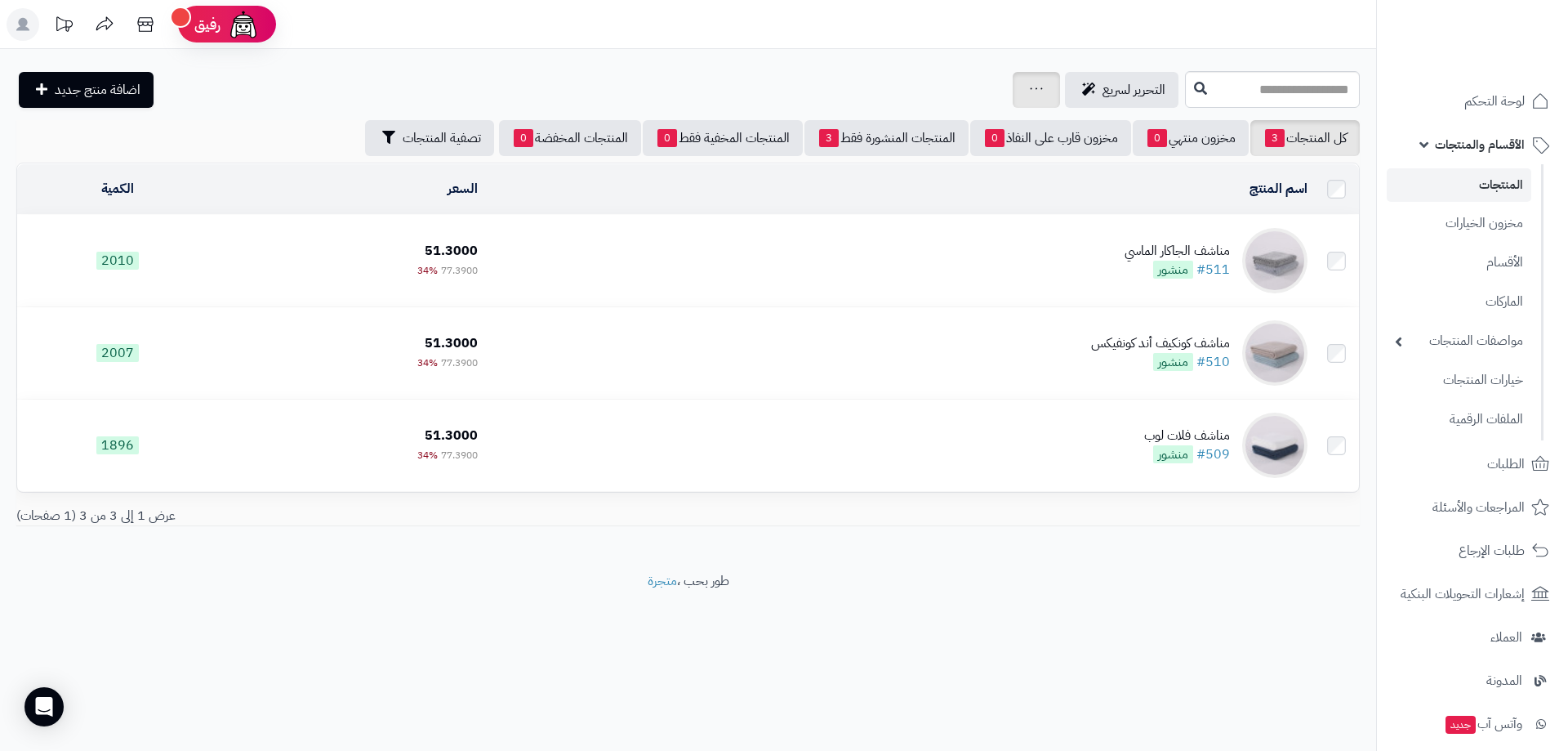
click at [1030, 89] on icon at bounding box center [1037, 88] width 13 height 10
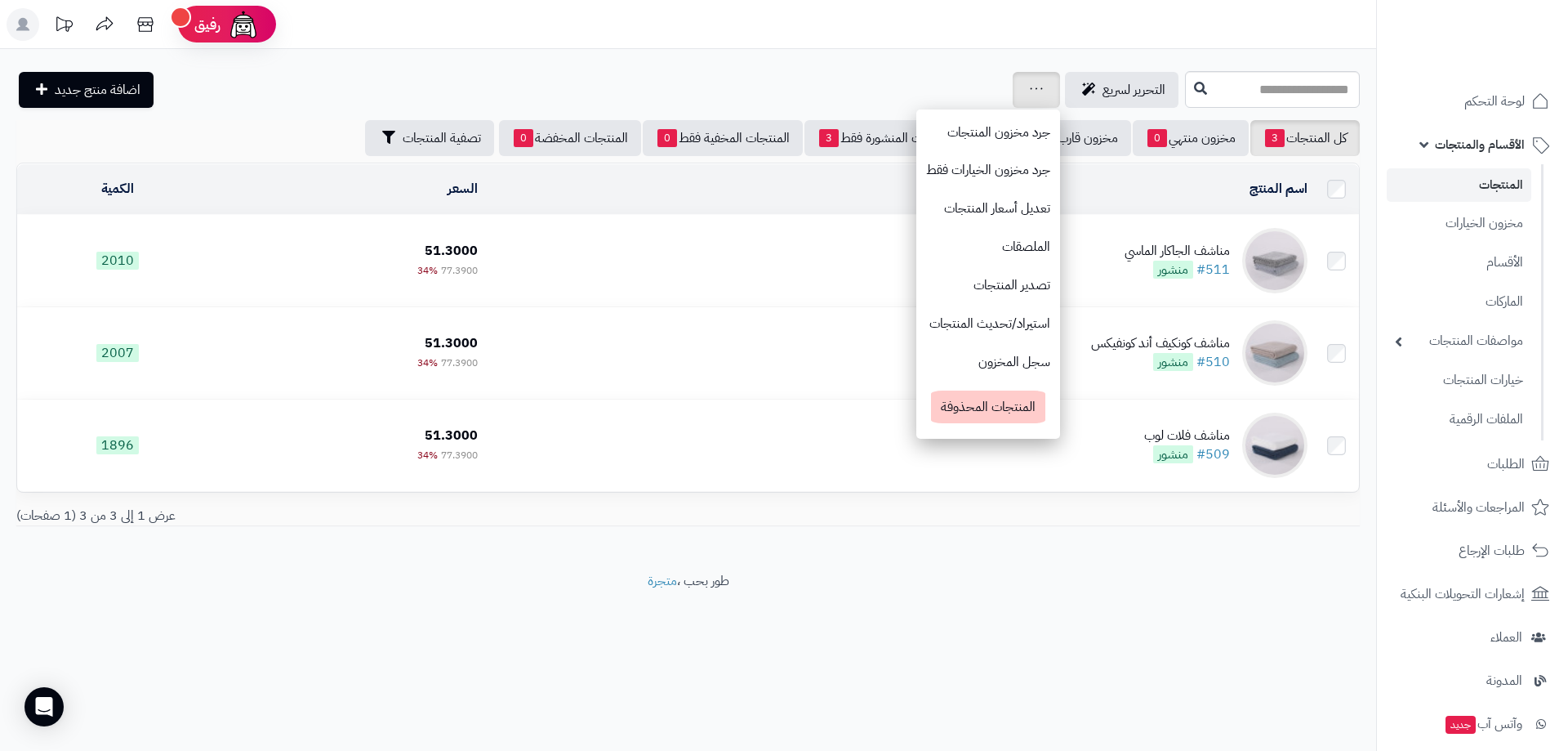
click at [1030, 89] on icon at bounding box center [1037, 88] width 13 height 10
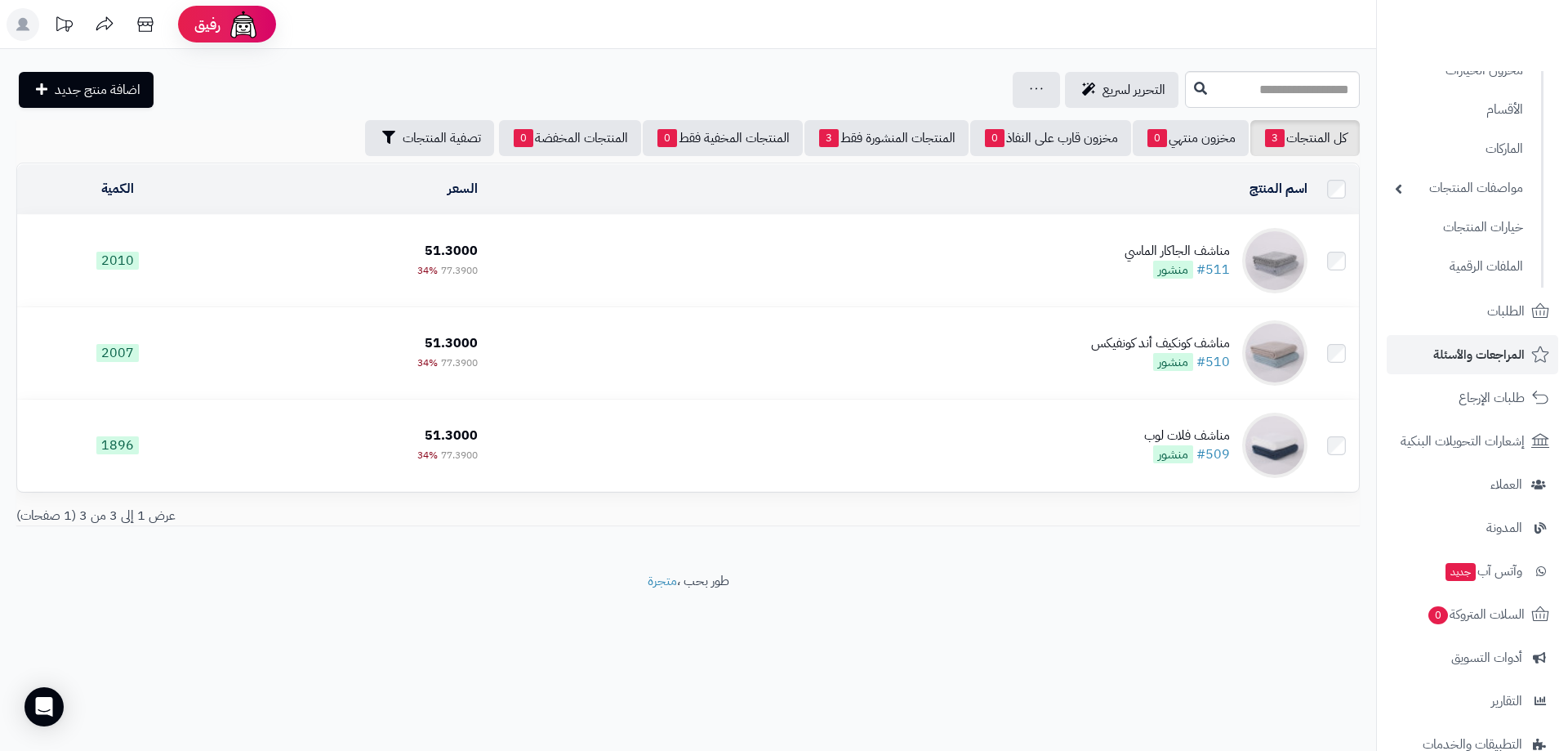
scroll to position [71, 0]
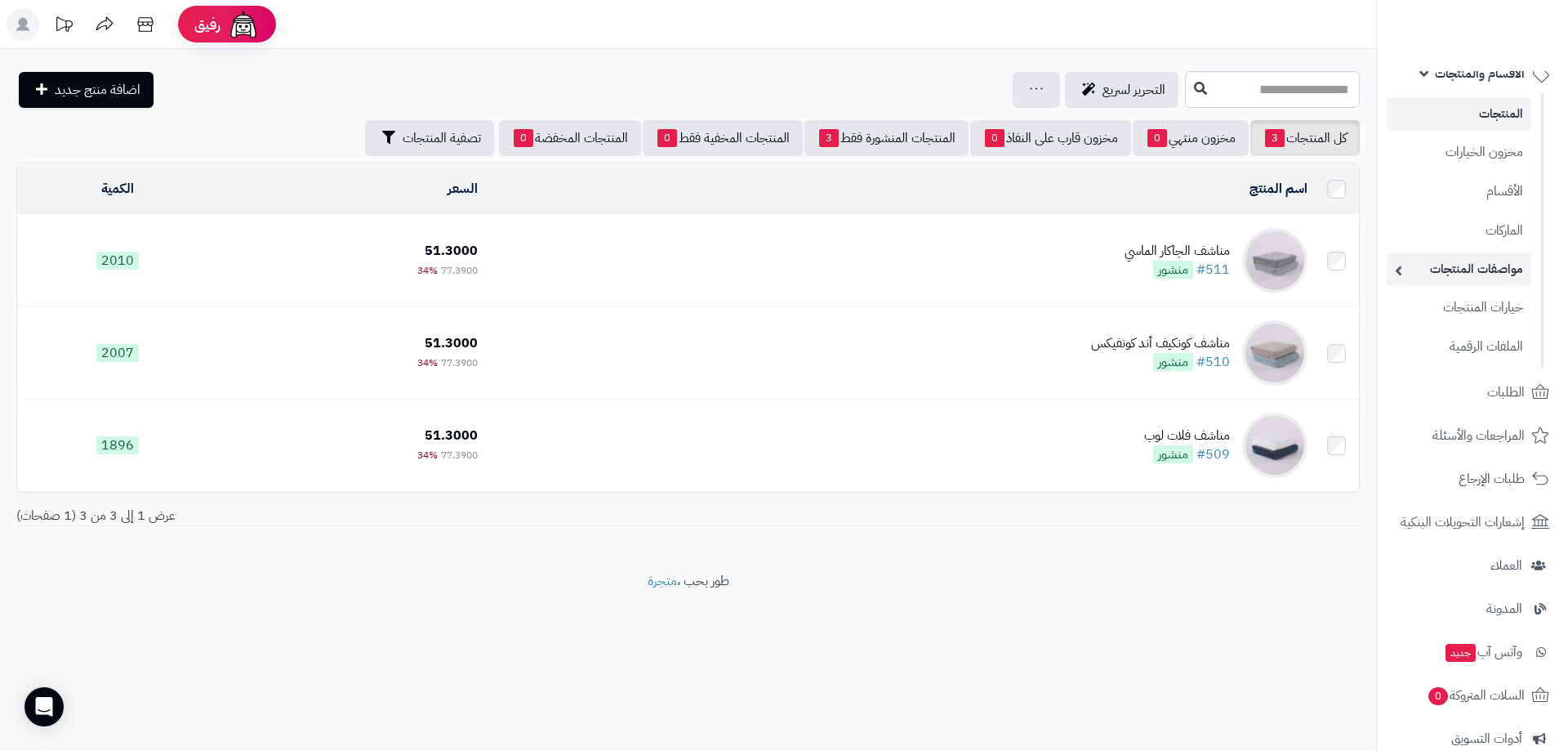
click at [1496, 274] on link "مواصفات المنتجات" at bounding box center [1459, 269] width 144 height 34
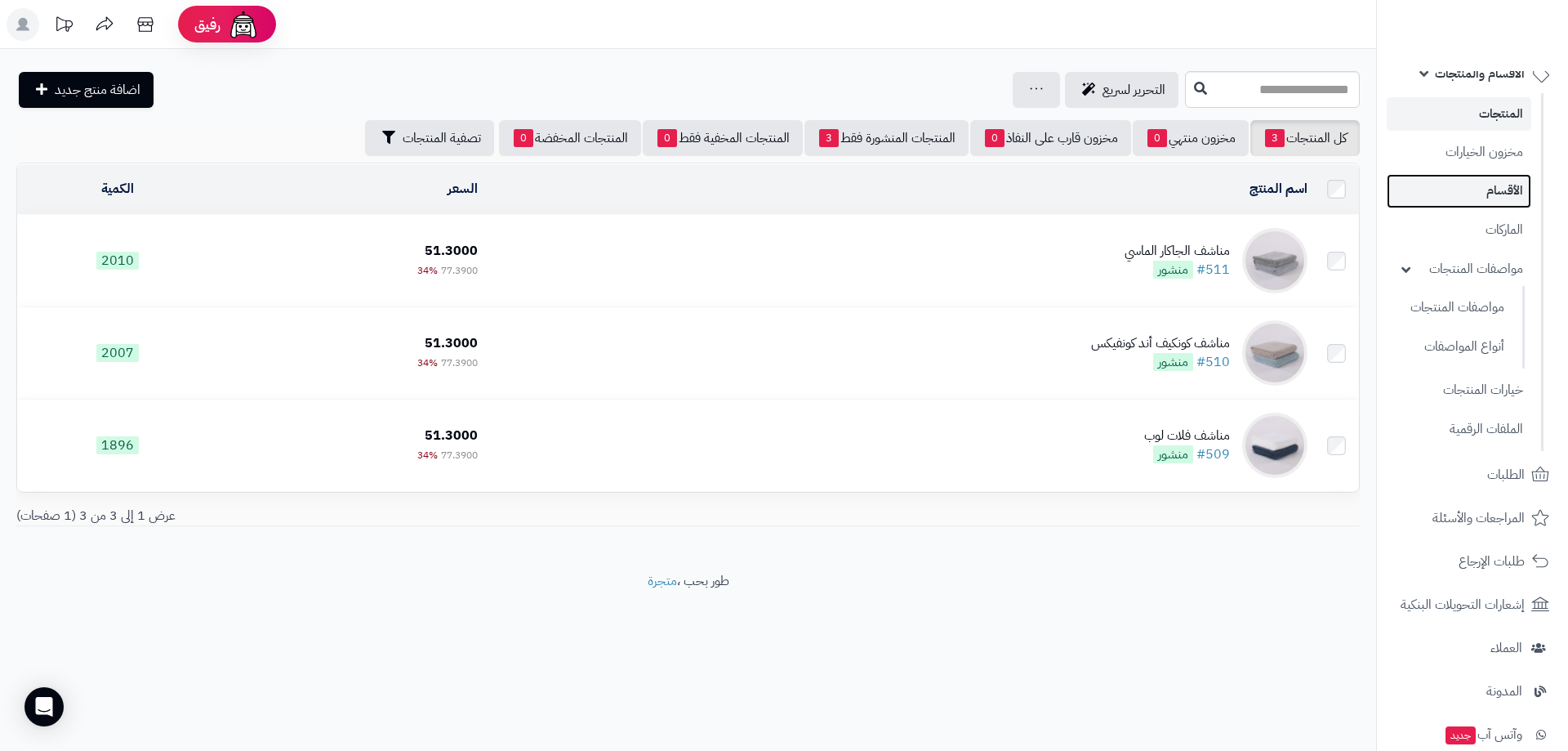
click at [1507, 191] on link "الأقسام" at bounding box center [1459, 191] width 144 height 34
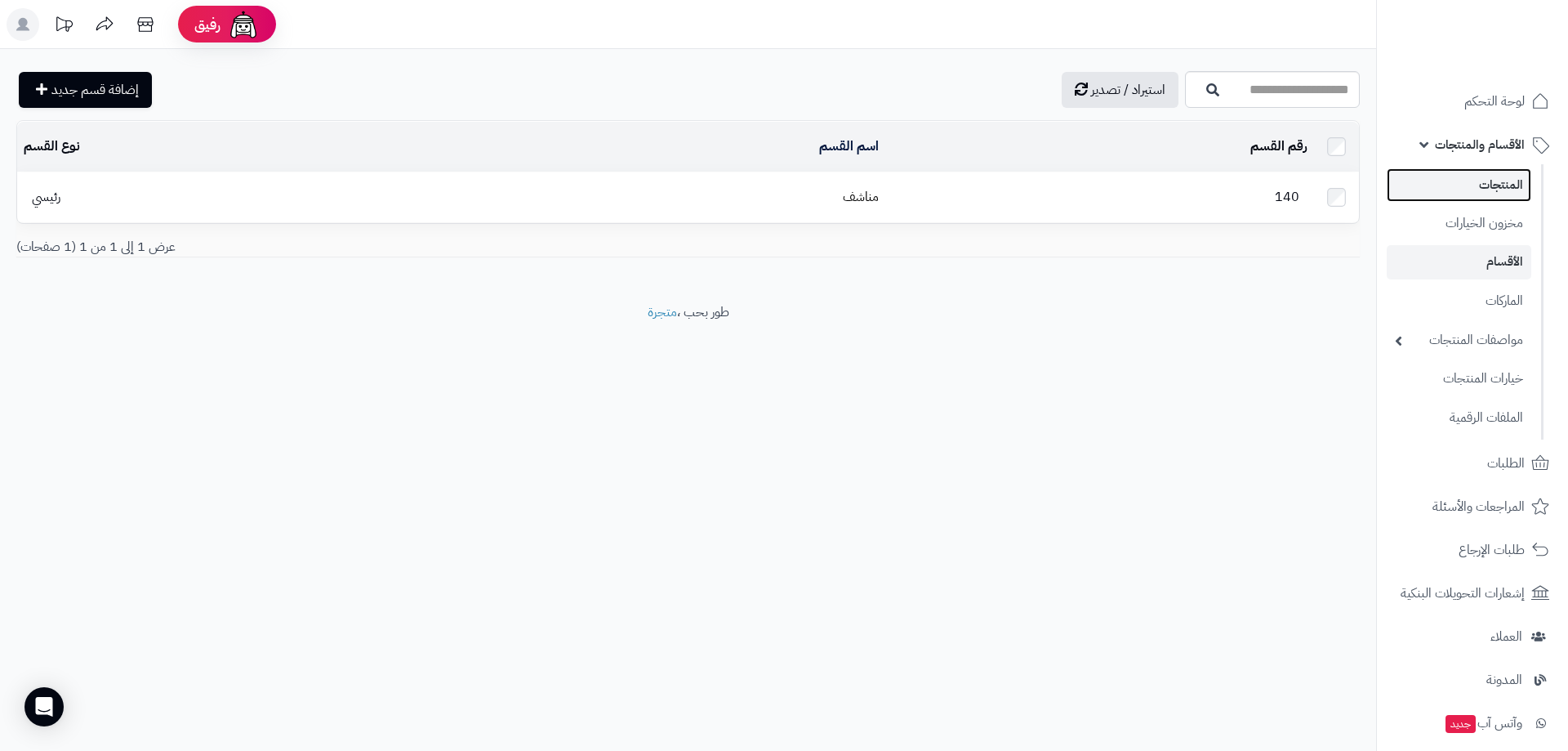
click at [1505, 188] on link "المنتجات" at bounding box center [1459, 185] width 144 height 34
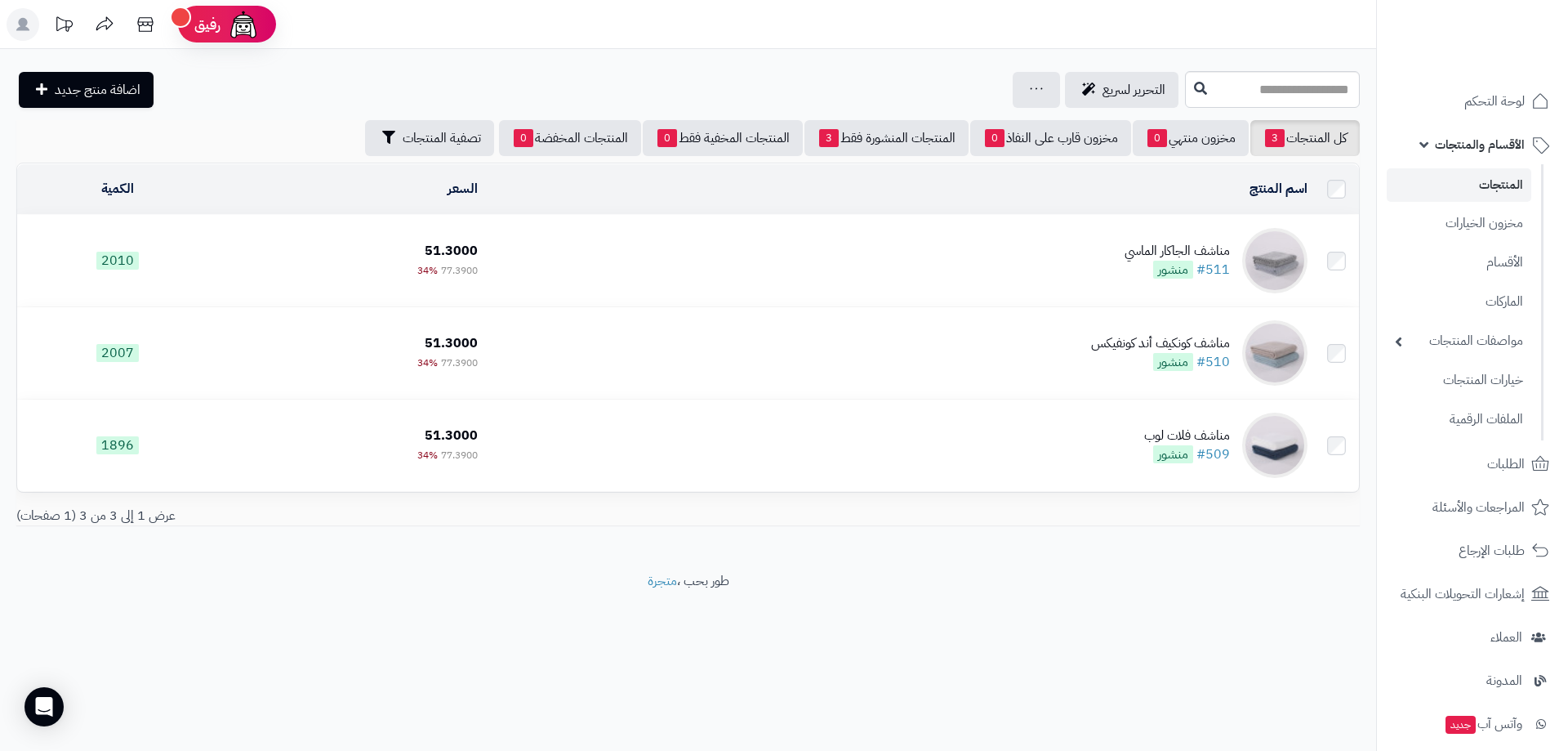
click at [108, 259] on span "2010" at bounding box center [117, 260] width 42 height 18
click at [1017, 259] on td "مناشف ال[PERSON_NAME] #511 منشور" at bounding box center [899, 261] width 829 height 92
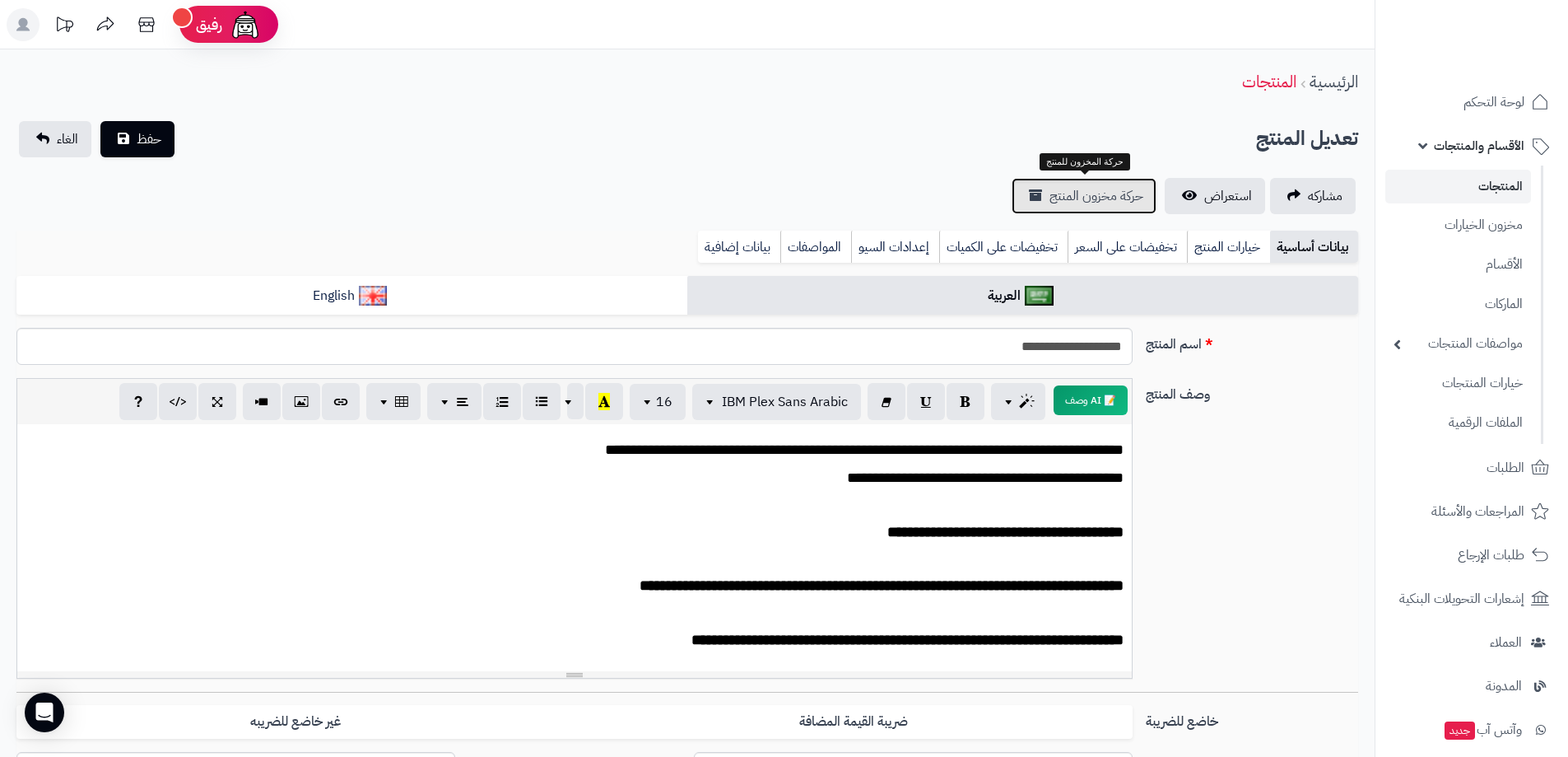
click at [1110, 204] on span "حركة مخزون المنتج" at bounding box center [1096, 196] width 94 height 20
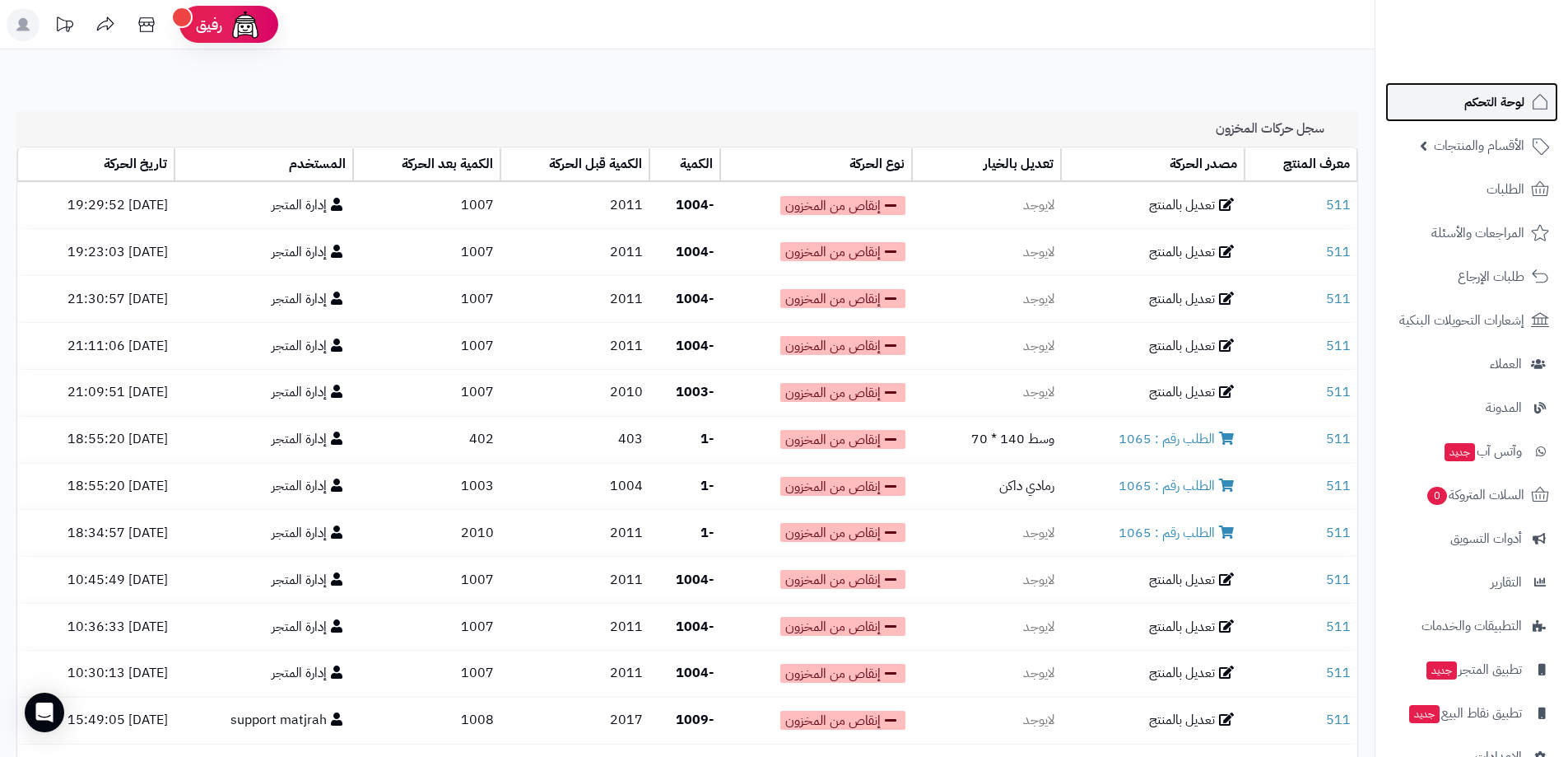
click at [1472, 102] on span "لوحة التحكم" at bounding box center [1494, 102] width 60 height 23
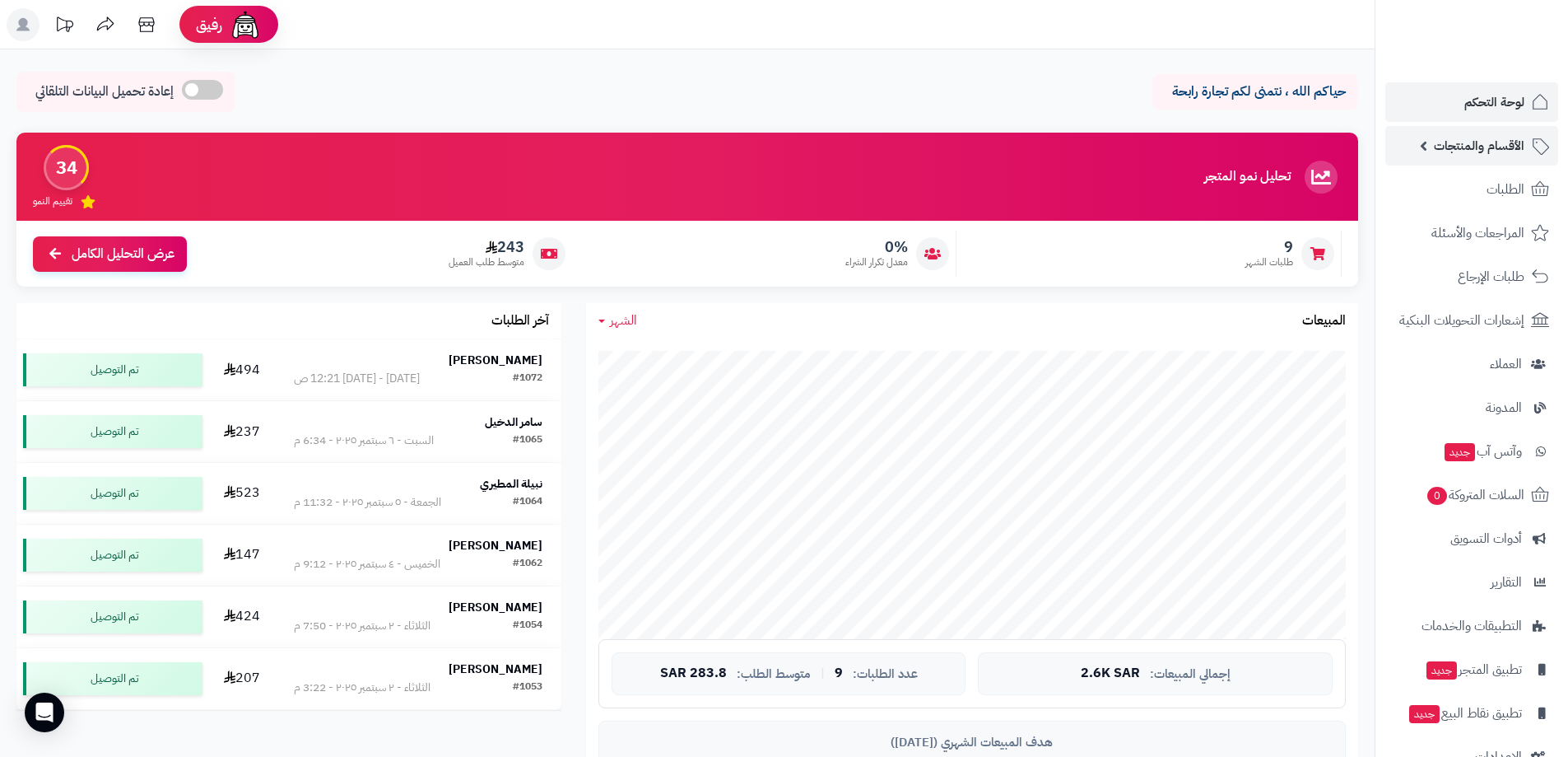
click at [1495, 150] on span "الأقسام والمنتجات" at bounding box center [1479, 146] width 91 height 23
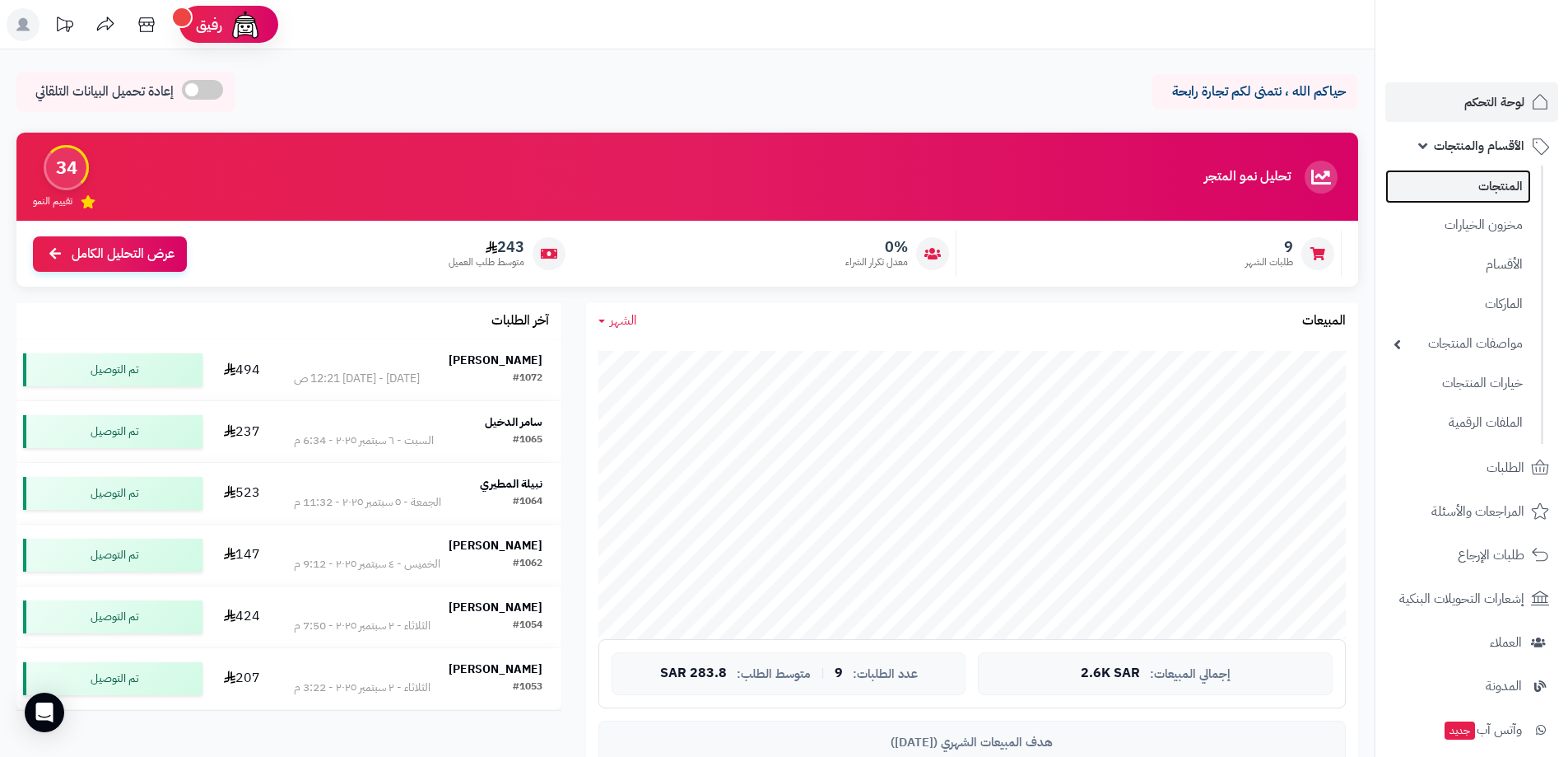
click at [1505, 182] on link "المنتجات" at bounding box center [1457, 186] width 145 height 34
